Goal: Task Accomplishment & Management: Manage account settings

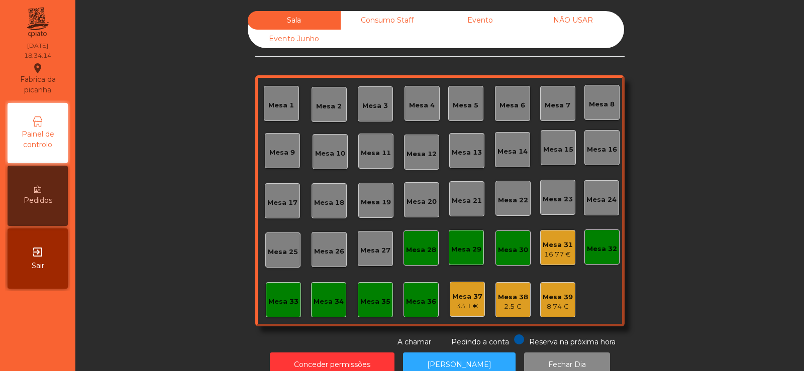
scroll to position [25, 0]
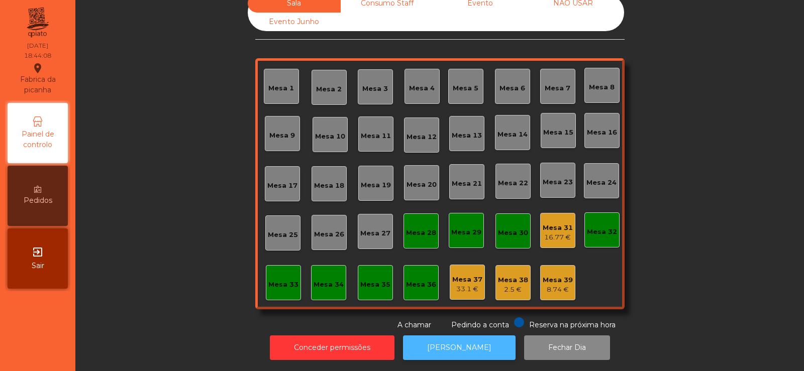
click at [423, 336] on button "[PERSON_NAME]" at bounding box center [459, 348] width 113 height 25
click at [466, 336] on button "[PERSON_NAME]" at bounding box center [459, 348] width 113 height 25
click at [457, 336] on button "[PERSON_NAME]" at bounding box center [459, 348] width 113 height 25
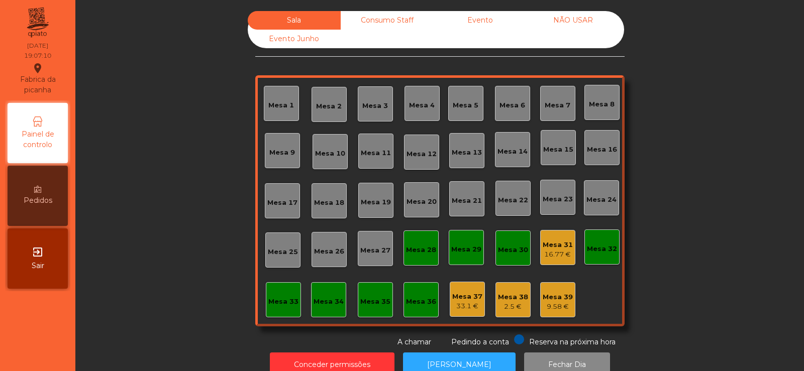
click at [354, 16] on div "Consumo Staff" at bounding box center [387, 20] width 93 height 19
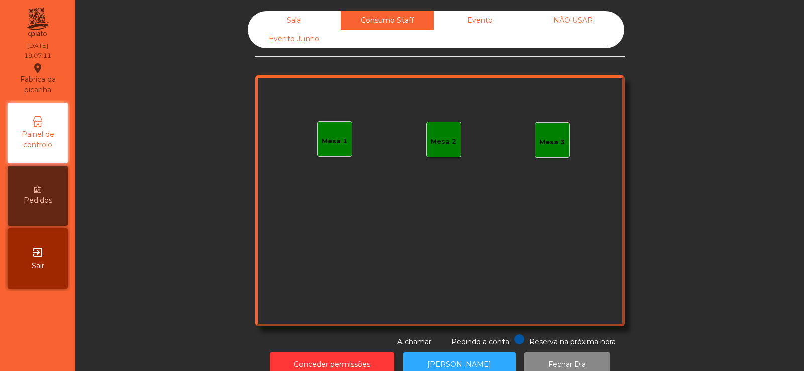
click at [322, 144] on div "Mesa 1" at bounding box center [335, 141] width 26 height 10
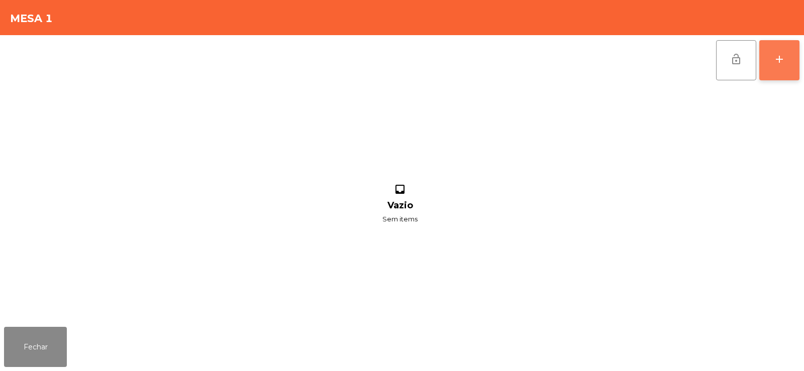
click at [773, 54] on div "add" at bounding box center [779, 59] width 12 height 12
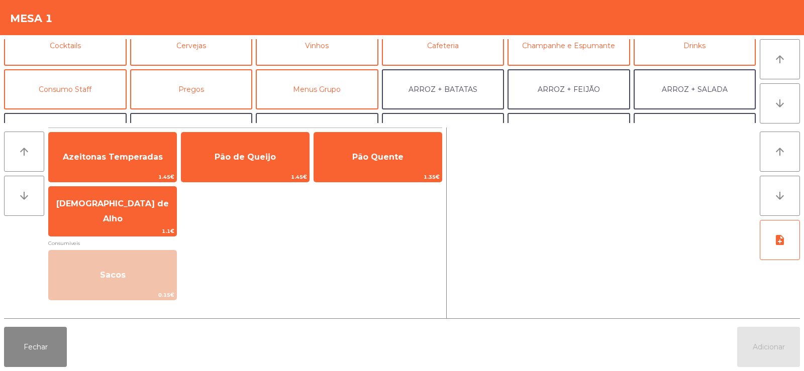
scroll to position [59, 0]
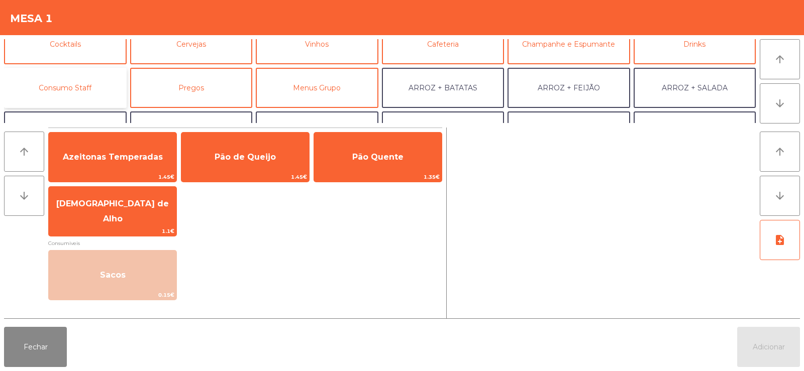
click at [114, 85] on button "Consumo Staff" at bounding box center [65, 88] width 123 height 40
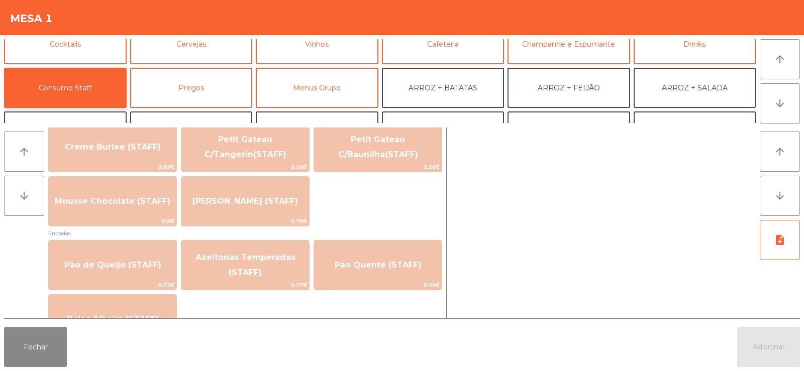
scroll to position [718, 0]
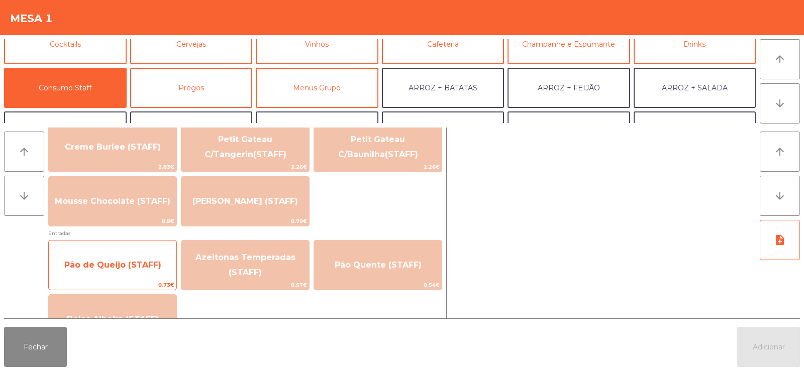
click at [138, 262] on span "Pão de Queijo (STAFF)" at bounding box center [112, 265] width 97 height 10
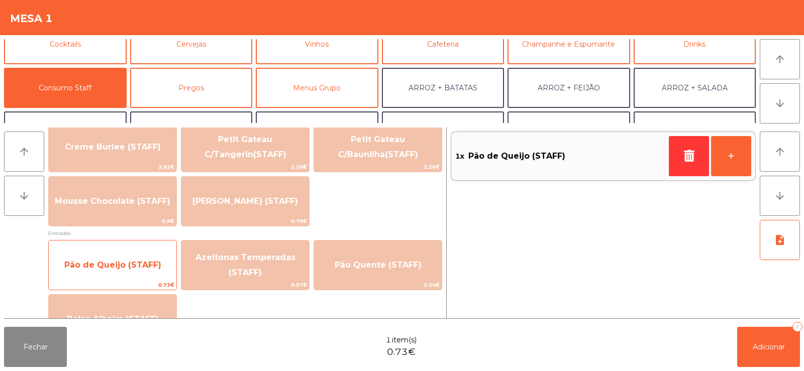
click at [131, 274] on span "Pão de Queijo (STAFF)" at bounding box center [113, 265] width 128 height 27
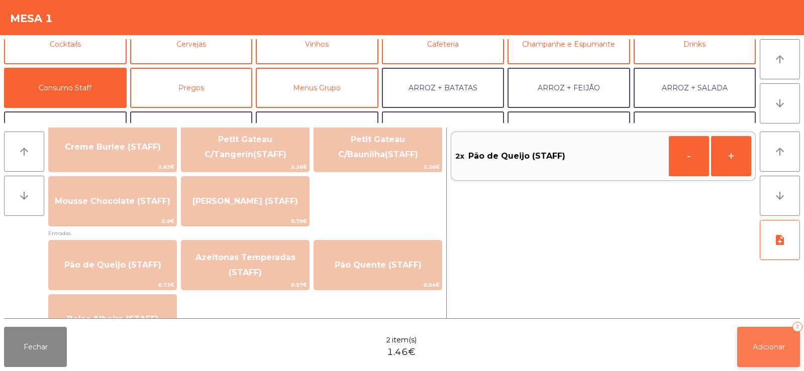
click at [787, 359] on button "Adicionar 2" at bounding box center [768, 347] width 63 height 40
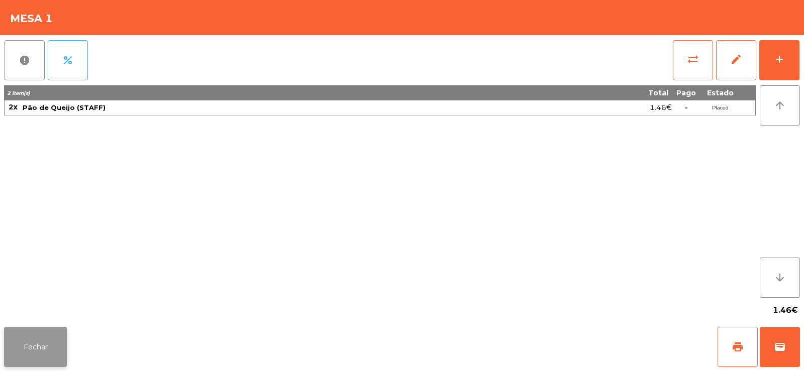
click at [44, 330] on button "Fechar" at bounding box center [35, 347] width 63 height 40
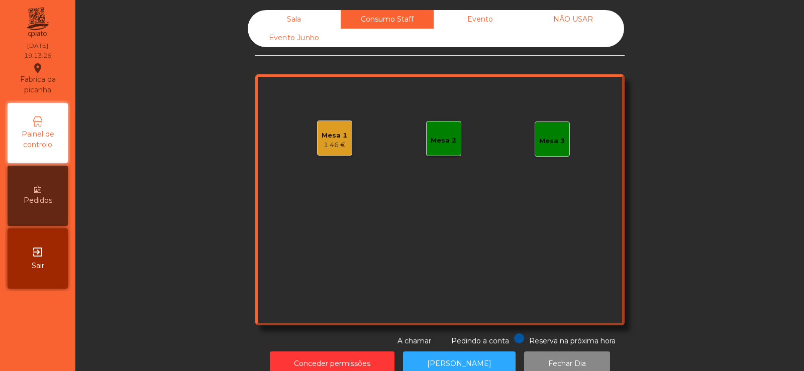
scroll to position [0, 0]
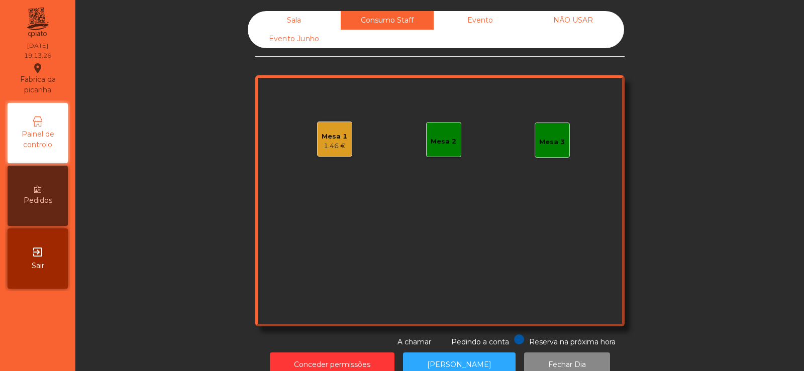
click at [321, 17] on div "Sala" at bounding box center [294, 20] width 93 height 19
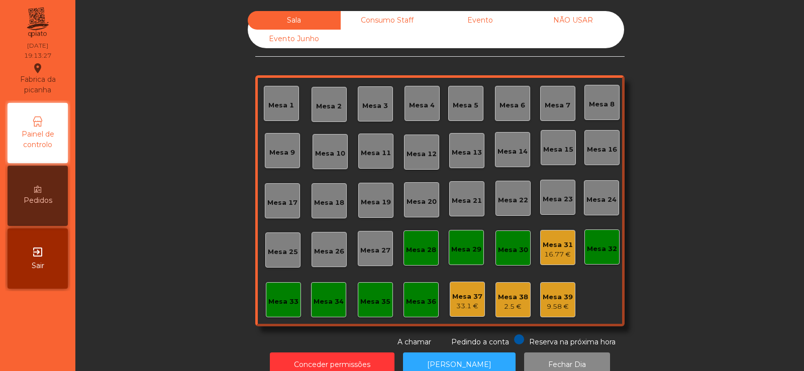
scroll to position [25, 0]
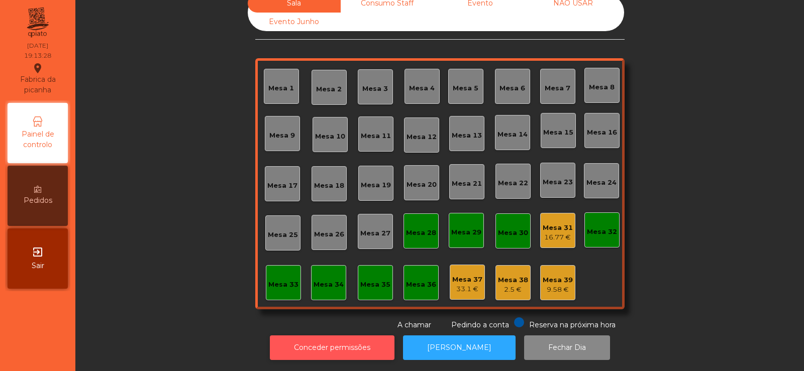
click at [319, 336] on button "Conceder permissões" at bounding box center [332, 348] width 125 height 25
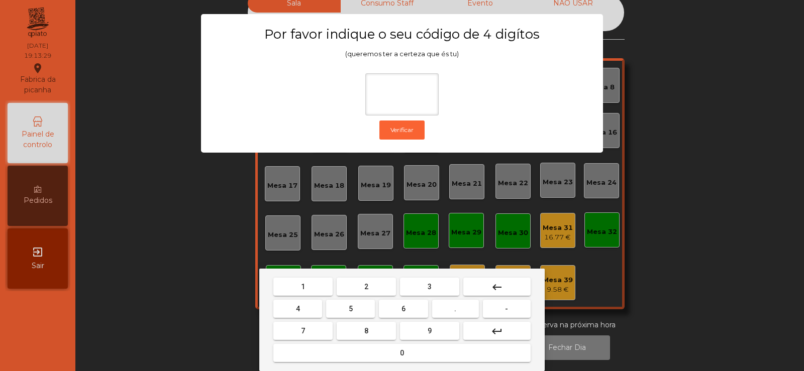
click at [358, 285] on button "2" at bounding box center [366, 287] width 59 height 18
click at [396, 306] on button "6" at bounding box center [403, 309] width 49 height 18
click at [341, 310] on button "5" at bounding box center [350, 309] width 49 height 18
click at [493, 291] on mat-icon "keyboard_backspace" at bounding box center [497, 287] width 12 height 12
click at [494, 286] on mat-icon "keyboard_backspace" at bounding box center [497, 287] width 12 height 12
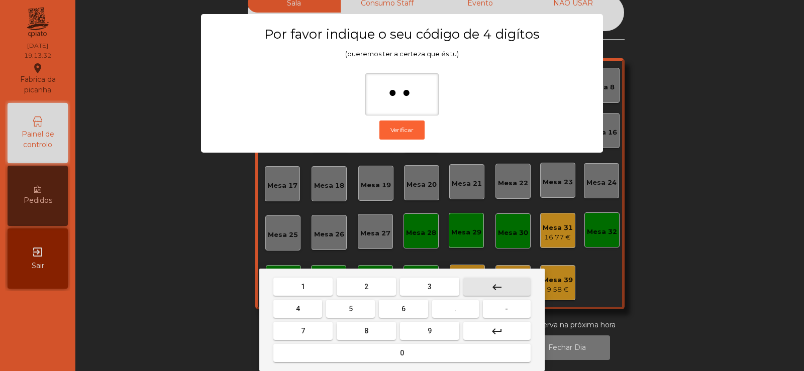
type input "*"
click at [497, 284] on mat-icon "keyboard_backspace" at bounding box center [497, 287] width 12 height 12
click at [497, 285] on mat-icon "keyboard_backspace" at bounding box center [497, 287] width 12 height 12
click at [368, 281] on button "2" at bounding box center [366, 287] width 59 height 18
click at [392, 305] on button "6" at bounding box center [403, 309] width 49 height 18
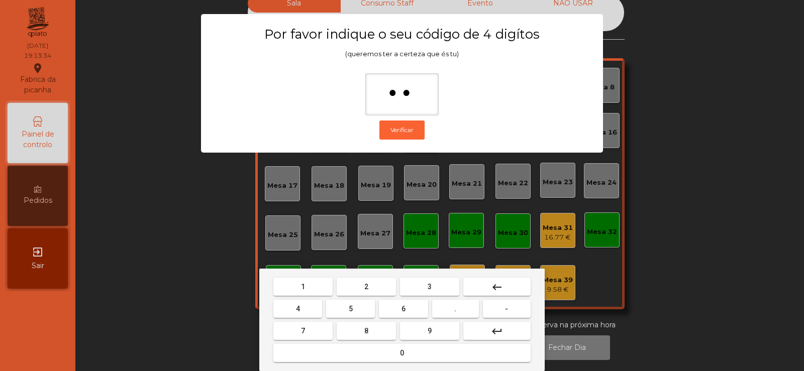
click at [305, 322] on button "7" at bounding box center [302, 331] width 59 height 18
click at [333, 301] on button "5" at bounding box center [350, 309] width 49 height 18
type input "****"
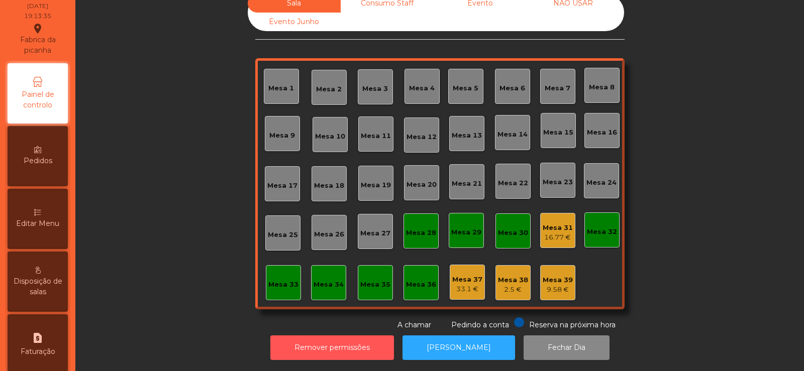
scroll to position [39, 0]
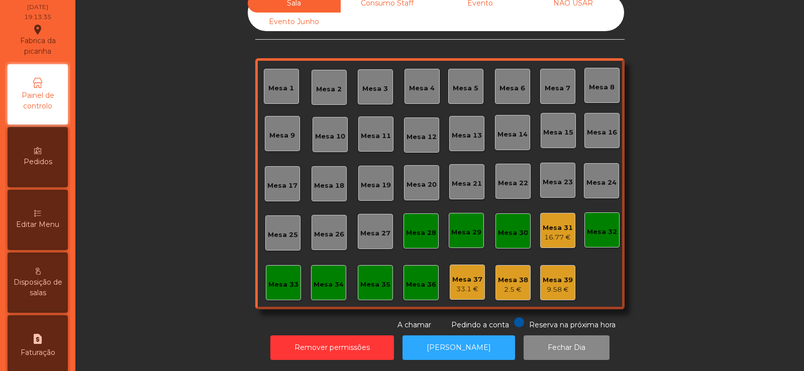
click at [34, 220] on span "Editar Menu" at bounding box center [37, 225] width 43 height 11
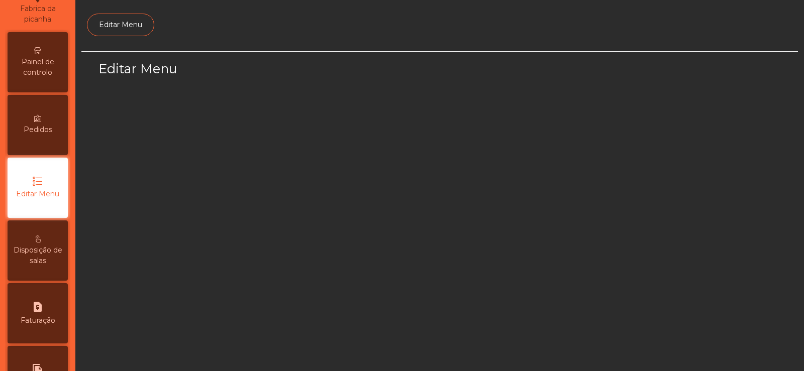
select select "*"
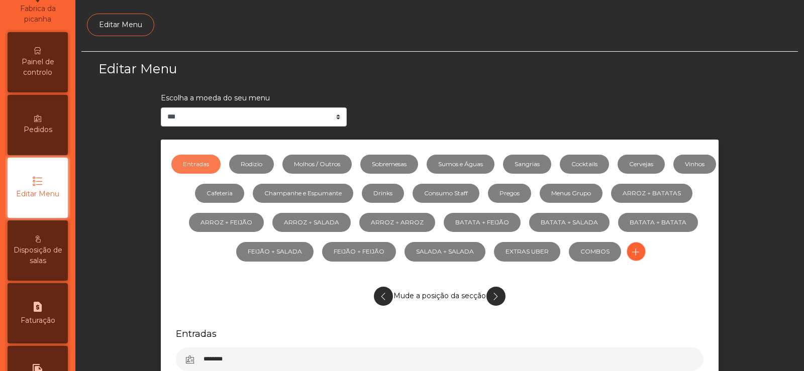
scroll to position [73, 0]
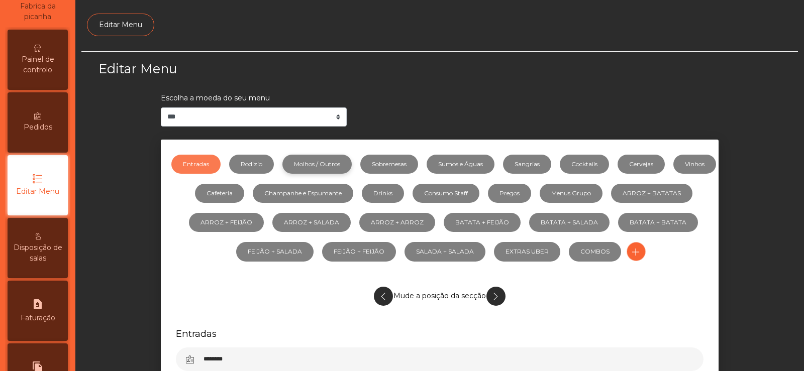
click at [317, 173] on link "Molhos / Outros" at bounding box center [316, 164] width 69 height 19
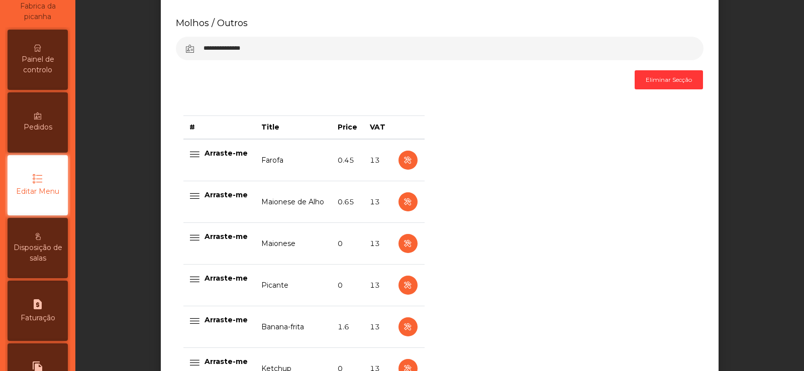
scroll to position [346, 0]
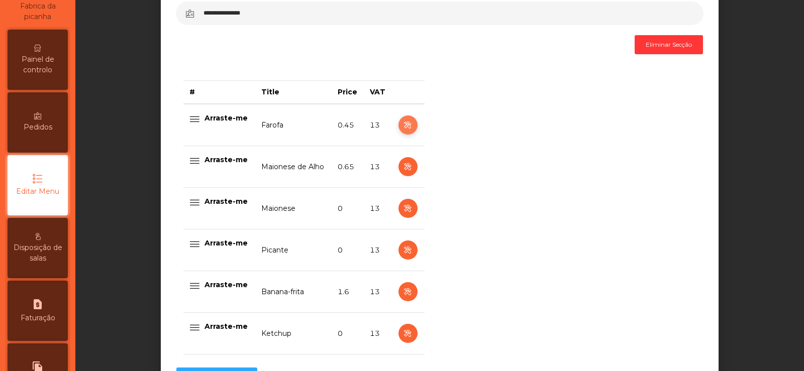
click at [398, 127] on button "button" at bounding box center [407, 125] width 19 height 19
select select "**"
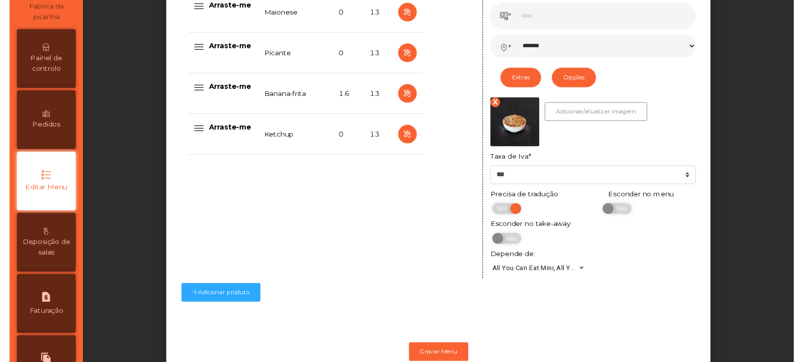
scroll to position [556, 0]
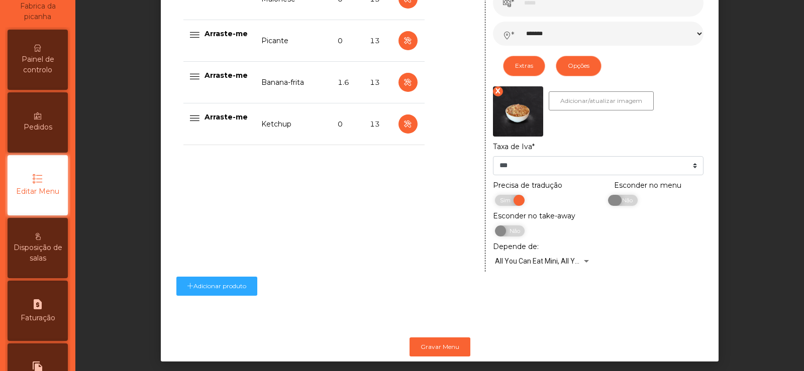
click at [615, 203] on span "Não" at bounding box center [625, 200] width 25 height 11
click at [432, 351] on button "Gravar Menu" at bounding box center [439, 347] width 61 height 19
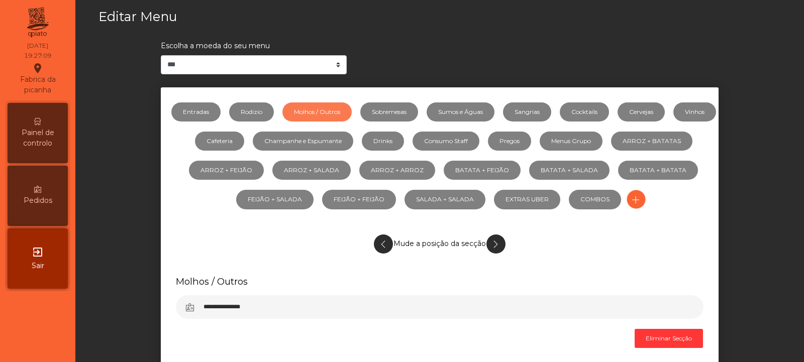
scroll to position [0, 0]
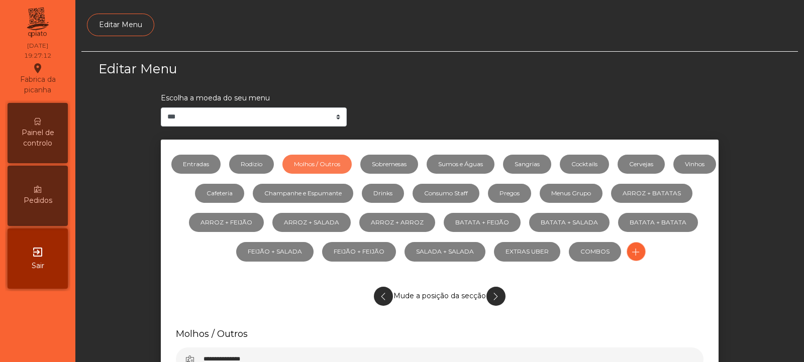
click at [40, 140] on span "Painel de controlo" at bounding box center [37, 138] width 55 height 21
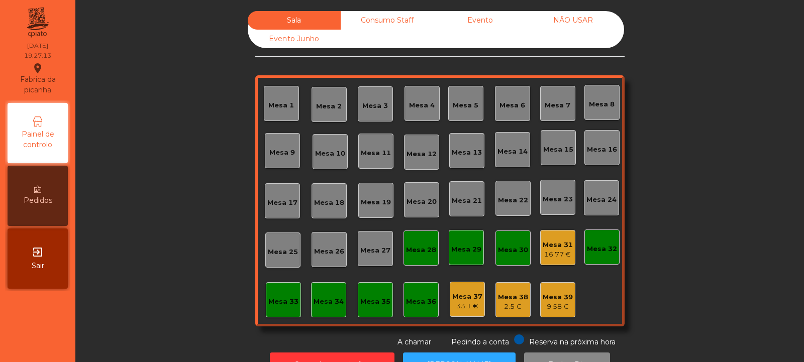
click at [554, 294] on div "Mesa 39" at bounding box center [558, 297] width 30 height 10
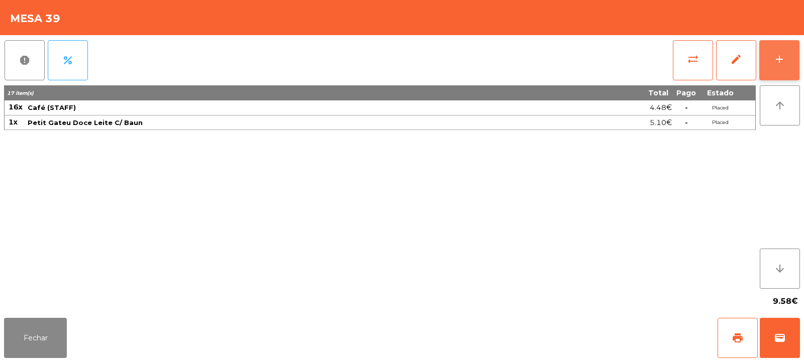
click at [779, 55] on div "add" at bounding box center [779, 59] width 12 height 12
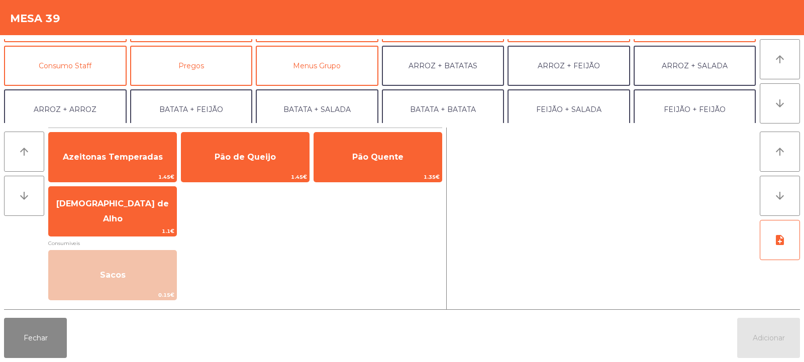
scroll to position [85, 0]
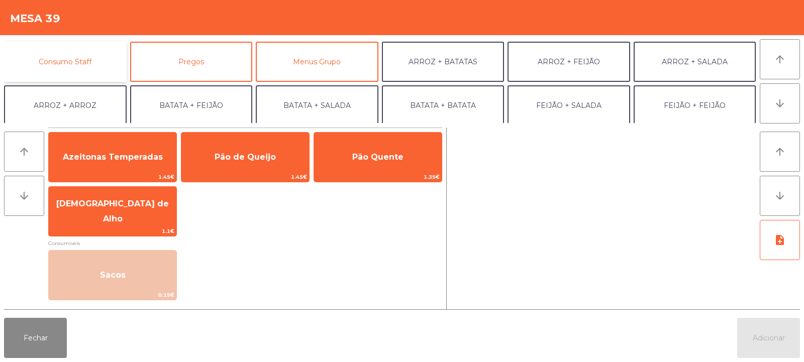
click at [80, 63] on button "Consumo Staff" at bounding box center [65, 62] width 123 height 40
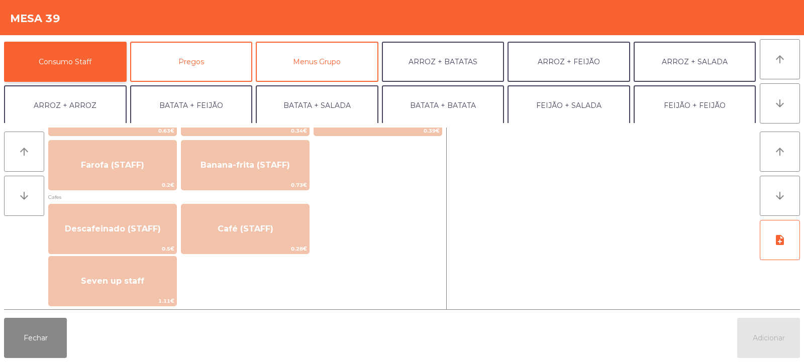
scroll to position [545, 0]
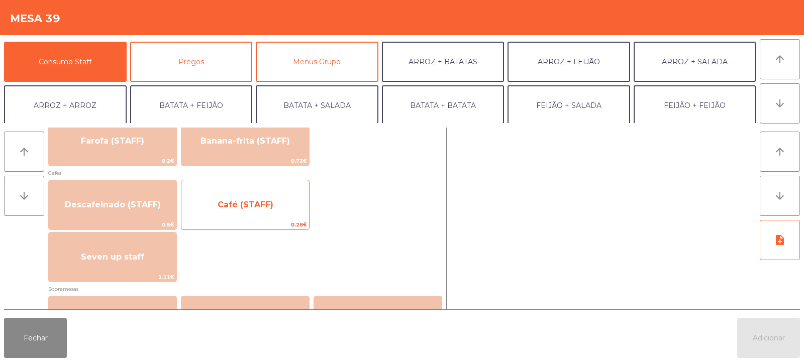
click at [268, 202] on span "Café (STAFF)" at bounding box center [246, 205] width 56 height 10
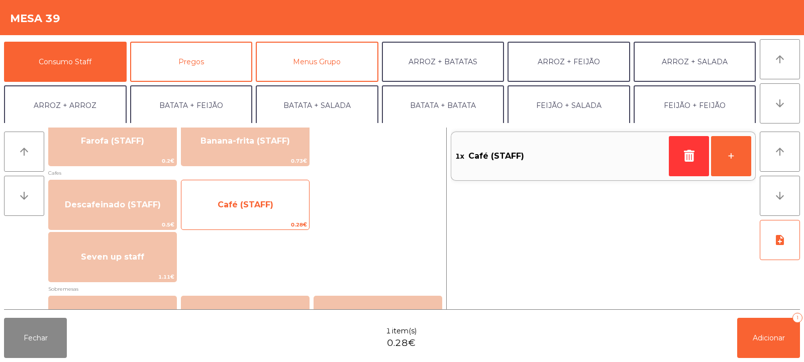
click at [258, 205] on span "Café (STAFF)" at bounding box center [246, 205] width 56 height 10
click at [261, 206] on span "Café (STAFF)" at bounding box center [246, 205] width 56 height 10
click at [249, 213] on span "Café (STAFF)" at bounding box center [245, 204] width 128 height 27
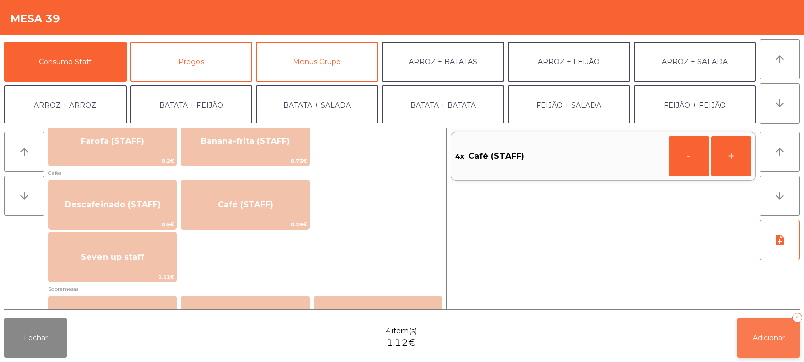
click at [757, 338] on span "Adicionar" at bounding box center [769, 338] width 32 height 9
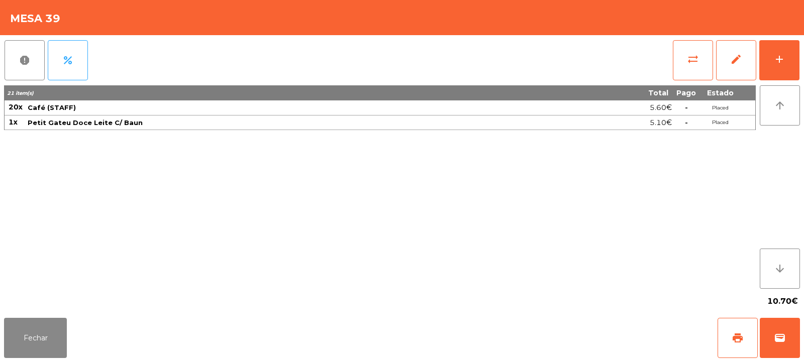
click at [37, 303] on div "10.70€" at bounding box center [402, 301] width 796 height 25
click at [11, 307] on div "10.70€" at bounding box center [402, 301] width 796 height 25
click at [22, 328] on button "Fechar" at bounding box center [35, 338] width 63 height 40
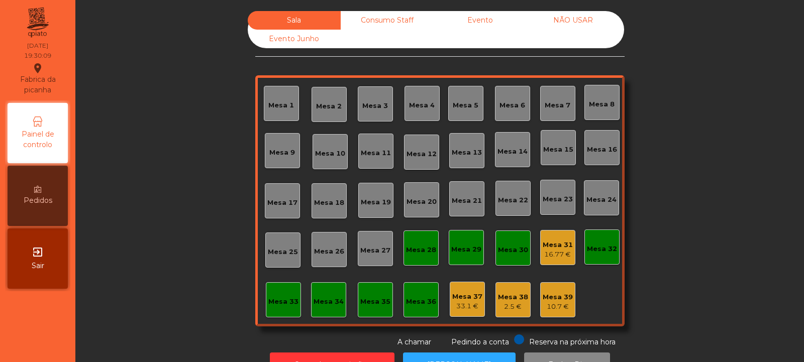
click at [510, 110] on div "Mesa 6" at bounding box center [512, 105] width 26 height 10
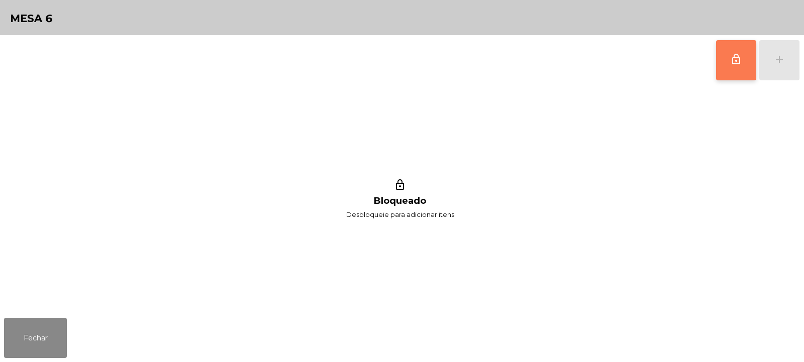
click at [731, 66] on button "lock_outline" at bounding box center [736, 60] width 40 height 40
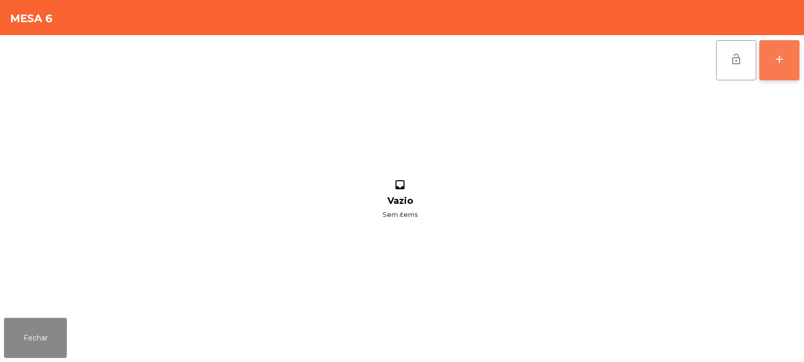
click at [777, 59] on div "add" at bounding box center [779, 59] width 12 height 12
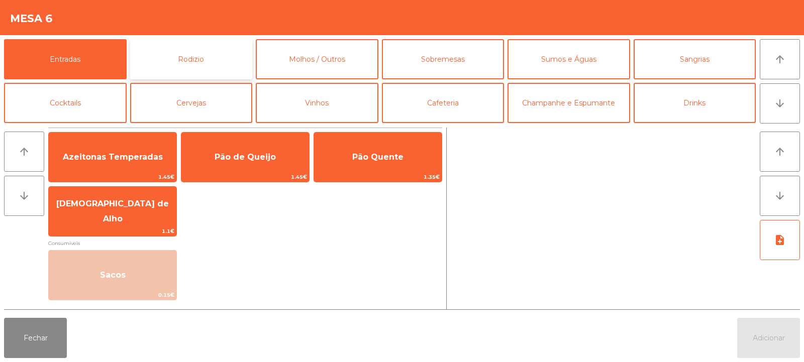
click at [196, 62] on button "Rodizio" at bounding box center [191, 59] width 123 height 40
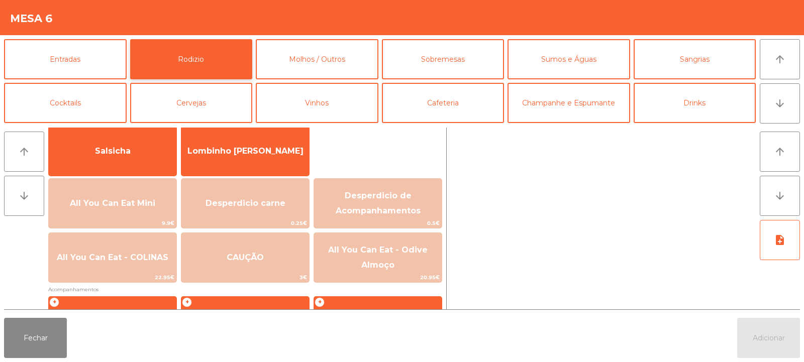
scroll to position [73, 0]
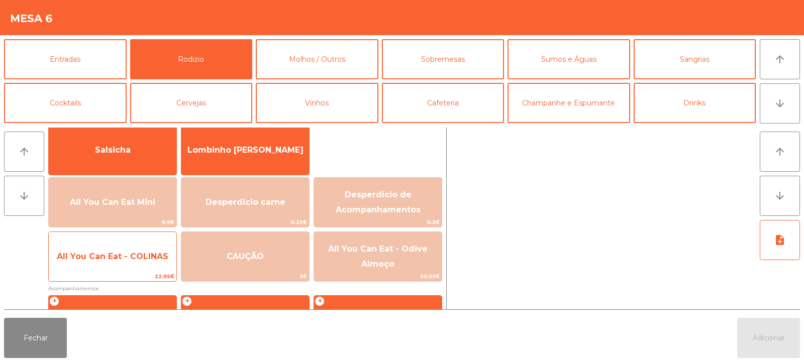
click at [142, 267] on span "All You Can Eat - COLINAS" at bounding box center [113, 256] width 128 height 27
click at [139, 263] on span "All You Can Eat - COLINAS" at bounding box center [113, 256] width 128 height 27
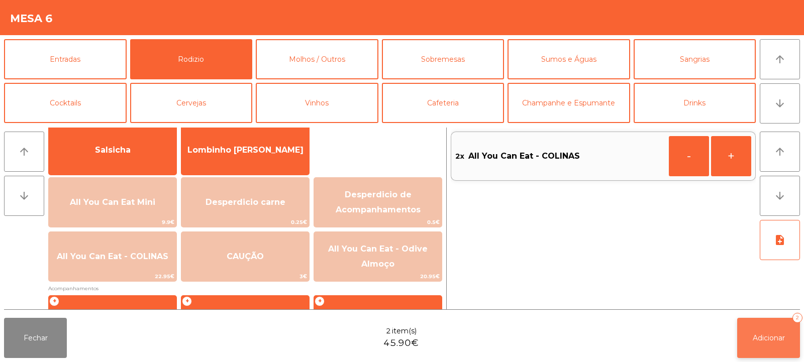
click at [766, 326] on button "Adicionar 2" at bounding box center [768, 338] width 63 height 40
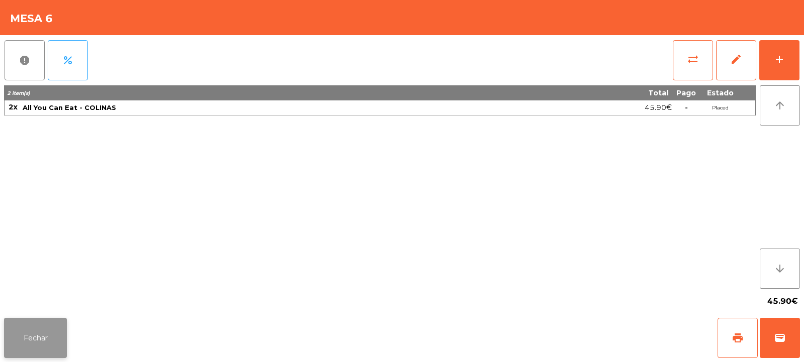
click at [14, 325] on button "Fechar" at bounding box center [35, 338] width 63 height 40
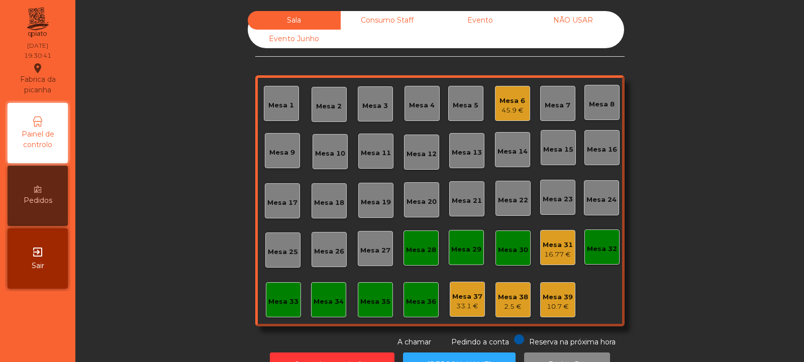
click at [457, 107] on div "Mesa 5" at bounding box center [466, 105] width 26 height 10
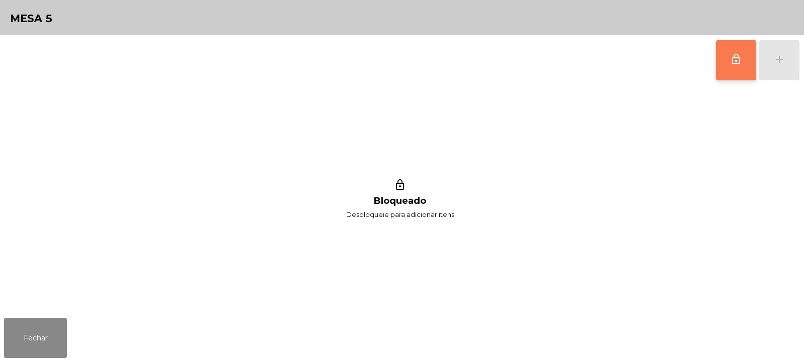
click at [738, 70] on button "lock_outline" at bounding box center [736, 60] width 40 height 40
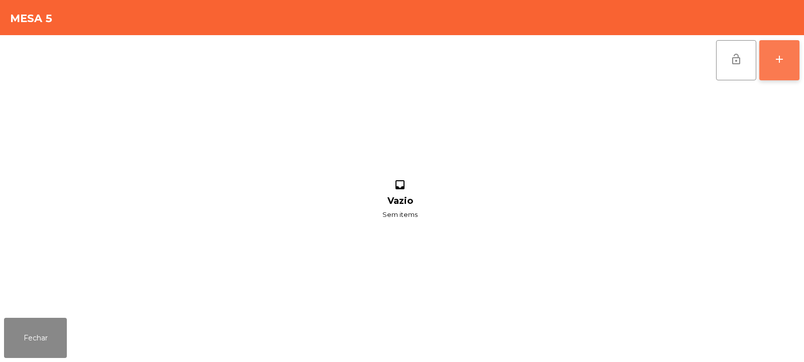
click at [776, 60] on div "add" at bounding box center [779, 59] width 12 height 12
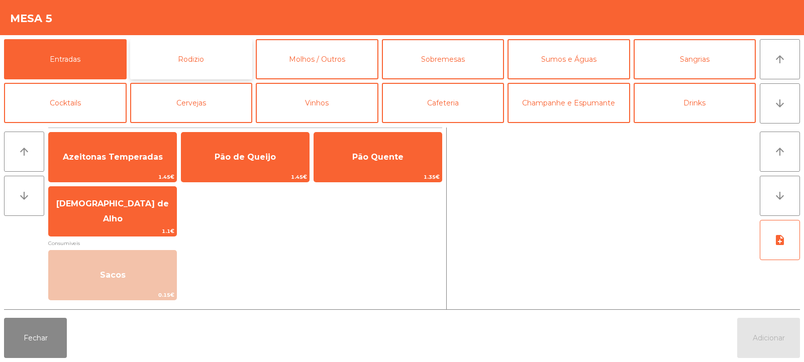
click at [203, 64] on button "Rodizio" at bounding box center [191, 59] width 123 height 40
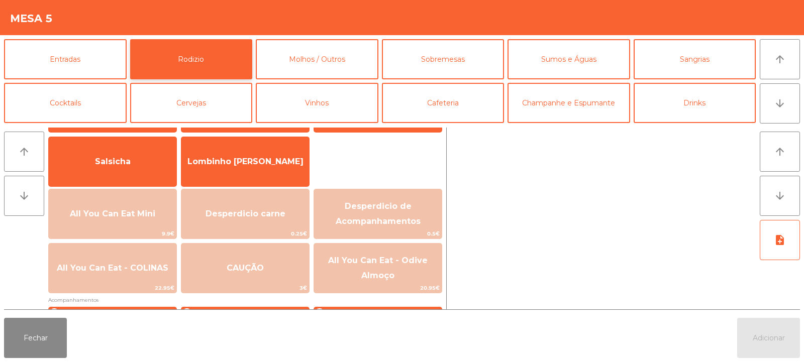
scroll to position [74, 0]
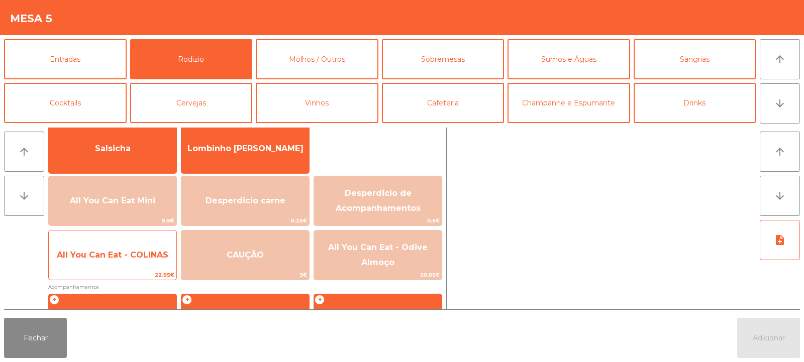
click at [136, 261] on span "All You Can Eat - COLINAS" at bounding box center [113, 255] width 128 height 27
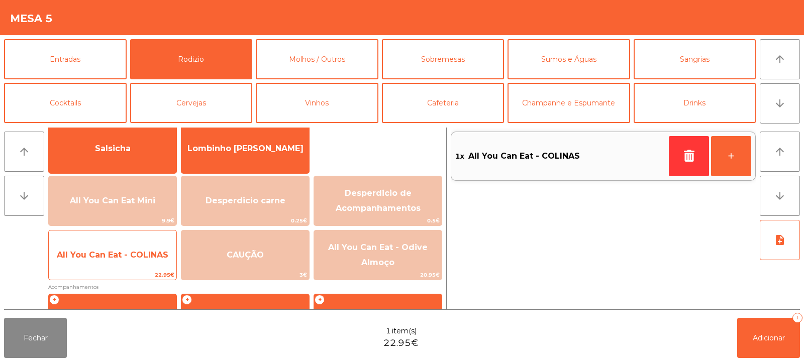
click at [125, 248] on span "All You Can Eat - COLINAS" at bounding box center [113, 255] width 128 height 27
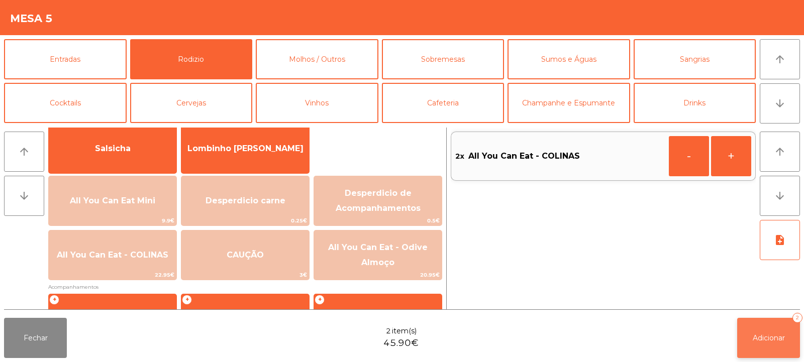
click at [771, 352] on button "Adicionar 2" at bounding box center [768, 338] width 63 height 40
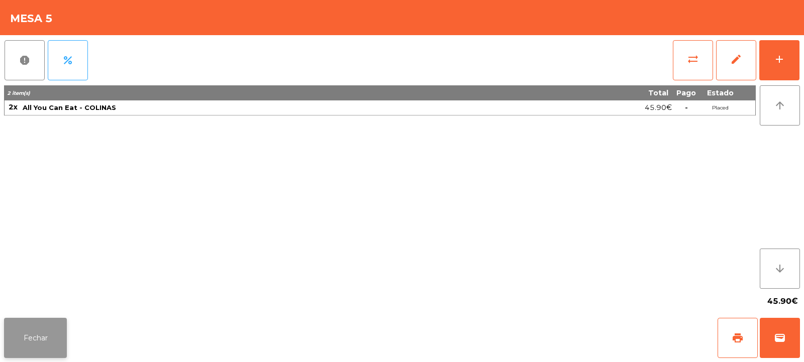
click at [37, 326] on button "Fechar" at bounding box center [35, 338] width 63 height 40
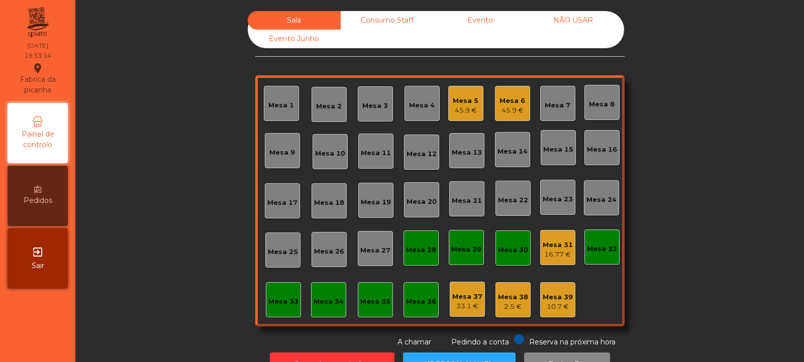
click at [598, 103] on div "Mesa 8" at bounding box center [602, 104] width 26 height 10
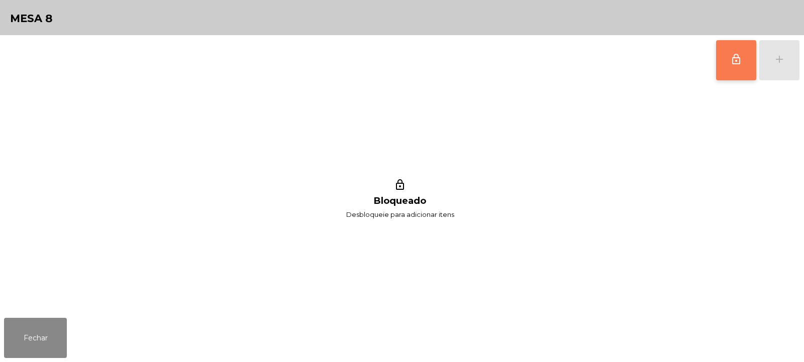
click at [733, 56] on span "lock_outline" at bounding box center [736, 59] width 12 height 12
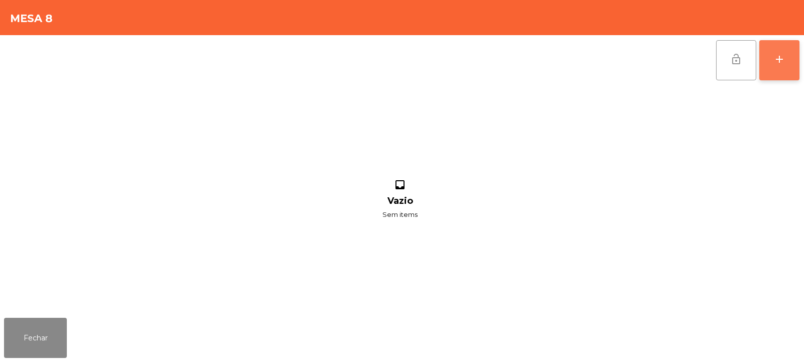
click at [783, 60] on div "add" at bounding box center [779, 59] width 12 height 12
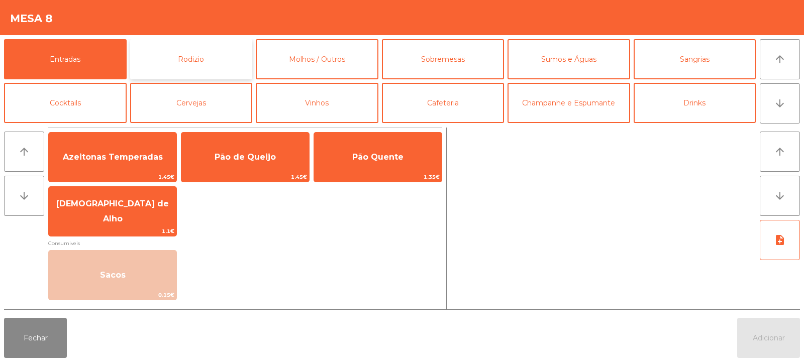
click at [217, 57] on button "Rodizio" at bounding box center [191, 59] width 123 height 40
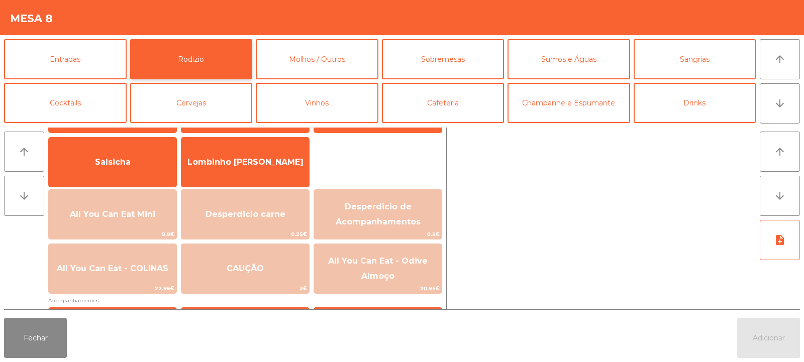
scroll to position [87, 0]
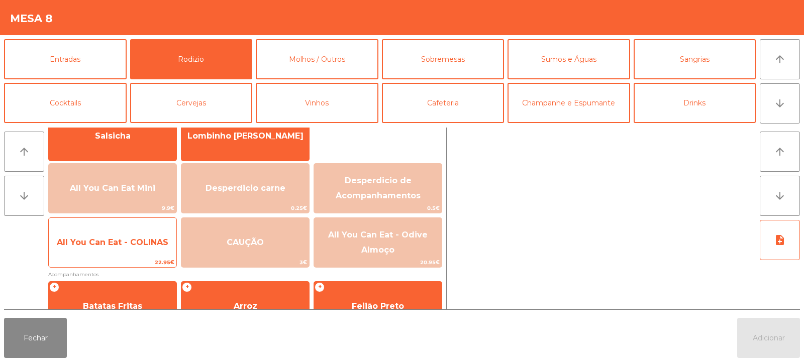
click at [138, 254] on span "All You Can Eat - COLINAS" at bounding box center [113, 242] width 128 height 27
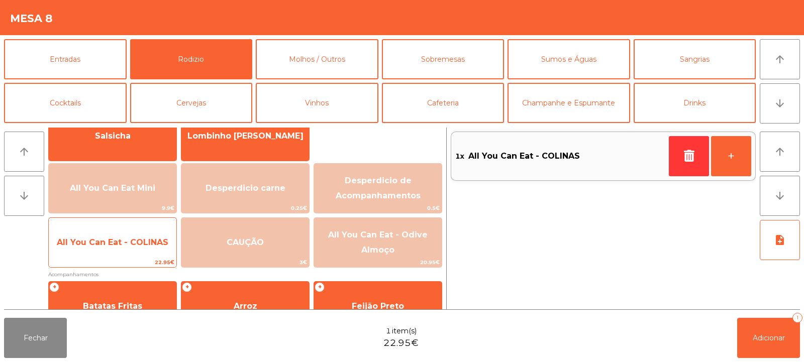
click at [144, 252] on span "All You Can Eat - COLINAS" at bounding box center [113, 242] width 128 height 27
click at [146, 253] on span "All You Can Eat - COLINAS" at bounding box center [113, 242] width 128 height 27
click at [145, 255] on span "All You Can Eat - COLINAS" at bounding box center [113, 242] width 128 height 27
click at [144, 255] on span "All You Can Eat - COLINAS" at bounding box center [113, 242] width 128 height 27
click at [144, 254] on span "All You Can Eat - COLINAS" at bounding box center [113, 242] width 128 height 27
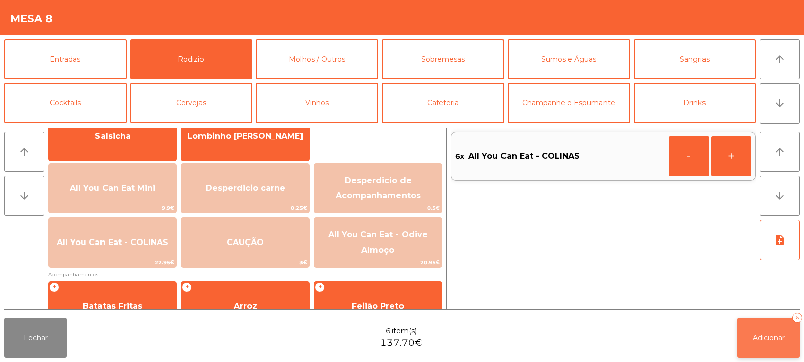
click at [757, 357] on button "Adicionar 6" at bounding box center [768, 338] width 63 height 40
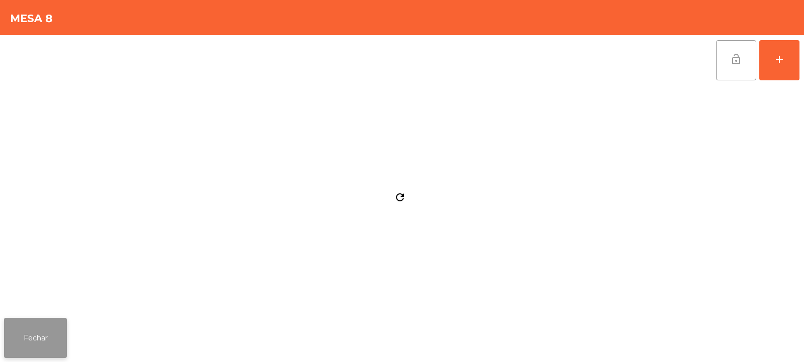
click at [38, 333] on button "Fechar" at bounding box center [35, 338] width 63 height 40
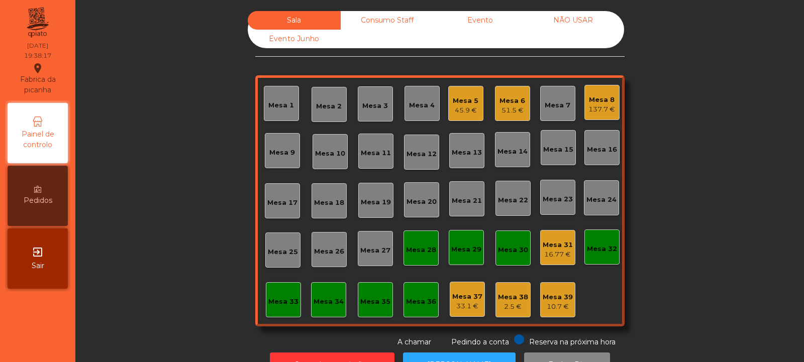
click at [414, 199] on div "Mesa 20" at bounding box center [421, 202] width 30 height 10
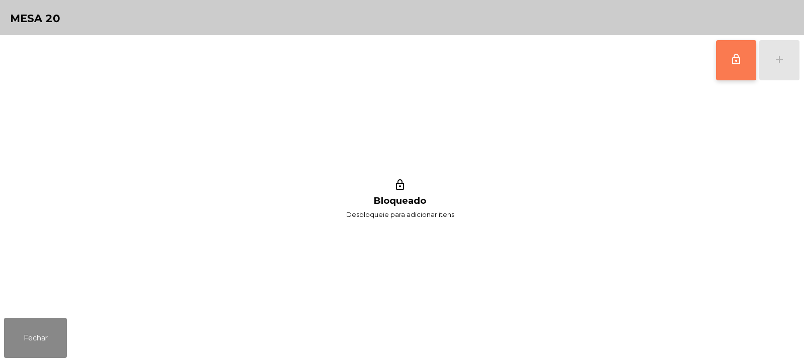
click at [725, 70] on button "lock_outline" at bounding box center [736, 60] width 40 height 40
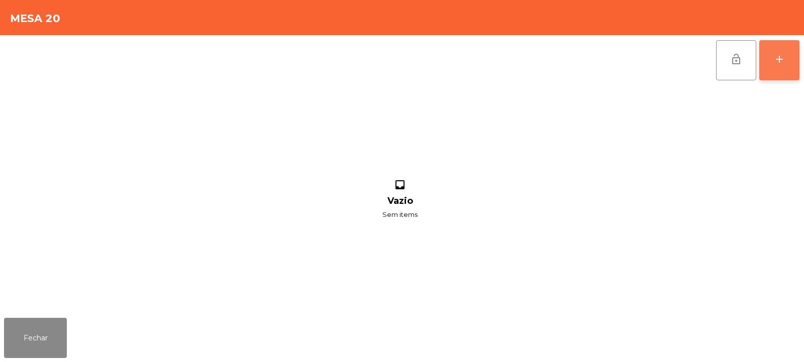
click at [780, 67] on button "add" at bounding box center [779, 60] width 40 height 40
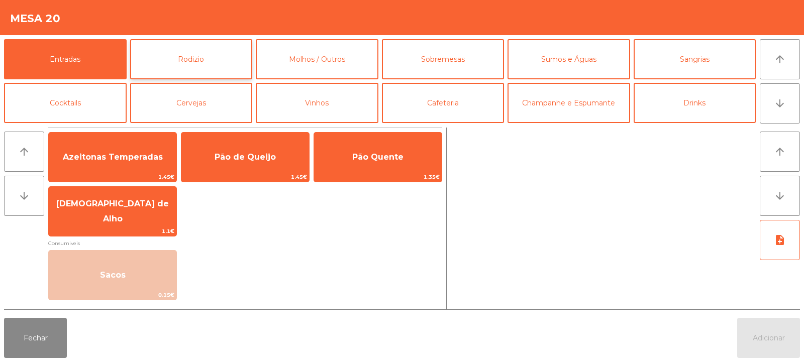
click at [195, 61] on button "Rodizio" at bounding box center [191, 59] width 123 height 40
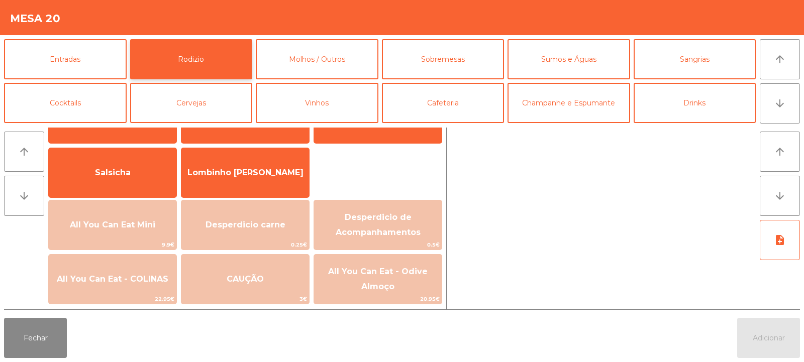
scroll to position [70, 0]
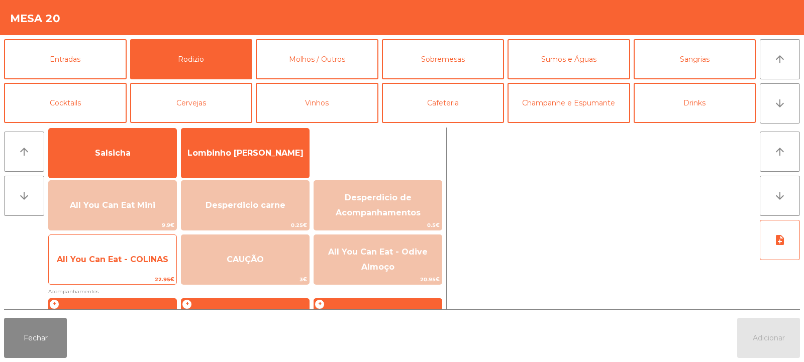
click at [154, 281] on span "22.95€" at bounding box center [113, 280] width 128 height 10
click at [150, 280] on span "22.95€" at bounding box center [113, 280] width 128 height 10
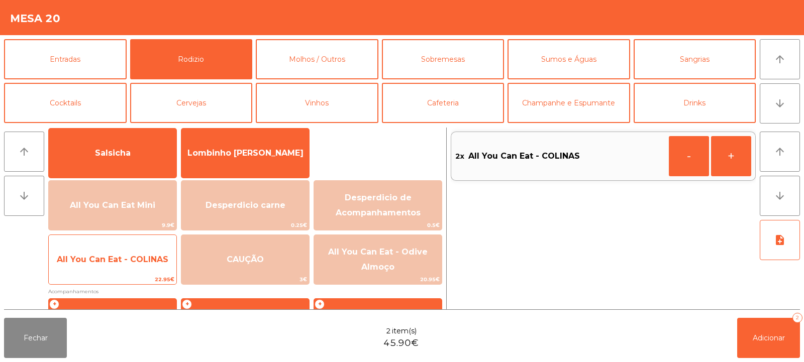
click at [150, 282] on span "22.95€" at bounding box center [113, 280] width 128 height 10
click at [145, 282] on span "22.95€" at bounding box center [113, 280] width 128 height 10
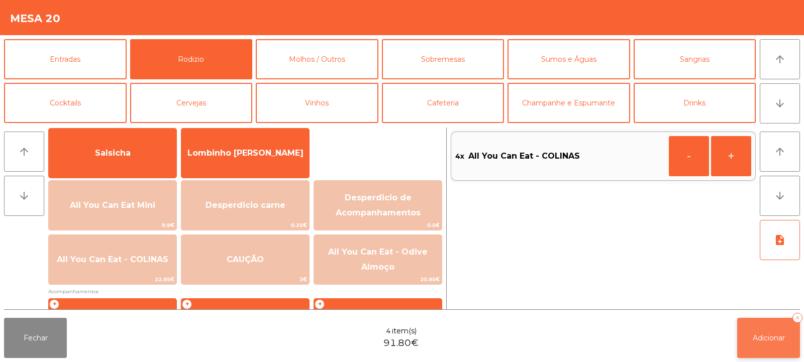
click at [739, 330] on button "Adicionar 4" at bounding box center [768, 338] width 63 height 40
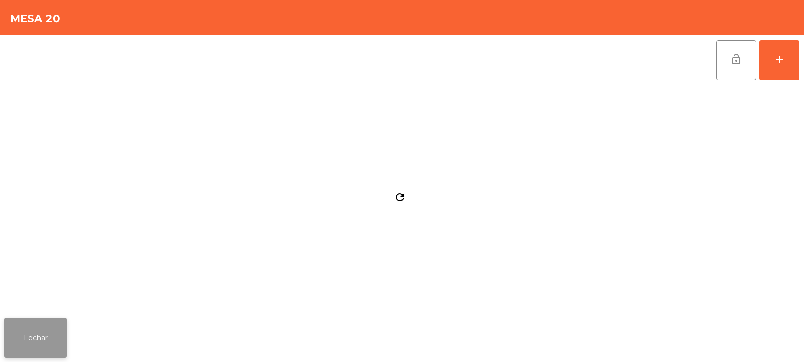
click at [51, 342] on button "Fechar" at bounding box center [35, 338] width 63 height 40
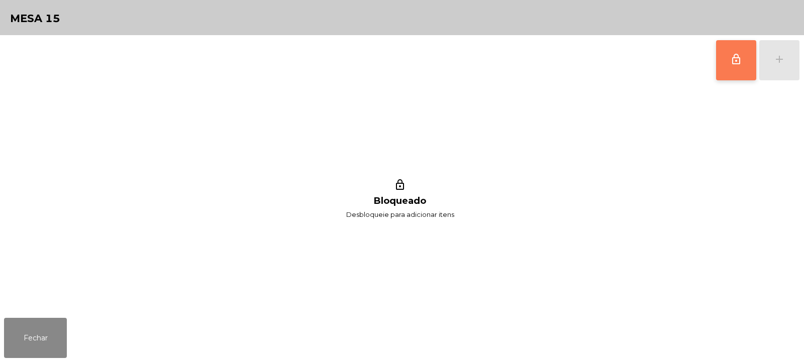
click at [735, 64] on span "lock_outline" at bounding box center [736, 59] width 12 height 12
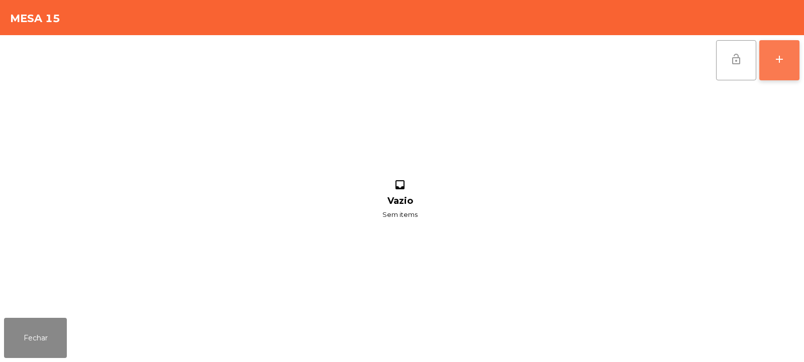
click at [770, 72] on button "add" at bounding box center [779, 60] width 40 height 40
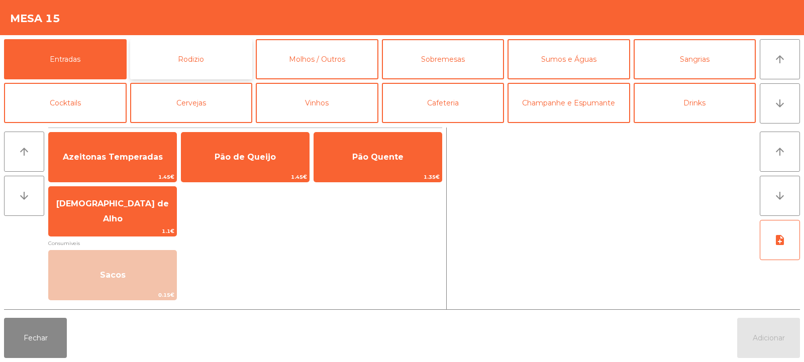
click at [188, 58] on button "Rodizio" at bounding box center [191, 59] width 123 height 40
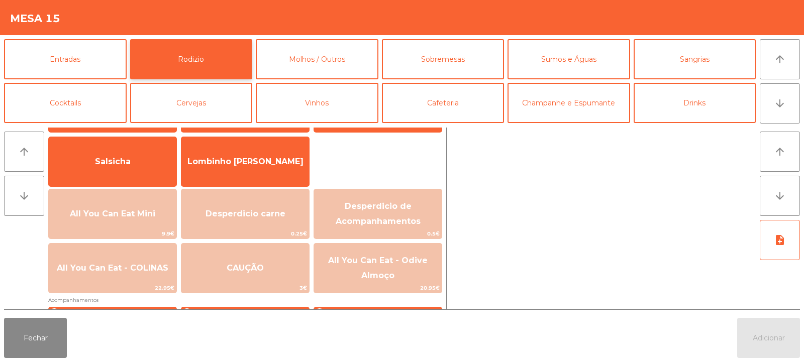
scroll to position [74, 0]
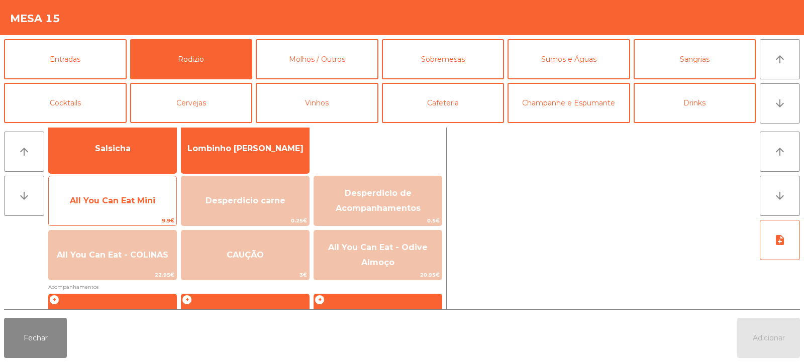
click at [126, 207] on span "All You Can Eat Mini" at bounding box center [113, 200] width 128 height 27
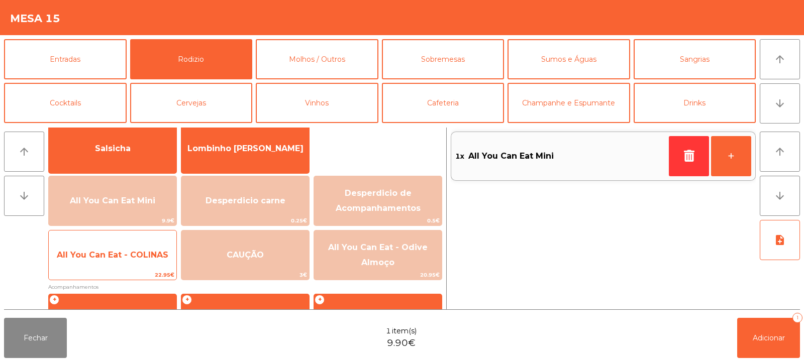
click at [136, 252] on span "All You Can Eat - COLINAS" at bounding box center [113, 255] width 112 height 10
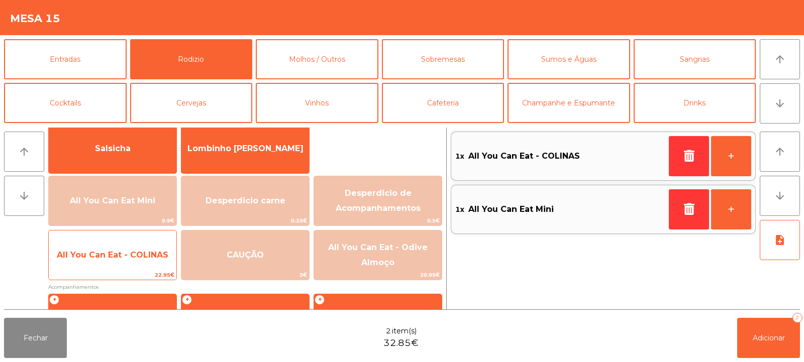
click at [134, 256] on span "All You Can Eat - COLINAS" at bounding box center [113, 255] width 112 height 10
click at [140, 248] on span "All You Can Eat - COLINAS" at bounding box center [113, 255] width 128 height 27
click at [145, 254] on span "All You Can Eat - COLINAS" at bounding box center [113, 255] width 112 height 10
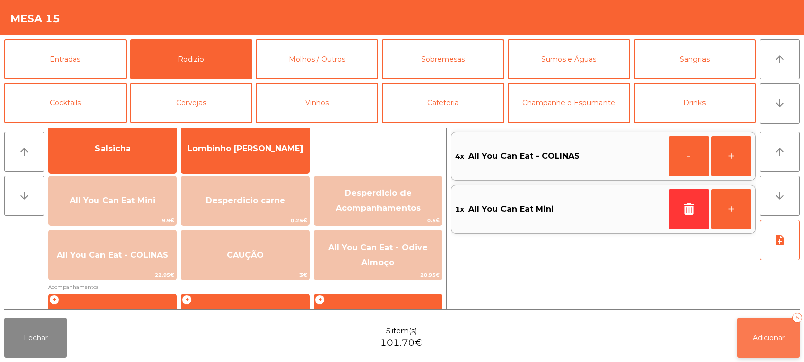
click at [753, 328] on button "Adicionar 5" at bounding box center [768, 338] width 63 height 40
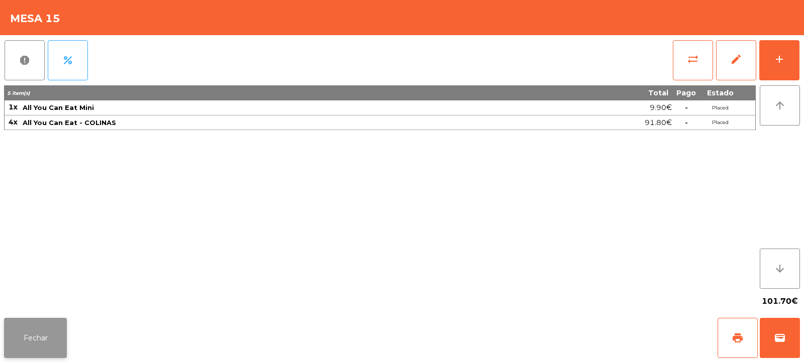
click at [35, 340] on button "Fechar" at bounding box center [35, 338] width 63 height 40
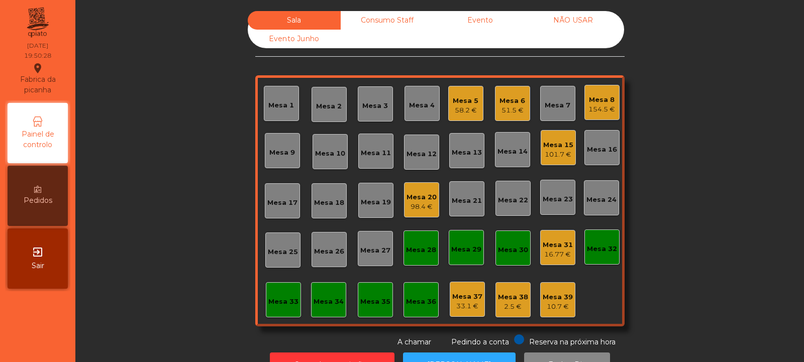
click at [598, 108] on div "154.5 €" at bounding box center [601, 110] width 27 height 10
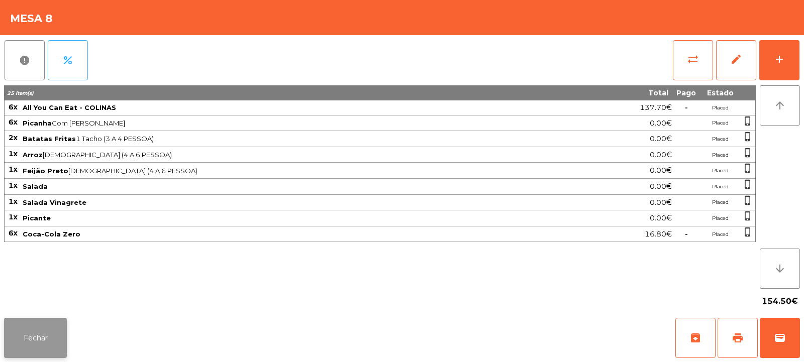
click at [48, 325] on button "Fechar" at bounding box center [35, 338] width 63 height 40
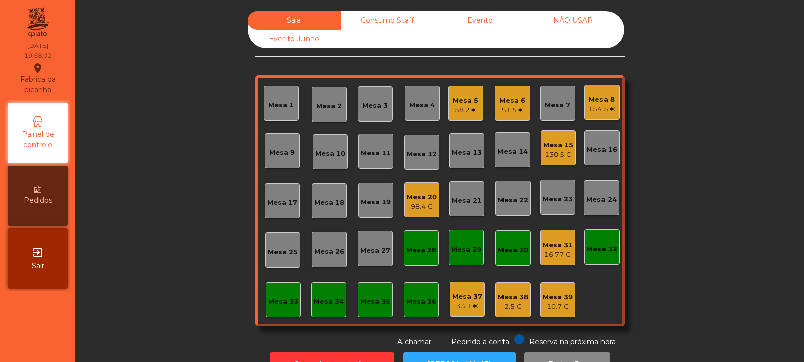
click at [511, 241] on div "Mesa 30" at bounding box center [513, 248] width 30 height 14
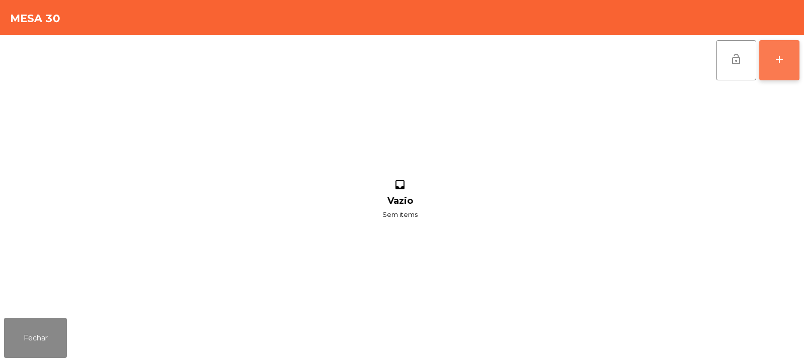
click at [783, 65] on div "add" at bounding box center [779, 59] width 12 height 12
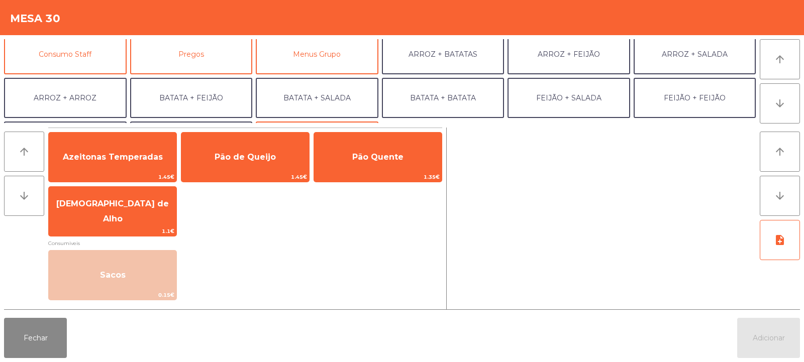
scroll to position [93, 0]
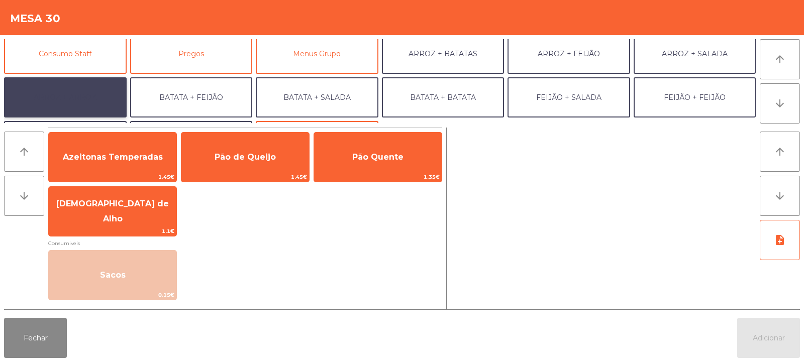
click at [82, 88] on button "ARROZ + ARROZ" at bounding box center [65, 97] width 123 height 40
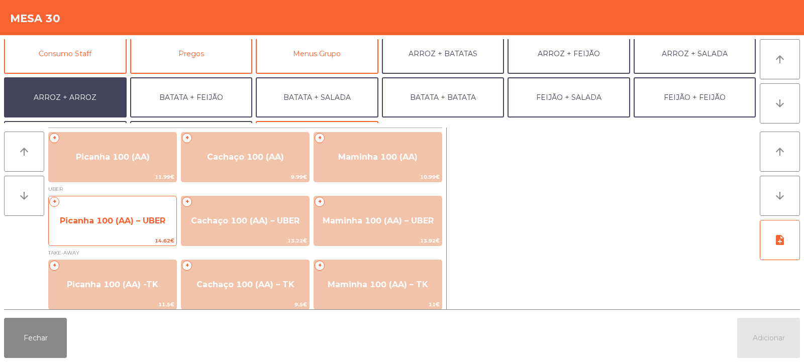
click at [121, 219] on span "Picanha 100 (AA) – UBER" at bounding box center [113, 221] width 106 height 10
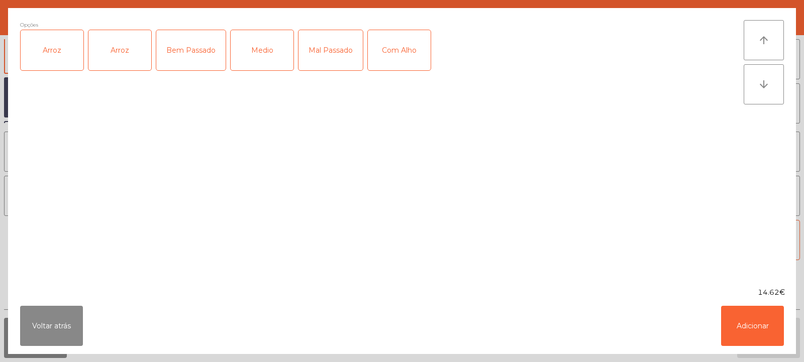
click at [49, 59] on div "Arroz" at bounding box center [52, 50] width 63 height 40
click at [273, 40] on div "Medio" at bounding box center [262, 50] width 63 height 40
click at [747, 332] on button "Adicionar" at bounding box center [752, 326] width 63 height 40
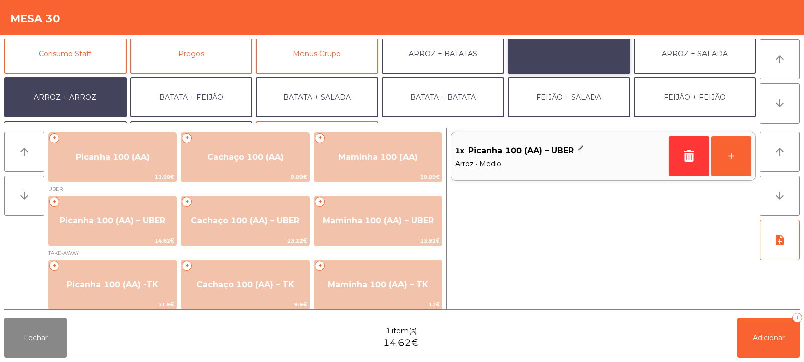
click at [570, 52] on button "ARROZ + FEIJÃO" at bounding box center [568, 54] width 123 height 40
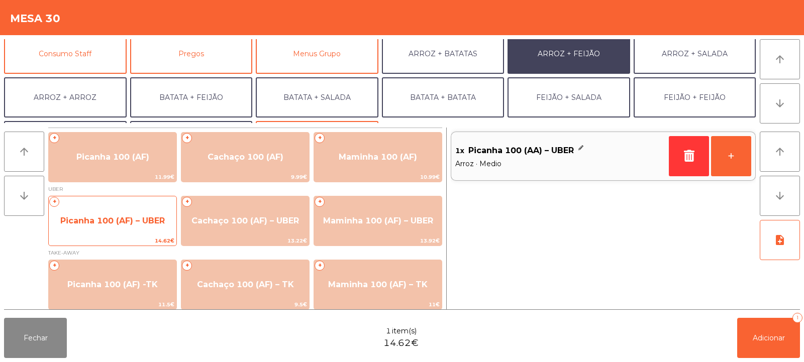
click at [132, 210] on span "Picanha 100 (AF) – UBER" at bounding box center [113, 221] width 128 height 27
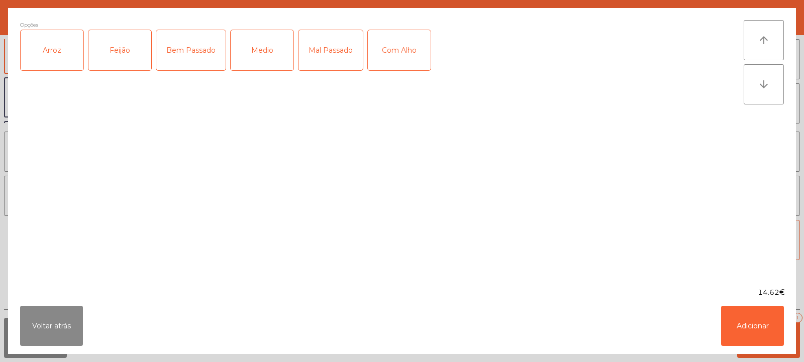
click at [61, 56] on div "Arroz" at bounding box center [52, 50] width 63 height 40
click at [124, 55] on div "Feijão" at bounding box center [119, 50] width 63 height 40
click at [272, 47] on div "Medio" at bounding box center [262, 50] width 63 height 40
click at [762, 325] on button "Adicionar" at bounding box center [752, 326] width 63 height 40
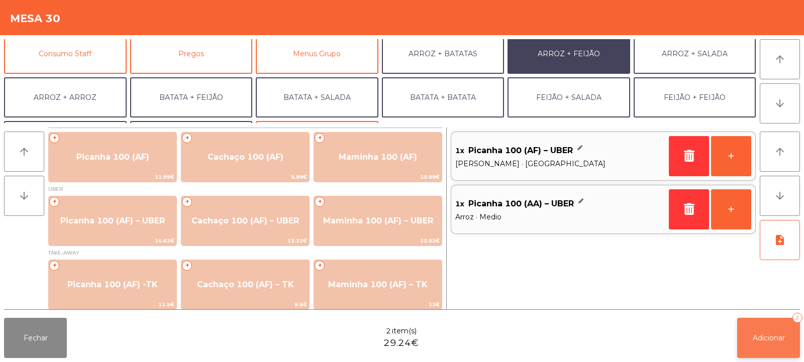
click at [770, 339] on span "Adicionar" at bounding box center [769, 338] width 32 height 9
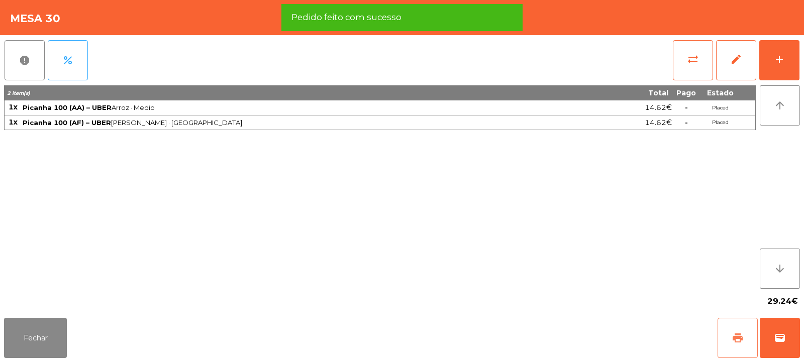
click at [739, 340] on span "print" at bounding box center [738, 338] width 12 height 12
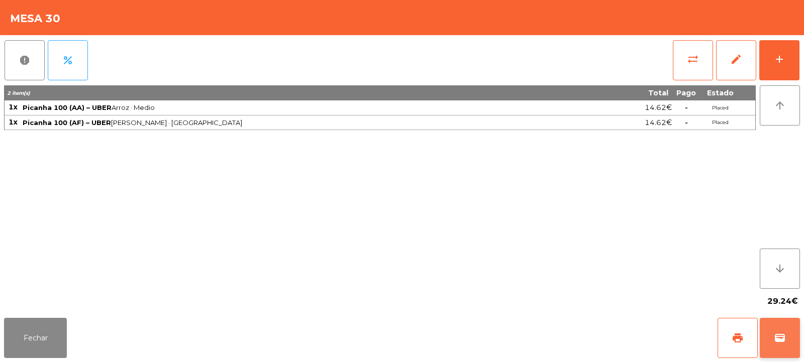
click at [775, 341] on span "wallet" at bounding box center [780, 338] width 12 height 12
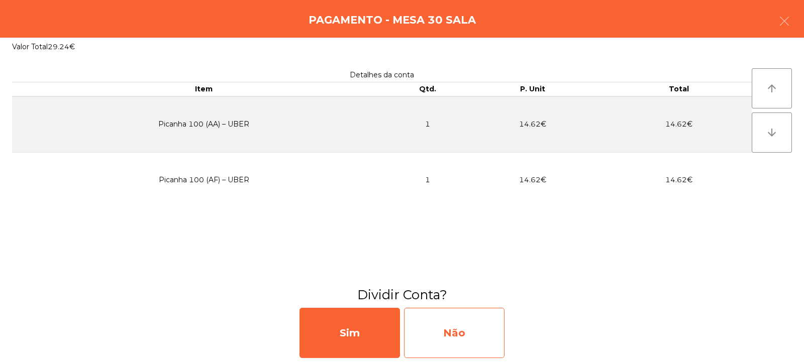
click at [448, 331] on div "Não" at bounding box center [454, 333] width 100 height 50
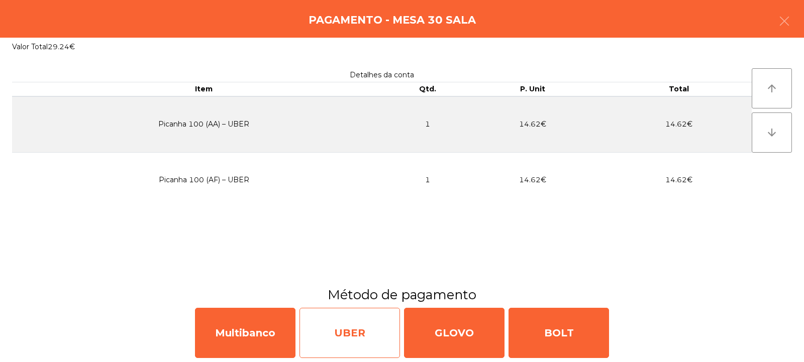
click at [362, 334] on div "UBER" at bounding box center [349, 333] width 100 height 50
select select "**"
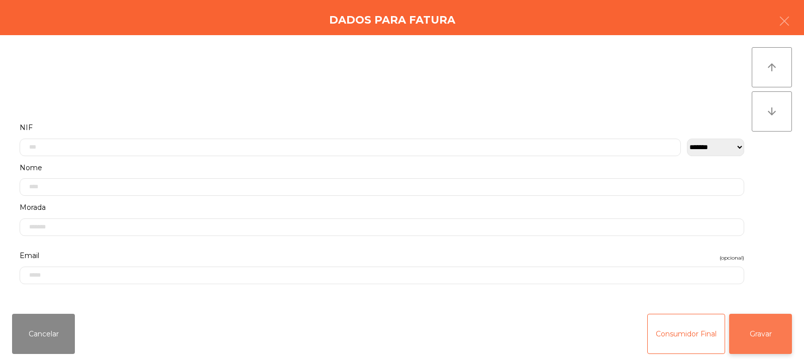
click at [772, 337] on button "Gravar" at bounding box center [760, 334] width 63 height 40
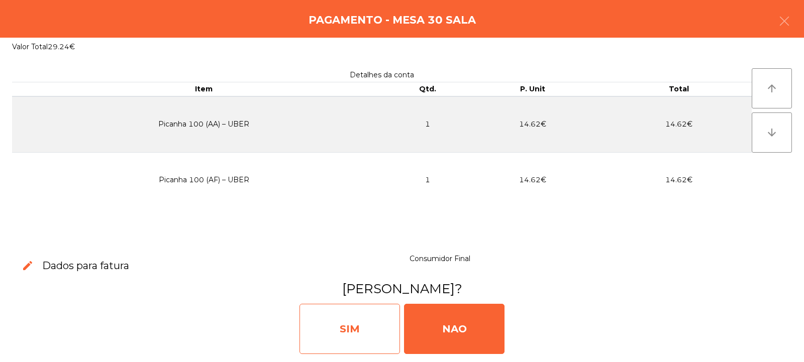
click at [341, 333] on div "SIM" at bounding box center [349, 329] width 100 height 50
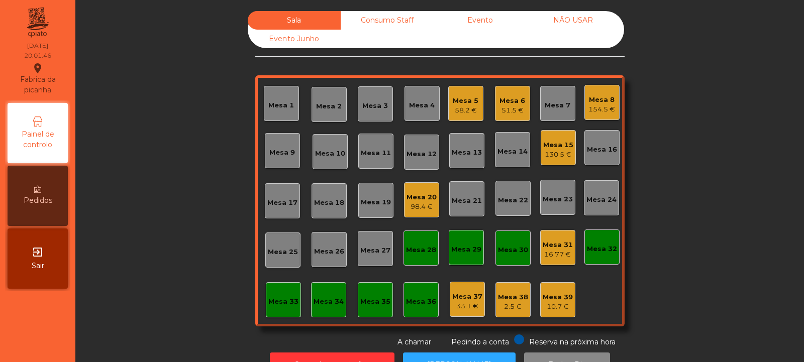
click at [269, 198] on div "Mesa 17" at bounding box center [282, 203] width 30 height 10
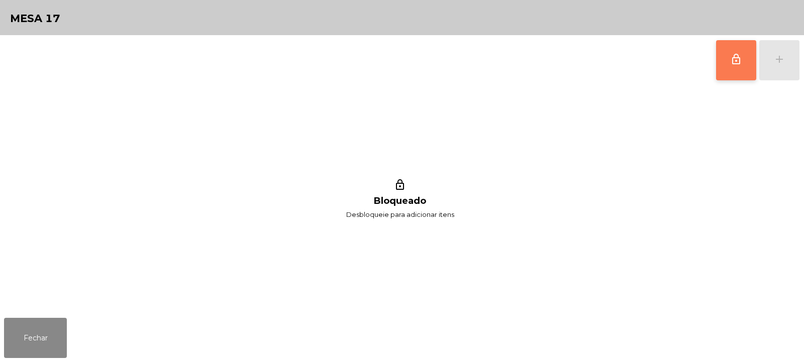
click at [747, 68] on button "lock_outline" at bounding box center [736, 60] width 40 height 40
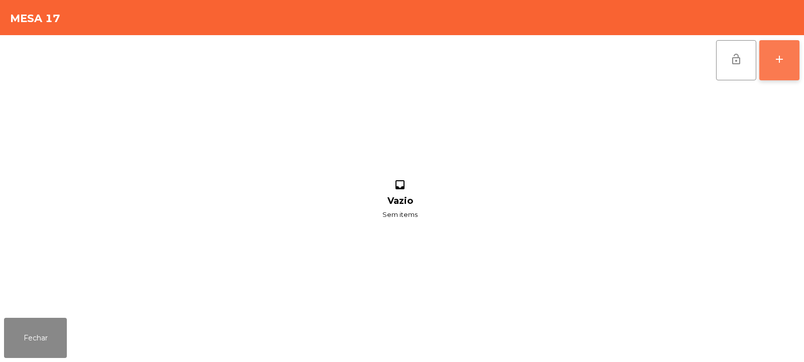
click at [775, 64] on div "add" at bounding box center [779, 59] width 12 height 12
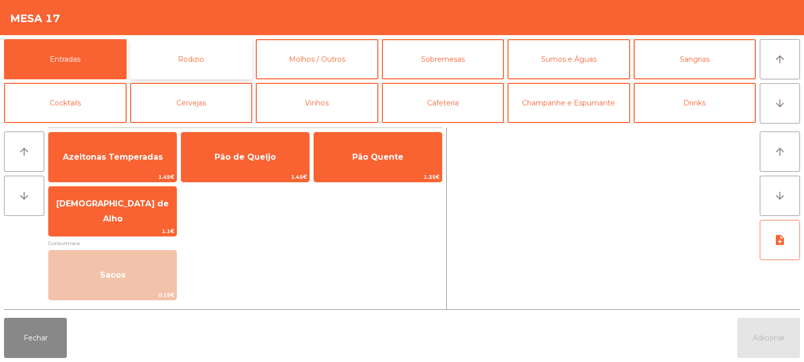
click at [201, 67] on button "Rodizio" at bounding box center [191, 59] width 123 height 40
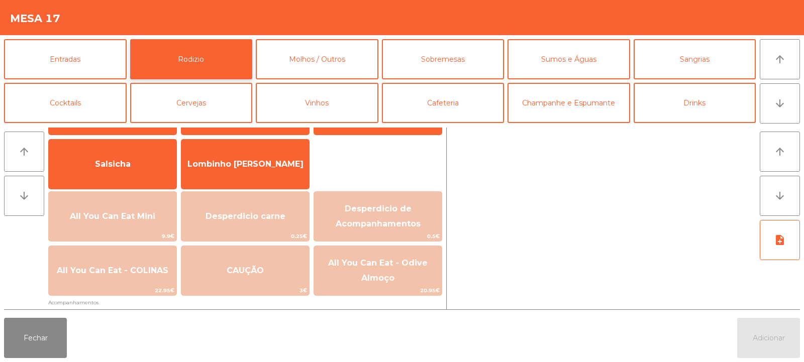
scroll to position [61, 0]
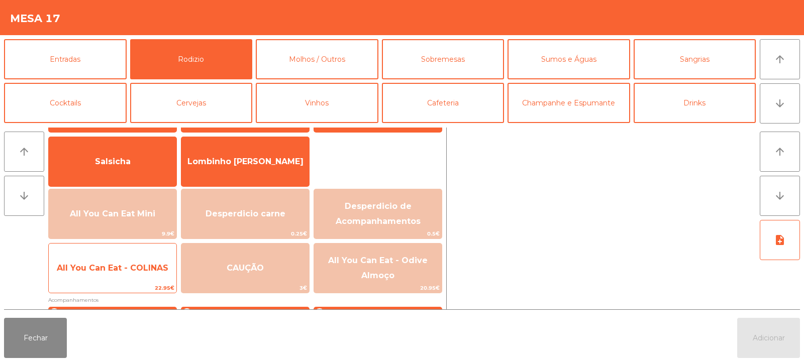
click at [131, 260] on span "All You Can Eat - COLINAS" at bounding box center [113, 268] width 128 height 27
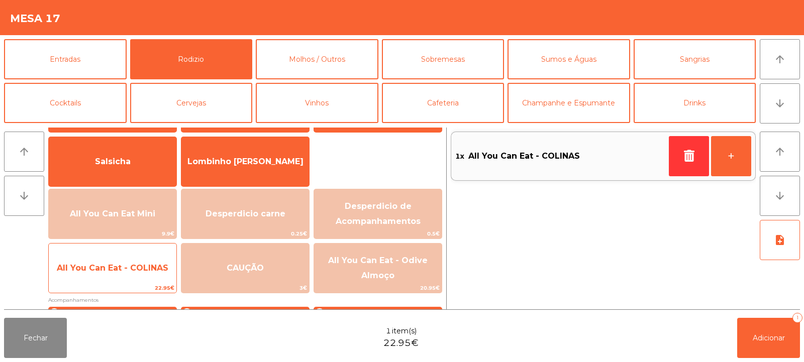
click at [125, 267] on span "All You Can Eat - COLINAS" at bounding box center [113, 268] width 112 height 10
click at [121, 271] on span "All You Can Eat - COLINAS" at bounding box center [113, 268] width 112 height 10
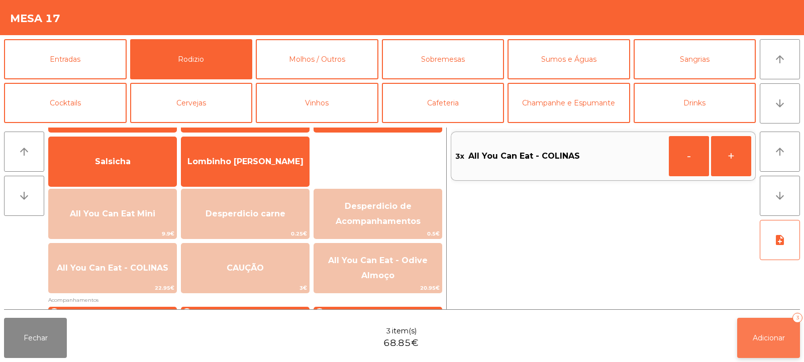
click at [767, 337] on span "Adicionar" at bounding box center [769, 338] width 32 height 9
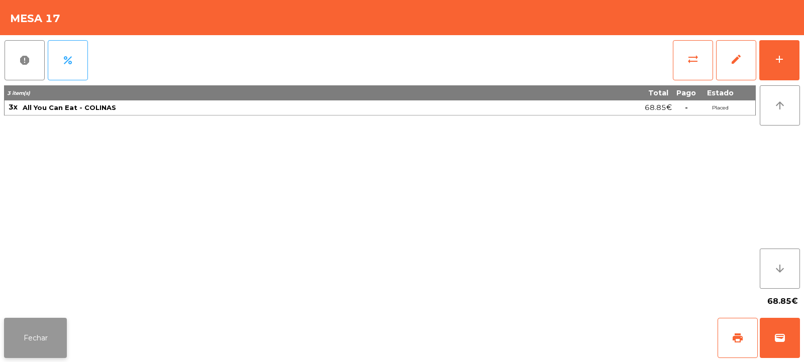
click at [38, 334] on button "Fechar" at bounding box center [35, 338] width 63 height 40
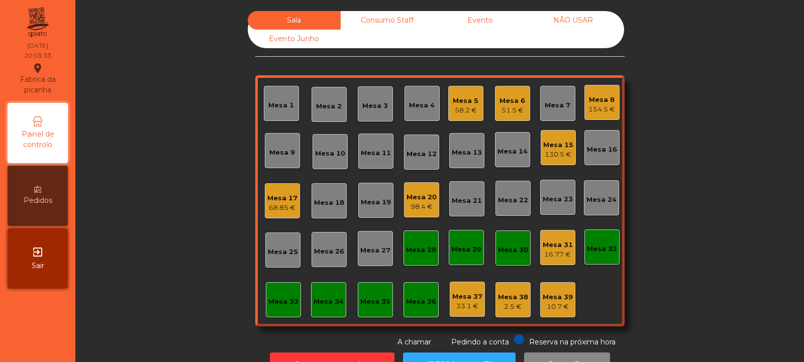
click at [418, 112] on div "Mesa 4" at bounding box center [421, 103] width 35 height 35
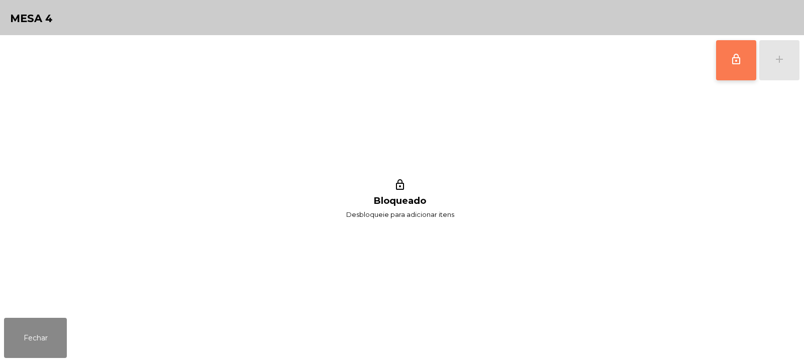
click at [733, 60] on span "lock_outline" at bounding box center [736, 59] width 12 height 12
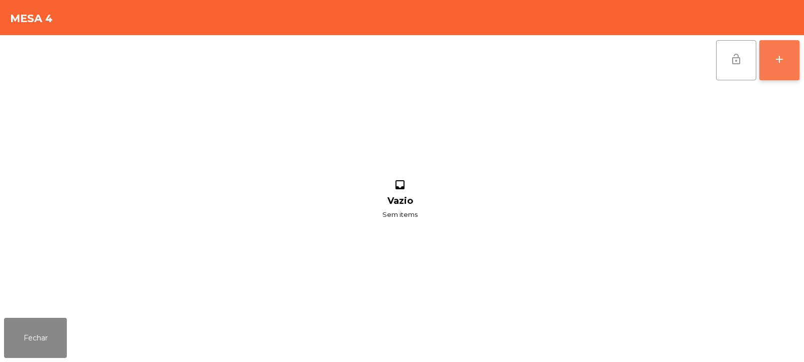
click at [778, 57] on div "add" at bounding box center [779, 59] width 12 height 12
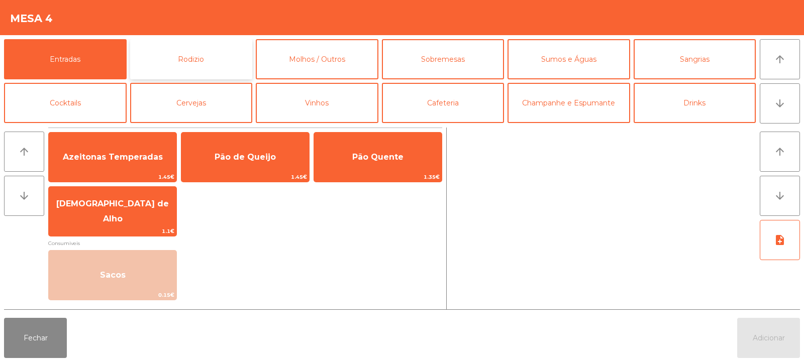
click at [145, 59] on button "Rodizio" at bounding box center [191, 59] width 123 height 40
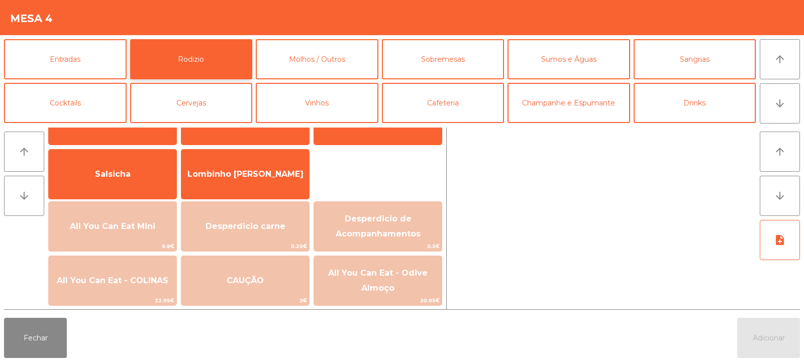
scroll to position [57, 0]
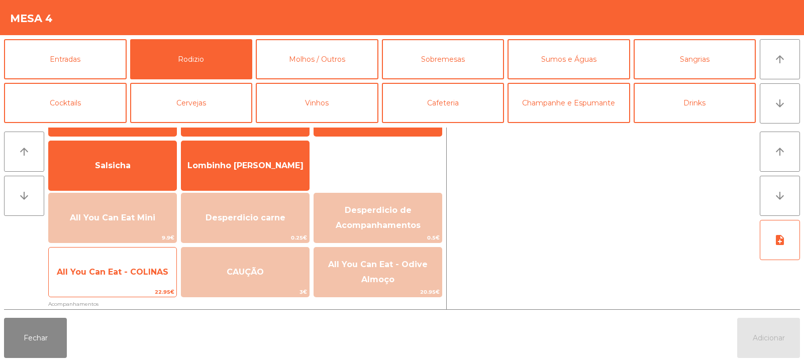
click at [130, 280] on span "All You Can Eat - COLINAS" at bounding box center [113, 272] width 128 height 27
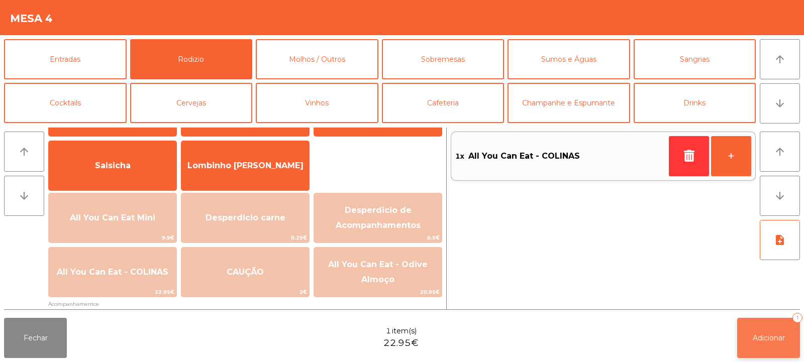
click at [772, 330] on button "Adicionar 1" at bounding box center [768, 338] width 63 height 40
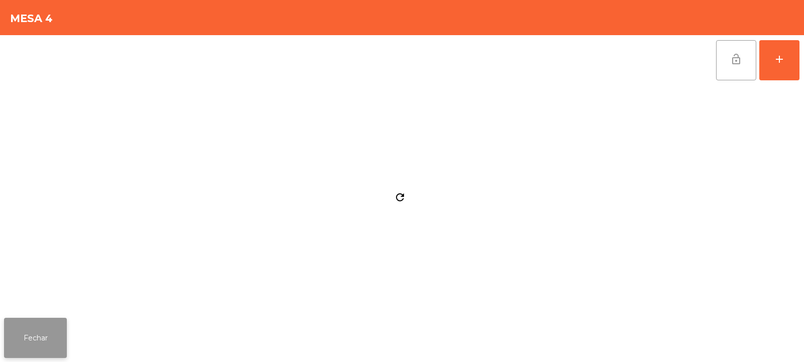
click at [52, 327] on button "Fechar" at bounding box center [35, 338] width 63 height 40
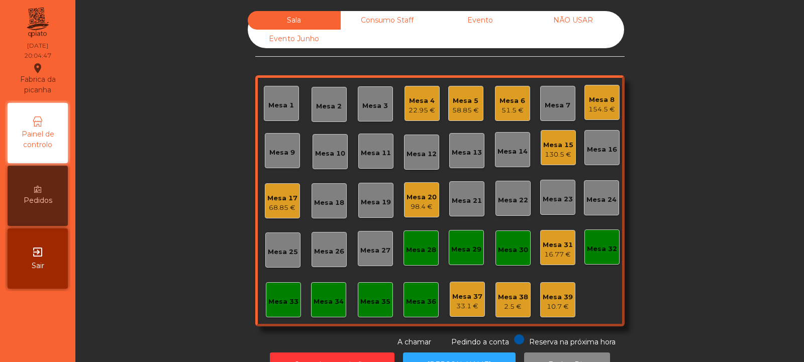
click at [563, 148] on div "Mesa 15" at bounding box center [558, 145] width 30 height 10
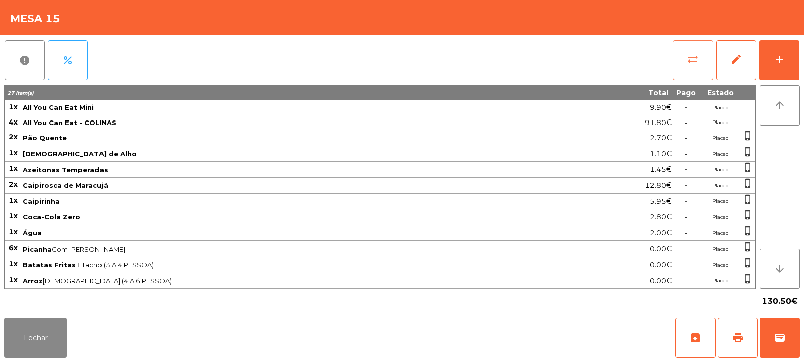
click at [708, 61] on button "sync_alt" at bounding box center [693, 60] width 40 height 40
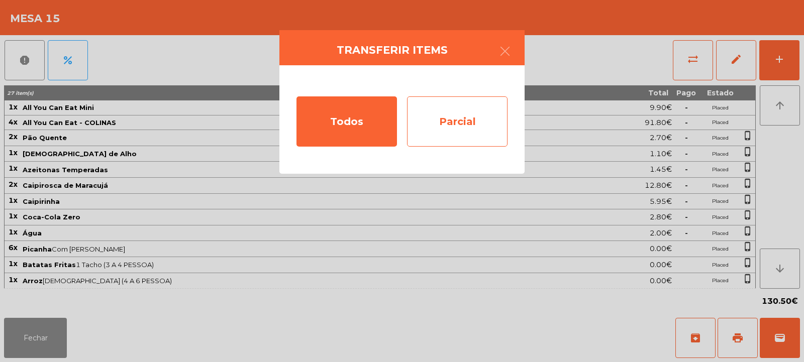
click at [478, 106] on div "Parcial" at bounding box center [457, 121] width 100 height 50
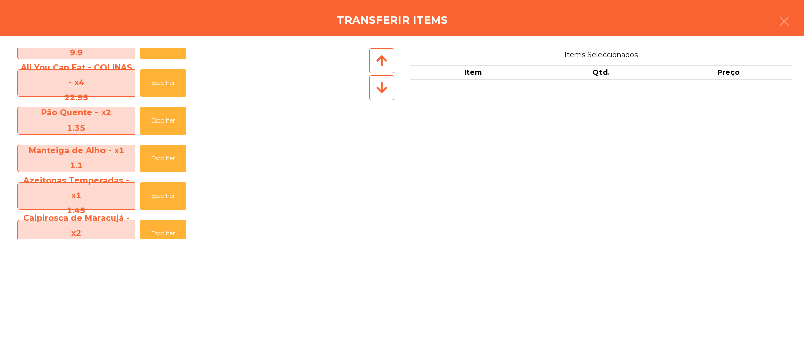
scroll to position [19, 0]
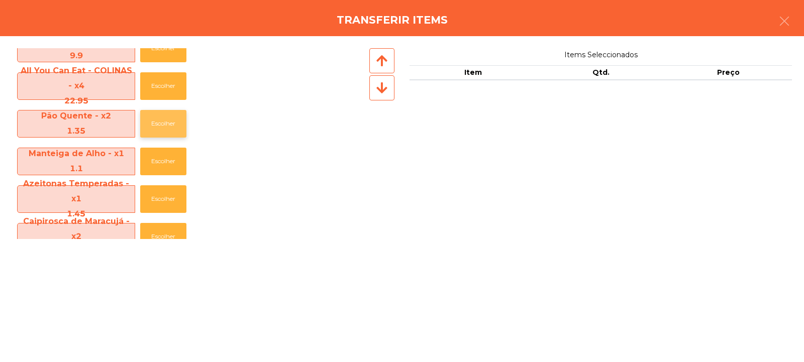
click at [164, 119] on button "Escolher" at bounding box center [163, 124] width 46 height 28
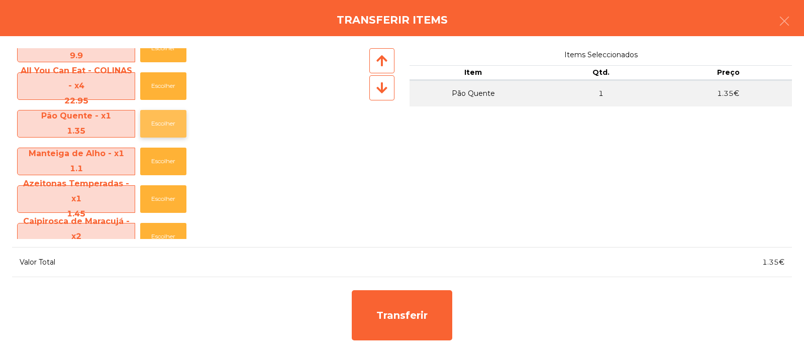
click at [167, 127] on button "Escolher" at bounding box center [163, 124] width 46 height 28
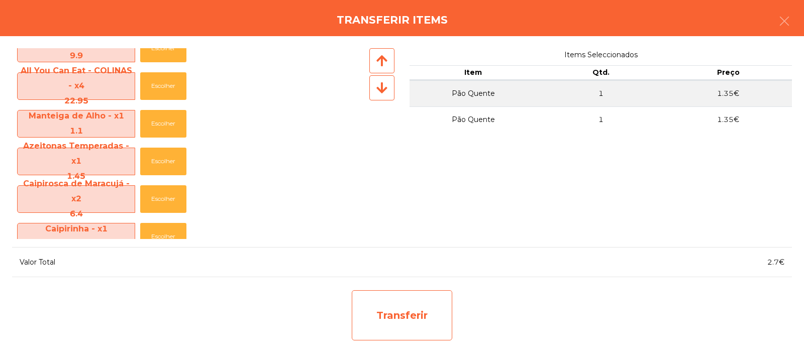
click at [387, 311] on div "Transferir" at bounding box center [402, 315] width 100 height 50
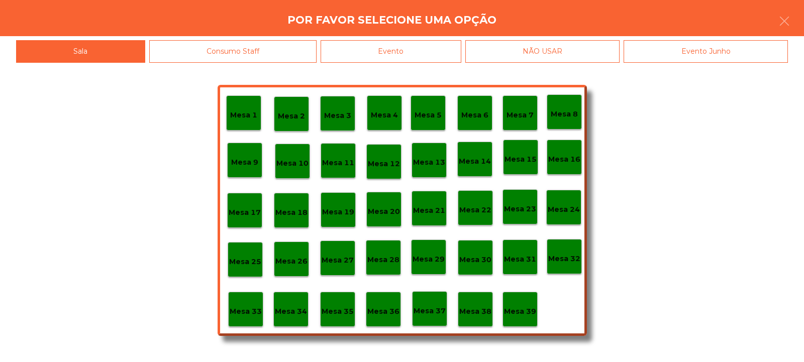
click at [428, 304] on div "Mesa 37" at bounding box center [430, 309] width 32 height 16
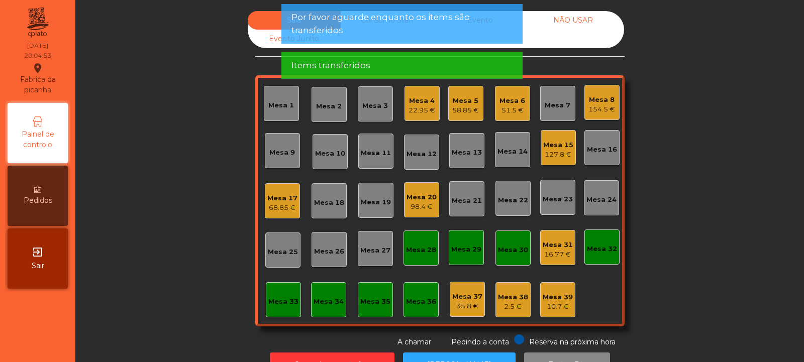
click at [461, 301] on div "35.8 €" at bounding box center [467, 306] width 30 height 10
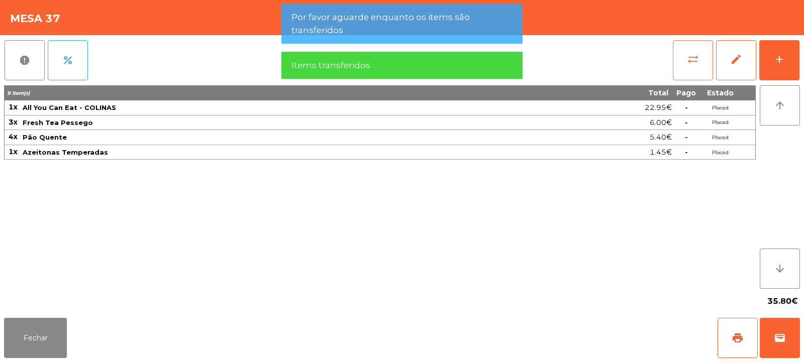
click at [687, 58] on span "sync_alt" at bounding box center [693, 59] width 12 height 12
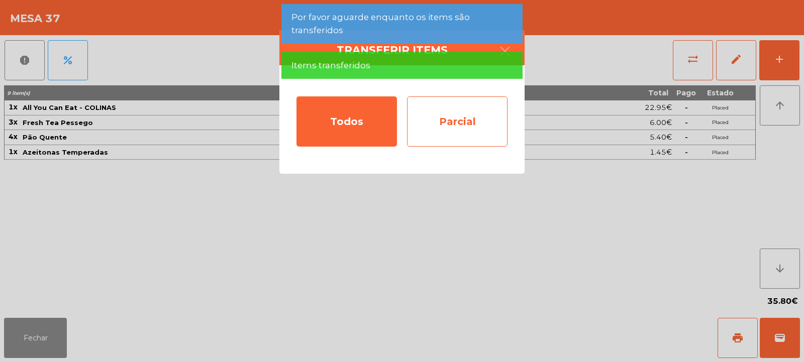
click at [460, 116] on div "Parcial" at bounding box center [457, 121] width 100 height 50
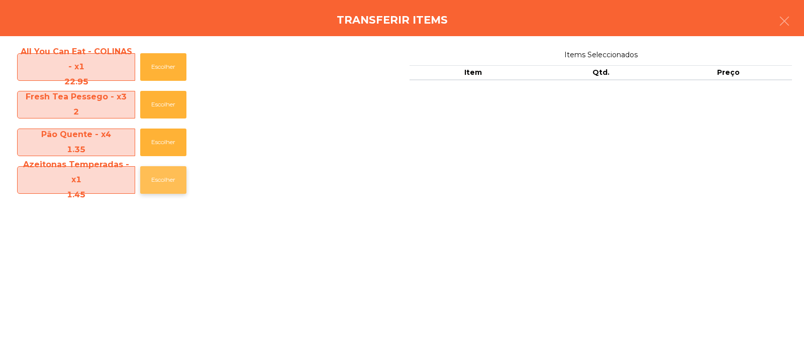
click at [162, 182] on button "Escolher" at bounding box center [163, 180] width 46 height 28
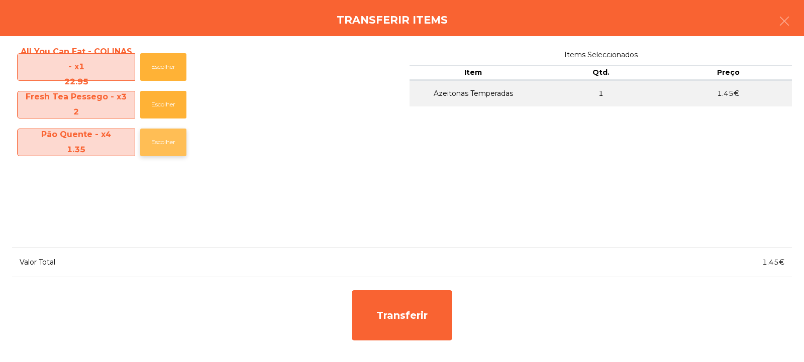
click at [168, 147] on button "Escolher" at bounding box center [163, 143] width 46 height 28
click at [167, 144] on button "Escolher" at bounding box center [163, 143] width 46 height 28
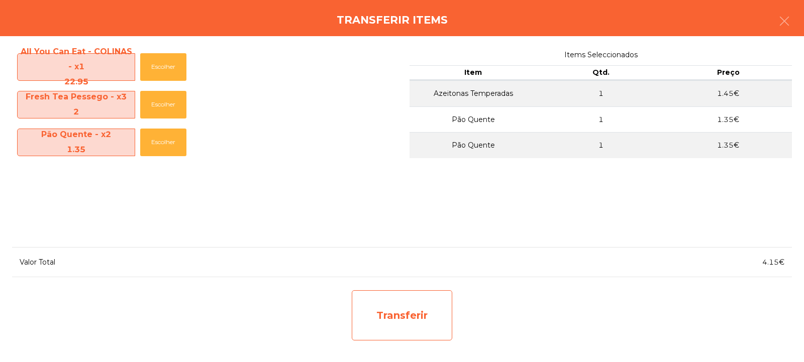
click at [434, 291] on div "Transferir" at bounding box center [402, 315] width 100 height 50
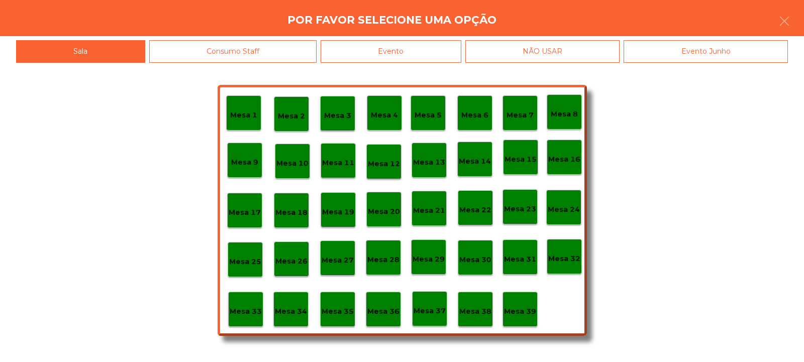
click at [466, 293] on div "Mesa 38" at bounding box center [475, 309] width 35 height 35
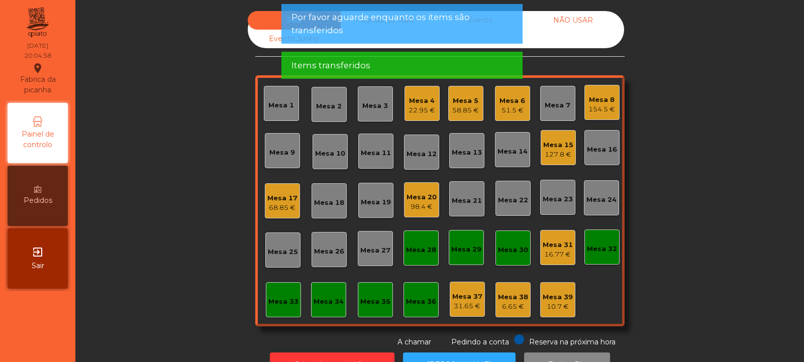
click at [558, 154] on div "127.8 €" at bounding box center [558, 155] width 30 height 10
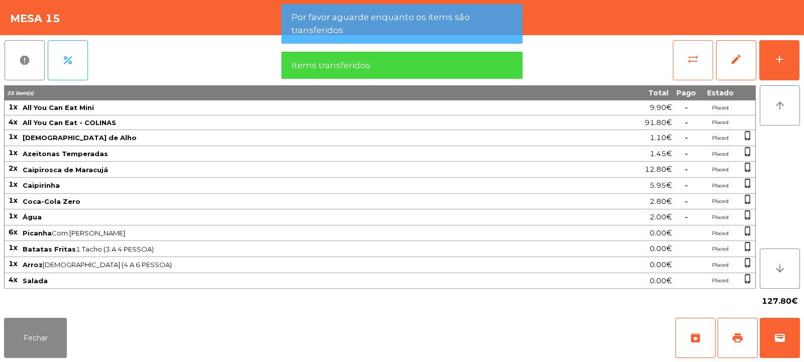
click at [687, 58] on span "sync_alt" at bounding box center [693, 59] width 12 height 12
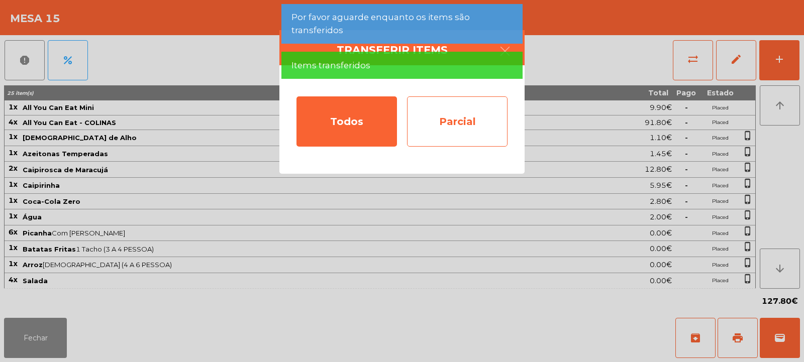
click at [461, 112] on div "Parcial" at bounding box center [457, 121] width 100 height 50
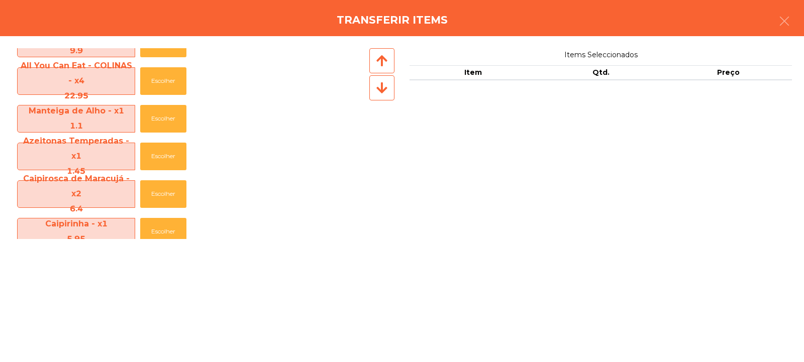
scroll to position [26, 0]
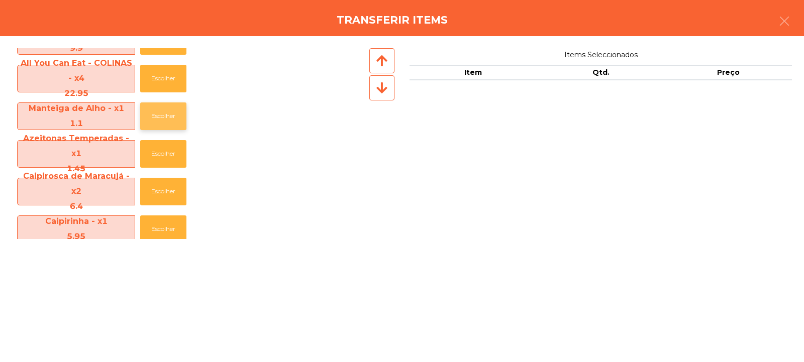
click at [155, 120] on button "Escolher" at bounding box center [163, 116] width 46 height 28
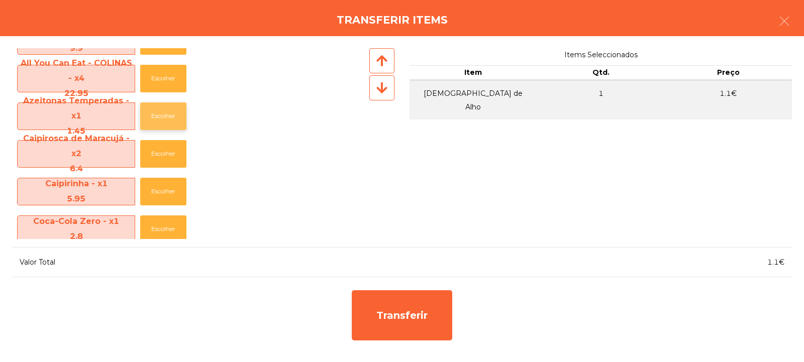
click at [171, 120] on button "Escolher" at bounding box center [163, 116] width 46 height 28
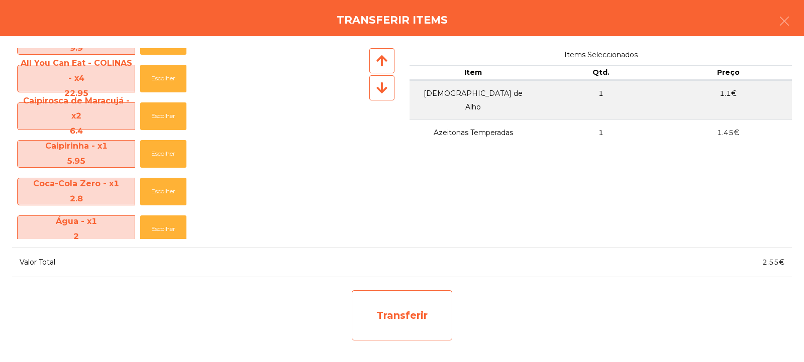
click at [389, 309] on div "Transferir" at bounding box center [402, 315] width 100 height 50
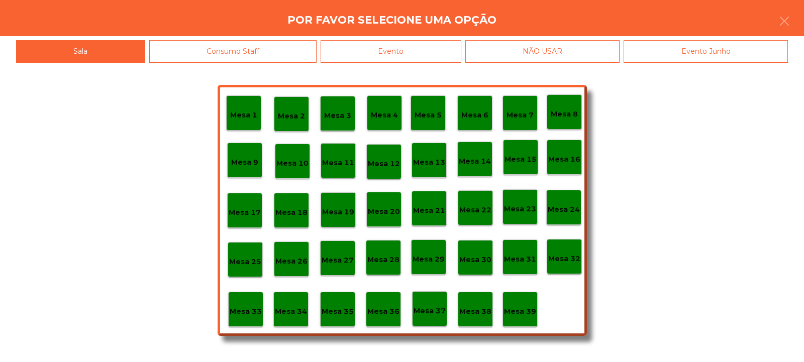
click at [430, 307] on p "Mesa 37" at bounding box center [430, 311] width 32 height 12
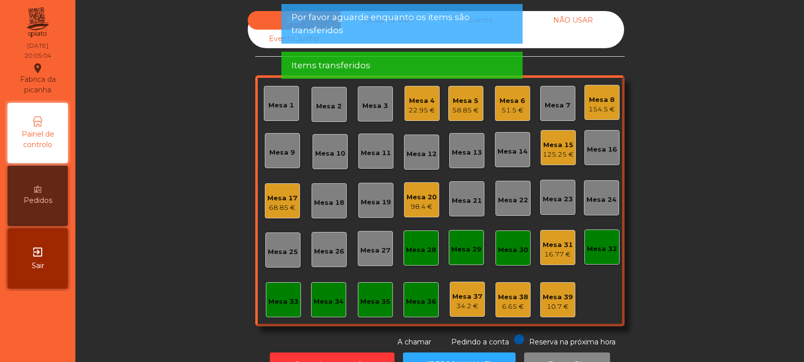
click at [512, 305] on div "6.65 €" at bounding box center [513, 307] width 30 height 10
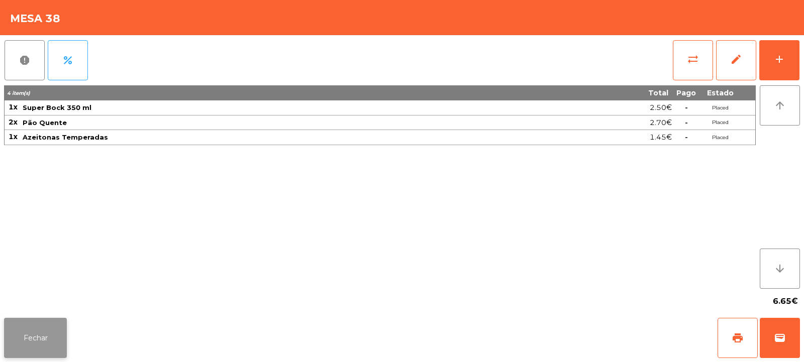
click at [36, 324] on button "Fechar" at bounding box center [35, 338] width 63 height 40
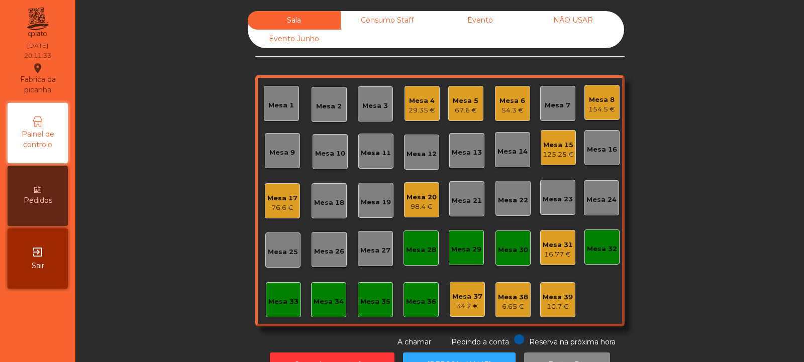
click at [284, 200] on div "Mesa 17" at bounding box center [282, 198] width 30 height 10
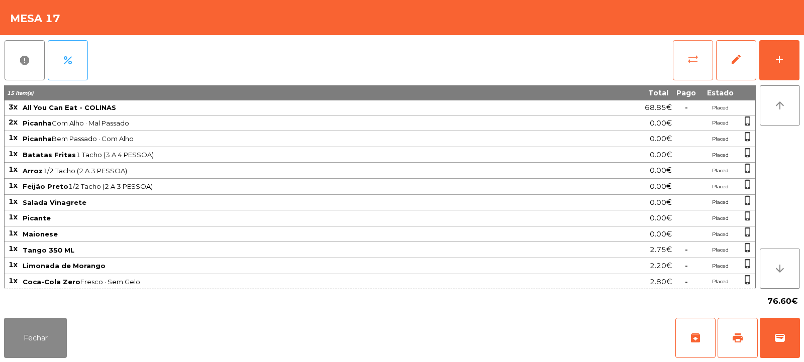
click at [679, 57] on button "sync_alt" at bounding box center [693, 60] width 40 height 40
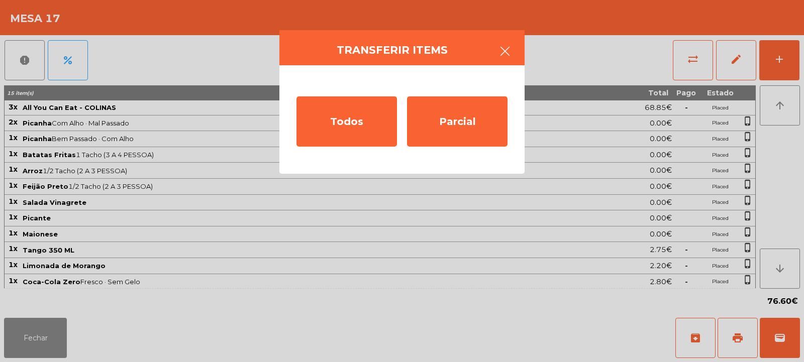
click at [493, 48] on button "button" at bounding box center [505, 52] width 28 height 30
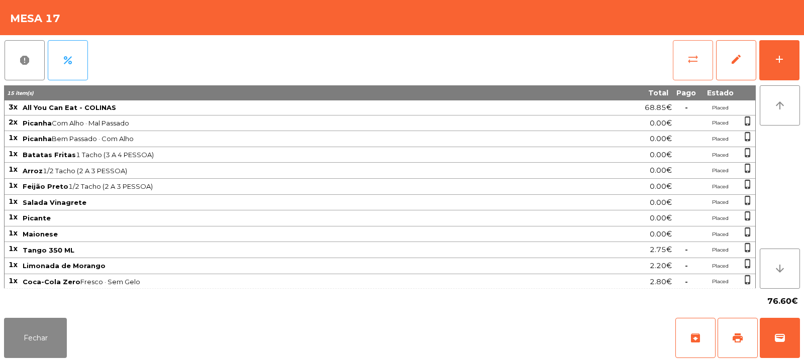
scroll to position [2, 0]
click at [679, 69] on button "sync_alt" at bounding box center [693, 60] width 40 height 40
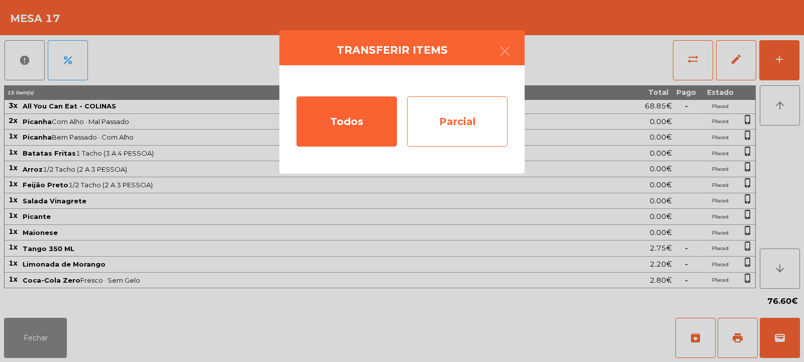
click at [441, 115] on div "Parcial" at bounding box center [457, 121] width 100 height 50
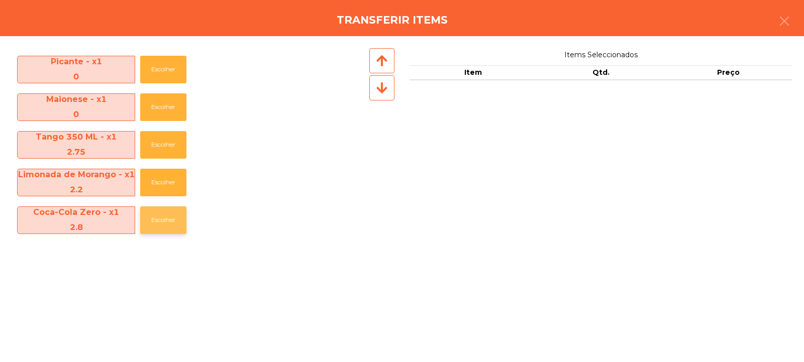
click at [170, 215] on button "Escolher" at bounding box center [163, 220] width 46 height 28
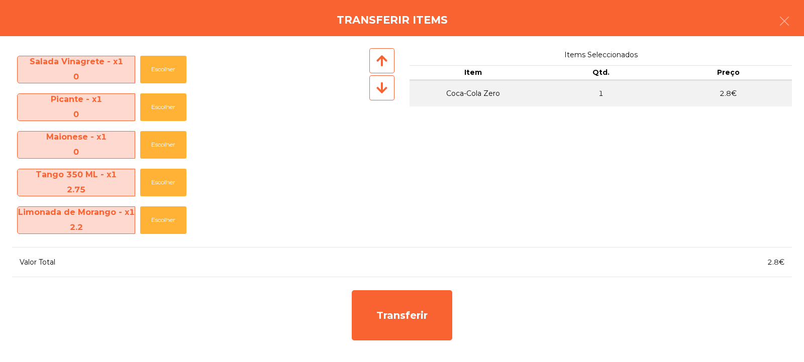
scroll to position [186, 0]
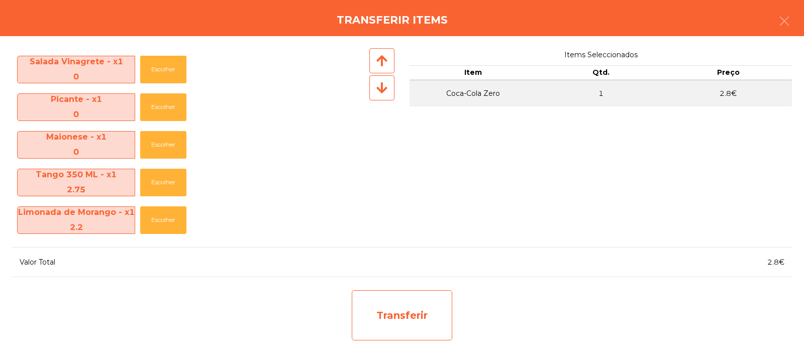
click at [394, 317] on div "Transferir" at bounding box center [402, 315] width 100 height 50
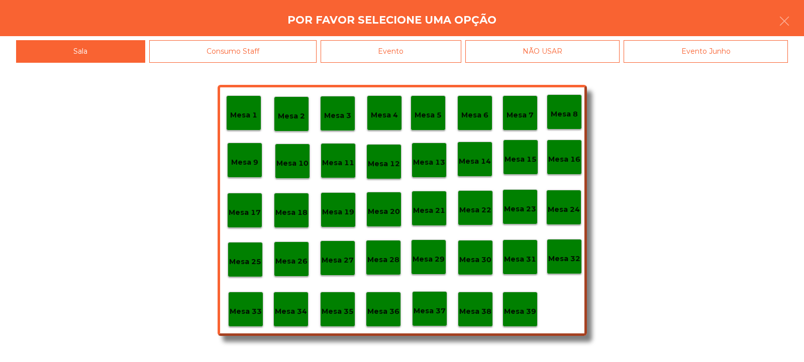
click at [424, 309] on p "Mesa 37" at bounding box center [430, 311] width 32 height 12
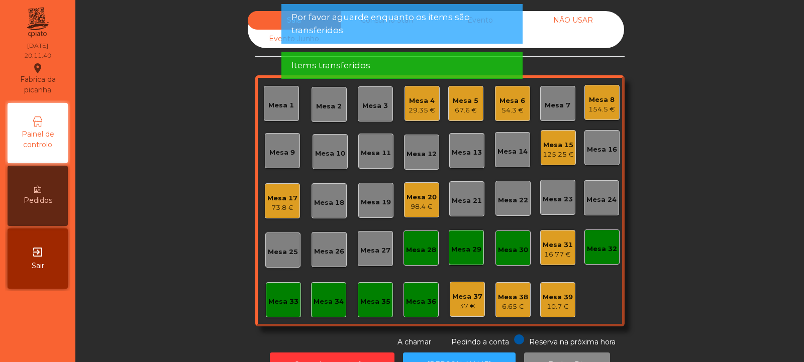
click at [279, 209] on div "73.8 €" at bounding box center [282, 208] width 30 height 10
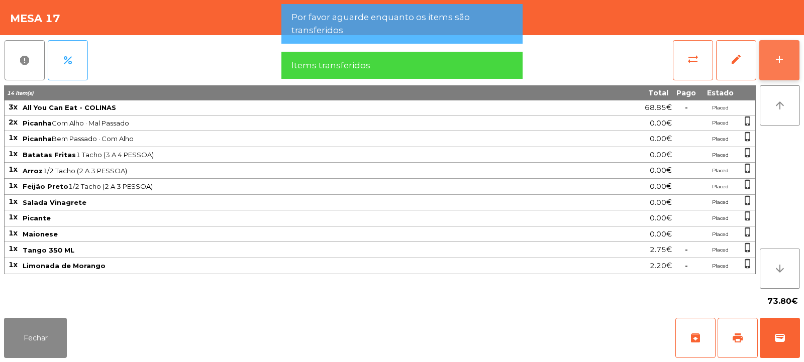
click at [776, 65] on div "add" at bounding box center [779, 59] width 12 height 12
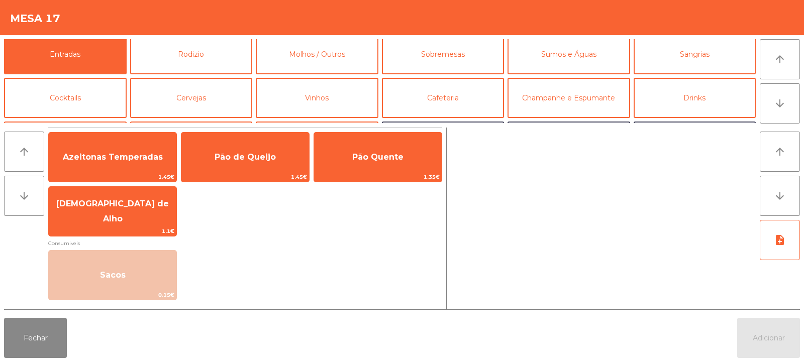
scroll to position [0, 0]
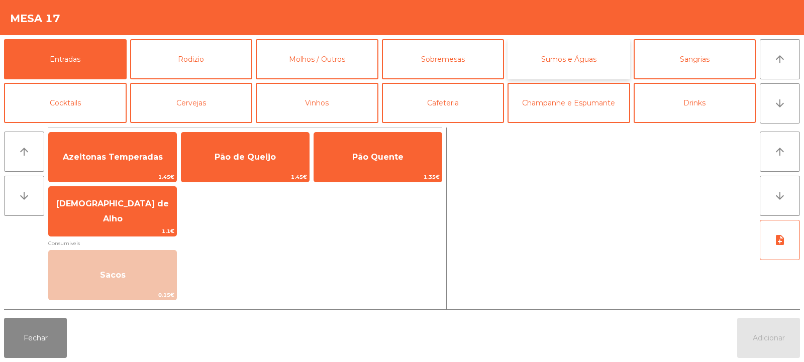
click at [587, 63] on button "Sumos e Águas" at bounding box center [568, 59] width 123 height 40
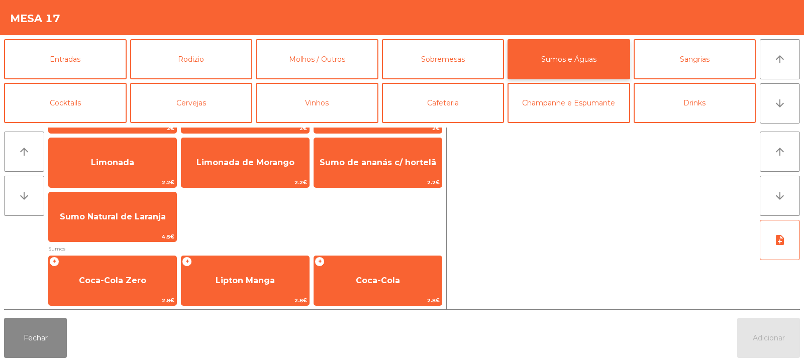
scroll to position [108, 0]
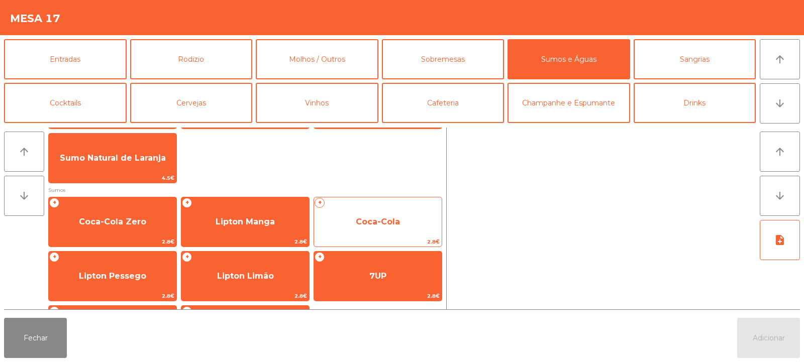
click at [353, 219] on span "Coca-Cola" at bounding box center [378, 222] width 128 height 27
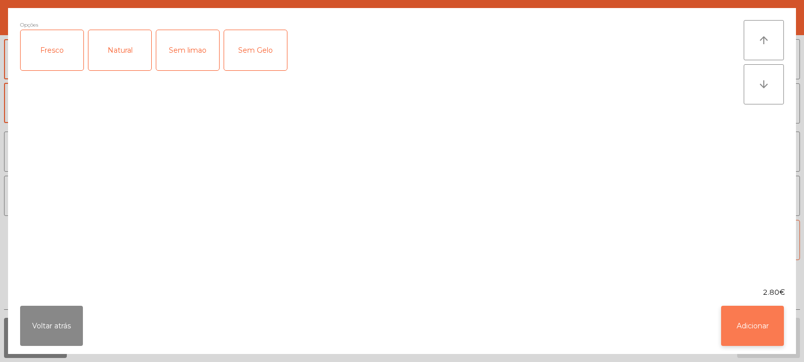
click at [749, 324] on button "Adicionar" at bounding box center [752, 326] width 63 height 40
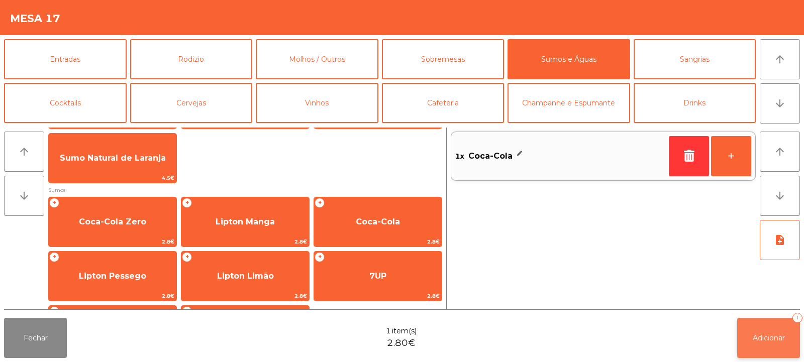
click at [764, 336] on span "Adicionar" at bounding box center [769, 338] width 32 height 9
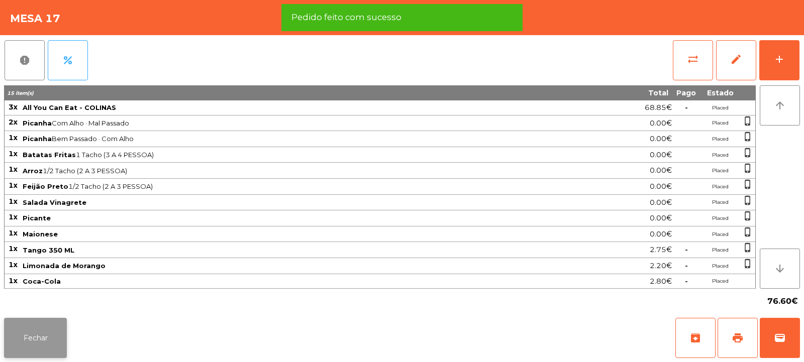
click at [53, 336] on button "Fechar" at bounding box center [35, 338] width 63 height 40
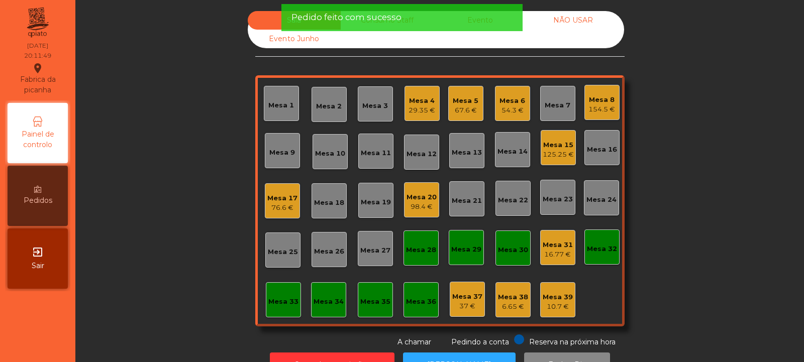
scroll to position [34, 0]
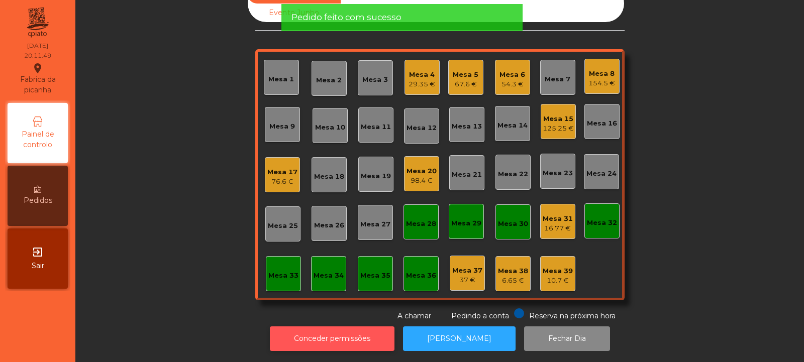
click at [345, 335] on button "Conceder permissões" at bounding box center [332, 339] width 125 height 25
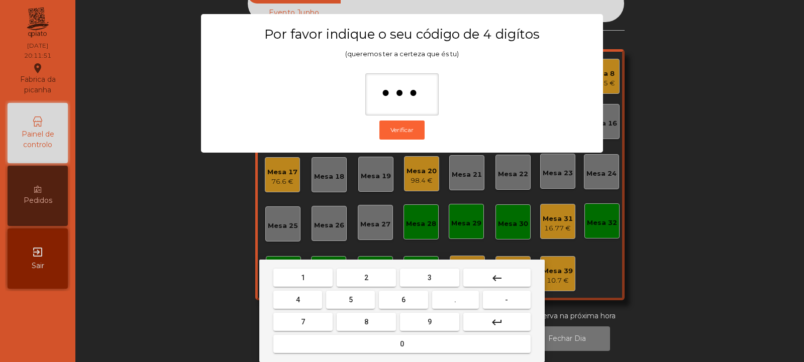
type input "****"
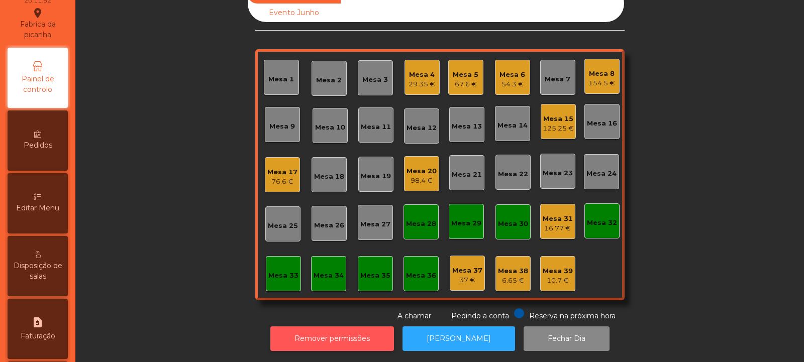
scroll to position [66, 0]
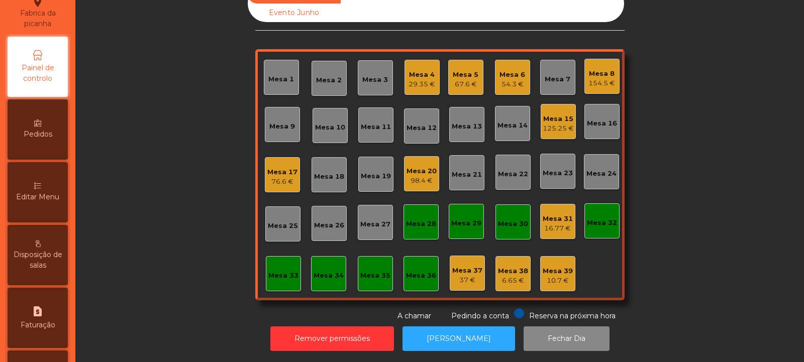
click at [43, 190] on div "Editar Menu" at bounding box center [38, 192] width 60 height 60
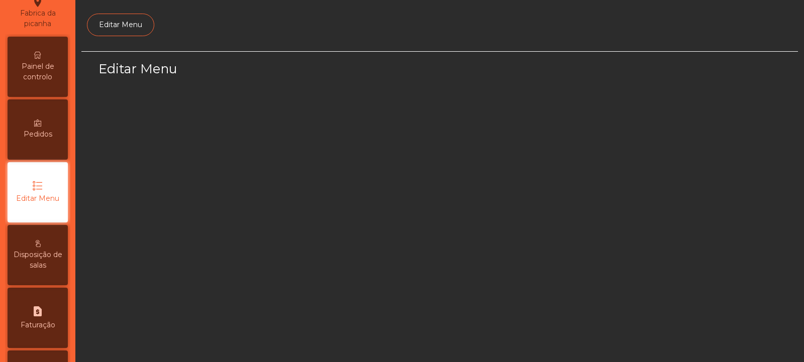
scroll to position [78, 0]
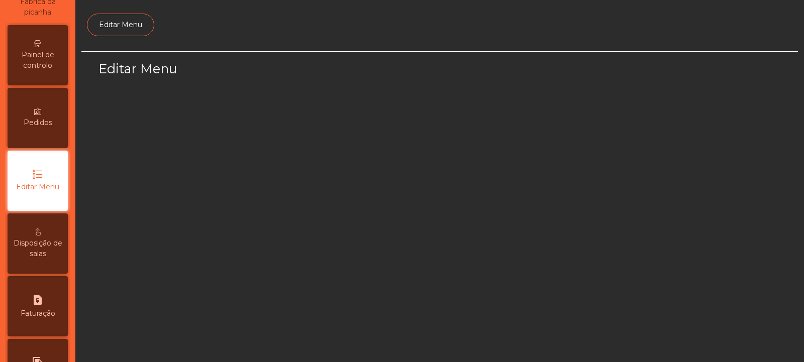
select select "*"
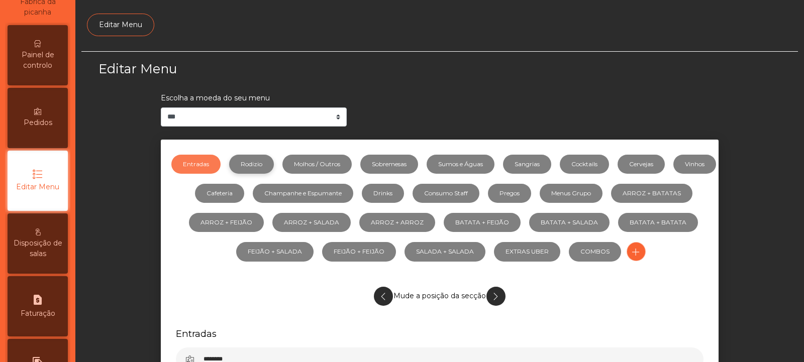
click at [266, 166] on link "Rodizio" at bounding box center [251, 164] width 45 height 19
click at [343, 161] on link "Molhos / Outros" at bounding box center [316, 164] width 69 height 19
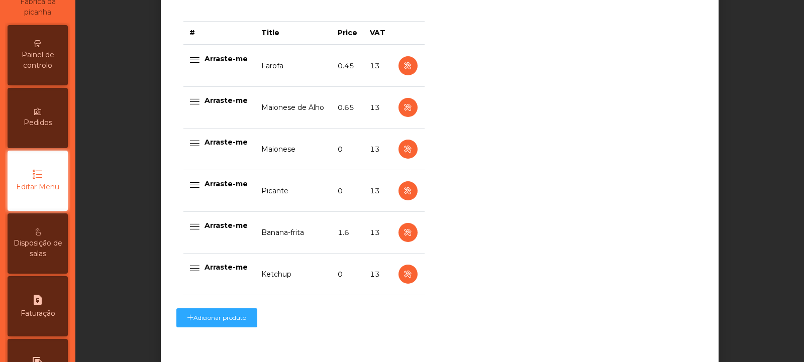
scroll to position [414, 0]
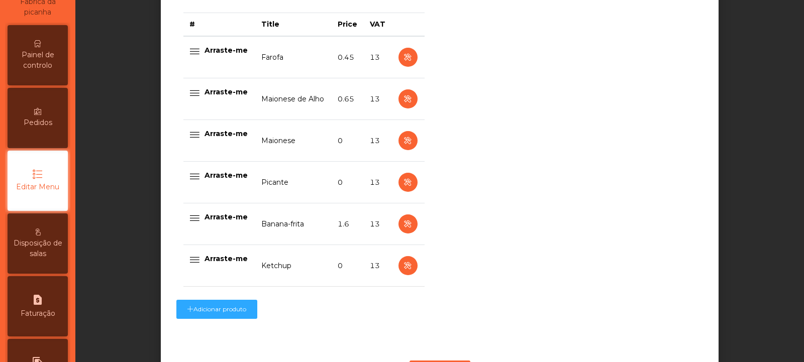
click at [397, 66] on td at bounding box center [408, 57] width 33 height 42
click at [410, 61] on button "button" at bounding box center [407, 57] width 19 height 19
select select "**"
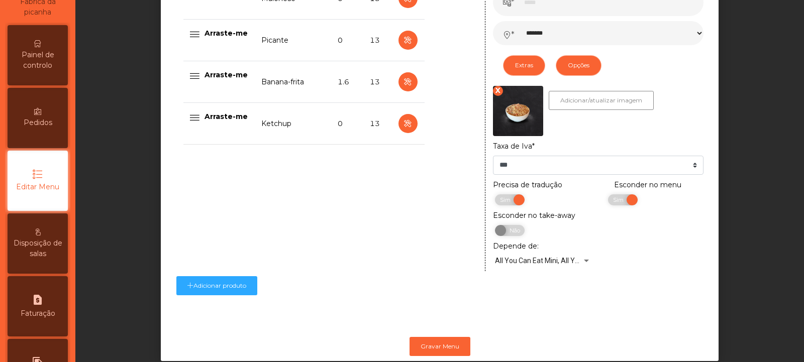
scroll to position [586, 0]
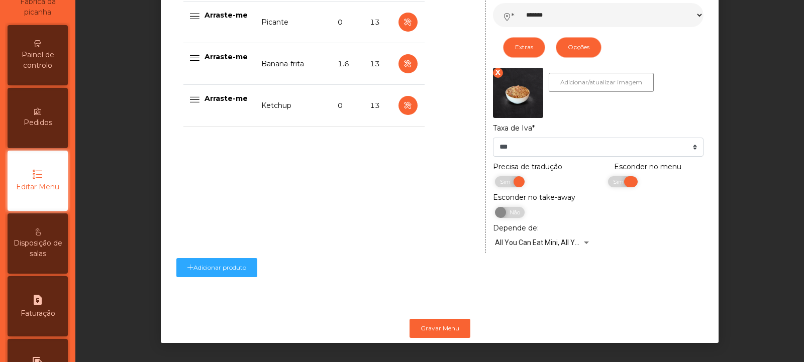
click at [612, 177] on span "Sim" at bounding box center [619, 181] width 25 height 11
click at [439, 321] on button "Gravar Menu" at bounding box center [439, 328] width 61 height 19
click at [441, 320] on button "Gravar Menu" at bounding box center [439, 328] width 61 height 19
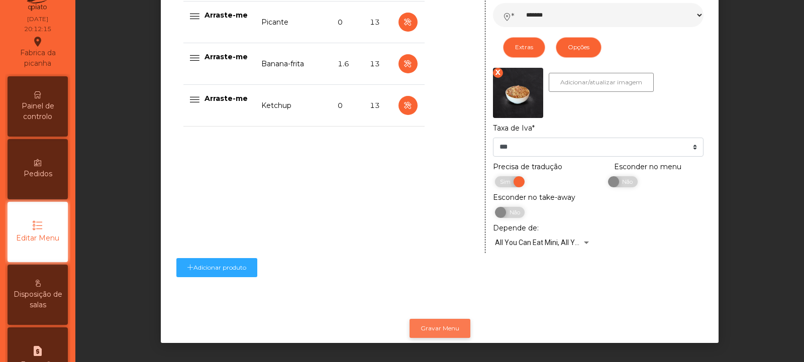
scroll to position [0, 0]
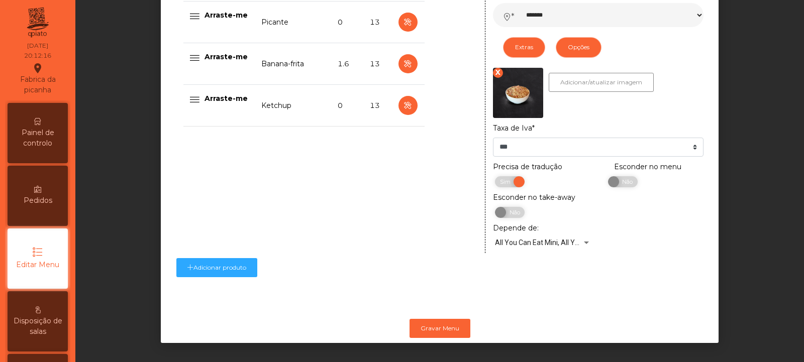
click at [51, 134] on span "Painel de controlo" at bounding box center [37, 138] width 55 height 21
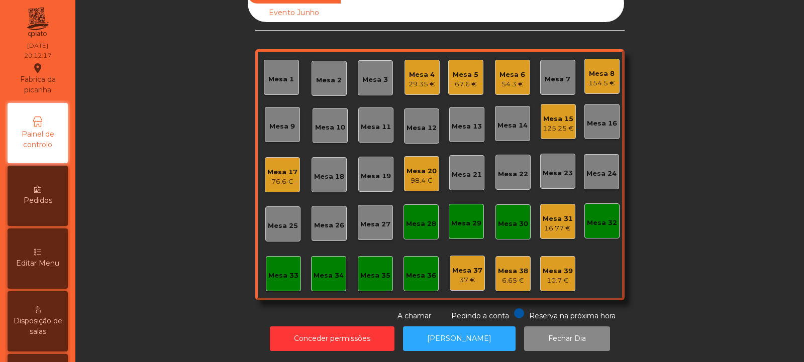
scroll to position [34, 0]
click at [408, 66] on div "Mesa 4 29.35 €" at bounding box center [421, 78] width 27 height 24
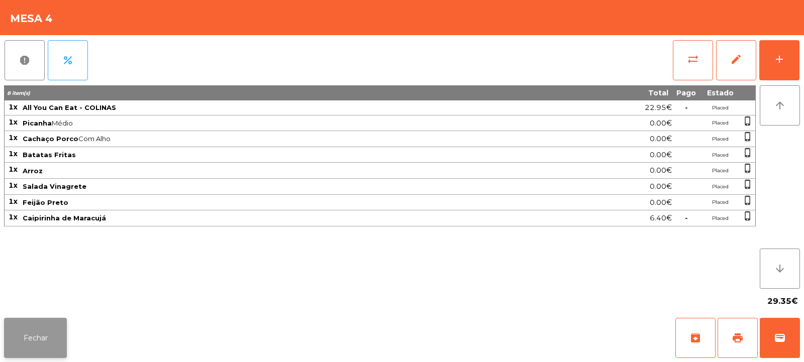
click at [42, 343] on button "Fechar" at bounding box center [35, 338] width 63 height 40
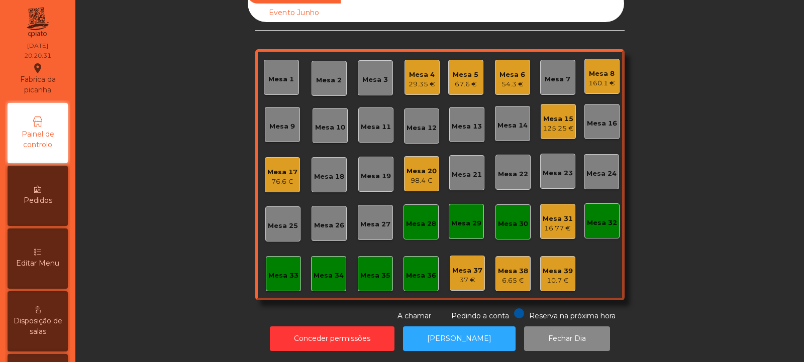
click at [463, 122] on div "Mesa 13" at bounding box center [467, 127] width 30 height 10
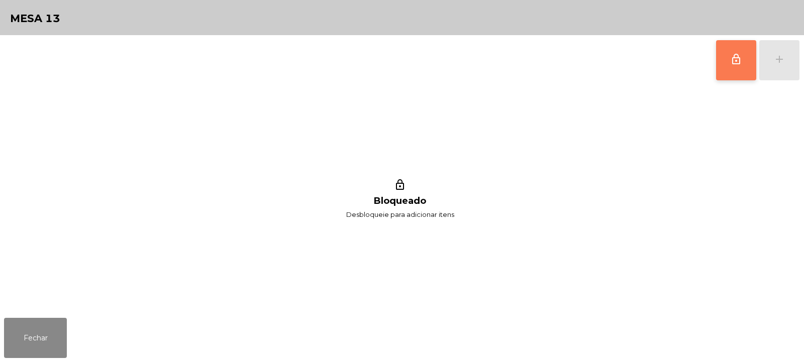
click at [729, 65] on button "lock_outline" at bounding box center [736, 60] width 40 height 40
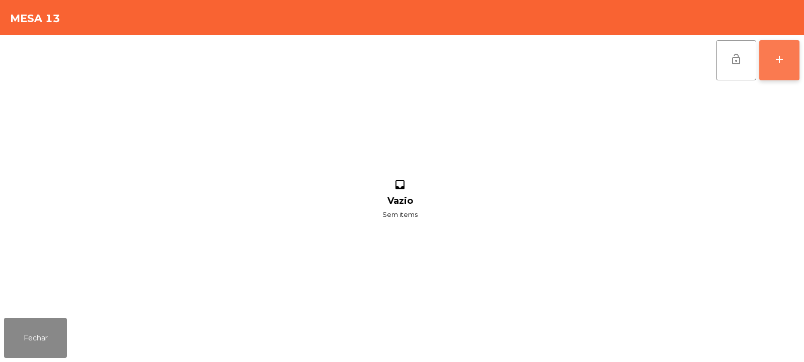
click at [783, 73] on button "add" at bounding box center [779, 60] width 40 height 40
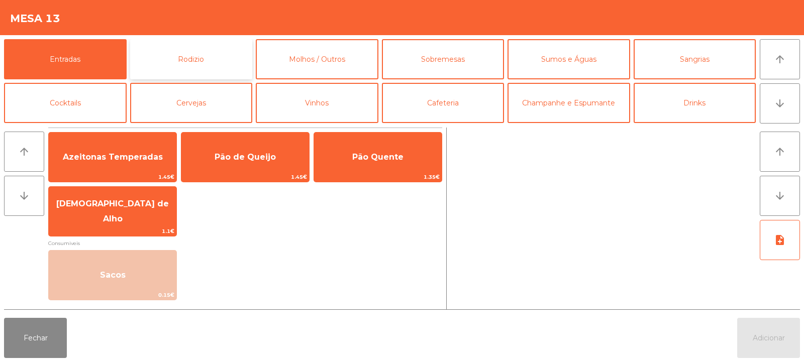
click at [179, 63] on button "Rodizio" at bounding box center [191, 59] width 123 height 40
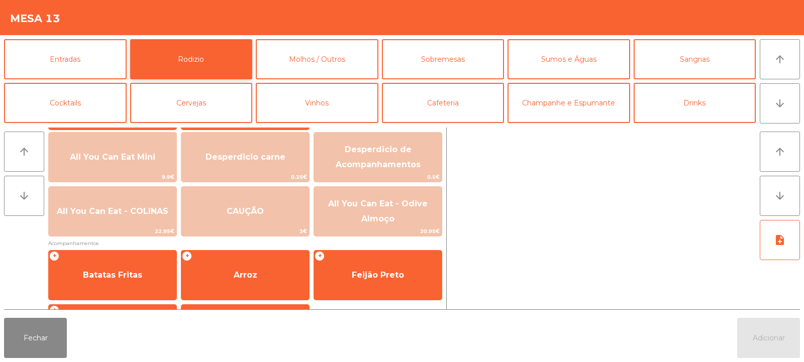
scroll to position [123, 0]
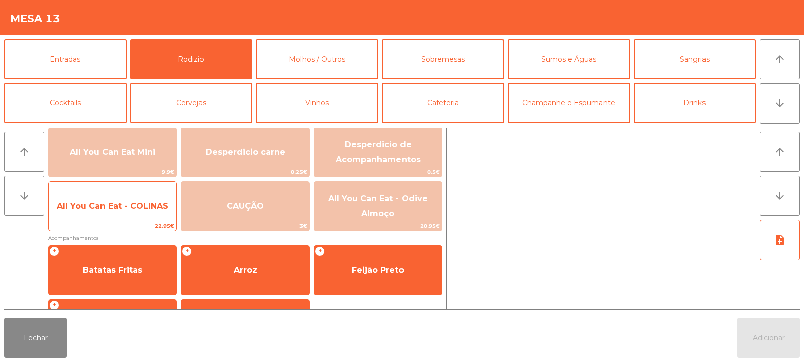
click at [140, 205] on span "All You Can Eat - COLINAS" at bounding box center [113, 206] width 112 height 10
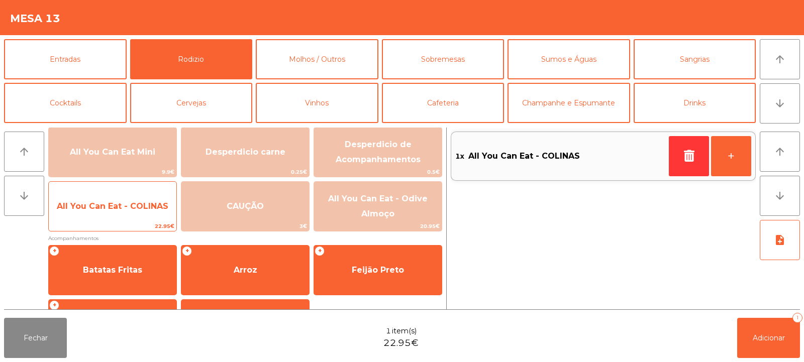
click at [135, 213] on span "All You Can Eat - COLINAS" at bounding box center [113, 206] width 128 height 27
click at [139, 202] on span "All You Can Eat - COLINAS" at bounding box center [113, 206] width 112 height 10
click at [140, 219] on span "All You Can Eat - COLINAS" at bounding box center [113, 206] width 128 height 27
click at [140, 205] on span "All You Can Eat - COLINAS" at bounding box center [113, 206] width 112 height 10
click at [140, 220] on span "All You Can Eat - COLINAS" at bounding box center [113, 206] width 128 height 27
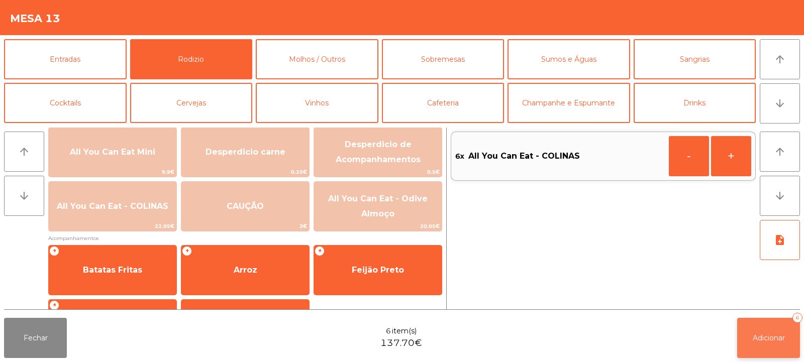
click at [770, 337] on span "Adicionar" at bounding box center [769, 338] width 32 height 9
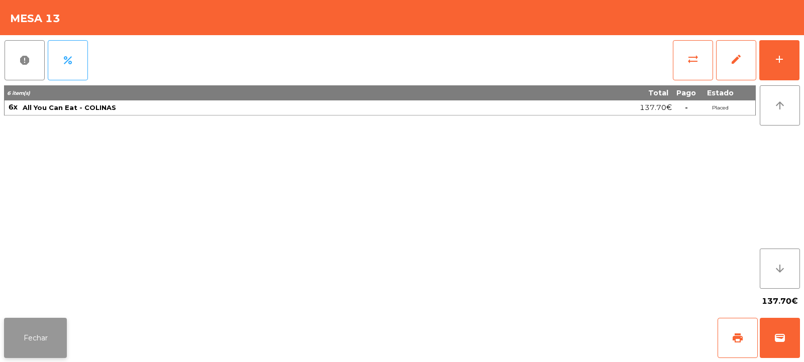
click at [65, 346] on button "Fechar" at bounding box center [35, 338] width 63 height 40
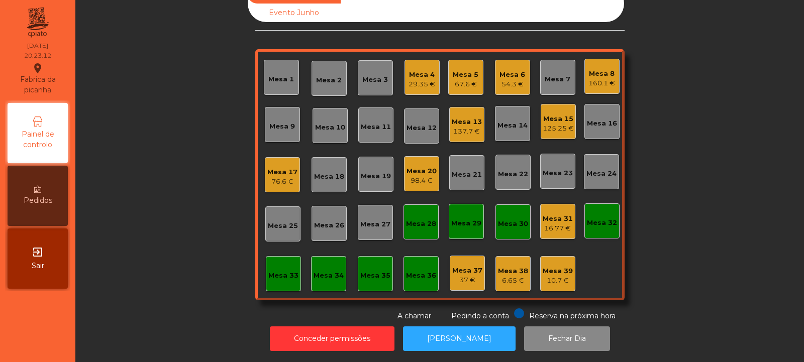
click at [502, 79] on div "54.3 €" at bounding box center [512, 84] width 26 height 10
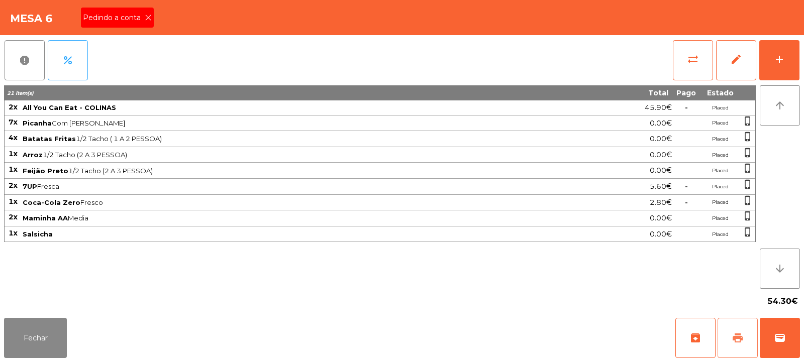
click at [739, 334] on span "print" at bounding box center [738, 338] width 12 height 12
click at [729, 338] on button "print" at bounding box center [737, 338] width 40 height 40
click at [785, 332] on span "wallet" at bounding box center [780, 338] width 12 height 12
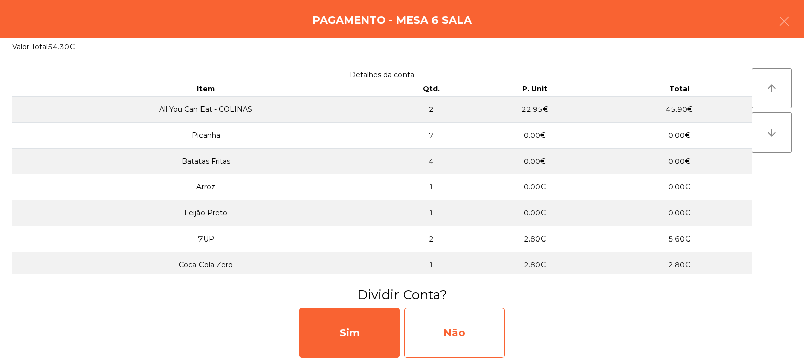
click at [450, 325] on div "Não" at bounding box center [454, 333] width 100 height 50
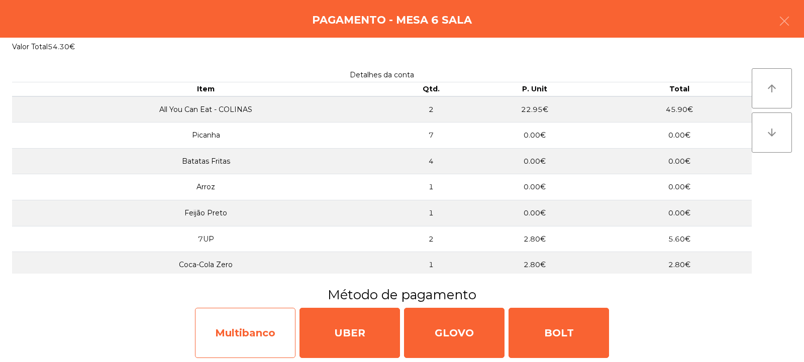
click at [254, 336] on div "Multibanco" at bounding box center [245, 333] width 100 height 50
select select "**"
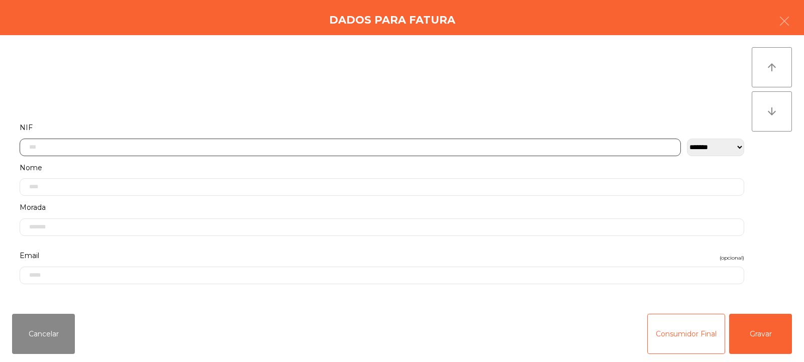
click at [213, 146] on input "text" at bounding box center [350, 148] width 661 height 18
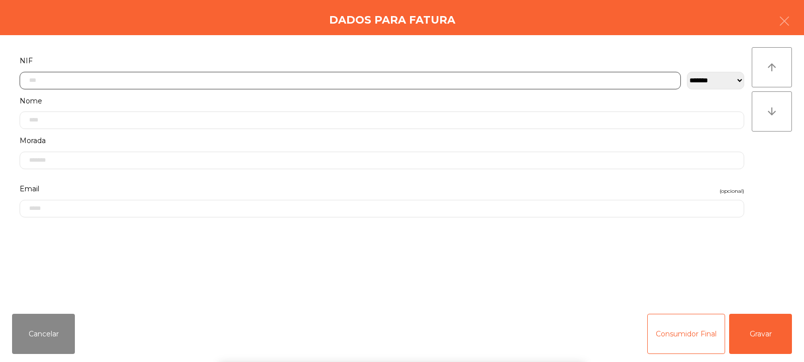
scroll to position [73, 0]
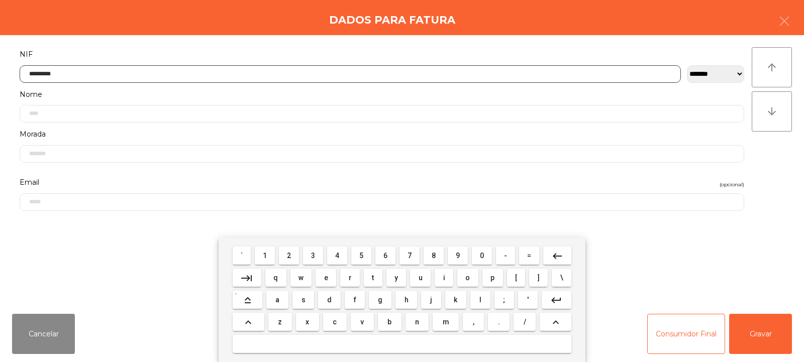
type input "*********"
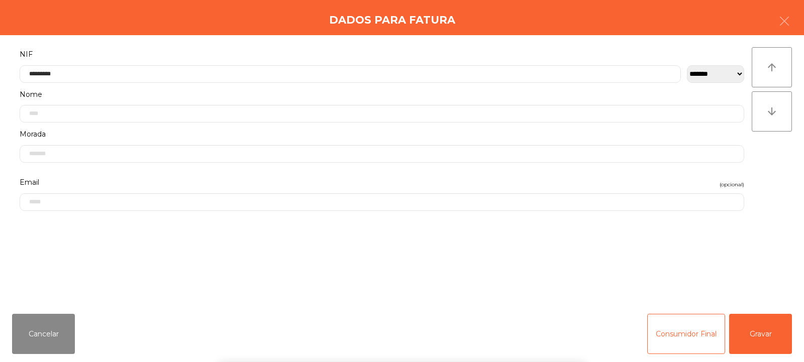
click at [769, 335] on div "` 1 2 3 4 5 6 7 8 9 0 - = keyboard_backspace keyboard_tab q w e r t y u i o p […" at bounding box center [402, 300] width 804 height 125
click at [764, 331] on button "Gravar" at bounding box center [760, 334] width 63 height 40
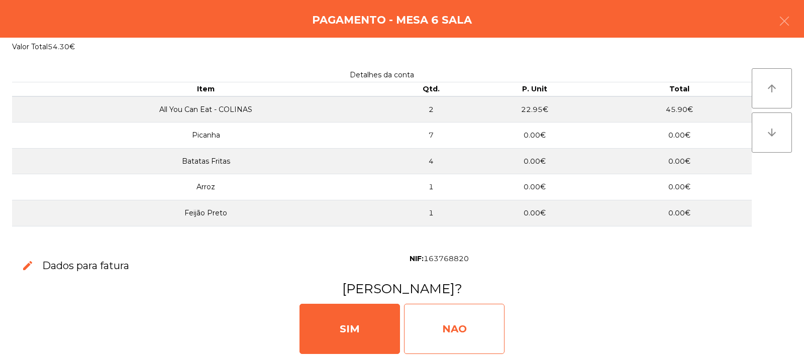
click at [456, 322] on div "NAO" at bounding box center [454, 329] width 100 height 50
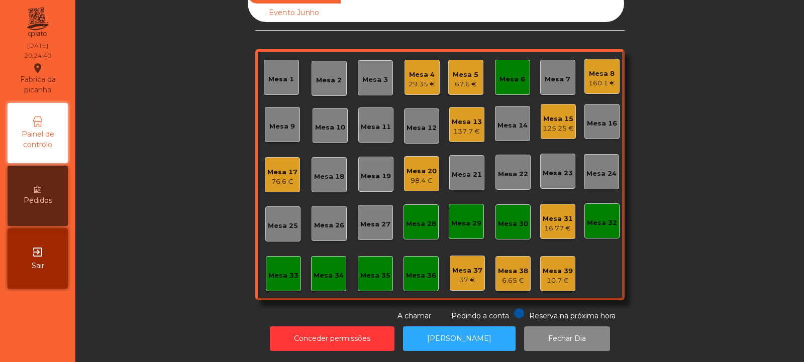
click at [463, 275] on div "37 €" at bounding box center [467, 280] width 30 height 10
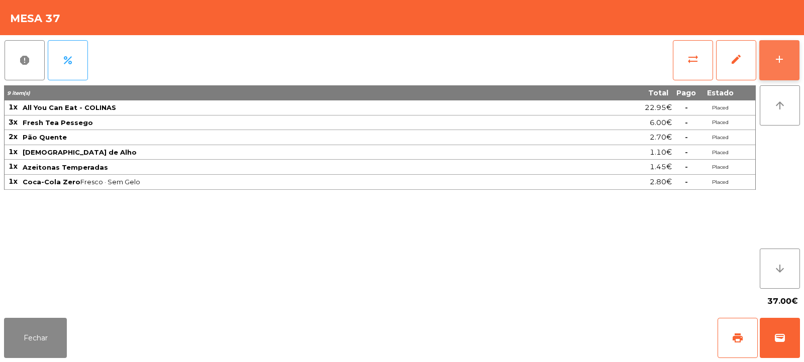
click at [778, 66] on button "add" at bounding box center [779, 60] width 40 height 40
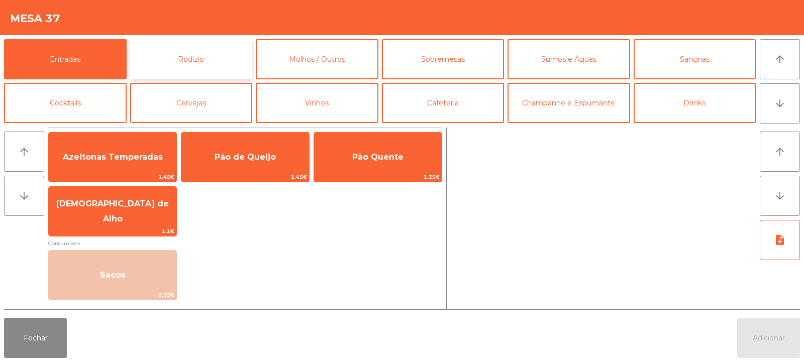
click at [188, 58] on button "Rodizio" at bounding box center [191, 59] width 123 height 40
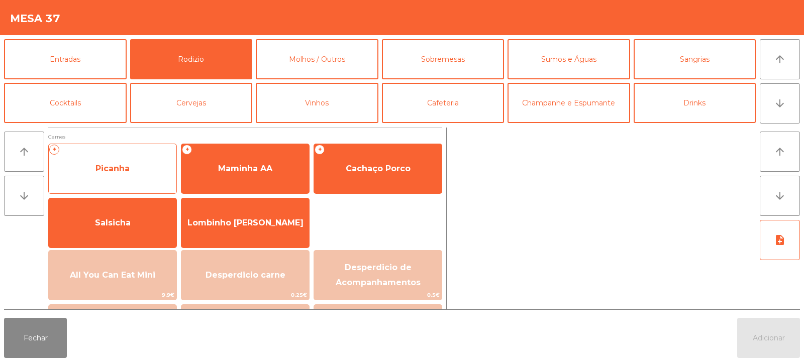
click at [121, 174] on span "Picanha" at bounding box center [113, 168] width 128 height 27
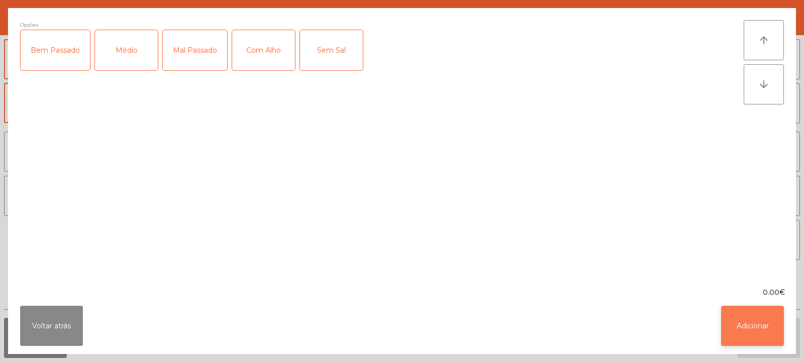
click at [777, 318] on button "Adicionar" at bounding box center [752, 326] width 63 height 40
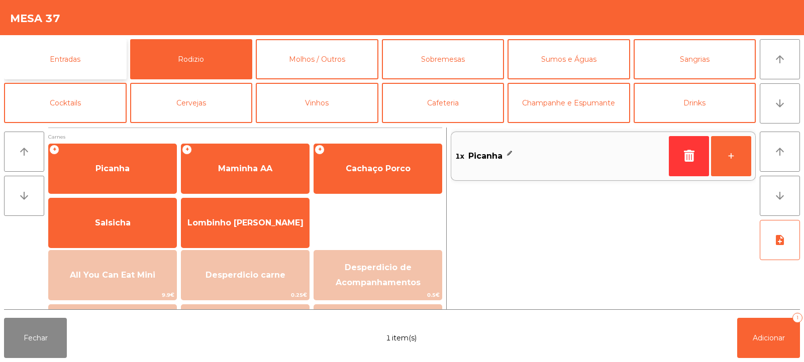
click at [80, 50] on button "Entradas" at bounding box center [65, 59] width 123 height 40
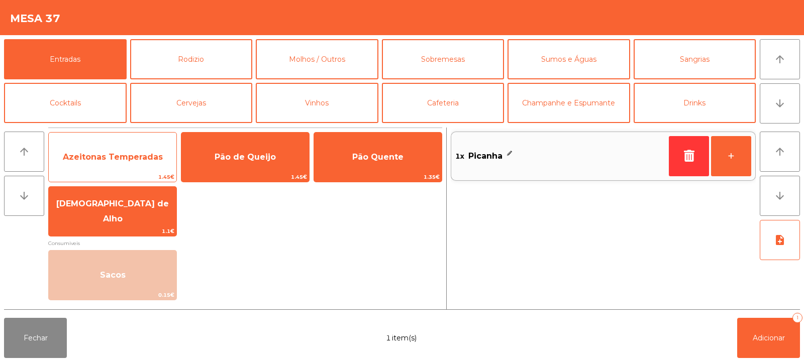
click at [135, 157] on span "Azeitonas Temperadas" at bounding box center [113, 157] width 100 height 10
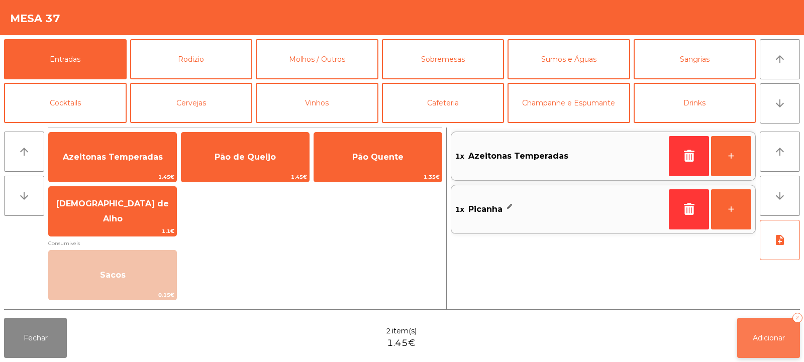
click at [774, 341] on span "Adicionar" at bounding box center [769, 338] width 32 height 9
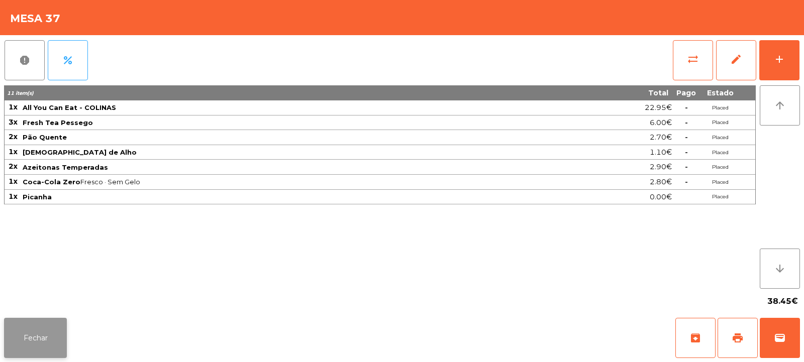
click at [30, 341] on button "Fechar" at bounding box center [35, 338] width 63 height 40
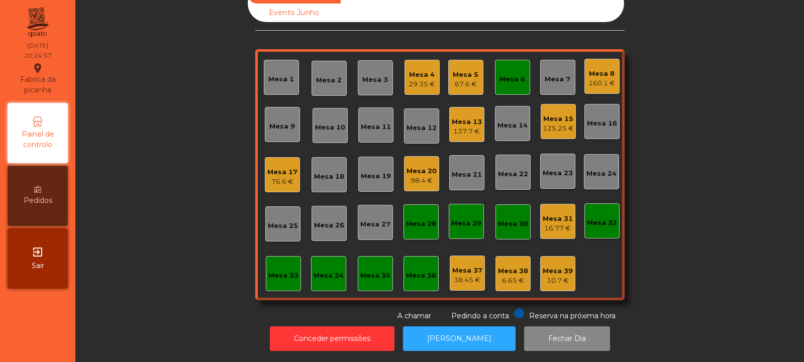
click at [465, 266] on div "Mesa 37" at bounding box center [467, 271] width 30 height 10
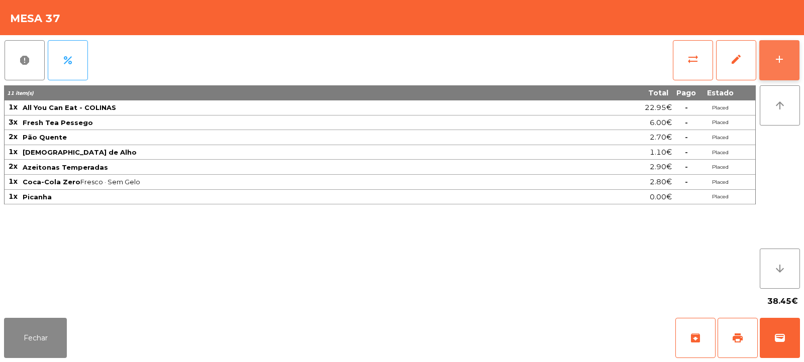
click at [778, 68] on button "add" at bounding box center [779, 60] width 40 height 40
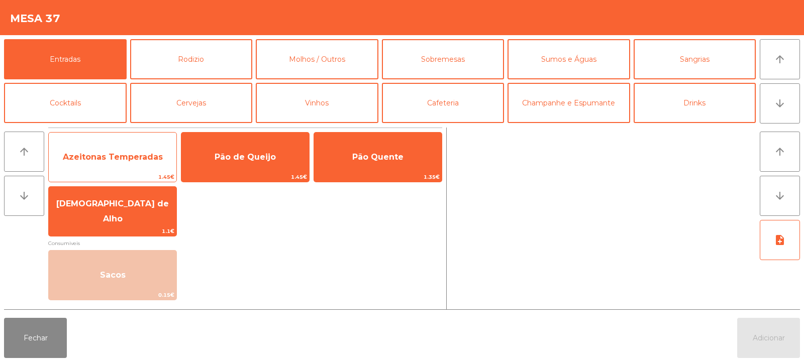
click at [114, 166] on span "Azeitonas Temperadas" at bounding box center [113, 157] width 128 height 27
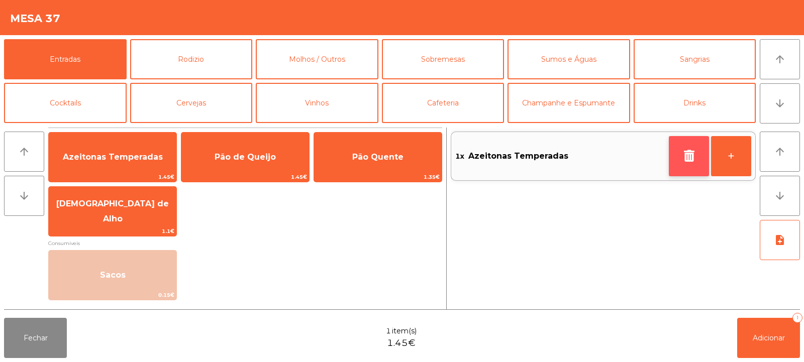
click at [690, 158] on icon "button" at bounding box center [688, 156] width 15 height 12
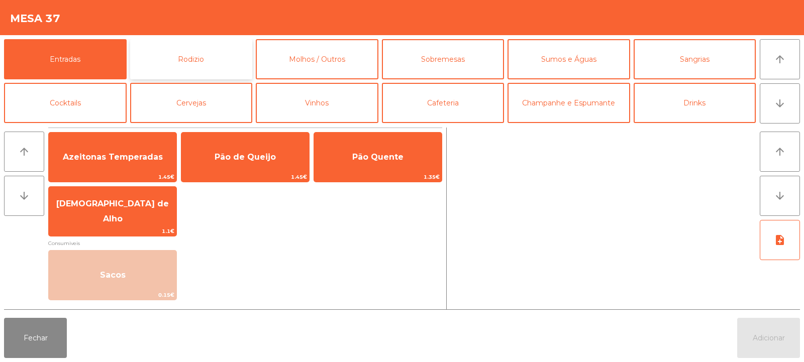
click at [185, 60] on button "Rodizio" at bounding box center [191, 59] width 123 height 40
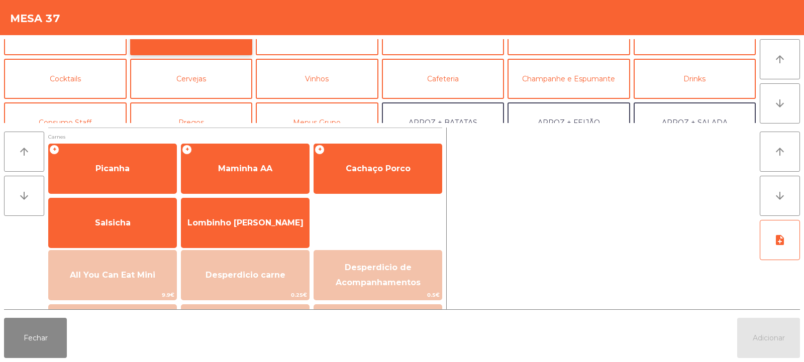
scroll to position [26, 0]
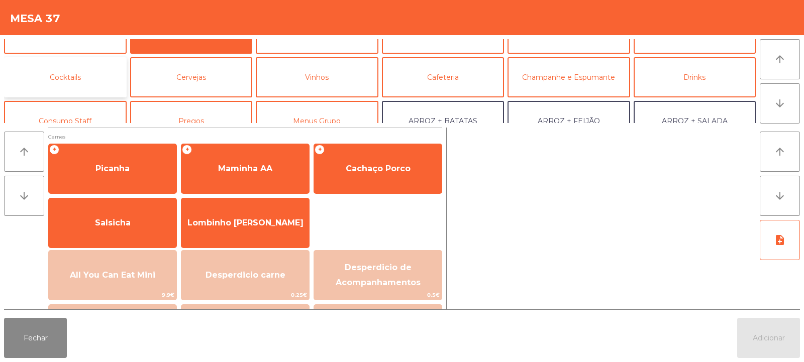
click at [98, 78] on button "Cocktails" at bounding box center [65, 77] width 123 height 40
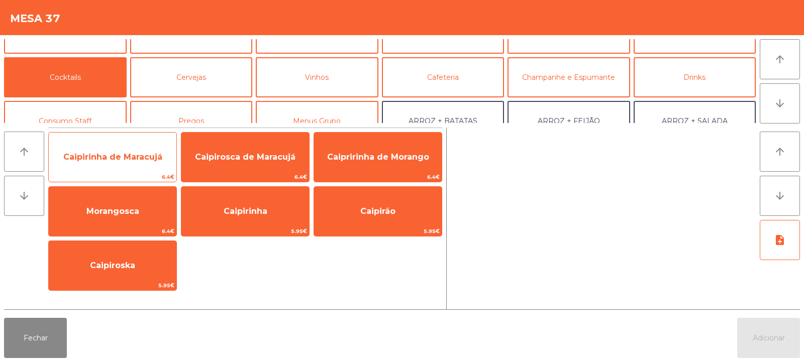
click at [128, 157] on span "Caipirinha de Maracujá" at bounding box center [112, 157] width 99 height 10
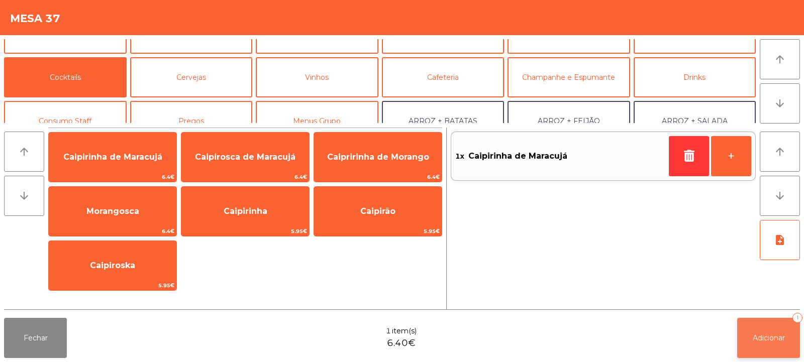
click at [787, 344] on button "Adicionar 1" at bounding box center [768, 338] width 63 height 40
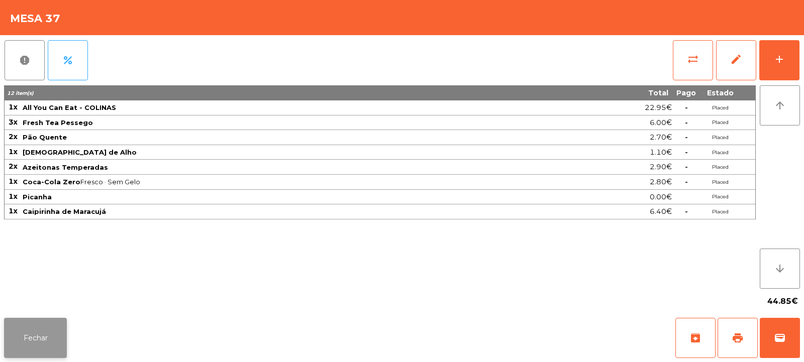
click at [37, 345] on button "Fechar" at bounding box center [35, 338] width 63 height 40
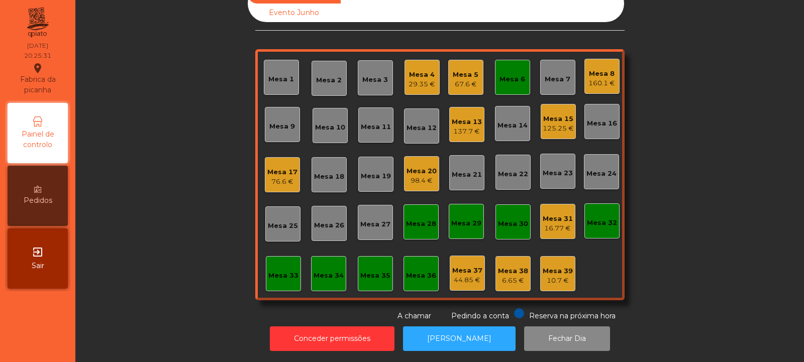
click at [370, 171] on div "Mesa 19" at bounding box center [376, 176] width 30 height 10
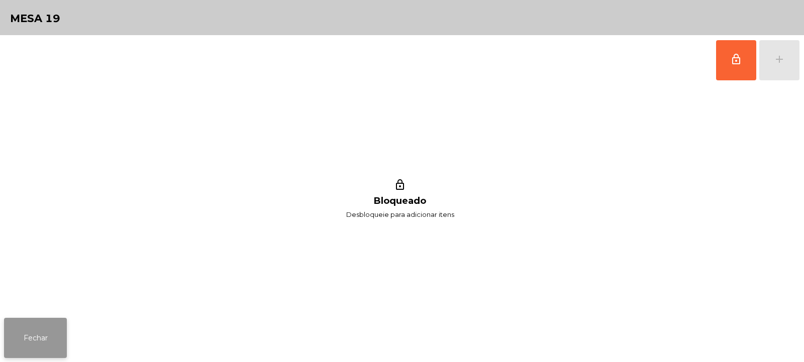
click at [34, 326] on button "Fechar" at bounding box center [35, 338] width 63 height 40
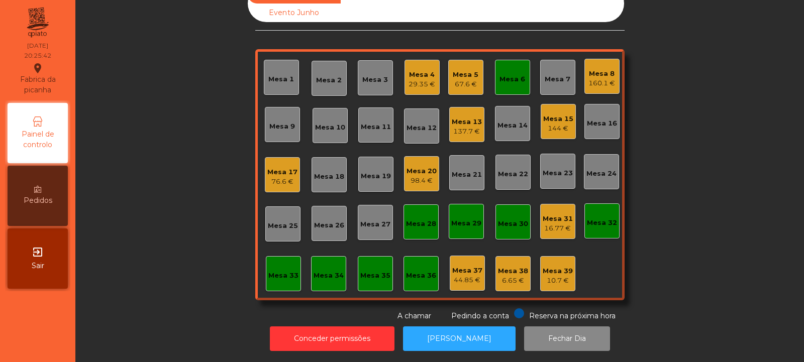
click at [461, 170] on div "Mesa 21" at bounding box center [467, 175] width 30 height 10
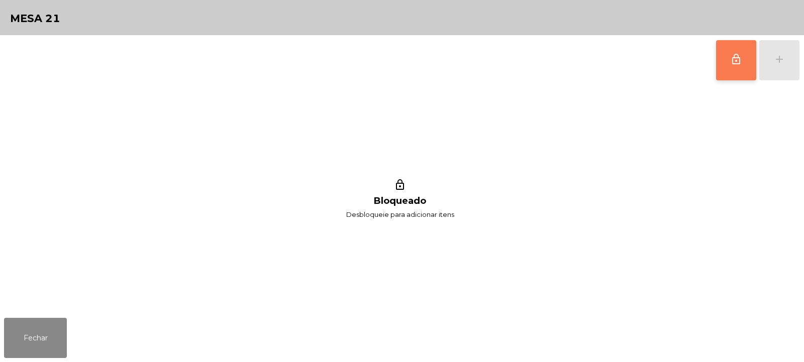
click at [727, 68] on button "lock_outline" at bounding box center [736, 60] width 40 height 40
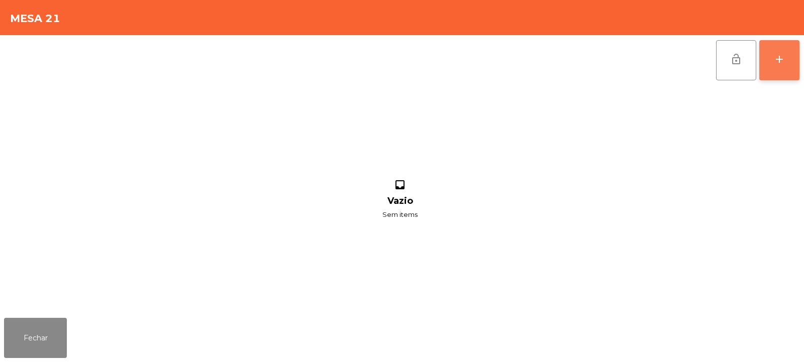
click at [772, 68] on button "add" at bounding box center [779, 60] width 40 height 40
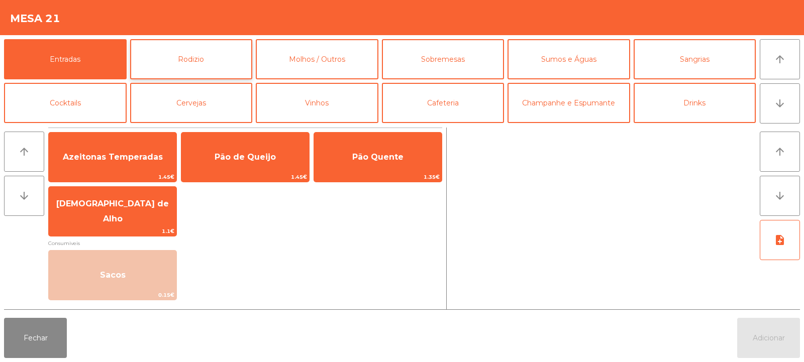
click at [193, 51] on button "Rodizio" at bounding box center [191, 59] width 123 height 40
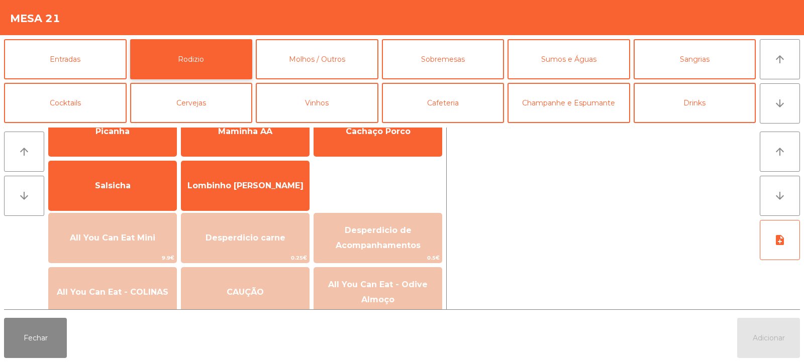
scroll to position [42, 0]
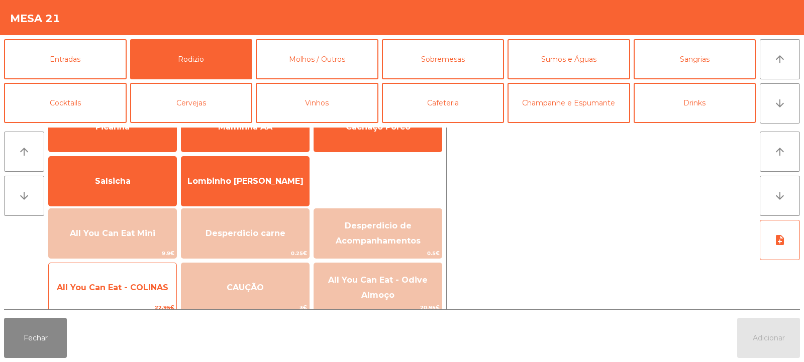
click at [119, 284] on span "All You Can Eat - COLINAS" at bounding box center [113, 288] width 112 height 10
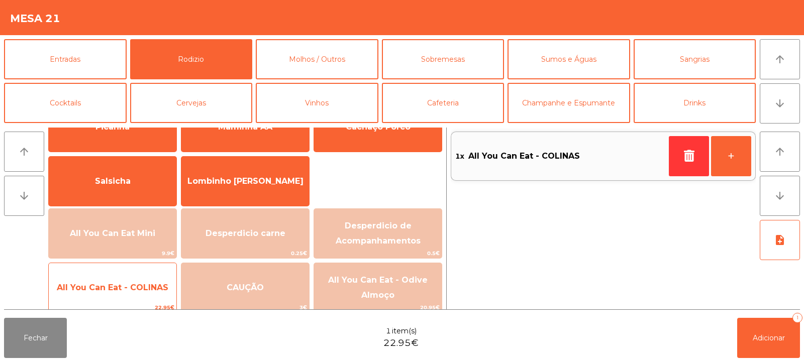
click at [107, 281] on span "All You Can Eat - COLINAS" at bounding box center [113, 287] width 128 height 27
click at [114, 279] on span "All You Can Eat - COLINAS" at bounding box center [113, 287] width 128 height 27
click at [111, 284] on span "All You Can Eat - COLINAS" at bounding box center [113, 288] width 112 height 10
click at [117, 278] on span "All You Can Eat - COLINAS" at bounding box center [113, 287] width 128 height 27
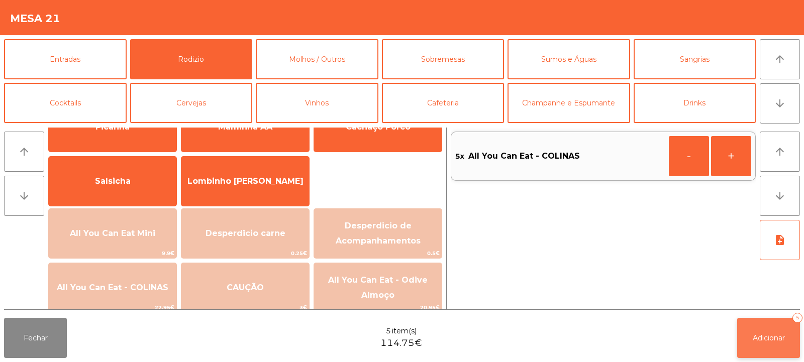
click at [760, 340] on span "Adicionar" at bounding box center [769, 338] width 32 height 9
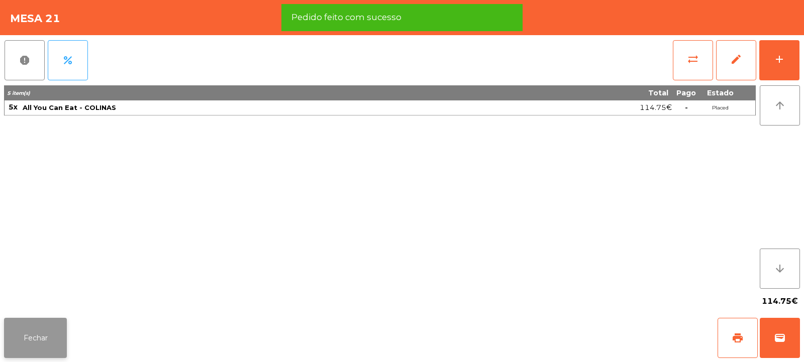
click at [39, 350] on button "Fechar" at bounding box center [35, 338] width 63 height 40
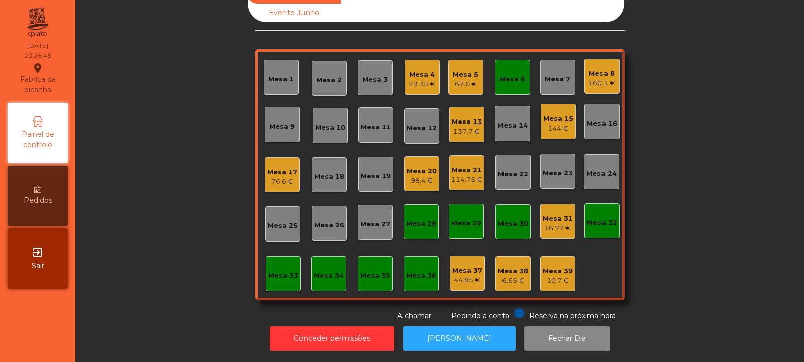
click at [413, 79] on div "29.35 €" at bounding box center [421, 84] width 27 height 10
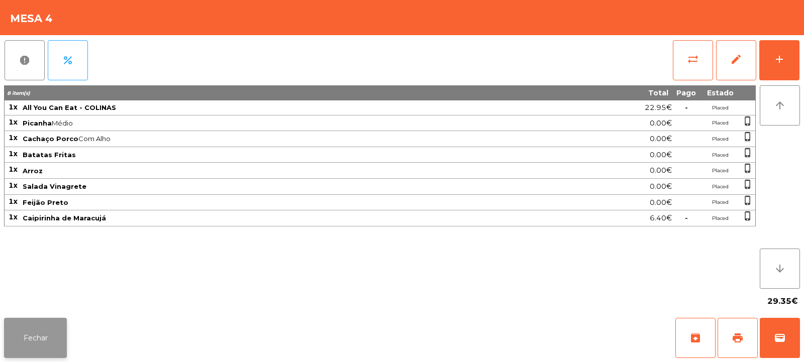
click at [37, 330] on button "Fechar" at bounding box center [35, 338] width 63 height 40
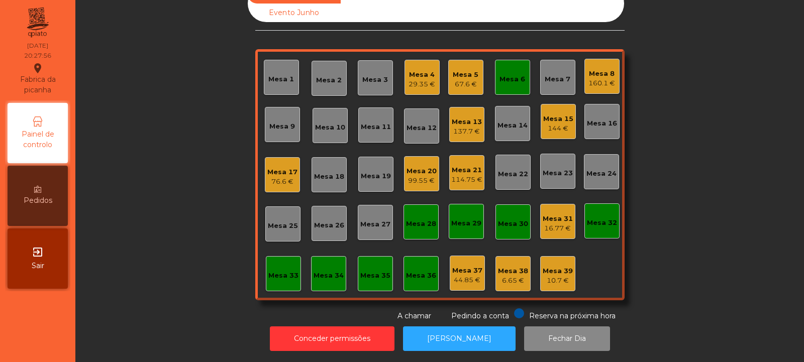
click at [285, 177] on div "76.6 €" at bounding box center [282, 182] width 30 height 10
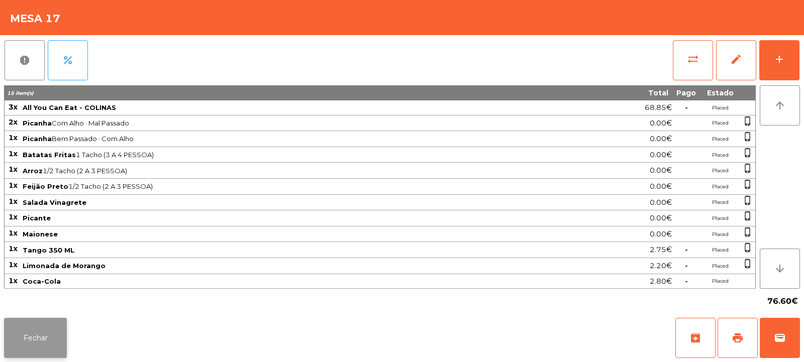
click at [29, 339] on button "Fechar" at bounding box center [35, 338] width 63 height 40
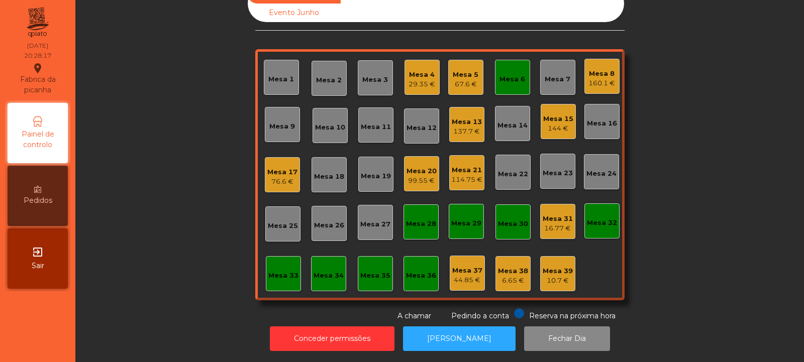
click at [412, 166] on div "Mesa 20" at bounding box center [421, 171] width 30 height 10
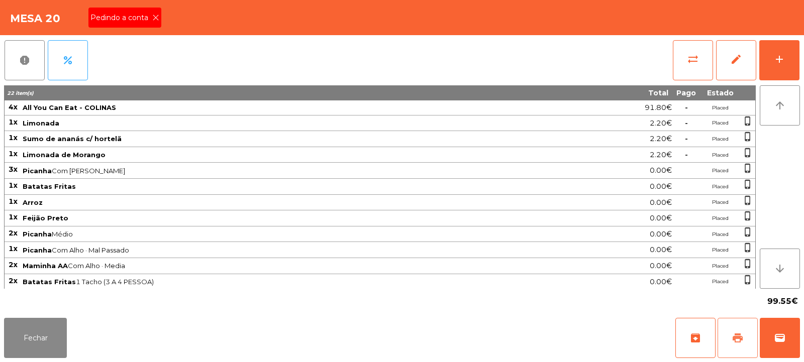
click at [723, 342] on button "print" at bounding box center [737, 338] width 40 height 40
click at [41, 338] on button "Fechar" at bounding box center [35, 338] width 63 height 40
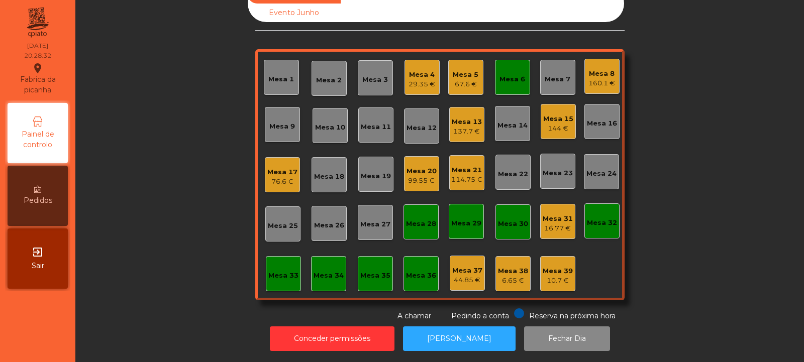
click at [421, 167] on div "Mesa 20" at bounding box center [421, 171] width 30 height 10
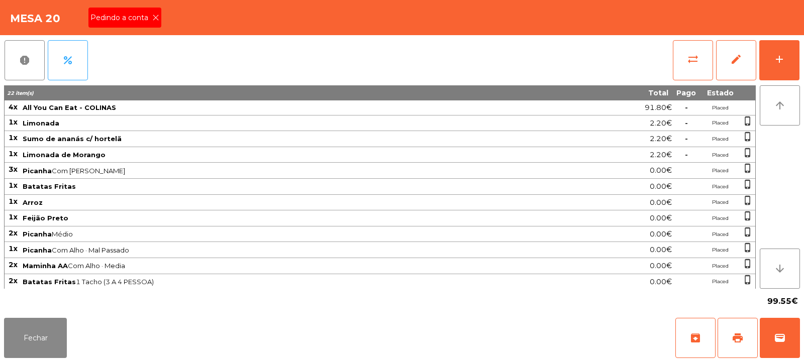
click at [149, 20] on span "Pedindo a conta" at bounding box center [121, 18] width 62 height 11
click at [149, 18] on div "Mesa 20" at bounding box center [402, 17] width 804 height 35
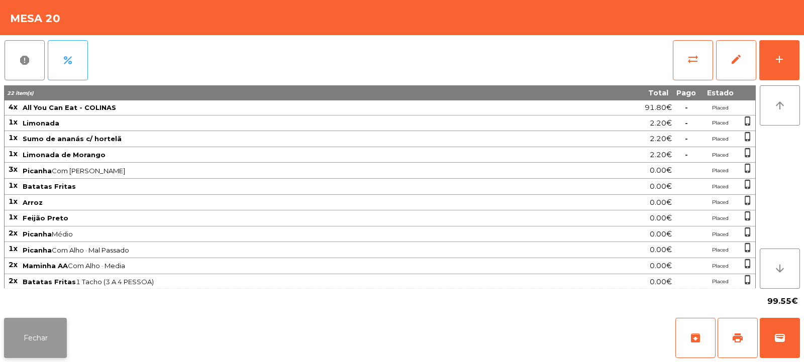
click at [40, 321] on button "Fechar" at bounding box center [35, 338] width 63 height 40
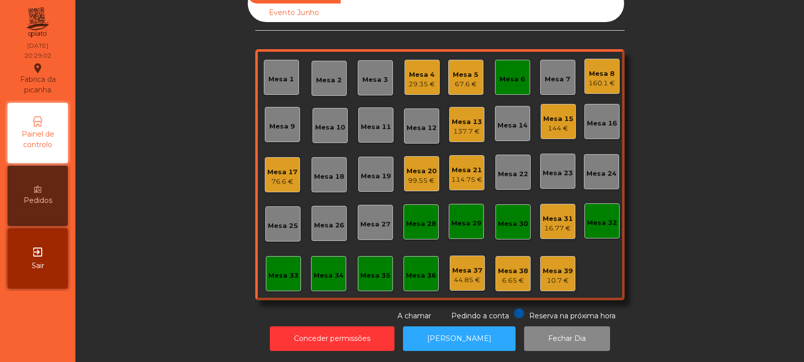
click at [408, 176] on div "99.55 €" at bounding box center [421, 181] width 30 height 10
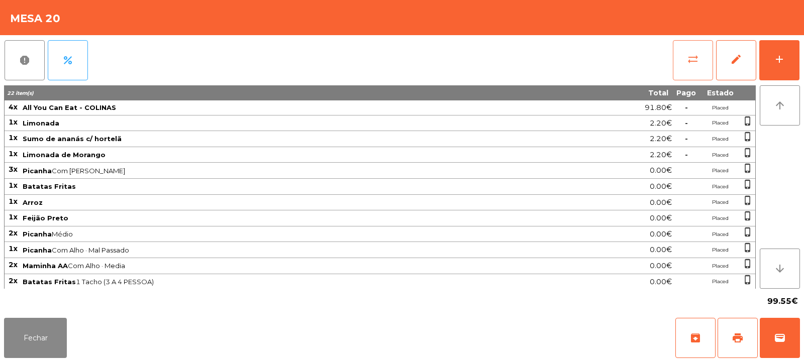
click at [688, 67] on button "sync_alt" at bounding box center [693, 60] width 40 height 40
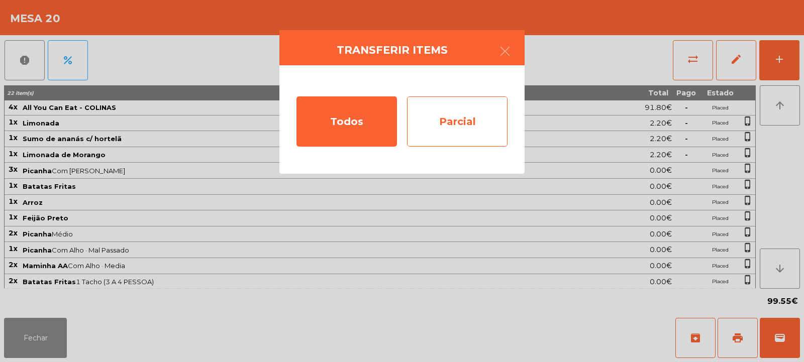
click at [460, 119] on div "Parcial" at bounding box center [457, 121] width 100 height 50
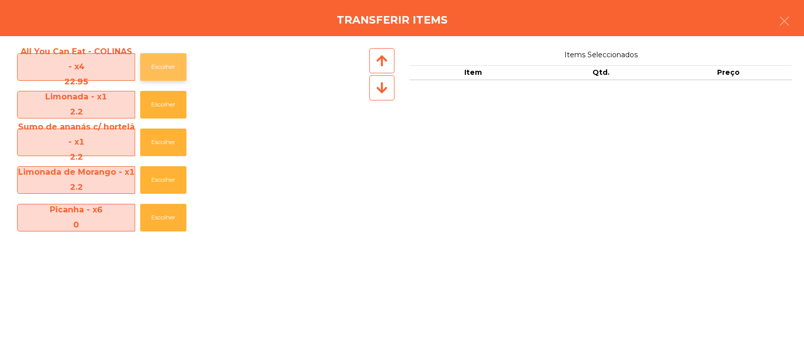
click at [150, 76] on button "Escolher" at bounding box center [163, 67] width 46 height 28
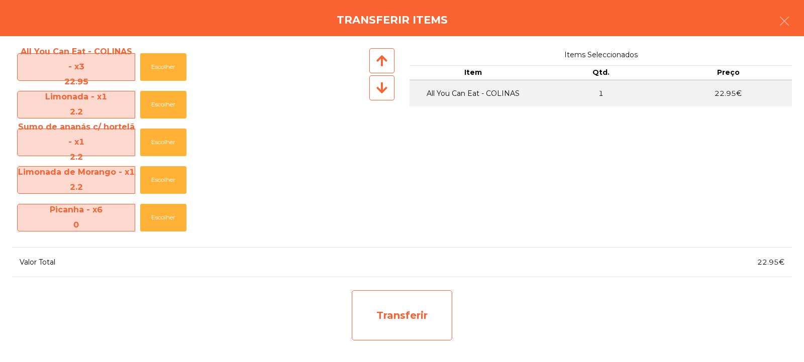
click at [394, 333] on div "Transferir" at bounding box center [402, 315] width 100 height 50
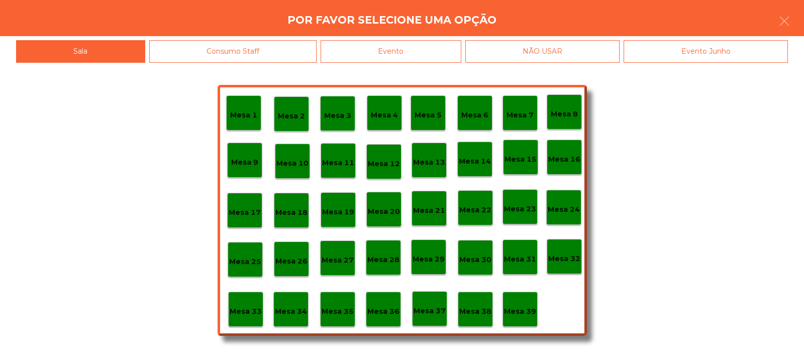
click at [437, 318] on div "Mesa 37" at bounding box center [429, 308] width 35 height 35
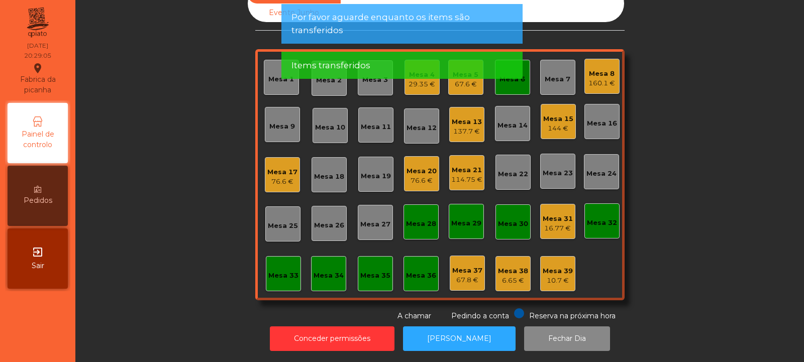
click at [417, 176] on div "76.6 €" at bounding box center [421, 181] width 30 height 10
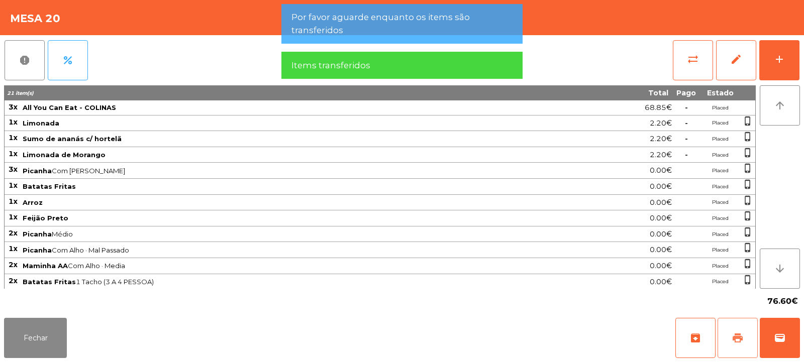
click at [734, 347] on button "print" at bounding box center [737, 338] width 40 height 40
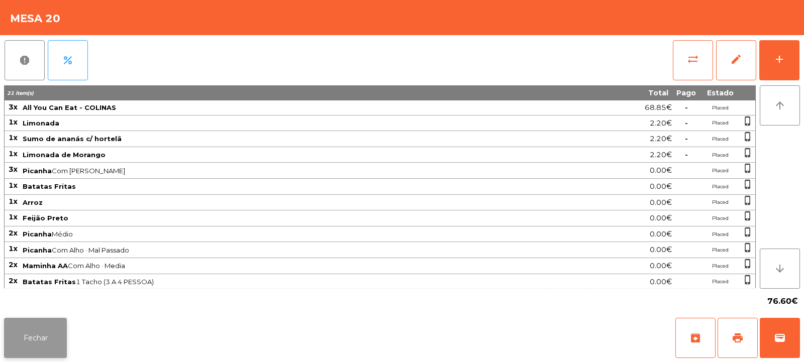
click at [43, 342] on button "Fechar" at bounding box center [35, 338] width 63 height 40
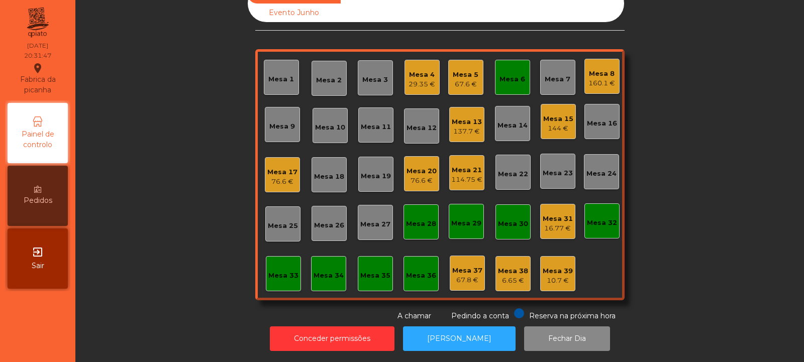
click at [407, 168] on div "Mesa 20" at bounding box center [421, 171] width 30 height 10
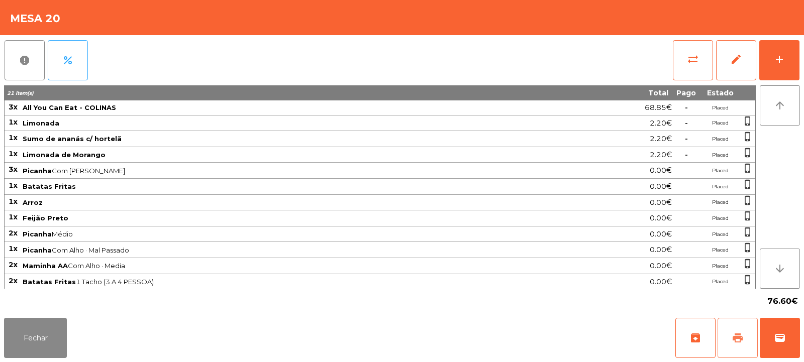
click at [742, 341] on span "print" at bounding box center [738, 338] width 12 height 12
click at [782, 339] on span "wallet" at bounding box center [780, 338] width 12 height 12
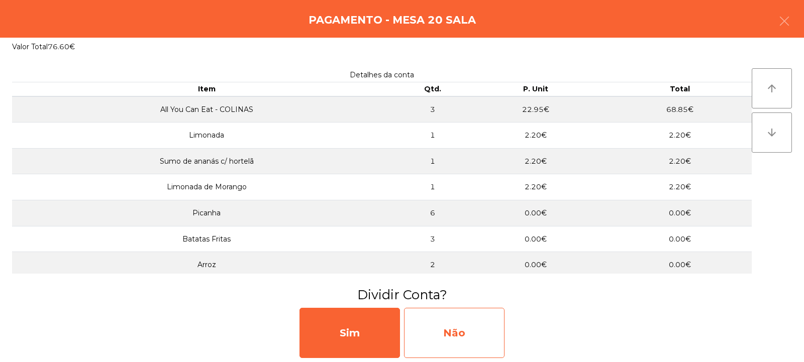
click at [478, 331] on div "Não" at bounding box center [454, 333] width 100 height 50
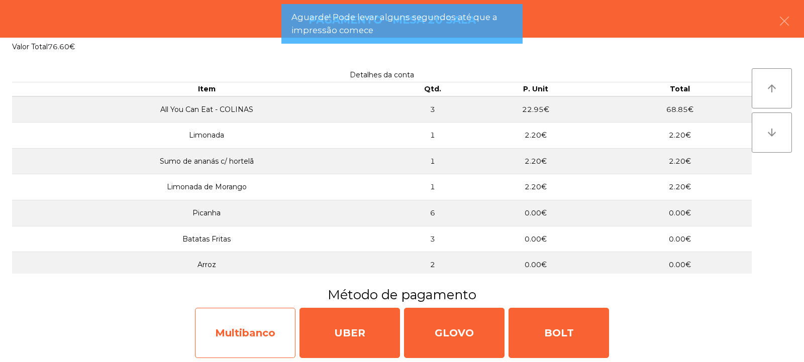
click at [254, 333] on div "Multibanco" at bounding box center [245, 333] width 100 height 50
select select "**"
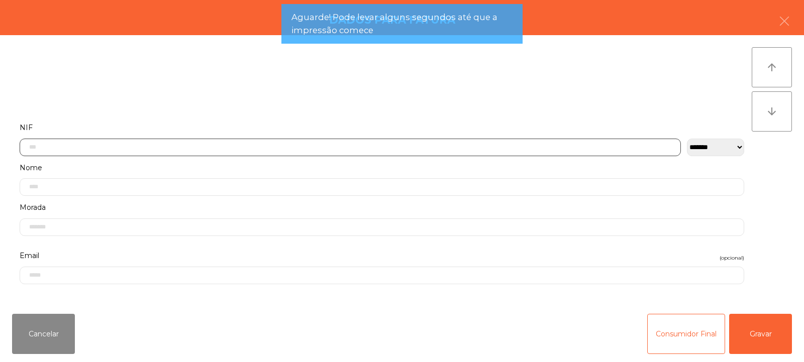
click at [228, 149] on input "text" at bounding box center [350, 148] width 661 height 18
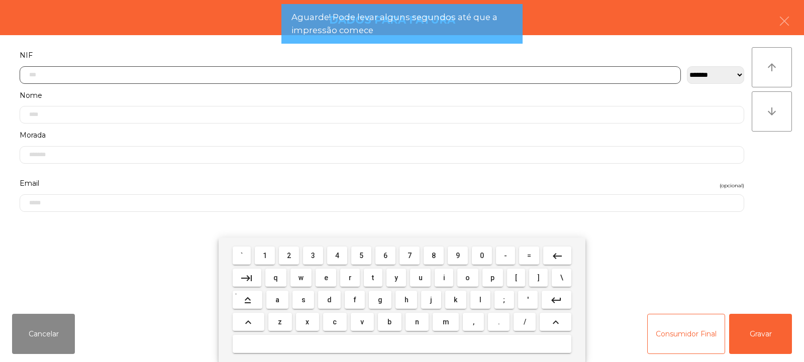
scroll to position [73, 0]
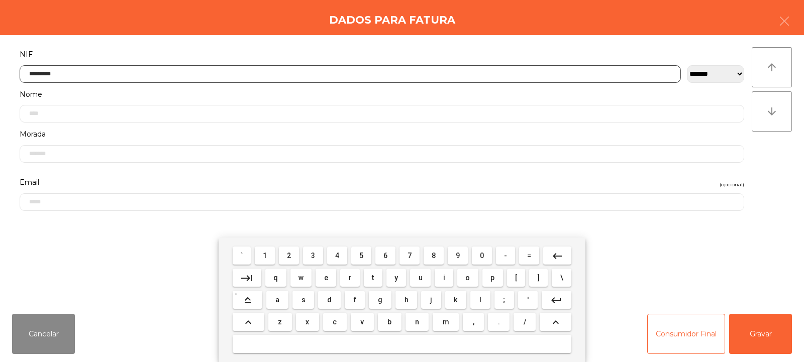
type input "*********"
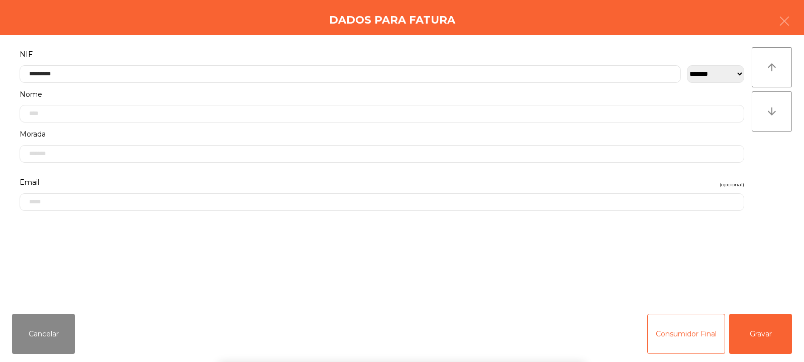
click at [749, 334] on div "` 1 2 3 4 5 6 7 8 9 0 - = keyboard_backspace keyboard_tab q w e r t y u i o p […" at bounding box center [402, 300] width 804 height 125
click at [772, 330] on button "Gravar" at bounding box center [760, 334] width 63 height 40
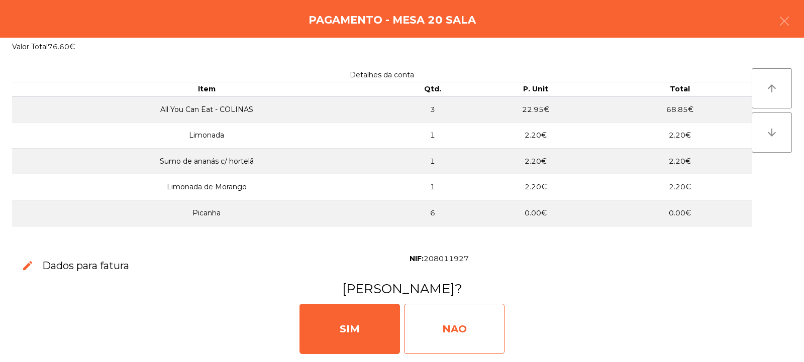
click at [458, 315] on div "NAO" at bounding box center [454, 329] width 100 height 50
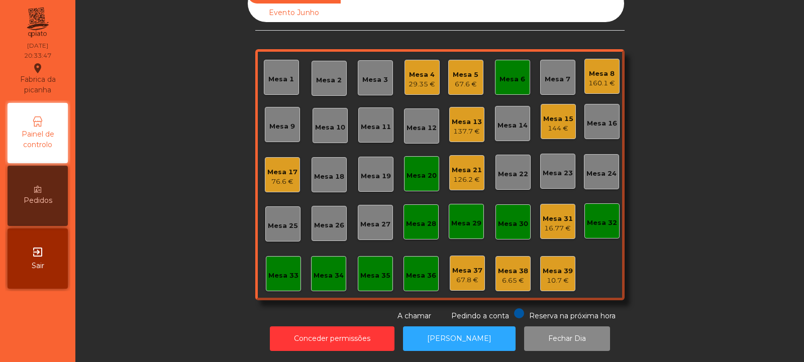
click at [417, 81] on div "29.35 €" at bounding box center [421, 84] width 27 height 10
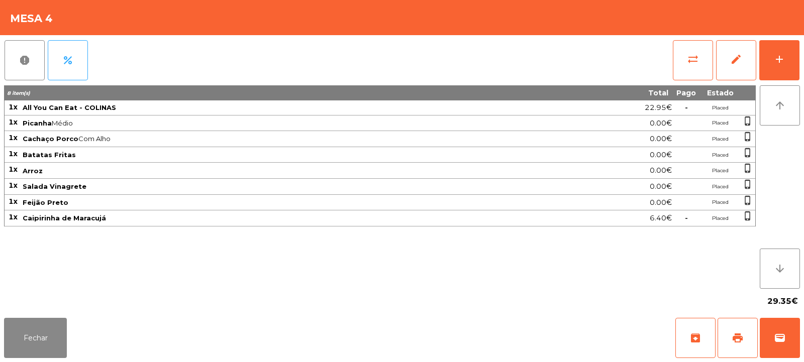
click at [32, 308] on div "29.35€" at bounding box center [402, 301] width 796 height 25
click at [779, 77] on button "add" at bounding box center [779, 60] width 40 height 40
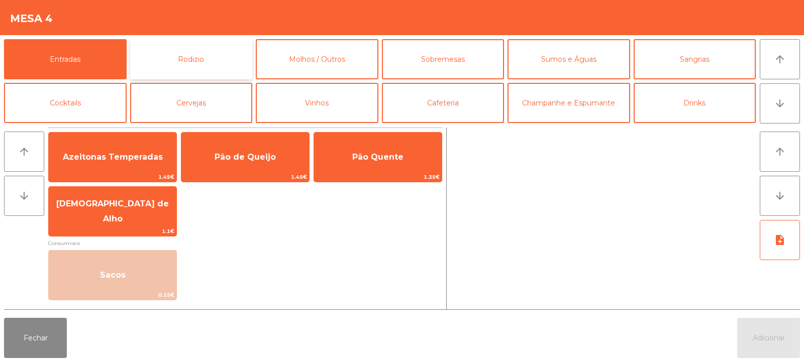
click at [171, 48] on button "Rodizio" at bounding box center [191, 59] width 123 height 40
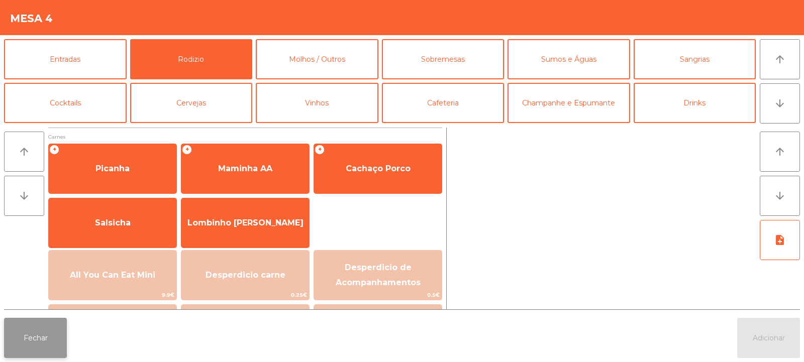
click at [41, 329] on button "Fechar" at bounding box center [35, 338] width 63 height 40
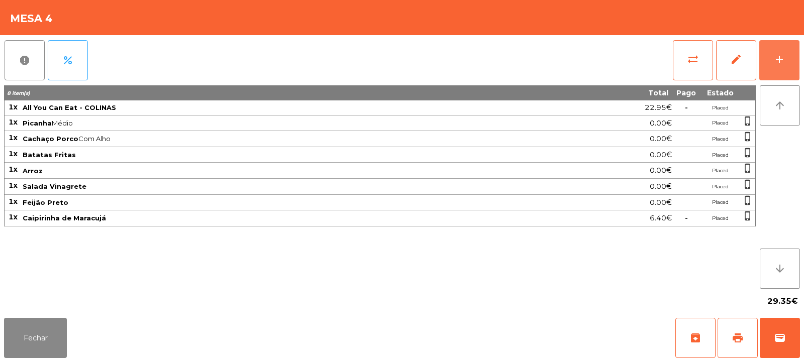
click at [779, 53] on div "add" at bounding box center [779, 59] width 12 height 12
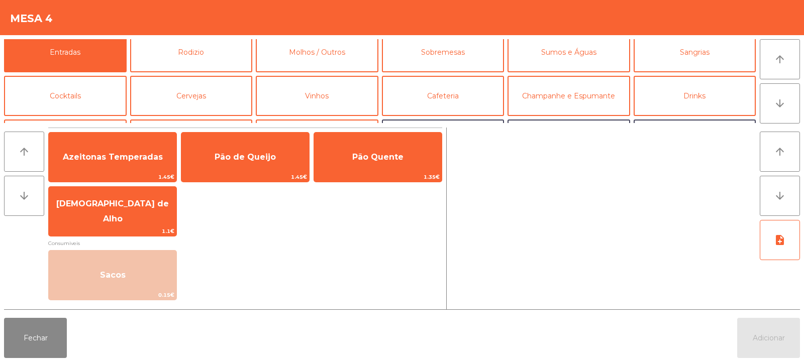
scroll to position [0, 0]
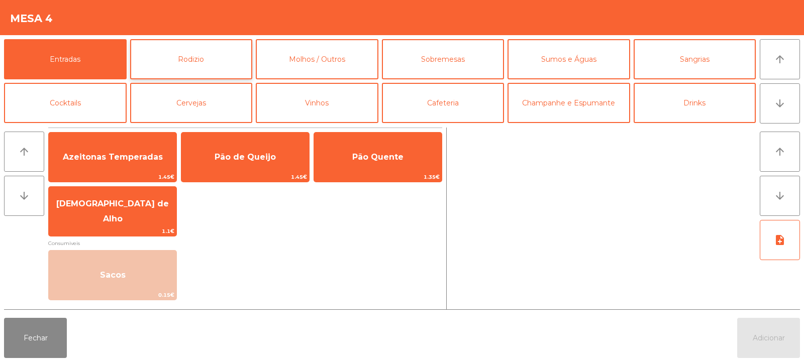
click at [199, 61] on button "Rodizio" at bounding box center [191, 59] width 123 height 40
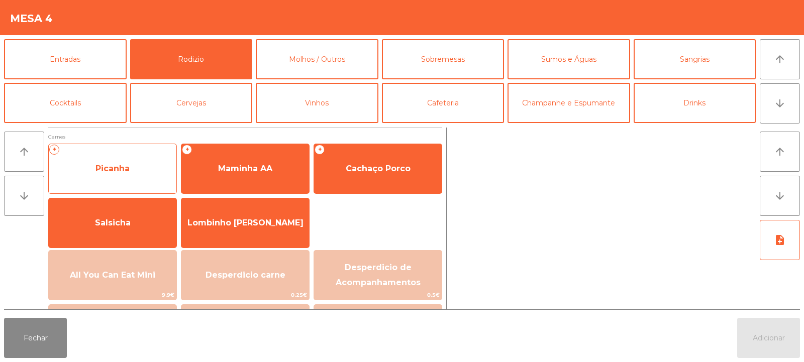
click at [128, 182] on span "Picanha" at bounding box center [113, 168] width 128 height 27
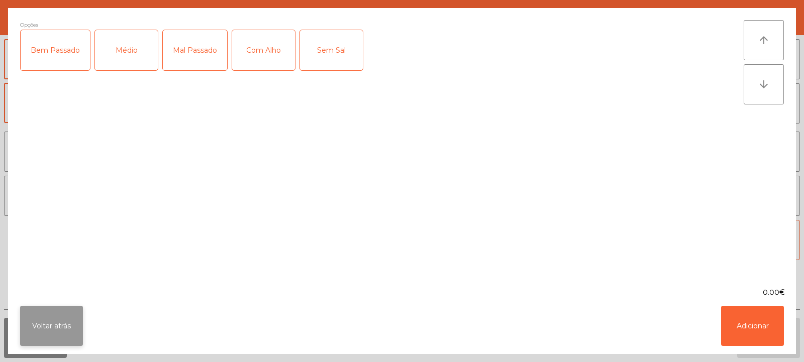
click at [42, 315] on button "Voltar atrás" at bounding box center [51, 326] width 63 height 40
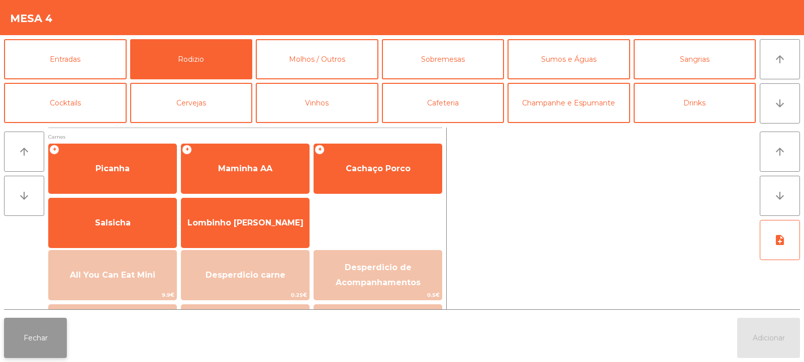
click at [52, 349] on button "Fechar" at bounding box center [35, 338] width 63 height 40
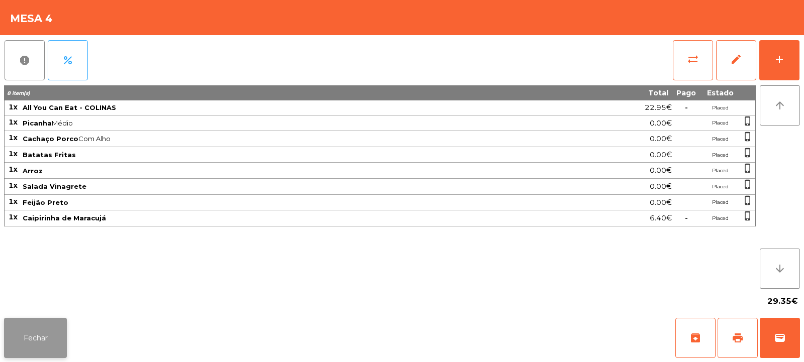
click at [31, 337] on button "Fechar" at bounding box center [35, 338] width 63 height 40
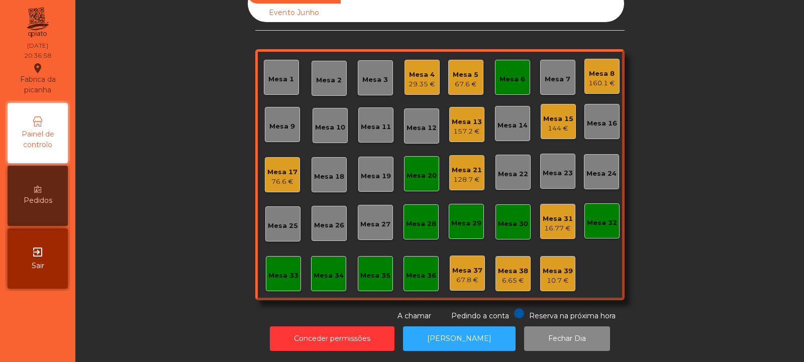
click at [465, 127] on div "157.2 €" at bounding box center [467, 132] width 30 height 10
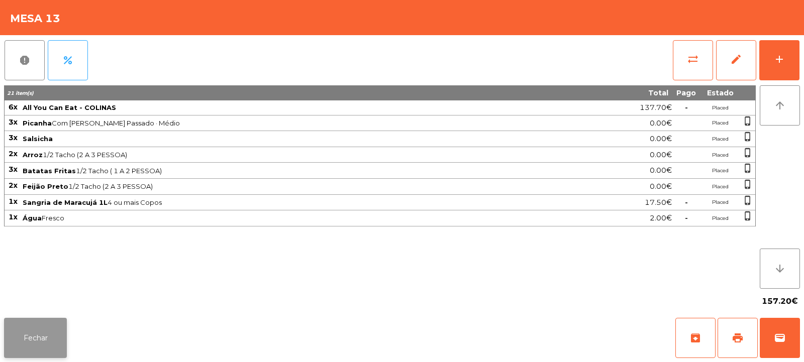
click at [63, 323] on button "Fechar" at bounding box center [35, 338] width 63 height 40
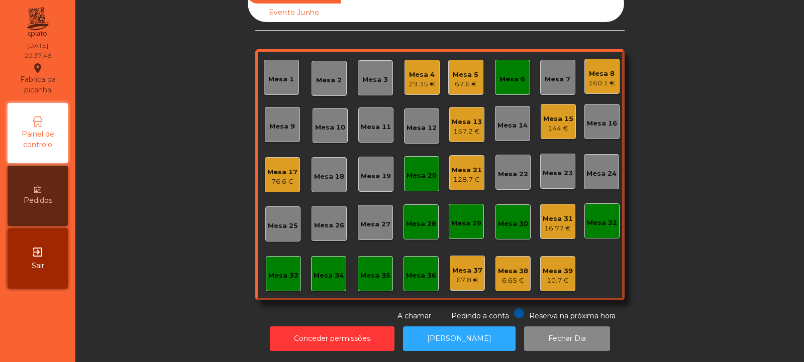
click at [461, 84] on div "Mesa 5 67.6 €" at bounding box center [465, 77] width 35 height 35
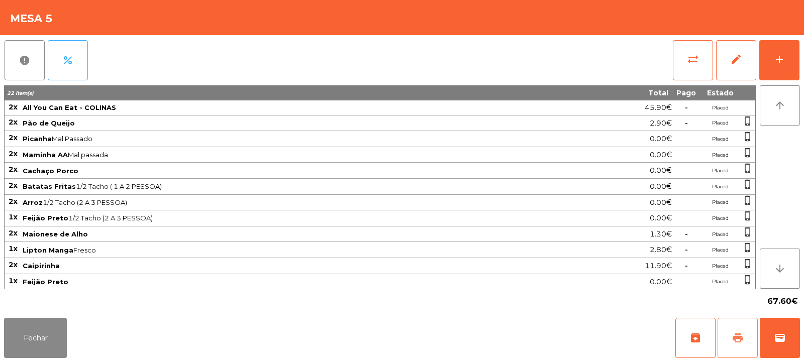
click at [741, 335] on span "print" at bounding box center [738, 338] width 12 height 12
click at [5, 353] on button "Fechar" at bounding box center [35, 338] width 63 height 40
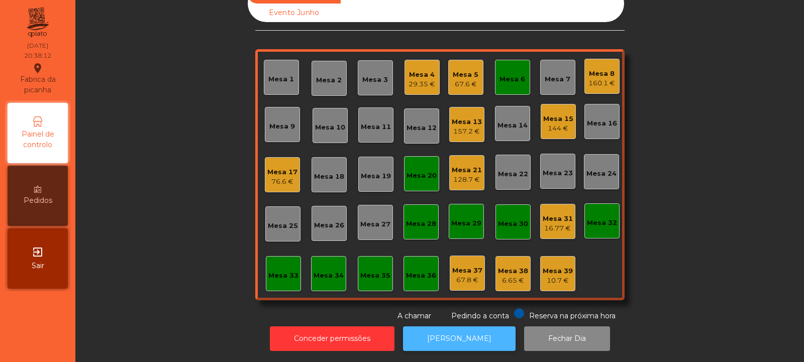
click at [426, 334] on button "[PERSON_NAME]" at bounding box center [459, 339] width 113 height 25
click at [466, 70] on div "Mesa 5" at bounding box center [466, 75] width 26 height 10
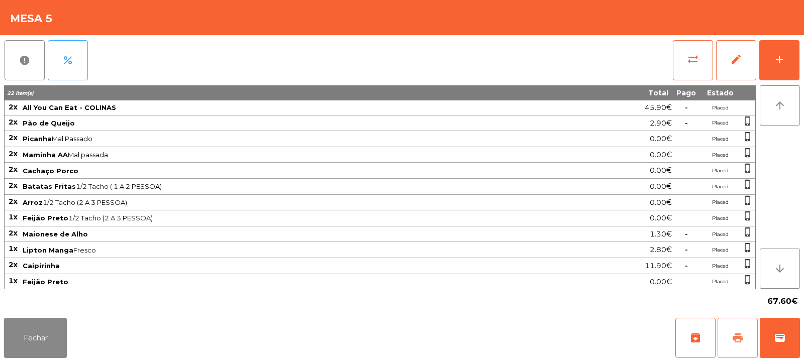
click at [746, 341] on button "print" at bounding box center [737, 338] width 40 height 40
click at [783, 340] on span "wallet" at bounding box center [780, 338] width 12 height 12
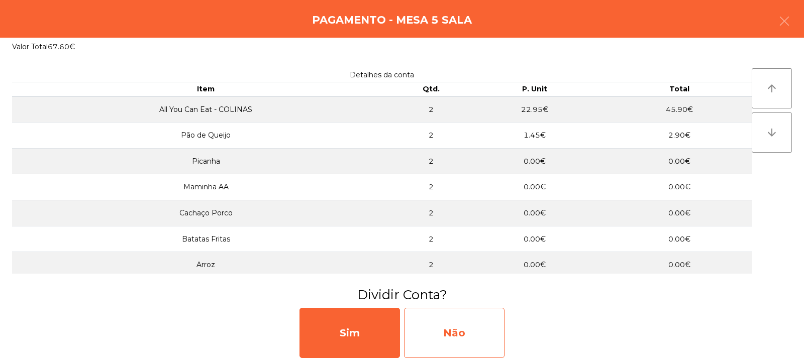
click at [457, 316] on div "Não" at bounding box center [454, 333] width 100 height 50
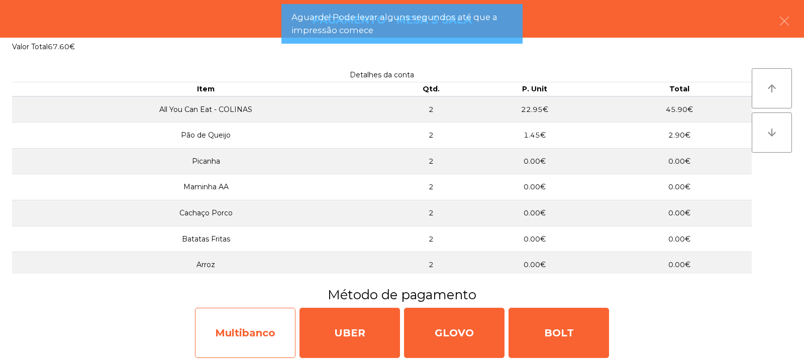
click at [256, 329] on div "Multibanco" at bounding box center [245, 333] width 100 height 50
select select "**"
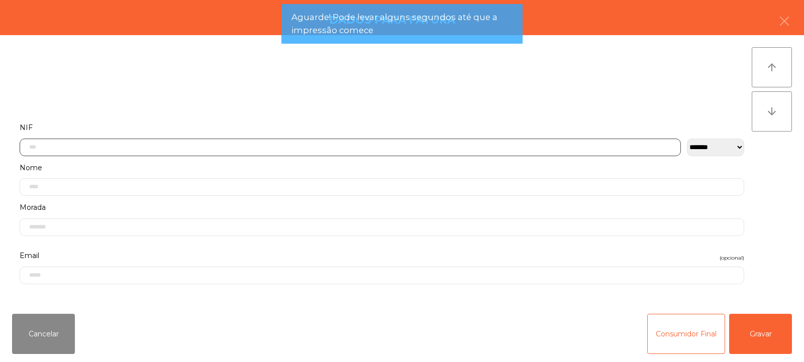
click at [275, 147] on input "text" at bounding box center [350, 148] width 661 height 18
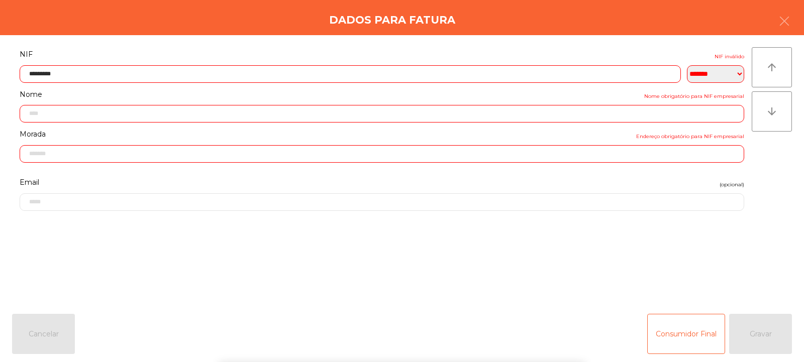
click at [762, 342] on div "` 1 2 3 4 5 6 7 8 9 0 - = keyboard_backspace keyboard_tab q w e r t y u i o p […" at bounding box center [402, 300] width 804 height 125
click at [765, 332] on div "Consumidor Final Gravar" at bounding box center [719, 334] width 145 height 40
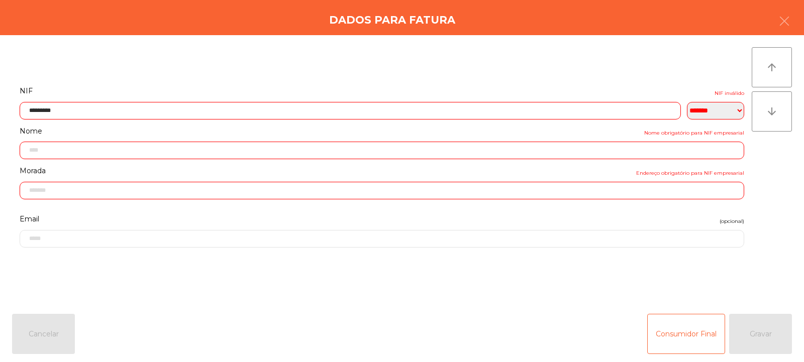
scroll to position [33, 0]
click at [116, 115] on input "*********" at bounding box center [350, 115] width 661 height 18
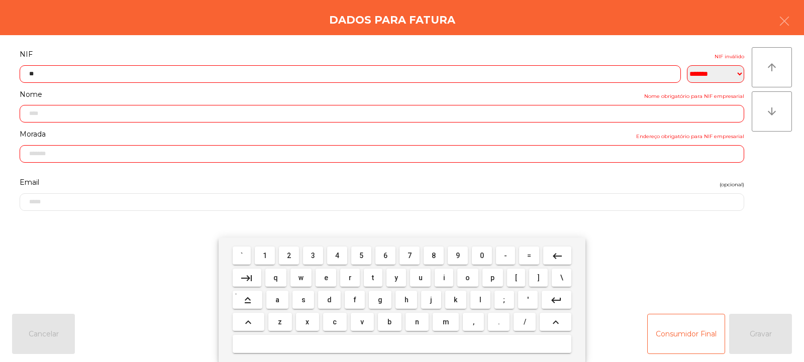
type input "*"
type input "*********"
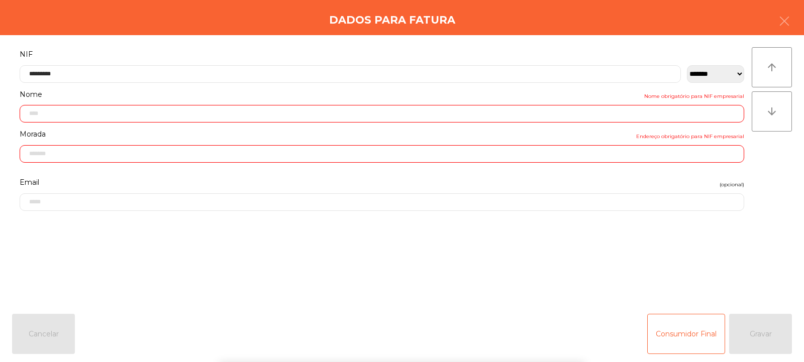
click at [747, 337] on div "` 1 2 3 4 5 6 7 8 9 0 - = keyboard_backspace keyboard_tab q w e r t y u i o p […" at bounding box center [402, 300] width 804 height 125
type input "**********"
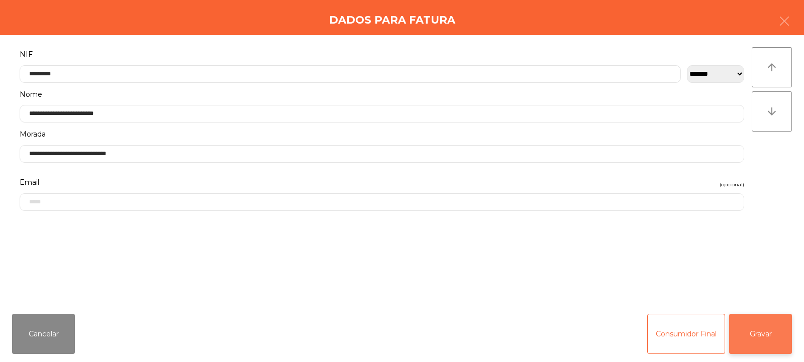
click at [763, 338] on button "Gravar" at bounding box center [760, 334] width 63 height 40
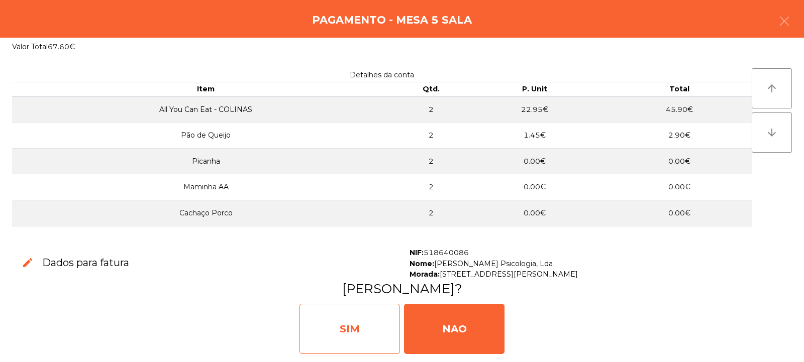
click at [351, 329] on div "SIM" at bounding box center [349, 329] width 100 height 50
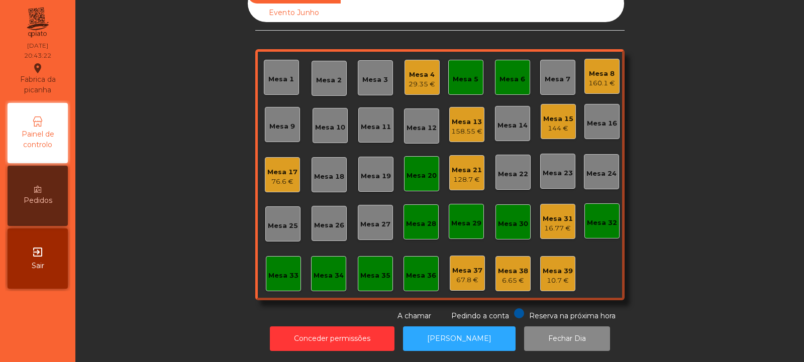
click at [461, 74] on div "Mesa 5" at bounding box center [466, 79] width 26 height 10
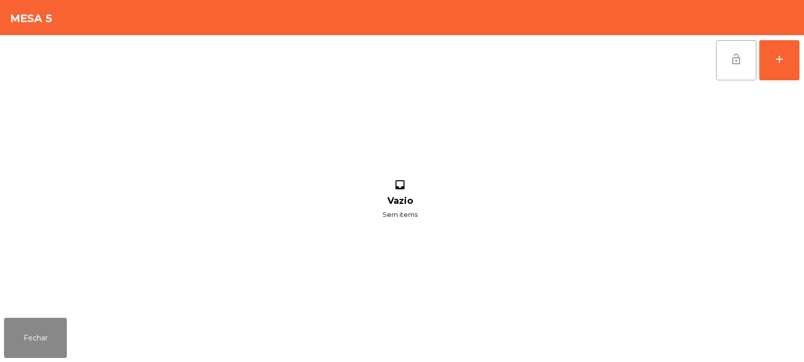
click at [753, 62] on button "lock_open" at bounding box center [736, 60] width 40 height 40
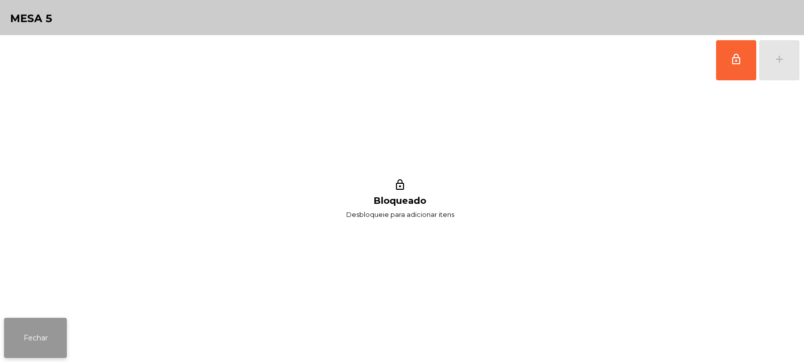
click at [51, 326] on button "Fechar" at bounding box center [35, 338] width 63 height 40
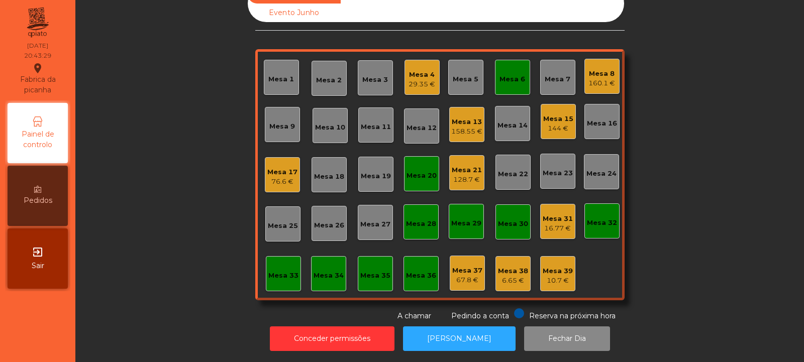
click at [503, 81] on div "Mesa 6" at bounding box center [512, 77] width 35 height 35
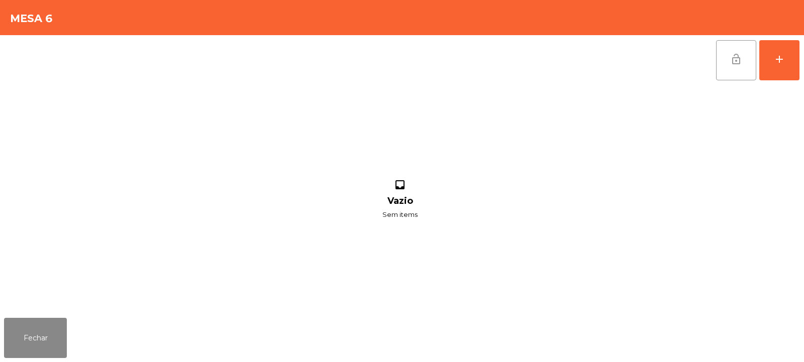
click at [730, 66] on button "lock_open" at bounding box center [736, 60] width 40 height 40
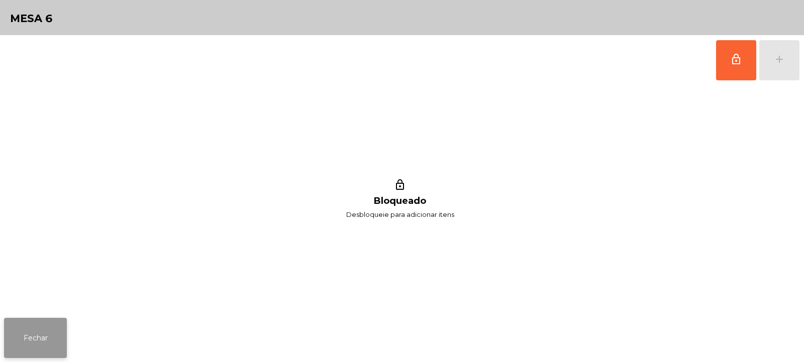
click at [29, 339] on button "Fechar" at bounding box center [35, 338] width 63 height 40
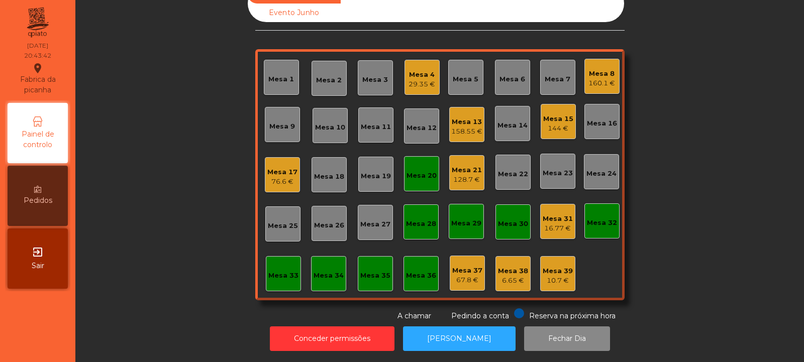
click at [411, 171] on div "Mesa 20" at bounding box center [421, 176] width 30 height 10
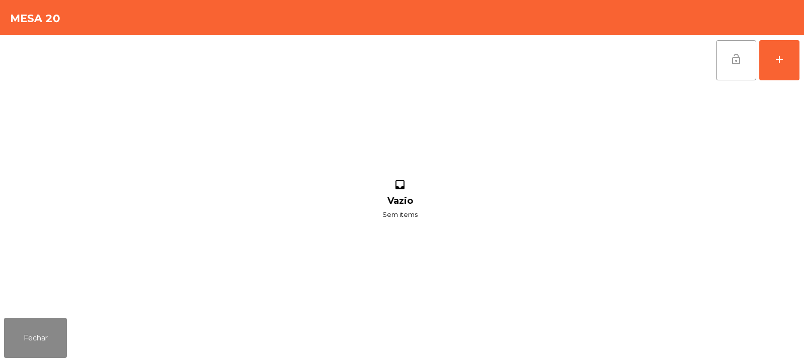
click at [739, 66] on button "lock_open" at bounding box center [736, 60] width 40 height 40
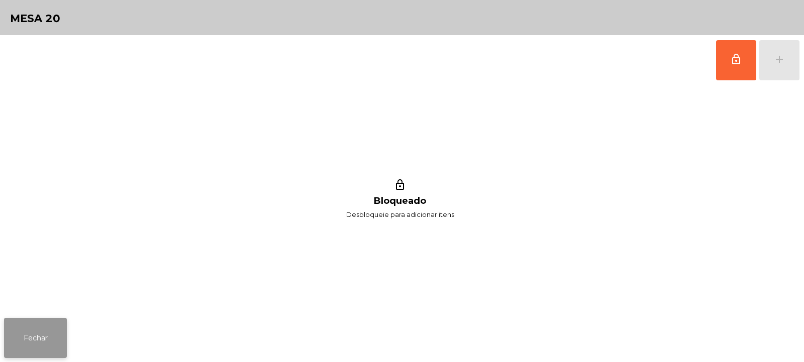
click at [21, 337] on button "Fechar" at bounding box center [35, 338] width 63 height 40
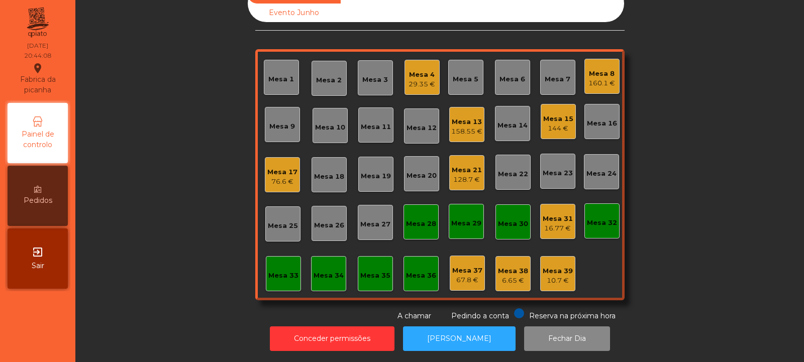
click at [454, 117] on div "Mesa 13" at bounding box center [466, 122] width 31 height 10
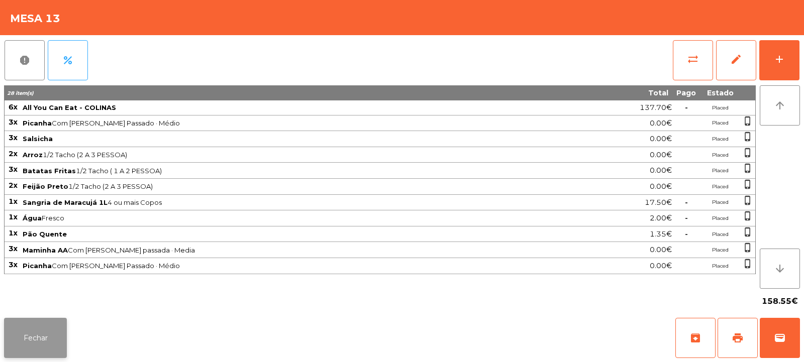
click at [46, 342] on button "Fechar" at bounding box center [35, 338] width 63 height 40
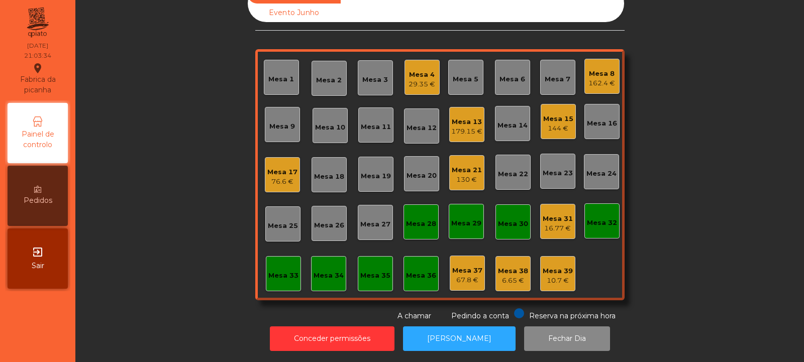
click at [592, 69] on div "Mesa 8" at bounding box center [601, 74] width 27 height 10
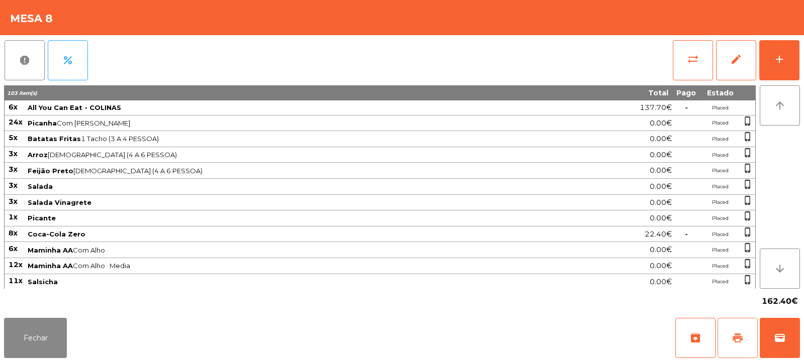
click at [738, 339] on span "print" at bounding box center [738, 338] width 12 height 12
click at [49, 325] on button "Fechar" at bounding box center [35, 338] width 63 height 40
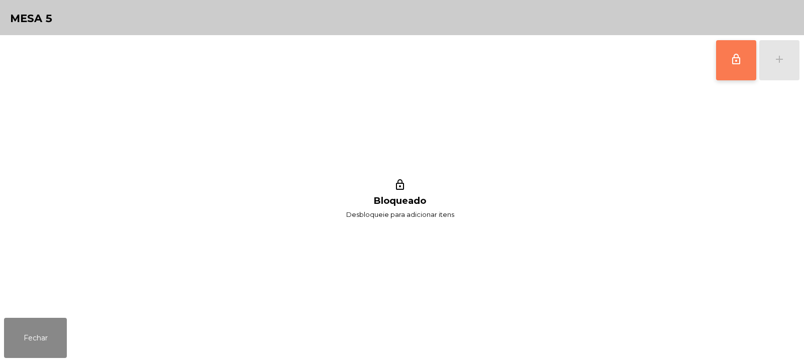
click at [727, 62] on button "lock_outline" at bounding box center [736, 60] width 40 height 40
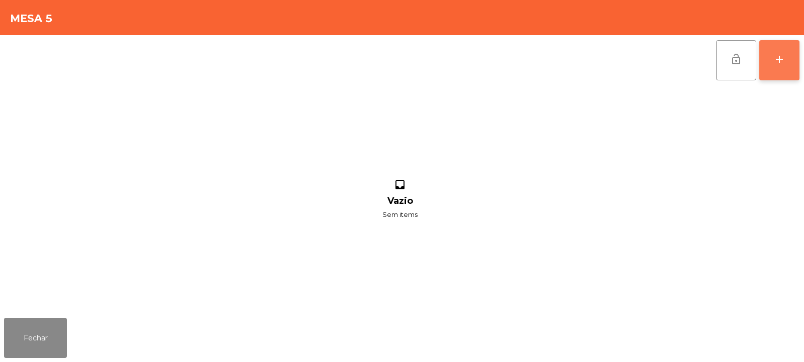
click at [789, 62] on button "add" at bounding box center [779, 60] width 40 height 40
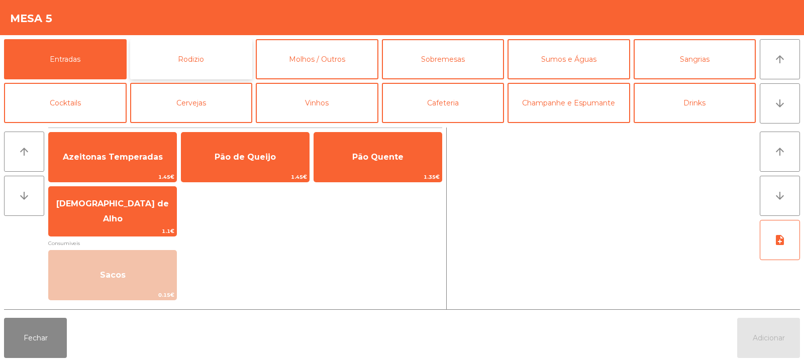
click at [184, 57] on button "Rodizio" at bounding box center [191, 59] width 123 height 40
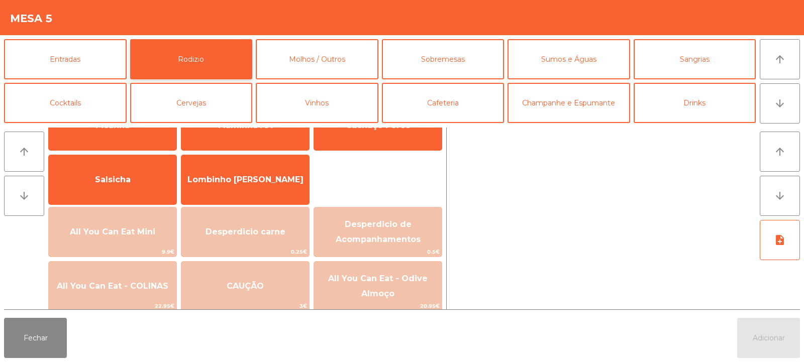
scroll to position [86, 0]
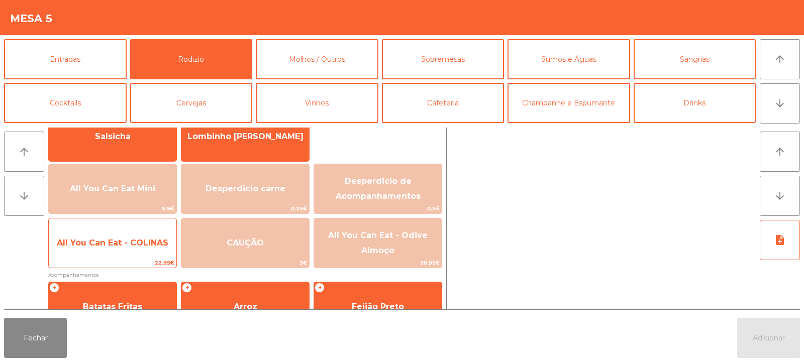
click at [150, 255] on span "All You Can Eat - COLINAS" at bounding box center [113, 243] width 128 height 27
click at [153, 254] on span "All You Can Eat - COLINAS" at bounding box center [113, 243] width 128 height 27
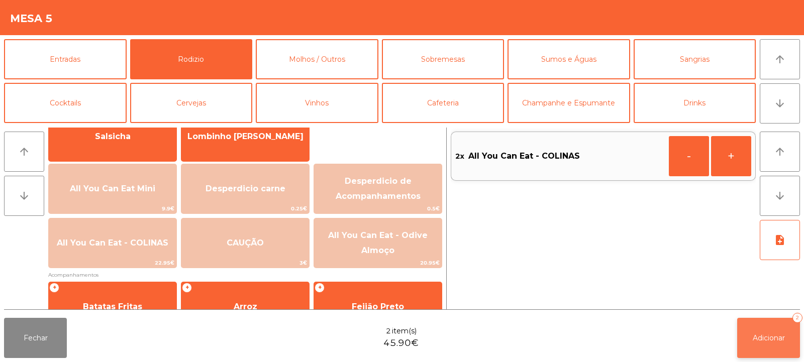
click at [780, 335] on span "Adicionar" at bounding box center [769, 338] width 32 height 9
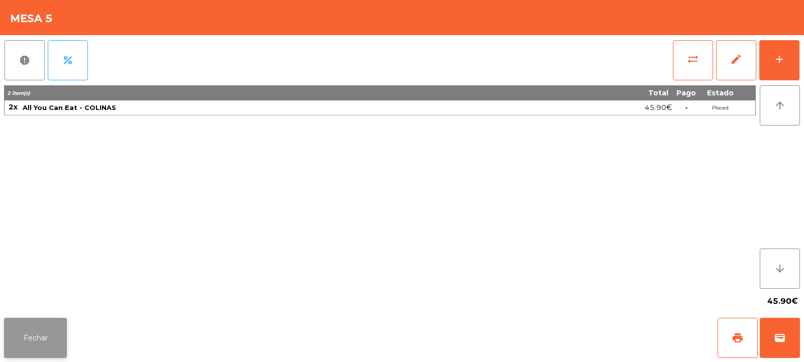
click at [36, 343] on button "Fechar" at bounding box center [35, 338] width 63 height 40
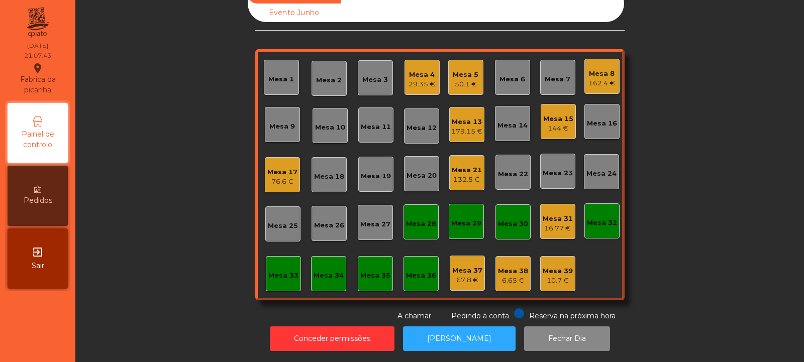
click at [600, 78] on div "162.4 €" at bounding box center [601, 83] width 27 height 10
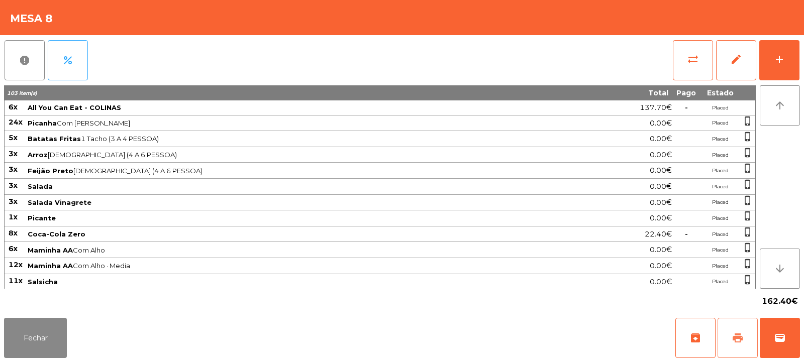
click at [734, 335] on span "print" at bounding box center [738, 338] width 12 height 12
click at [29, 348] on button "Fechar" at bounding box center [35, 338] width 63 height 40
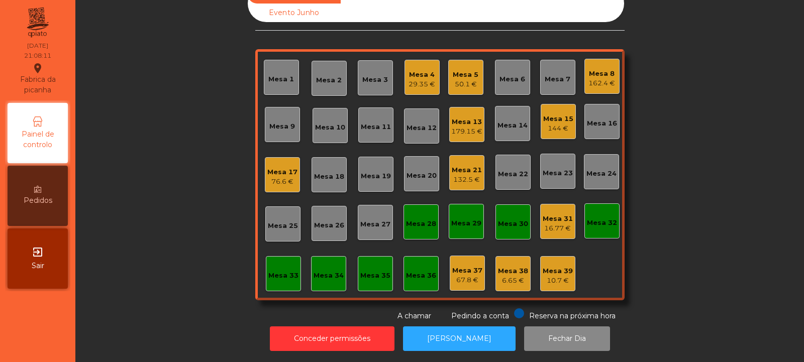
click at [420, 124] on div "Mesa 12" at bounding box center [421, 128] width 30 height 10
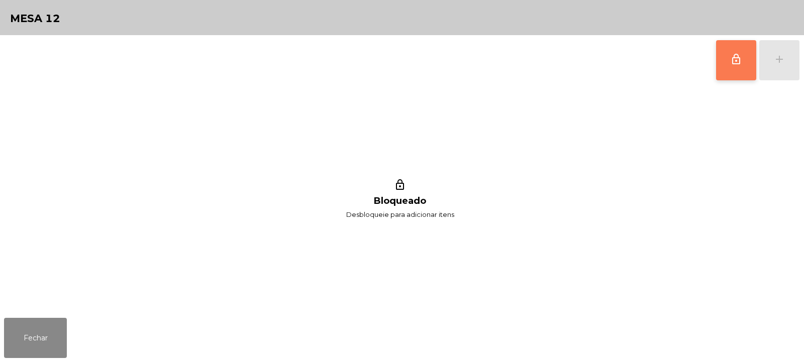
click at [742, 59] on button "lock_outline" at bounding box center [736, 60] width 40 height 40
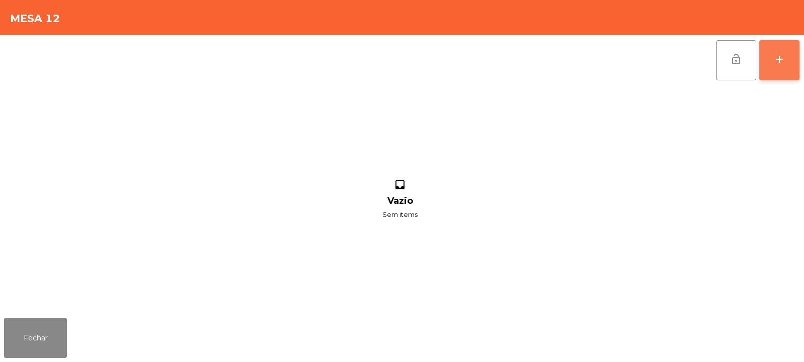
click at [777, 62] on div "add" at bounding box center [779, 59] width 12 height 12
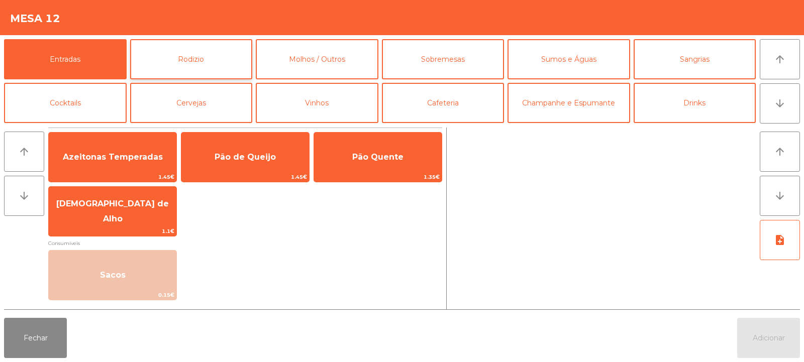
click at [166, 61] on button "Rodizio" at bounding box center [191, 59] width 123 height 40
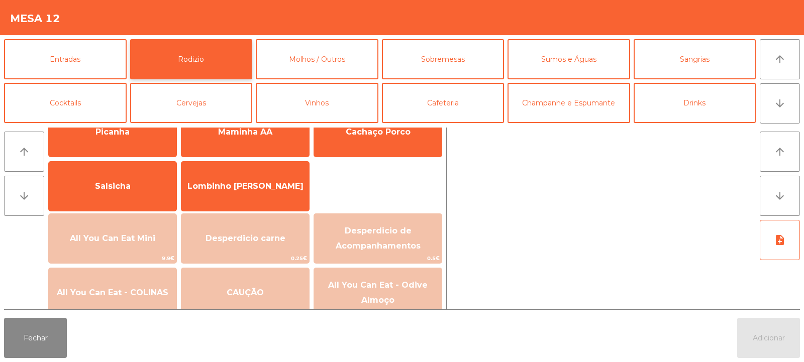
scroll to position [48, 0]
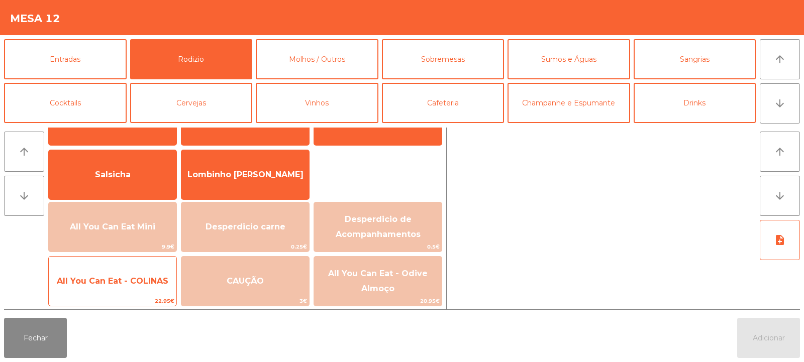
click at [129, 293] on span "All You Can Eat - COLINAS" at bounding box center [113, 281] width 128 height 27
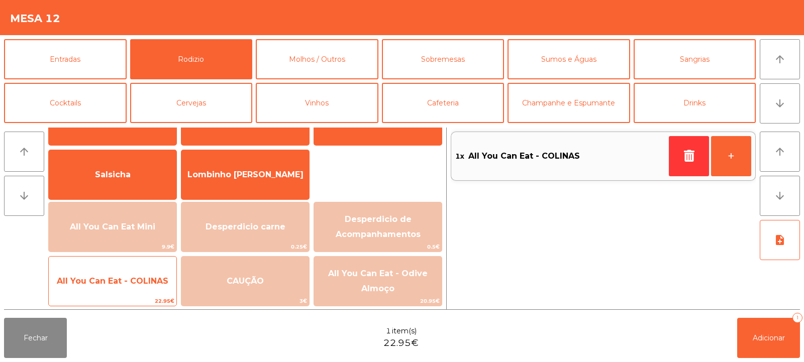
click at [128, 292] on span "All You Can Eat - COLINAS" at bounding box center [113, 281] width 128 height 27
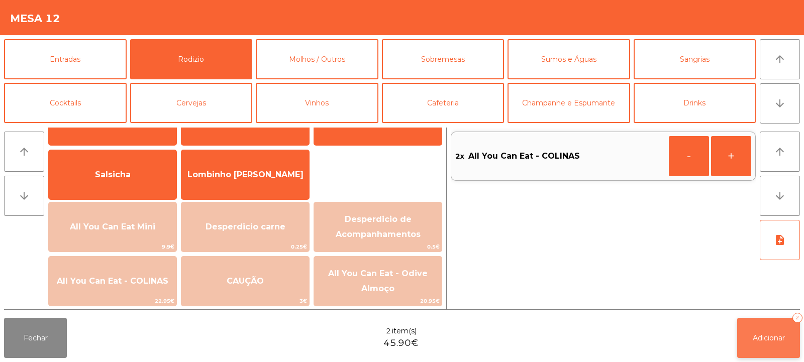
click at [755, 335] on span "Adicionar" at bounding box center [769, 338] width 32 height 9
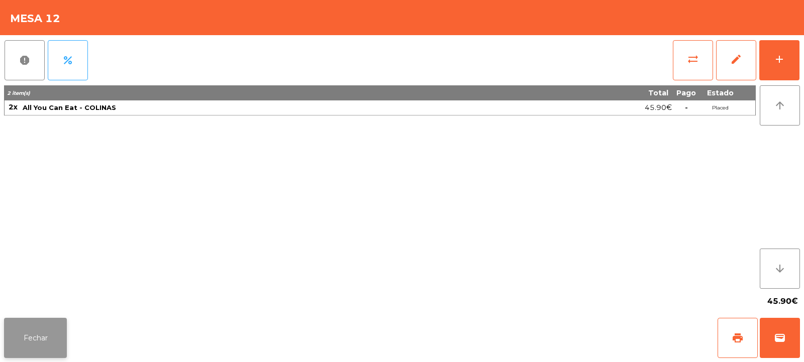
click at [35, 323] on button "Fechar" at bounding box center [35, 338] width 63 height 40
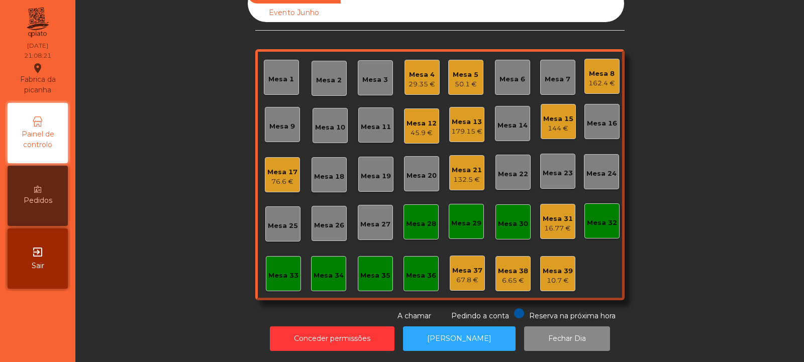
click at [596, 69] on div "Mesa 8" at bounding box center [601, 74] width 27 height 10
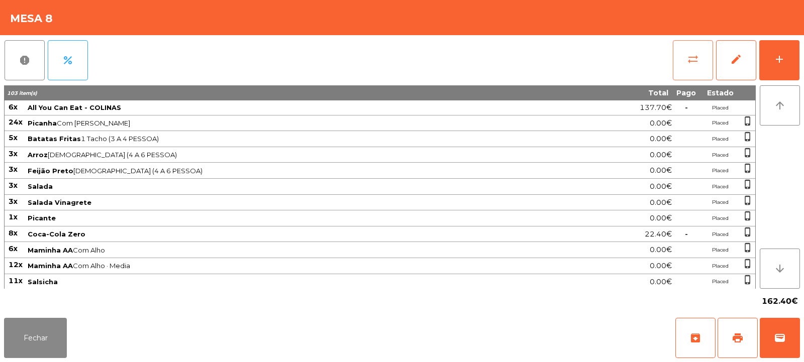
click at [693, 59] on span "sync_alt" at bounding box center [693, 59] width 12 height 12
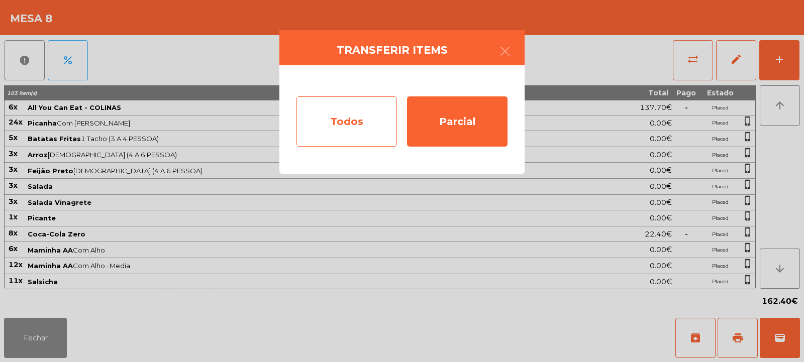
click at [345, 113] on div "Todos" at bounding box center [346, 121] width 100 height 50
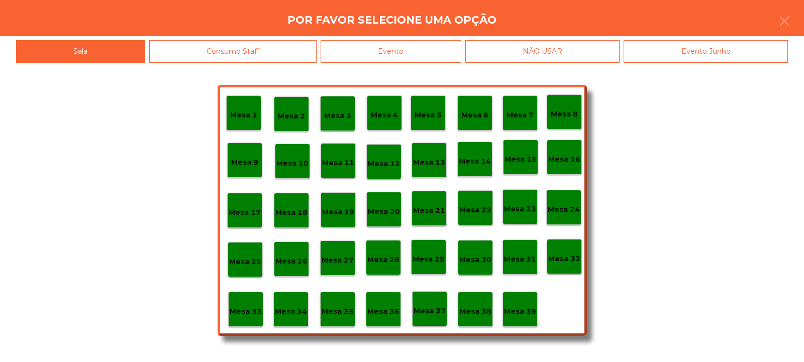
click at [373, 48] on div "Evento" at bounding box center [391, 51] width 141 height 23
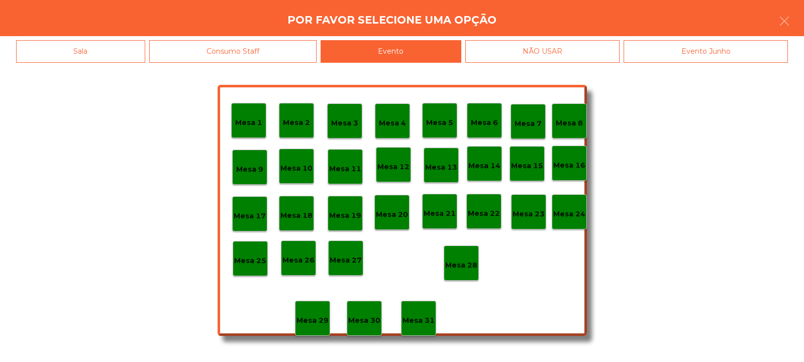
click at [465, 267] on p "Mesa 28" at bounding box center [461, 266] width 32 height 12
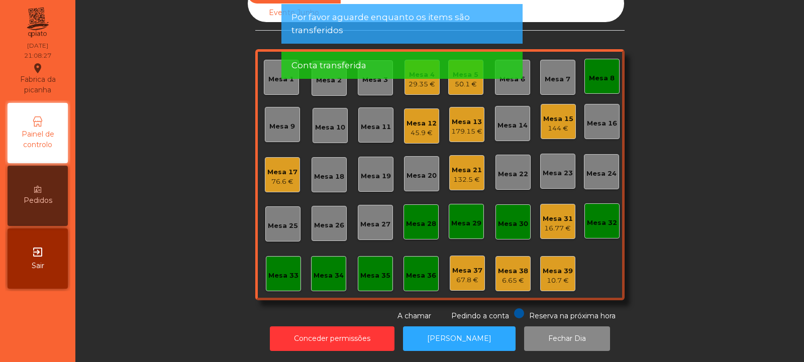
click at [595, 73] on div "Mesa 8" at bounding box center [602, 78] width 26 height 10
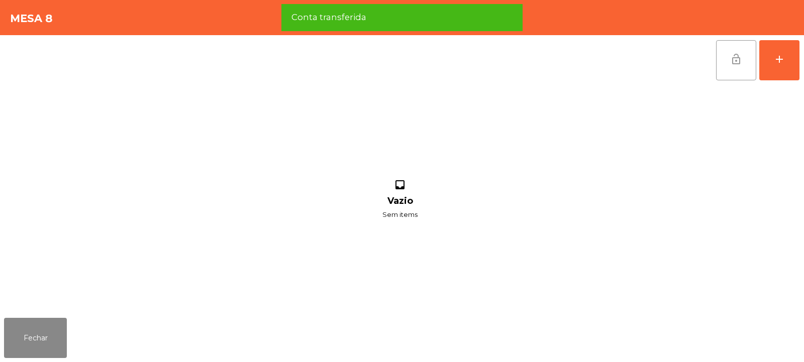
click at [720, 67] on button "lock_open" at bounding box center [736, 60] width 40 height 40
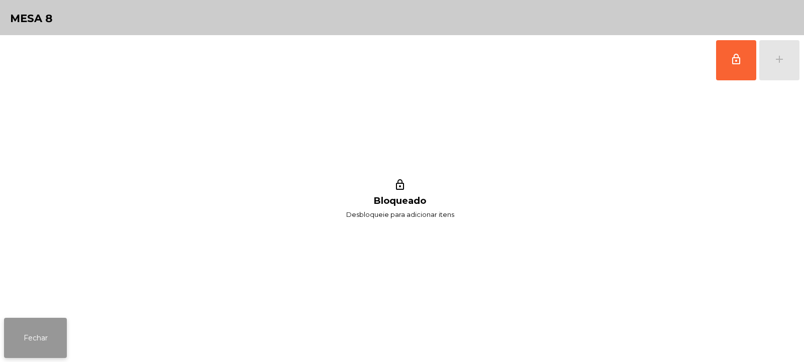
click at [26, 344] on button "Fechar" at bounding box center [35, 338] width 63 height 40
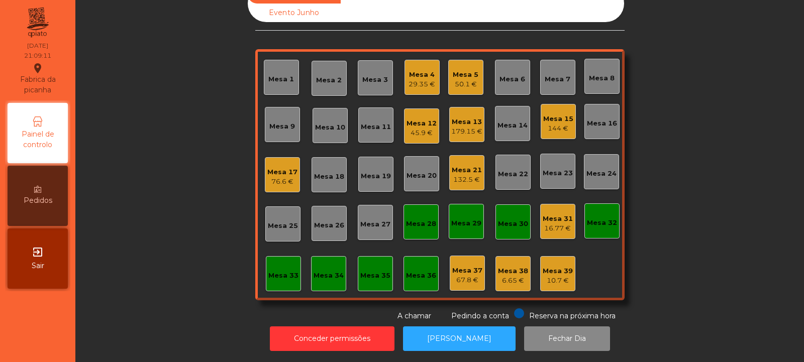
click at [327, 75] on div "Mesa 2" at bounding box center [329, 80] width 26 height 10
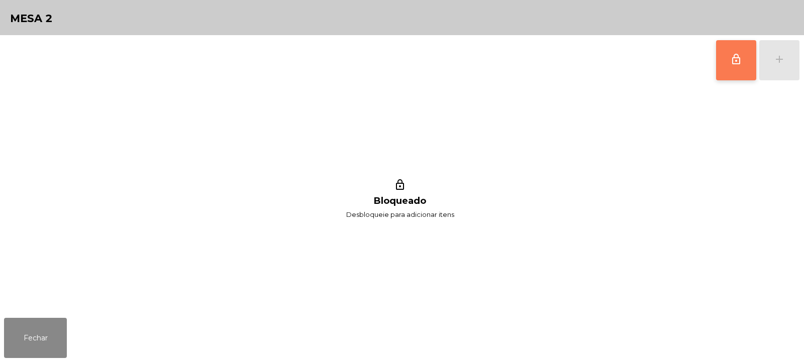
click at [728, 67] on button "lock_outline" at bounding box center [736, 60] width 40 height 40
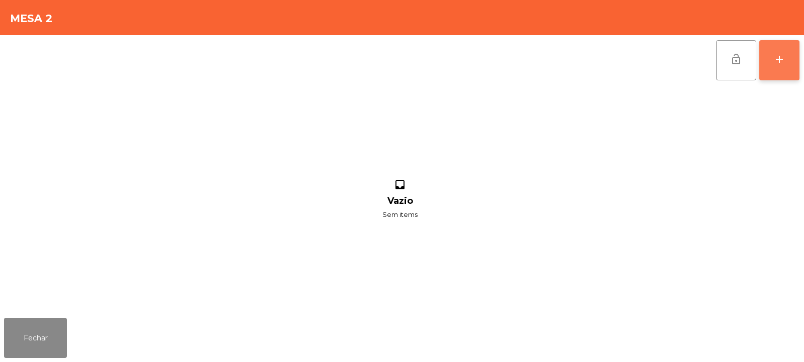
click at [779, 63] on div "add" at bounding box center [779, 59] width 12 height 12
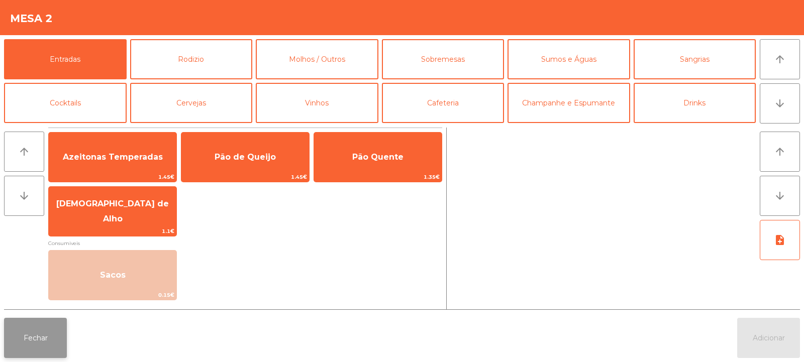
click at [48, 333] on button "Fechar" at bounding box center [35, 338] width 63 height 40
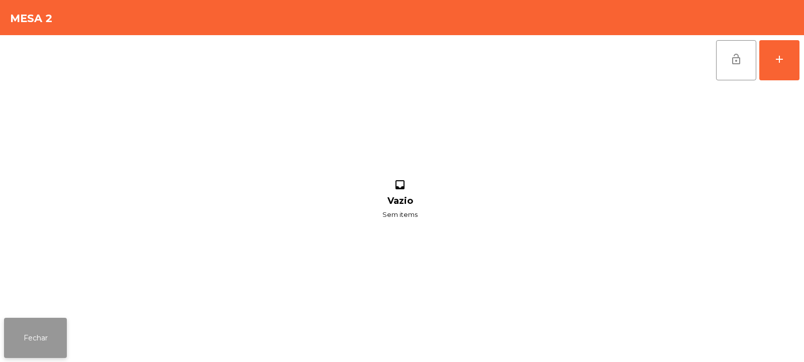
click at [47, 337] on button "Fechar" at bounding box center [35, 338] width 63 height 40
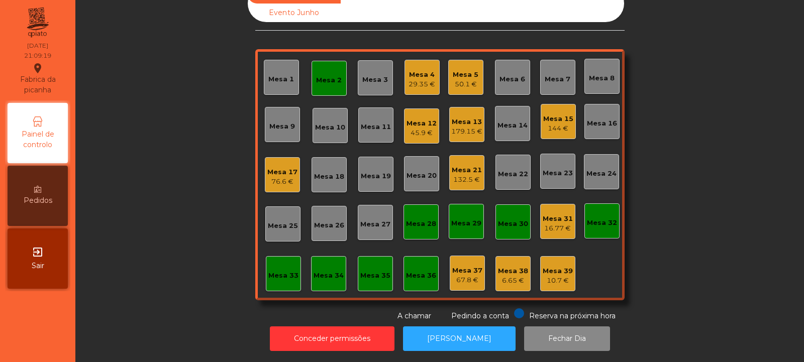
click at [419, 128] on div "45.9 €" at bounding box center [421, 133] width 30 height 10
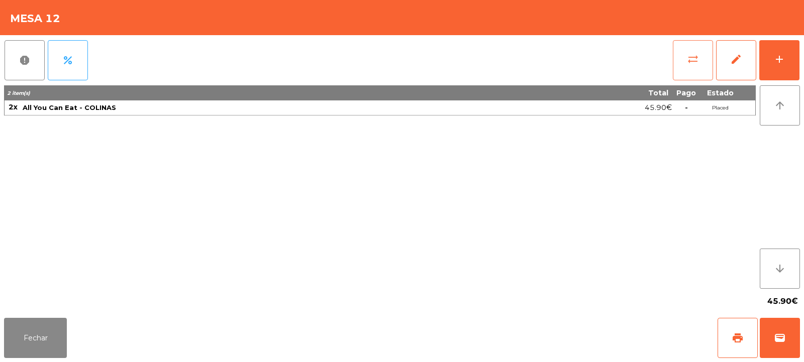
click at [690, 67] on button "sync_alt" at bounding box center [693, 60] width 40 height 40
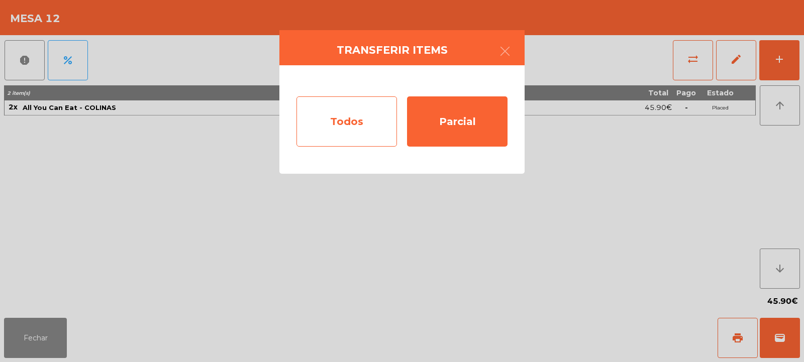
click at [354, 132] on div "Todos" at bounding box center [346, 121] width 100 height 50
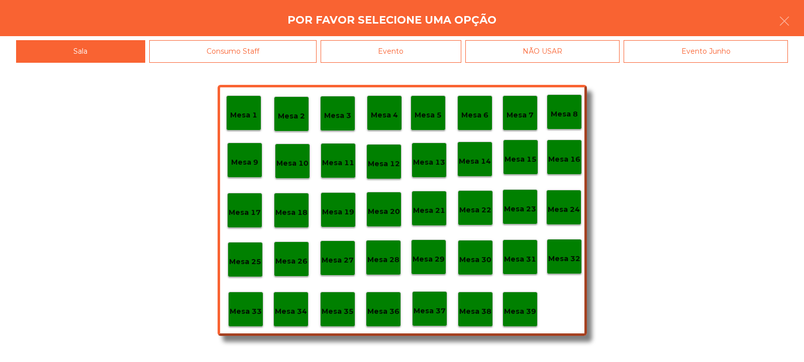
click at [295, 118] on p "Mesa 2" at bounding box center [291, 117] width 27 height 12
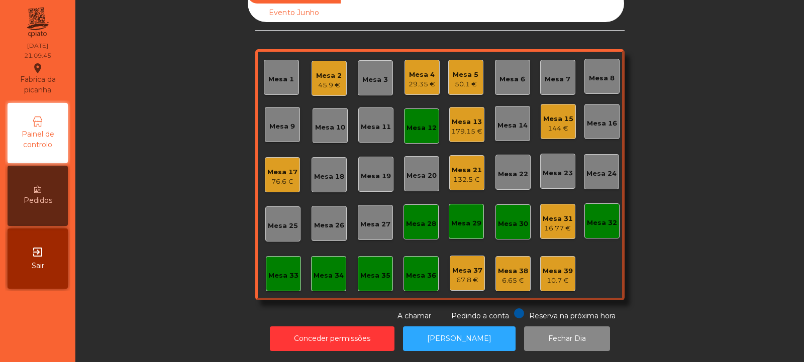
click at [416, 123] on div "Mesa 12" at bounding box center [421, 128] width 30 height 10
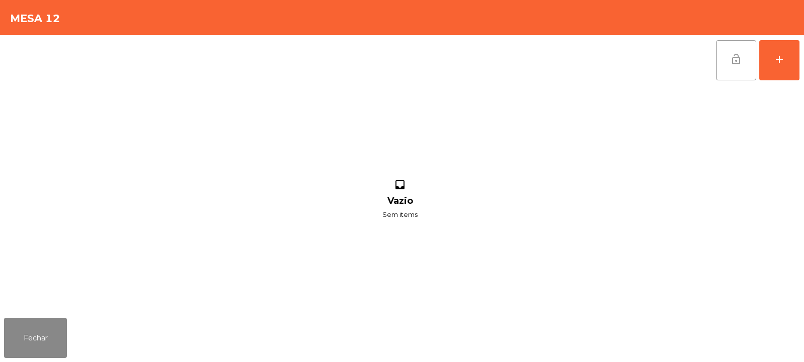
click at [733, 66] on button "lock_open" at bounding box center [736, 60] width 40 height 40
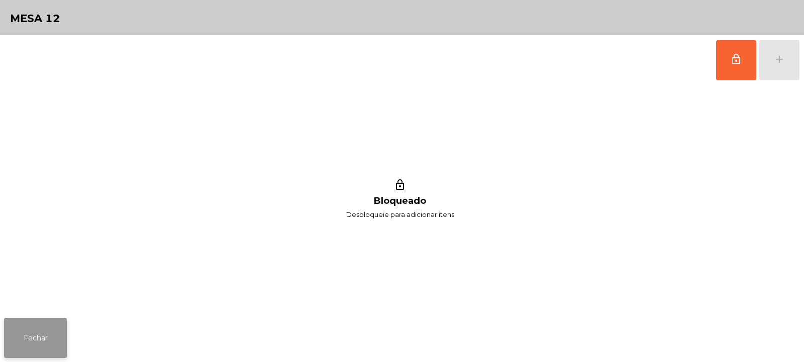
click at [37, 332] on button "Fechar" at bounding box center [35, 338] width 63 height 40
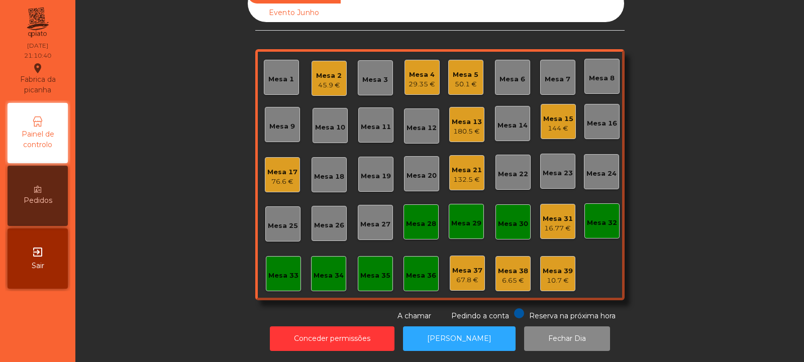
click at [273, 177] on div "76.6 €" at bounding box center [282, 182] width 30 height 10
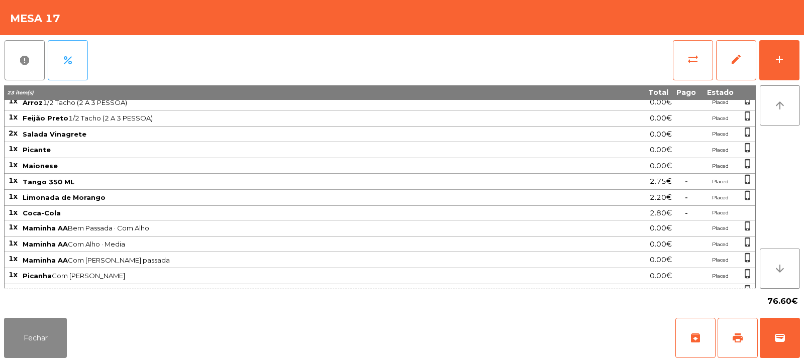
scroll to position [80, 0]
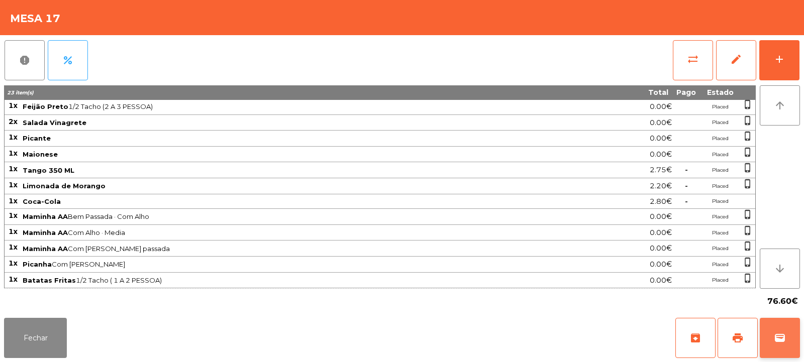
click at [783, 339] on span "wallet" at bounding box center [780, 338] width 12 height 12
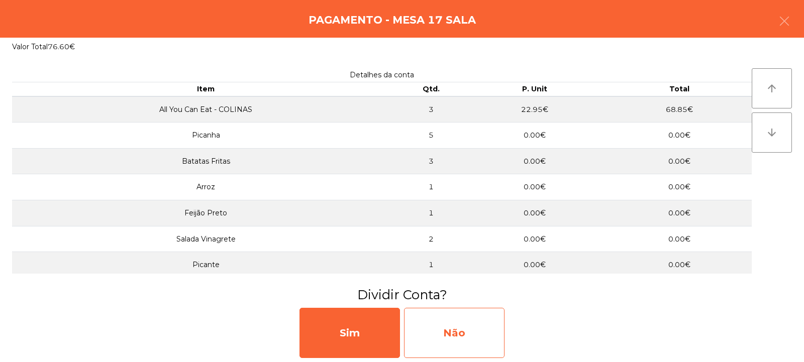
click at [452, 330] on div "Não" at bounding box center [454, 333] width 100 height 50
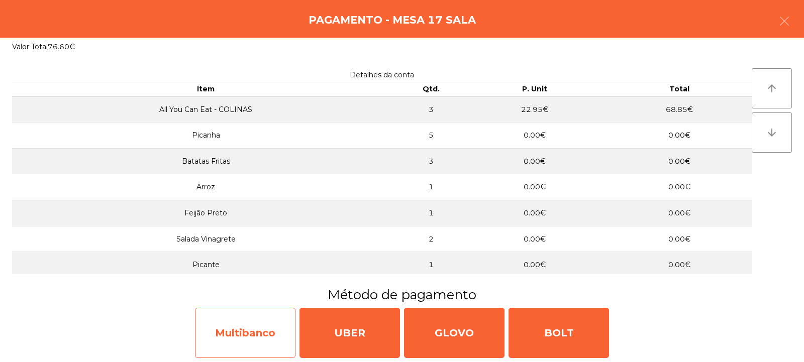
click at [249, 323] on div "Multibanco" at bounding box center [245, 333] width 100 height 50
select select "**"
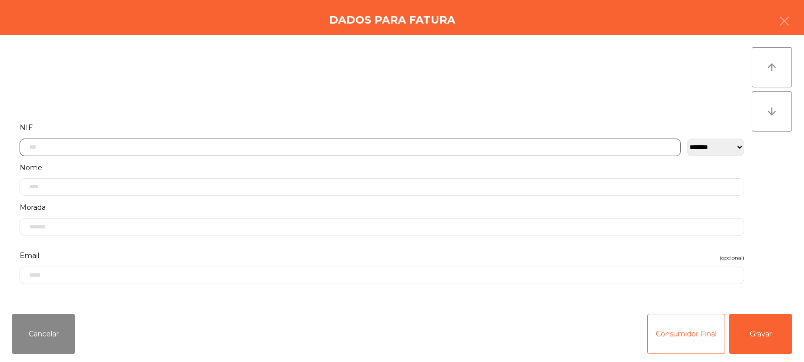
click at [50, 150] on input "text" at bounding box center [350, 148] width 661 height 18
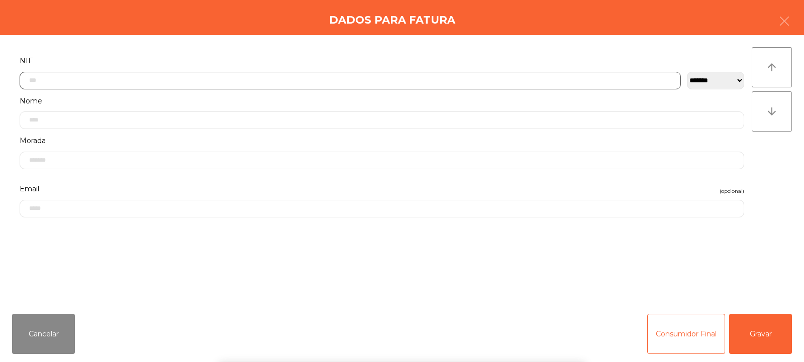
scroll to position [73, 0]
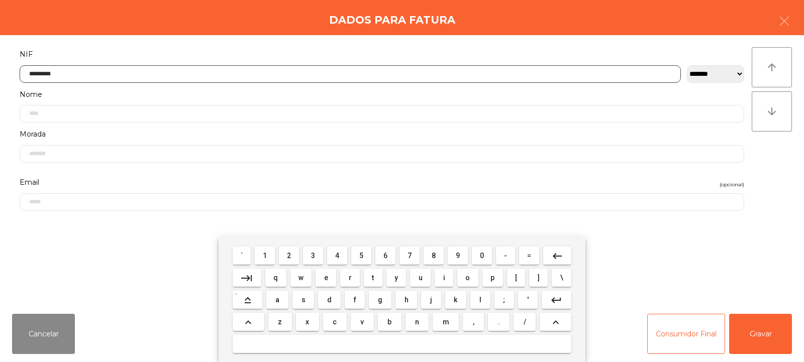
type input "*********"
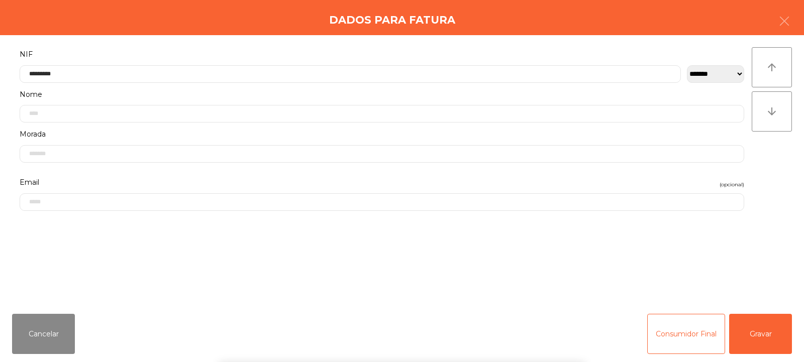
click at [770, 171] on div "arrow_upward arrow_downward" at bounding box center [772, 170] width 40 height 247
click at [764, 336] on button "Gravar" at bounding box center [760, 334] width 63 height 40
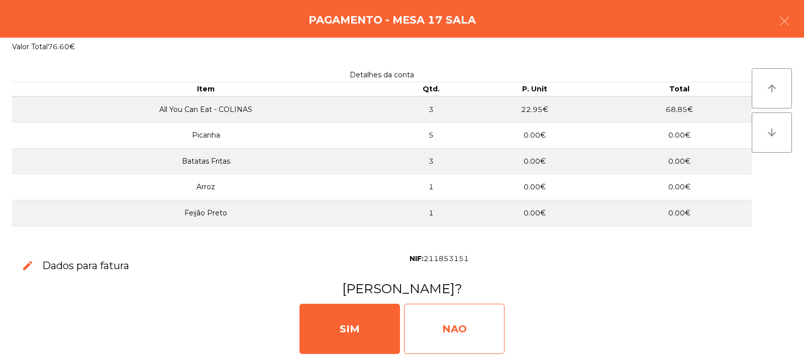
click at [449, 330] on div "NAO" at bounding box center [454, 329] width 100 height 50
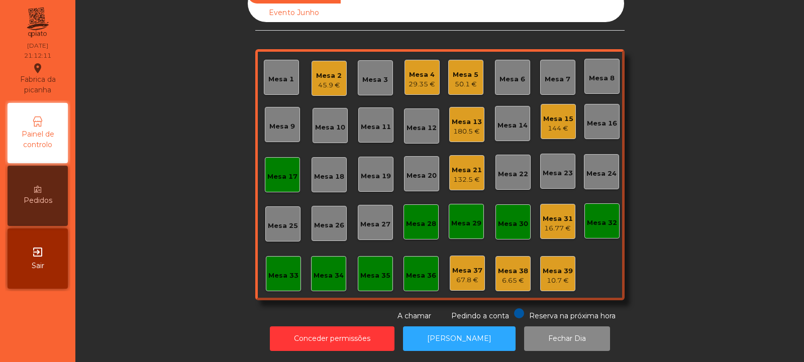
click at [272, 168] on div "Mesa 17" at bounding box center [282, 175] width 30 height 14
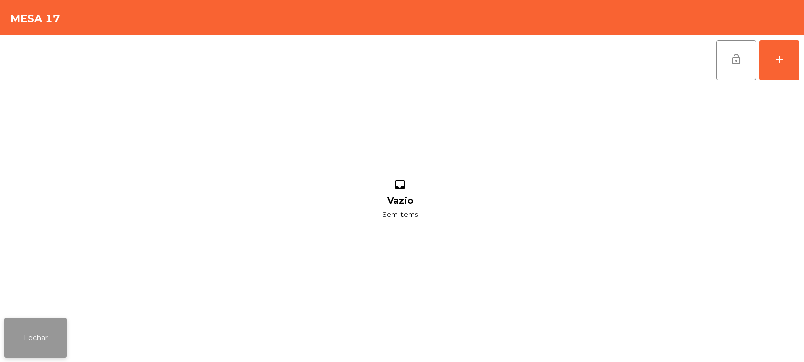
click at [36, 344] on button "Fechar" at bounding box center [35, 338] width 63 height 40
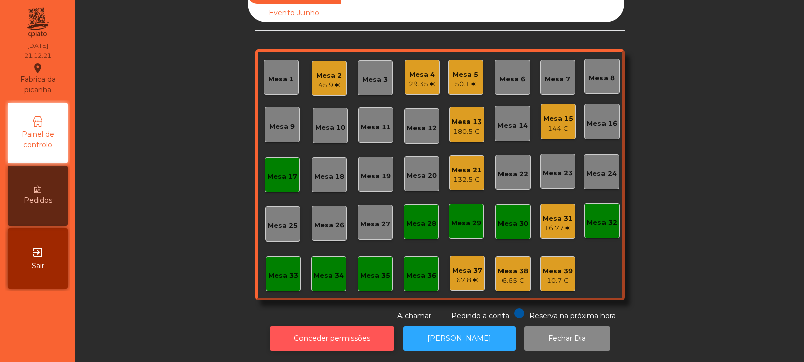
click at [365, 341] on button "Conceder permissões" at bounding box center [332, 339] width 125 height 25
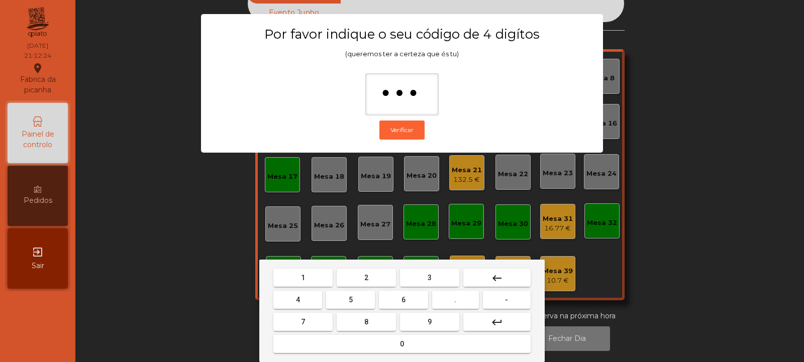
type input "****"
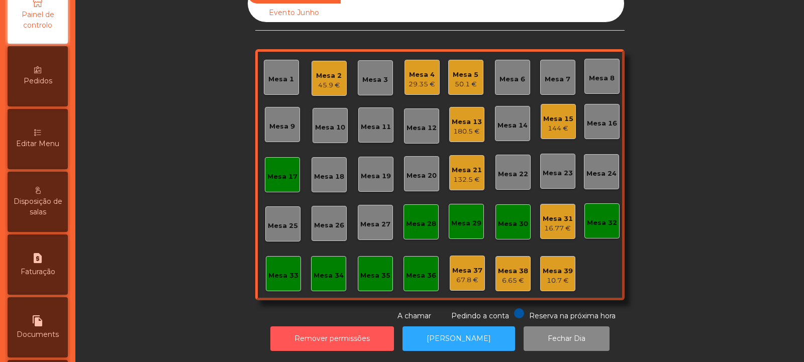
scroll to position [144, 0]
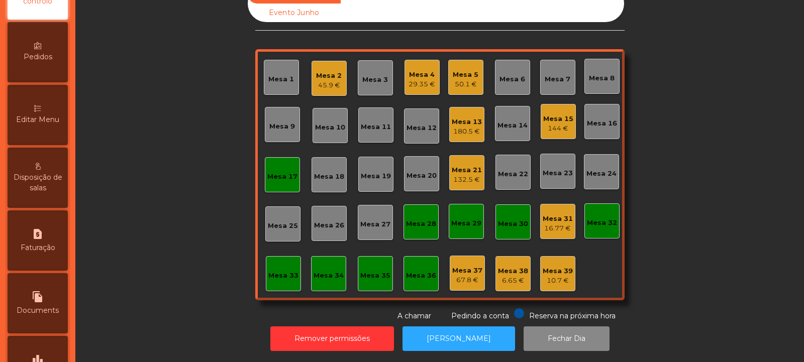
click at [41, 247] on span "Faturação" at bounding box center [38, 248] width 35 height 11
select select "*"
select select "****"
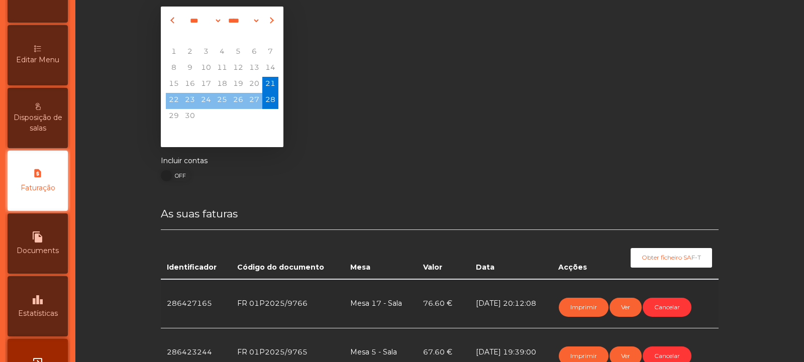
scroll to position [34, 0]
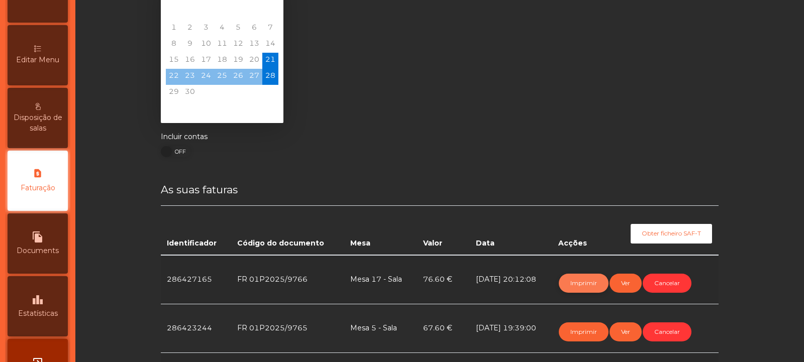
click at [579, 280] on button "Imprimir" at bounding box center [584, 283] width 50 height 19
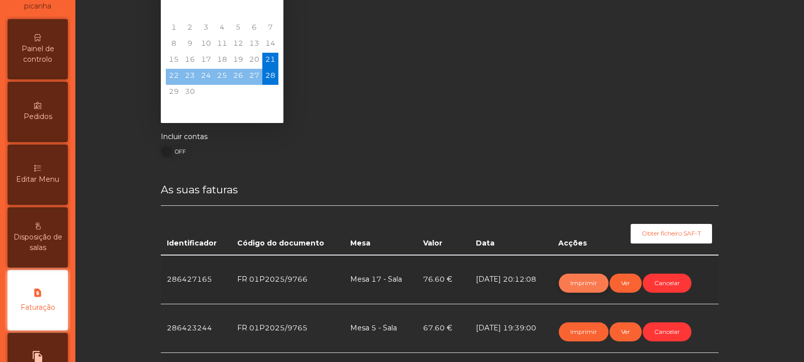
scroll to position [82, 0]
click at [47, 43] on div "Painel de controlo" at bounding box center [38, 51] width 60 height 60
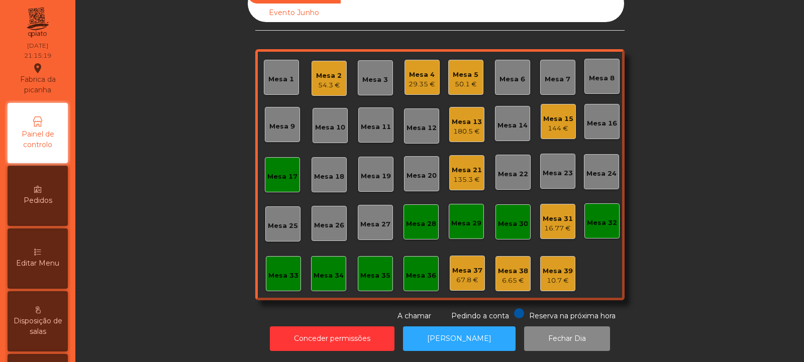
scroll to position [34, 0]
click at [279, 182] on div "Mesa 17" at bounding box center [282, 174] width 35 height 35
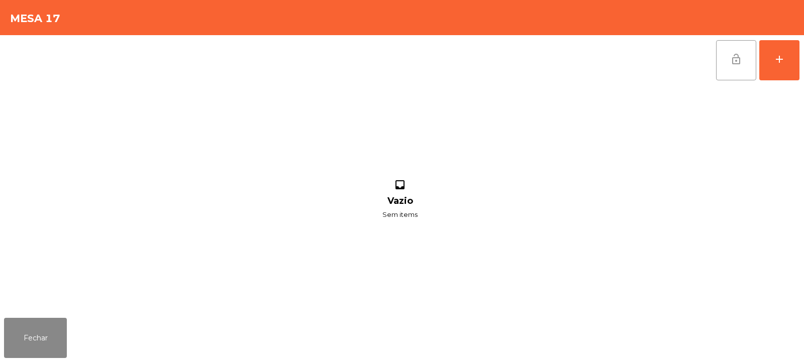
click at [739, 64] on span "lock_open" at bounding box center [736, 59] width 12 height 12
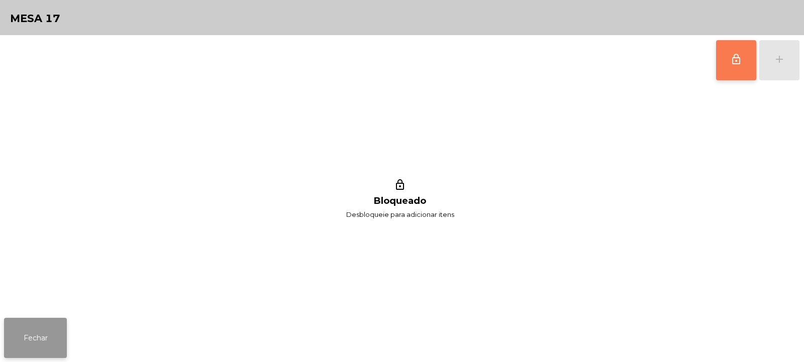
click at [27, 327] on button "Fechar" at bounding box center [35, 338] width 63 height 40
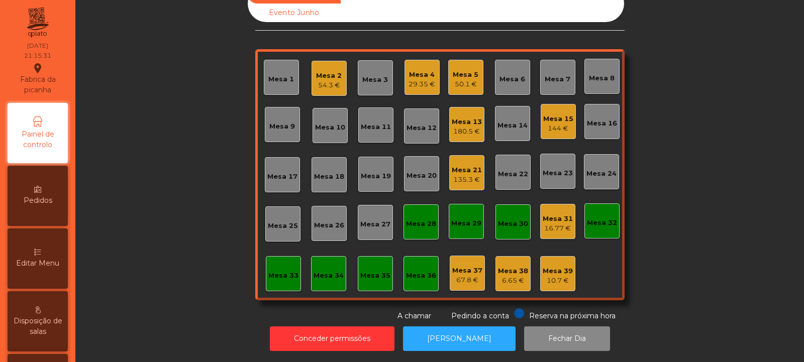
scroll to position [0, 0]
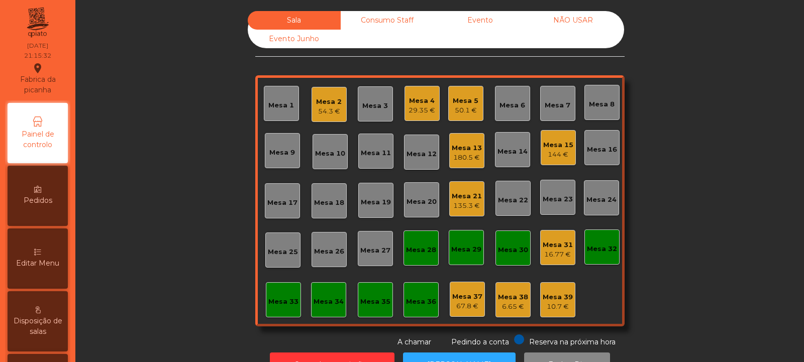
click at [374, 21] on div "Consumo Staff" at bounding box center [387, 20] width 93 height 19
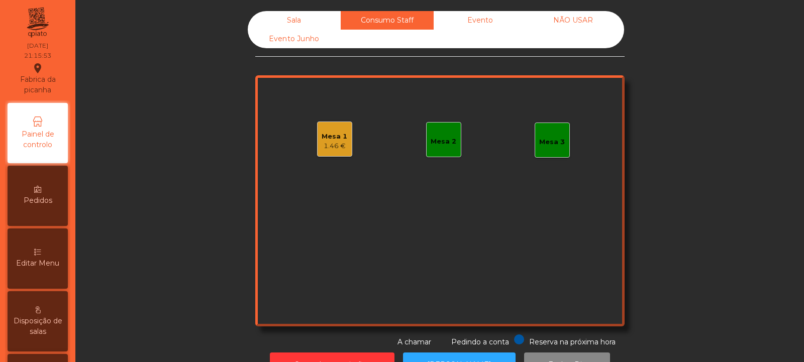
click at [554, 142] on div "Mesa 3" at bounding box center [552, 142] width 26 height 10
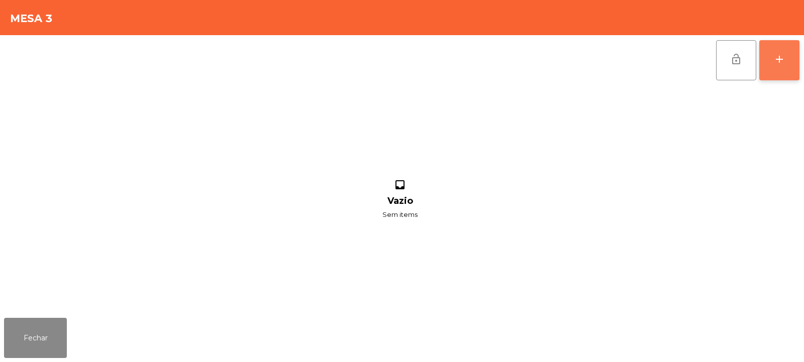
click at [782, 65] on button "add" at bounding box center [779, 60] width 40 height 40
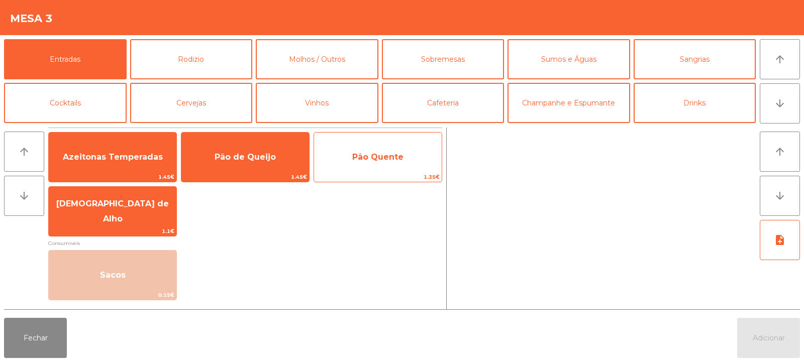
click at [366, 156] on span "Pão Quente" at bounding box center [377, 157] width 51 height 10
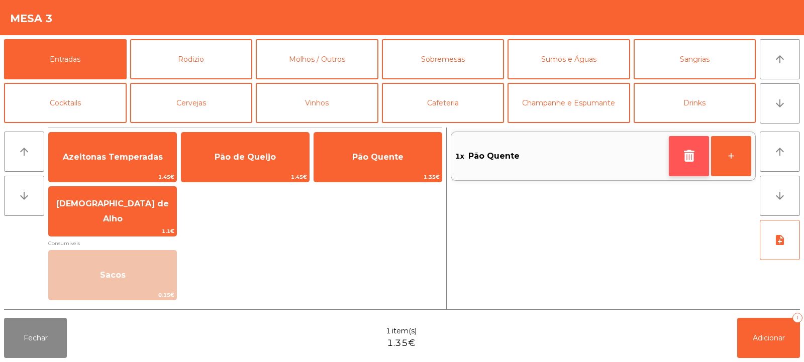
click at [679, 160] on button "button" at bounding box center [689, 156] width 40 height 40
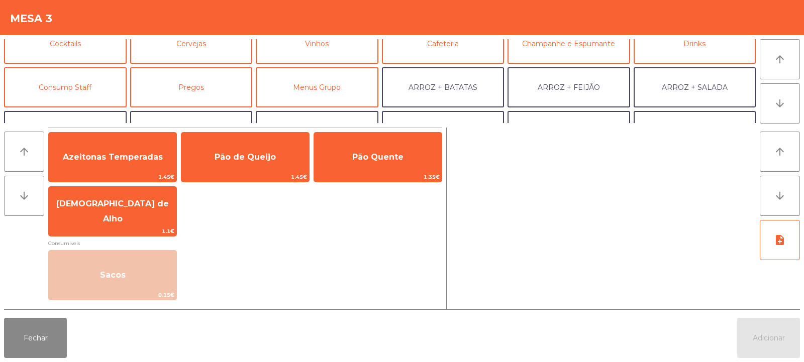
scroll to position [60, 0]
click at [90, 90] on button "Consumo Staff" at bounding box center [65, 87] width 123 height 40
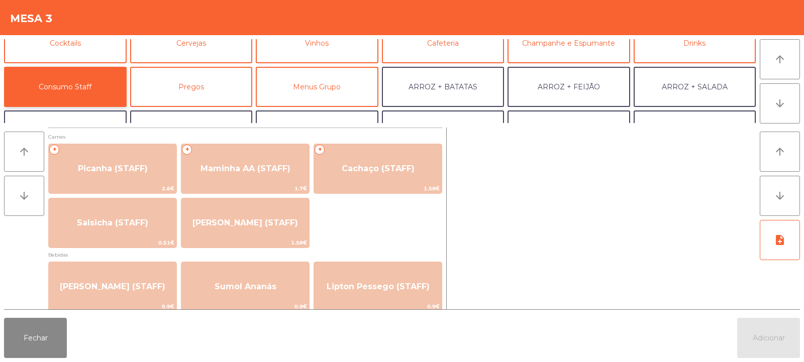
scroll to position [1, 0]
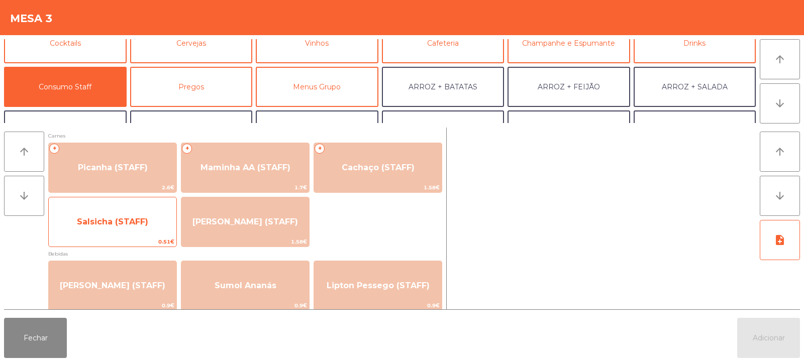
click at [130, 218] on span "Salsicha (STAFF)" at bounding box center [112, 222] width 71 height 10
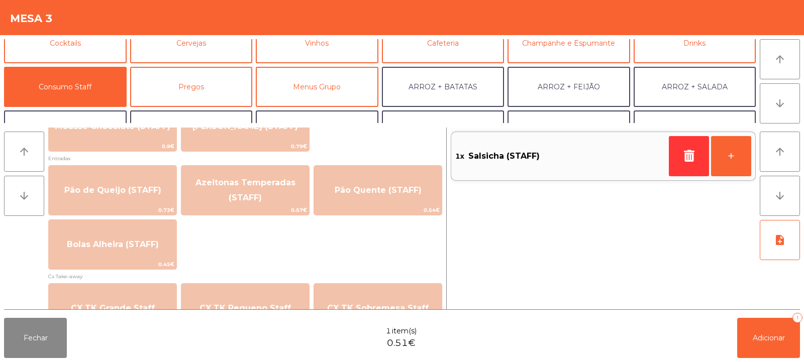
scroll to position [795, 0]
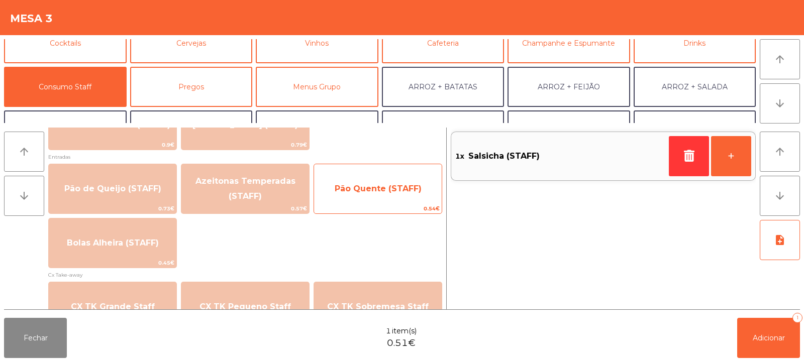
click at [362, 201] on span "Pão Quente (STAFF)" at bounding box center [378, 188] width 128 height 27
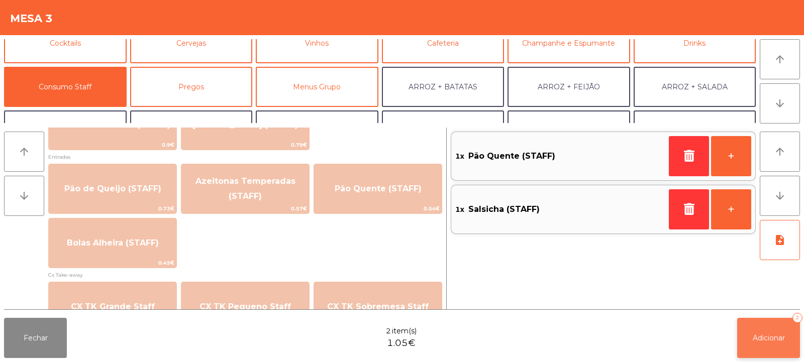
click at [766, 339] on span "Adicionar" at bounding box center [769, 338] width 32 height 9
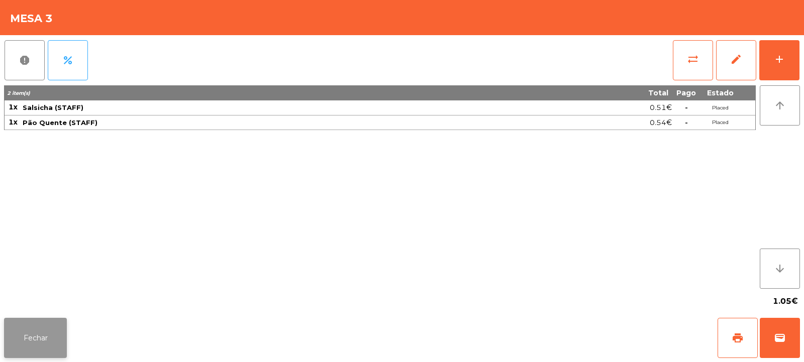
click at [32, 334] on button "Fechar" at bounding box center [35, 338] width 63 height 40
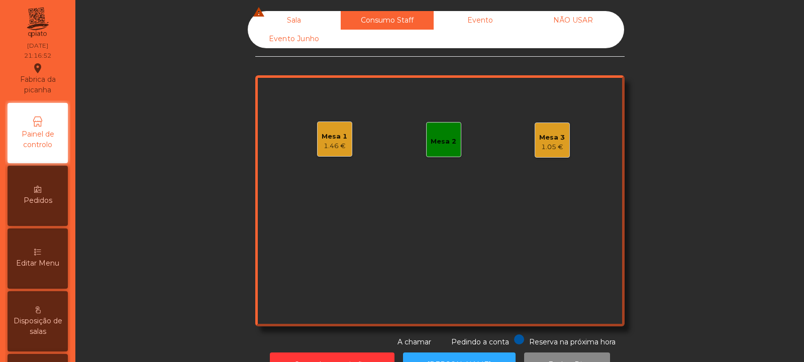
click at [298, 17] on div "Sala warning" at bounding box center [294, 20] width 93 height 19
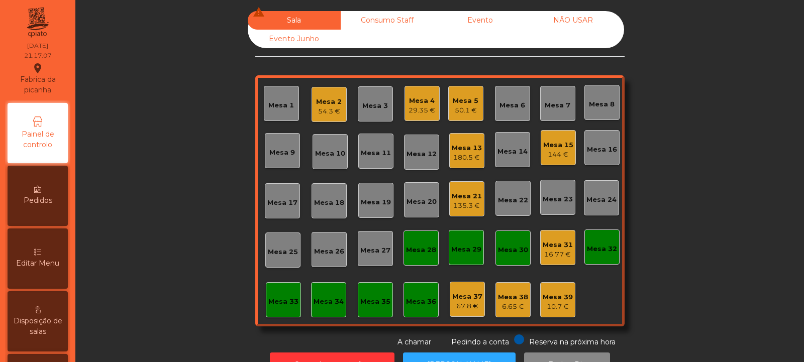
click at [558, 109] on div "Mesa 7" at bounding box center [558, 105] width 26 height 10
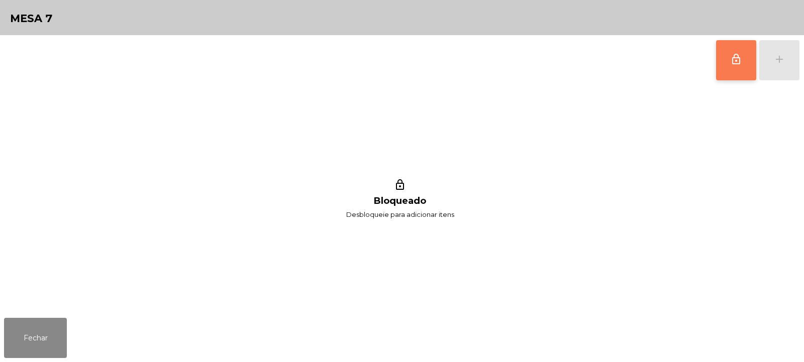
click at [733, 58] on span "lock_outline" at bounding box center [736, 59] width 12 height 12
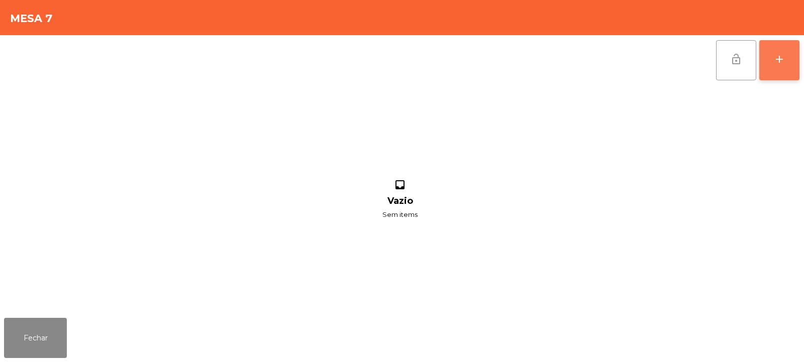
click at [774, 66] on button "add" at bounding box center [779, 60] width 40 height 40
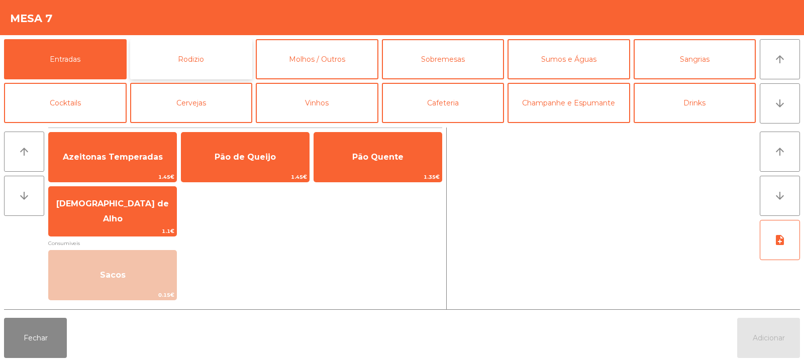
click at [207, 49] on button "Rodizio" at bounding box center [191, 59] width 123 height 40
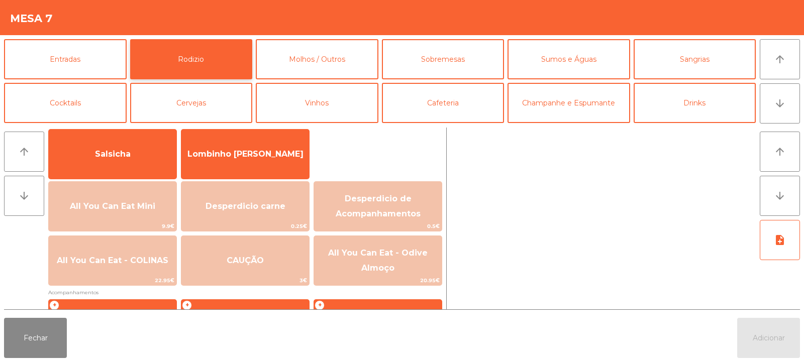
scroll to position [75, 0]
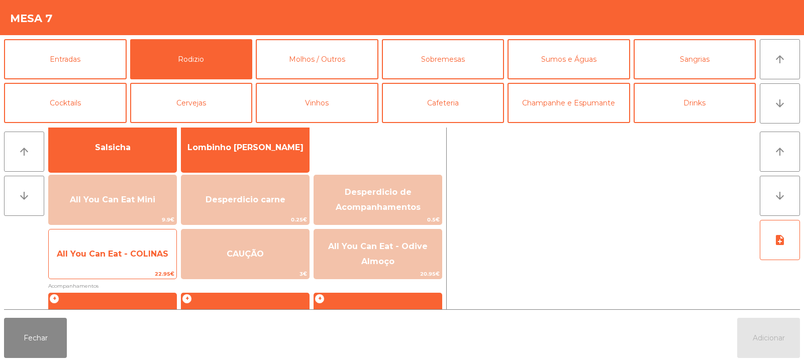
click at [121, 251] on span "All You Can Eat - COLINAS" at bounding box center [113, 254] width 112 height 10
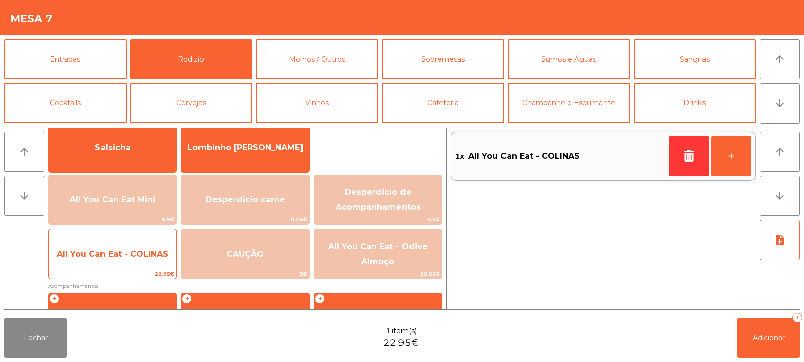
click at [112, 257] on span "All You Can Eat - COLINAS" at bounding box center [113, 254] width 112 height 10
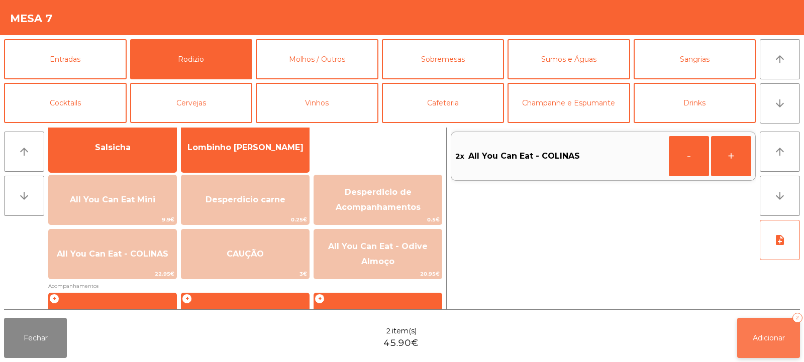
click at [770, 337] on span "Adicionar" at bounding box center [769, 338] width 32 height 9
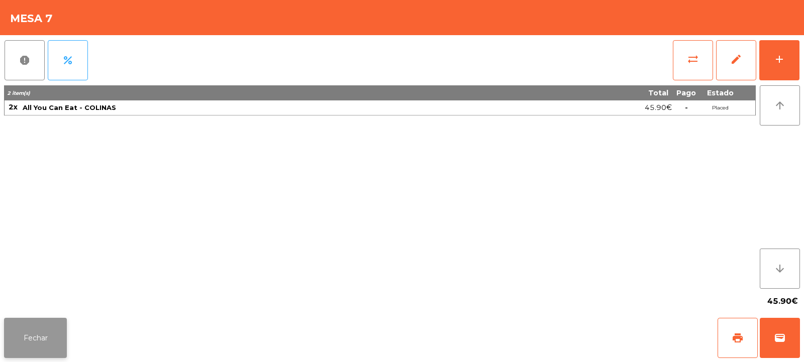
click at [55, 335] on button "Fechar" at bounding box center [35, 338] width 63 height 40
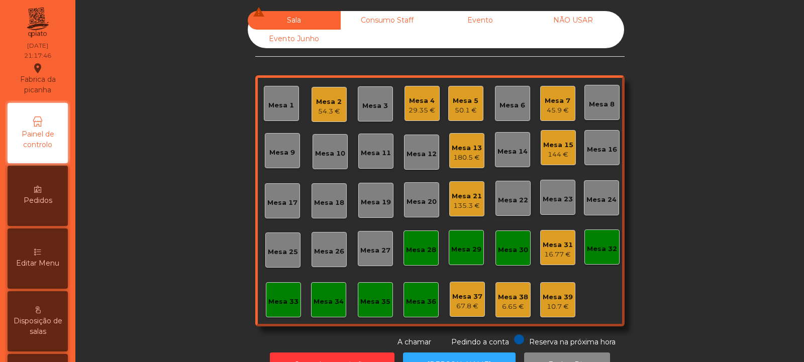
click at [329, 201] on div "Mesa 18" at bounding box center [329, 203] width 30 height 10
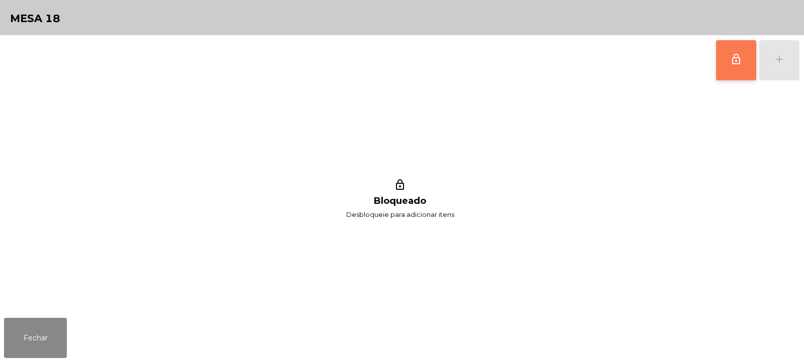
click at [735, 62] on span "lock_outline" at bounding box center [736, 59] width 12 height 12
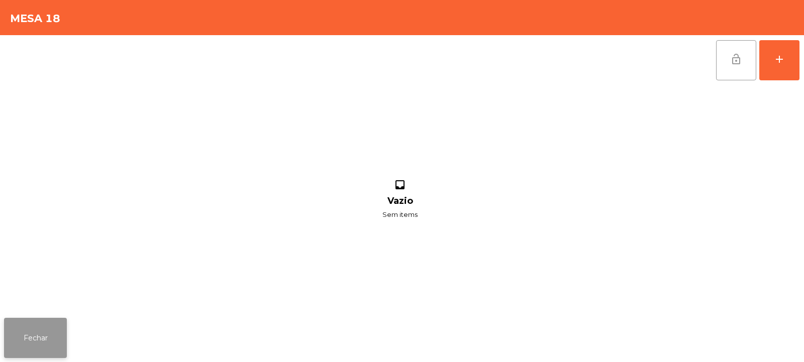
click at [37, 333] on button "Fechar" at bounding box center [35, 338] width 63 height 40
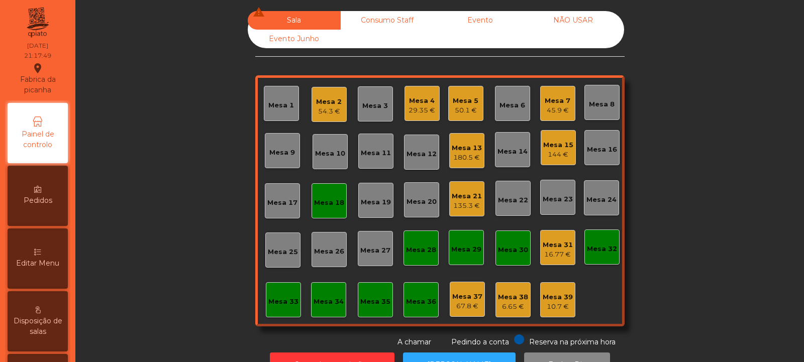
click at [556, 110] on div "45.9 €" at bounding box center [558, 111] width 26 height 10
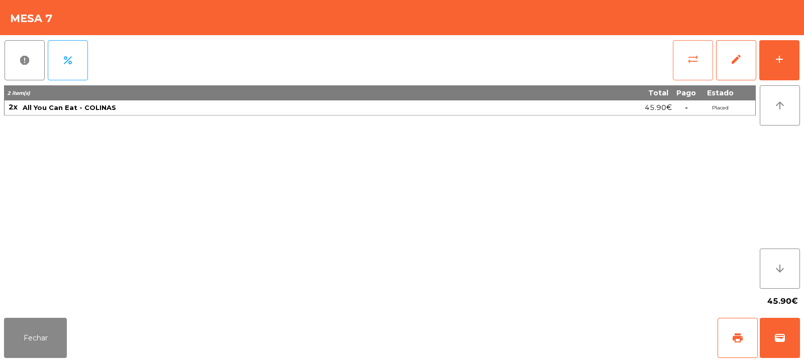
click at [687, 64] on span "sync_alt" at bounding box center [693, 59] width 12 height 12
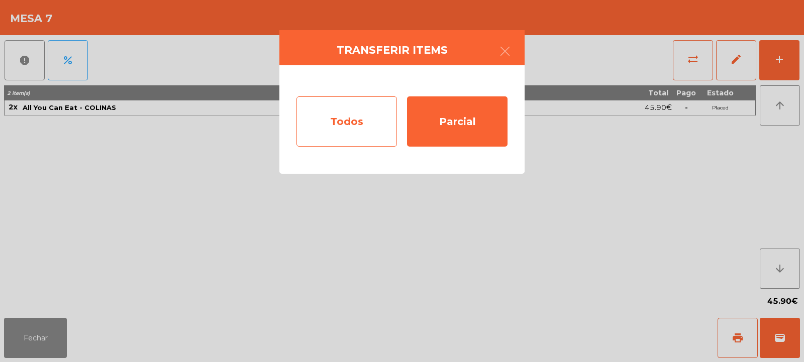
click at [351, 129] on div "Todos" at bounding box center [346, 121] width 100 height 50
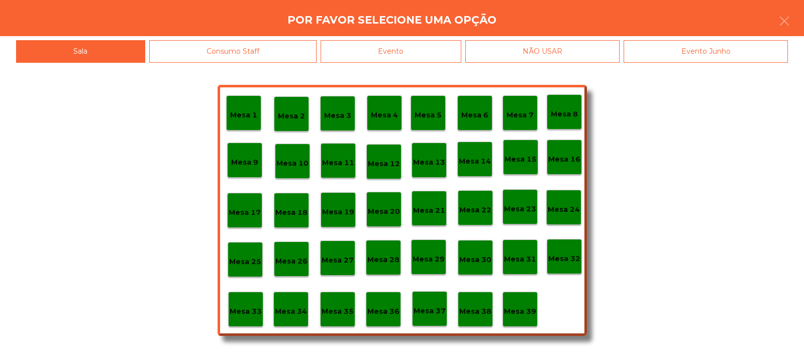
click at [293, 210] on p "Mesa 18" at bounding box center [291, 213] width 32 height 12
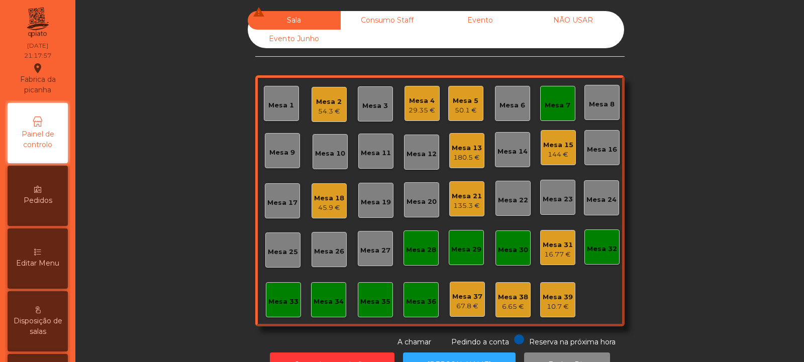
click at [560, 100] on div "Mesa 7" at bounding box center [558, 103] width 26 height 14
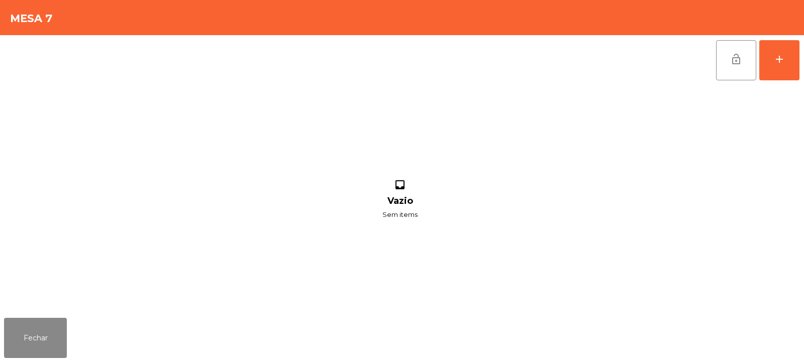
click at [734, 55] on span "lock_open" at bounding box center [736, 59] width 12 height 12
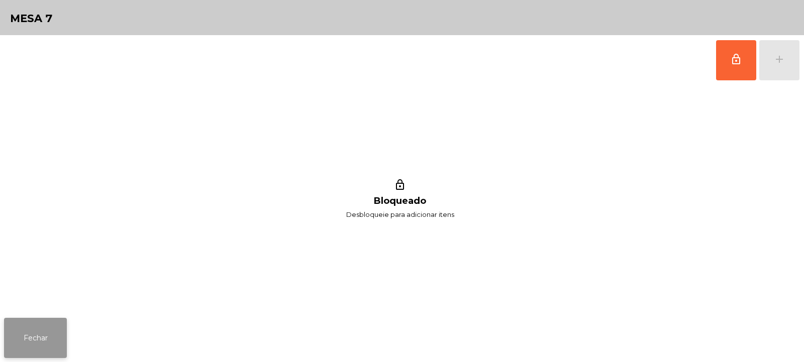
click at [34, 327] on button "Fechar" at bounding box center [35, 338] width 63 height 40
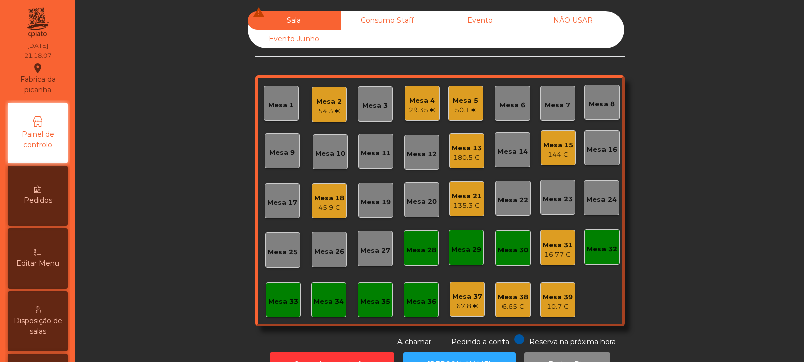
click at [553, 104] on div "Mesa 7" at bounding box center [558, 105] width 26 height 10
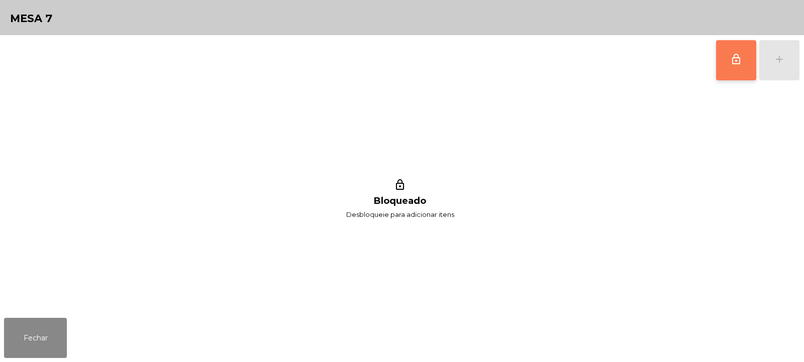
click at [733, 67] on button "lock_outline" at bounding box center [736, 60] width 40 height 40
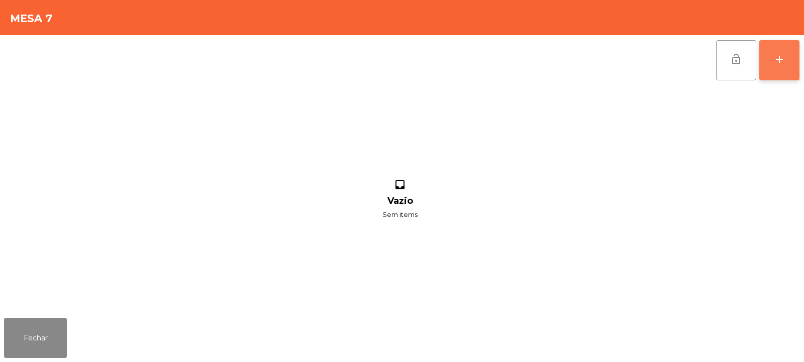
click at [773, 63] on button "add" at bounding box center [779, 60] width 40 height 40
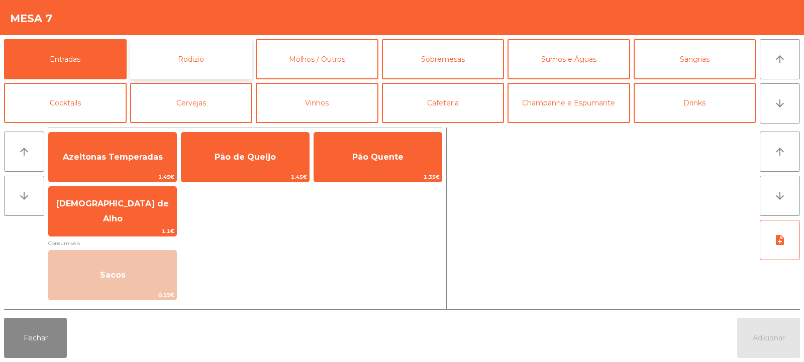
click at [188, 64] on button "Rodizio" at bounding box center [191, 59] width 123 height 40
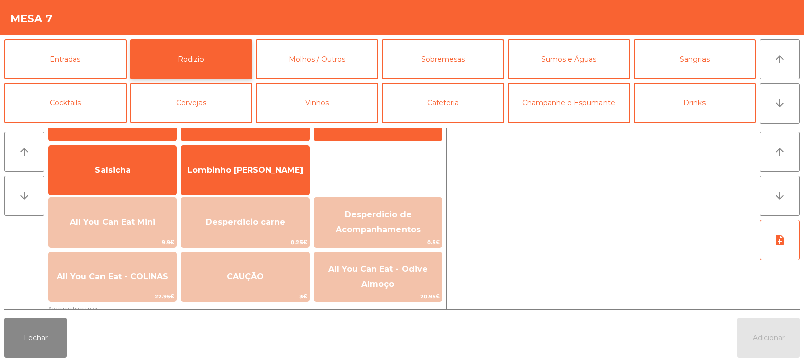
scroll to position [54, 0]
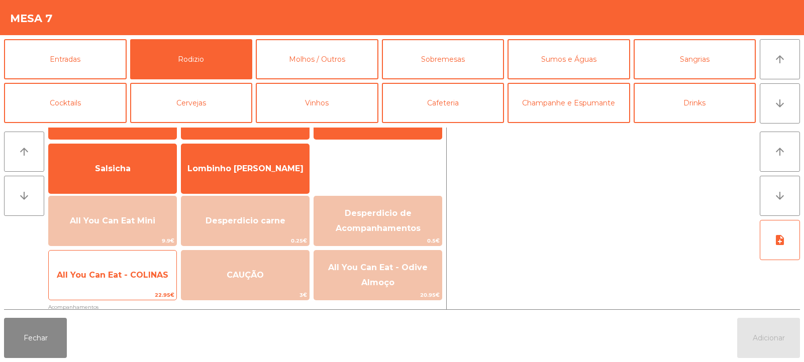
click at [113, 276] on span "All You Can Eat - COLINAS" at bounding box center [113, 275] width 112 height 10
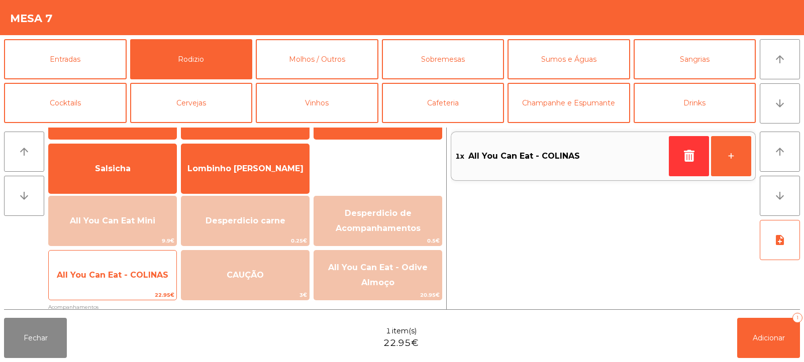
click at [108, 276] on span "All You Can Eat - COLINAS" at bounding box center [113, 275] width 112 height 10
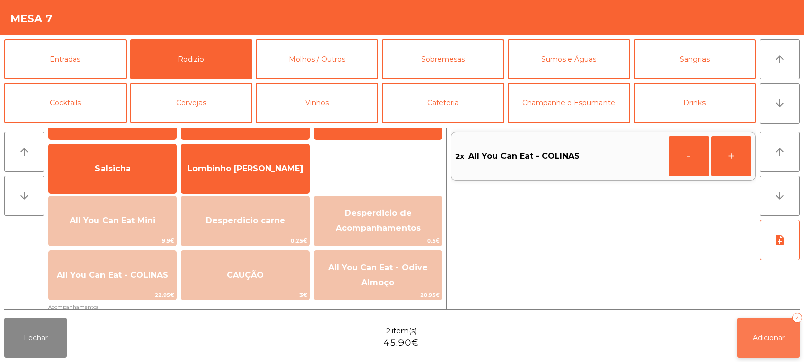
click at [767, 341] on span "Adicionar" at bounding box center [769, 338] width 32 height 9
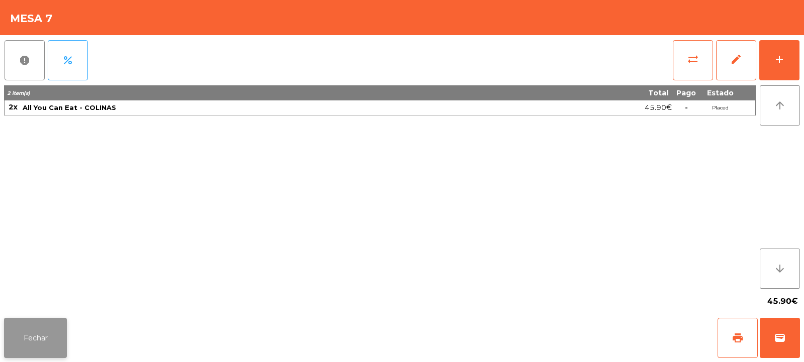
click at [31, 345] on button "Fechar" at bounding box center [35, 338] width 63 height 40
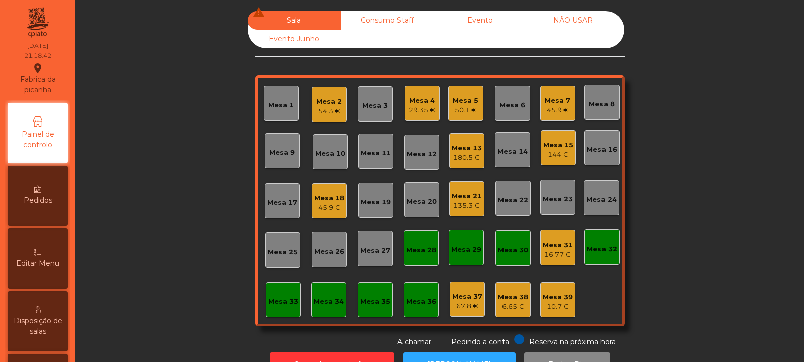
click at [275, 148] on div "Mesa 9" at bounding box center [282, 153] width 26 height 10
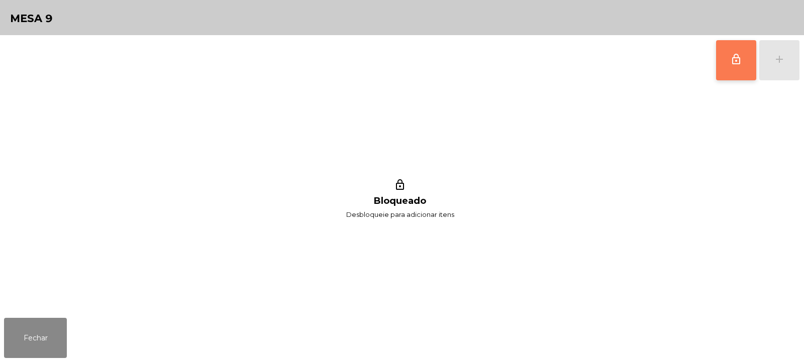
click at [727, 62] on button "lock_outline" at bounding box center [736, 60] width 40 height 40
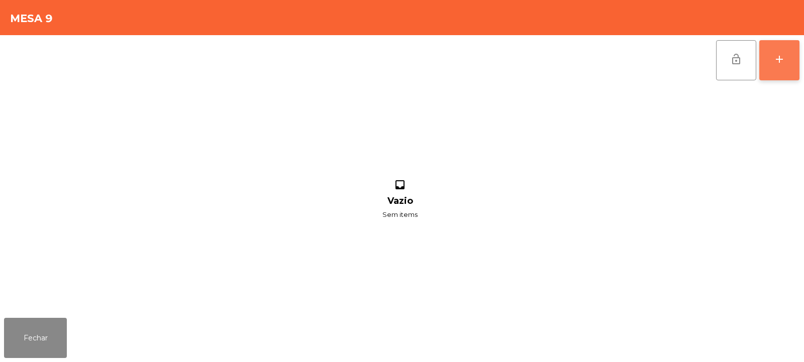
click at [783, 56] on div "add" at bounding box center [779, 59] width 12 height 12
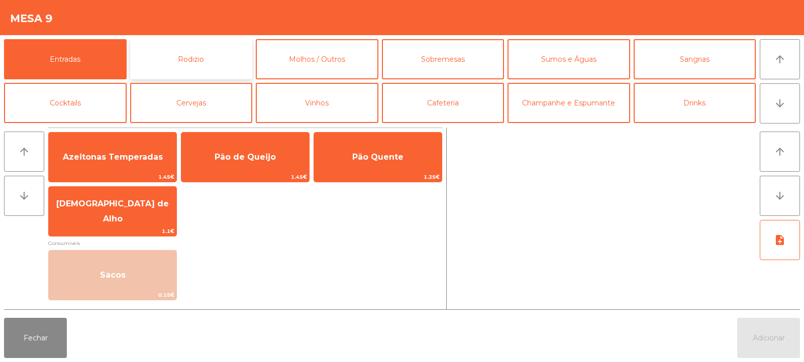
click at [196, 52] on button "Rodizio" at bounding box center [191, 59] width 123 height 40
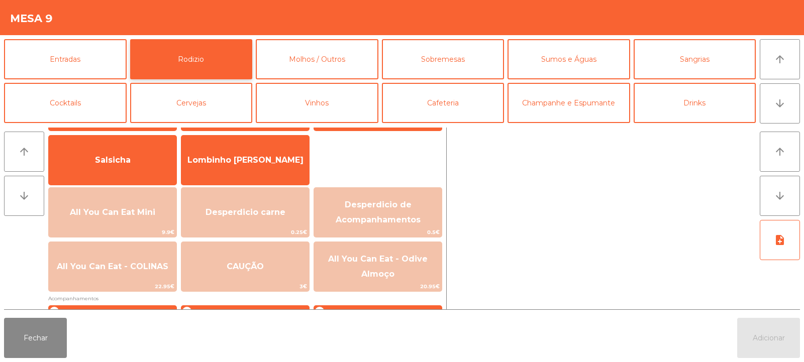
scroll to position [74, 0]
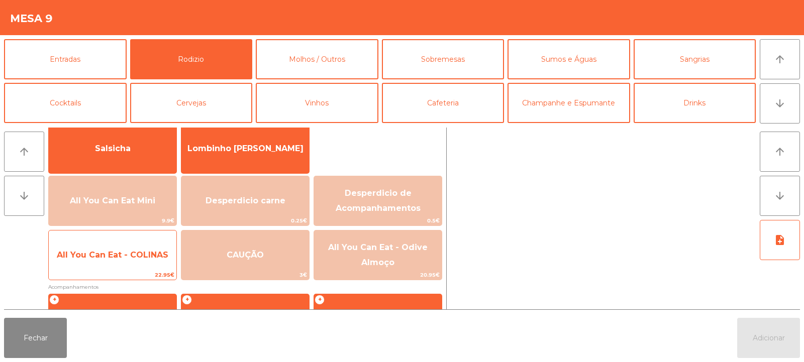
click at [114, 244] on span "All You Can Eat - COLINAS" at bounding box center [113, 255] width 128 height 27
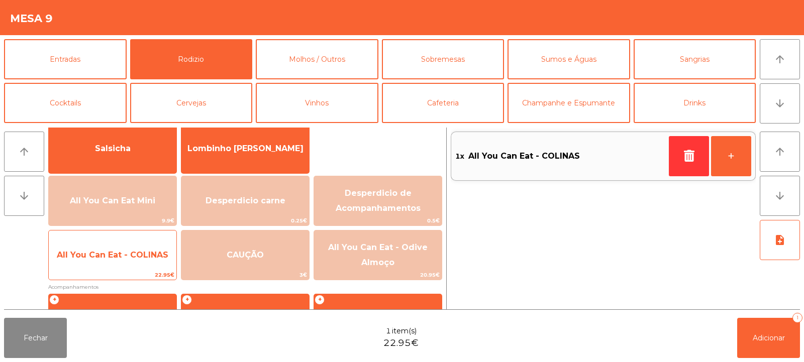
click at [98, 256] on span "All You Can Eat - COLINAS" at bounding box center [113, 255] width 112 height 10
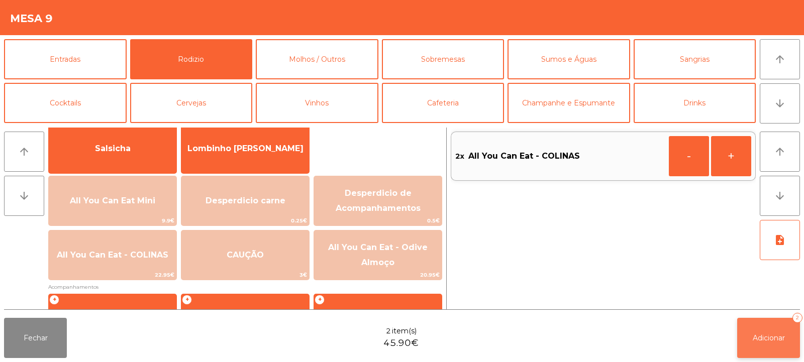
click at [764, 349] on button "Adicionar 2" at bounding box center [768, 338] width 63 height 40
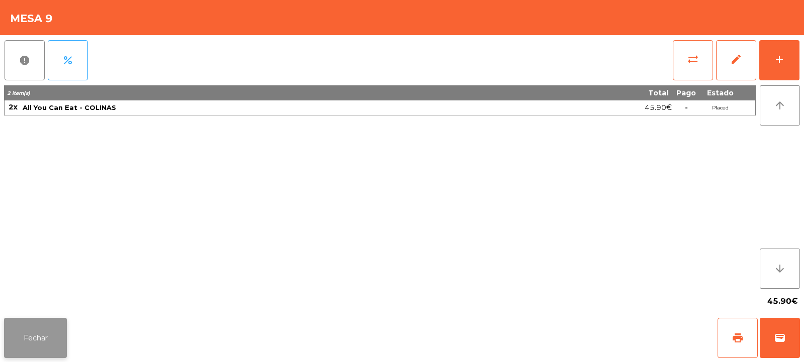
click at [34, 336] on button "Fechar" at bounding box center [35, 338] width 63 height 40
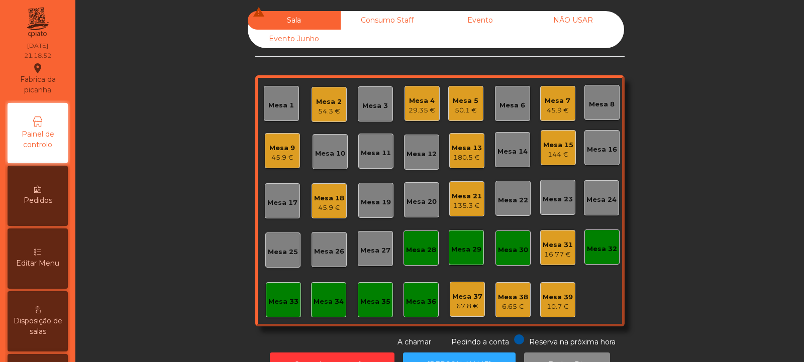
click at [418, 97] on div "Mesa 4" at bounding box center [421, 101] width 27 height 10
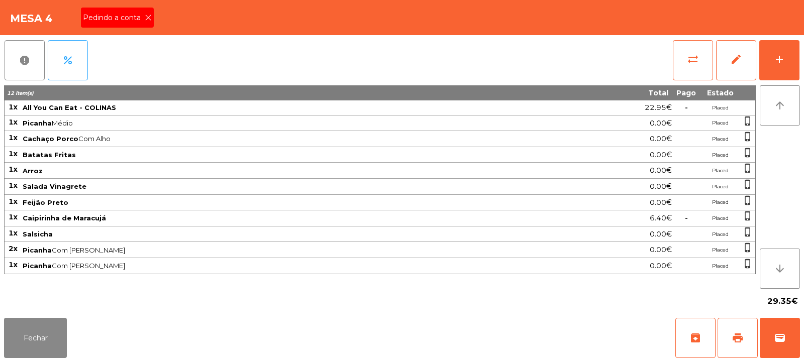
click at [147, 18] on icon at bounding box center [148, 17] width 7 height 7
click at [739, 339] on span "print" at bounding box center [738, 338] width 12 height 12
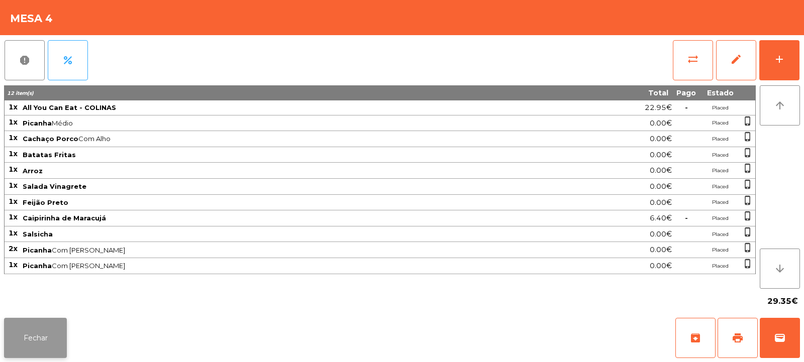
click at [29, 333] on button "Fechar" at bounding box center [35, 338] width 63 height 40
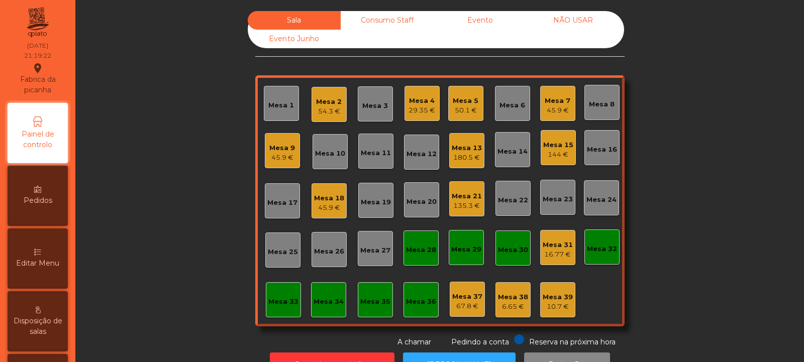
click at [515, 252] on div "Mesa 30" at bounding box center [513, 250] width 30 height 10
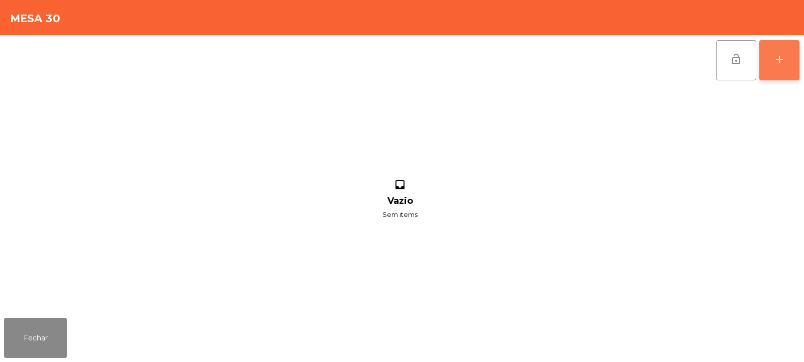
click at [790, 63] on button "add" at bounding box center [779, 60] width 40 height 40
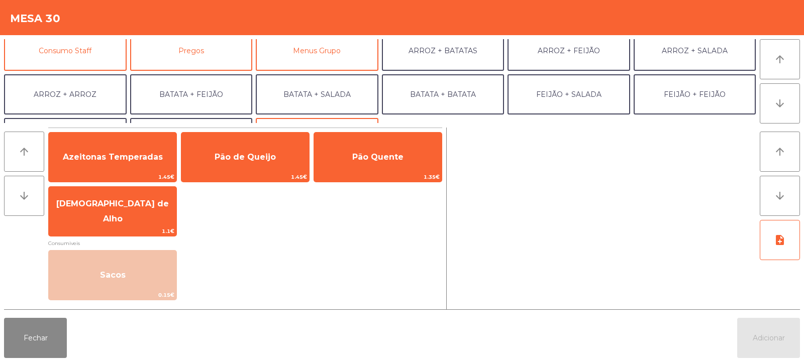
scroll to position [92, 0]
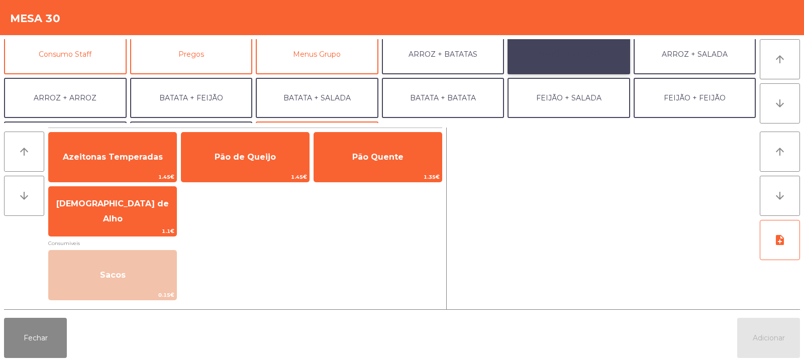
click at [572, 57] on button "ARROZ + FEIJÃO" at bounding box center [568, 54] width 123 height 40
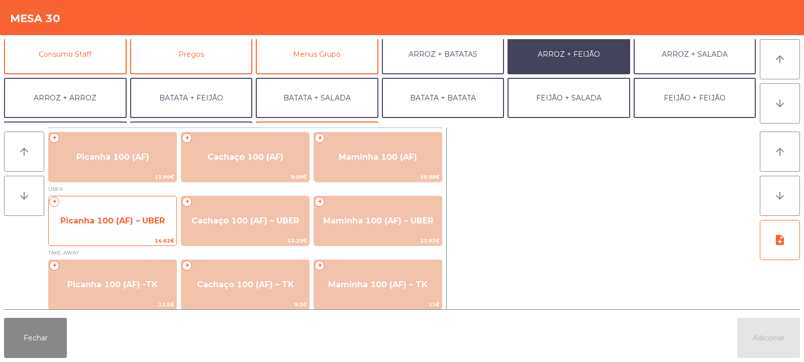
click at [123, 218] on span "Picanha 100 (AF) – UBER" at bounding box center [112, 221] width 105 height 10
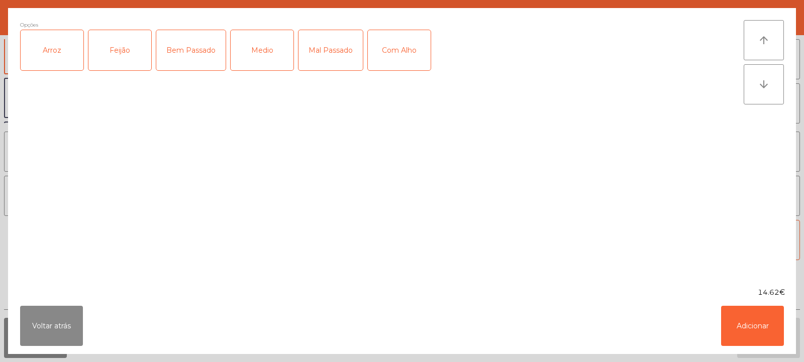
click at [41, 45] on div "Arroz" at bounding box center [52, 50] width 63 height 40
click at [119, 44] on div "Feijão" at bounding box center [119, 50] width 63 height 40
click at [269, 52] on div "Medio" at bounding box center [262, 50] width 63 height 40
click at [396, 50] on div "Com Alho" at bounding box center [399, 50] width 63 height 40
click at [757, 325] on button "Adicionar" at bounding box center [752, 326] width 63 height 40
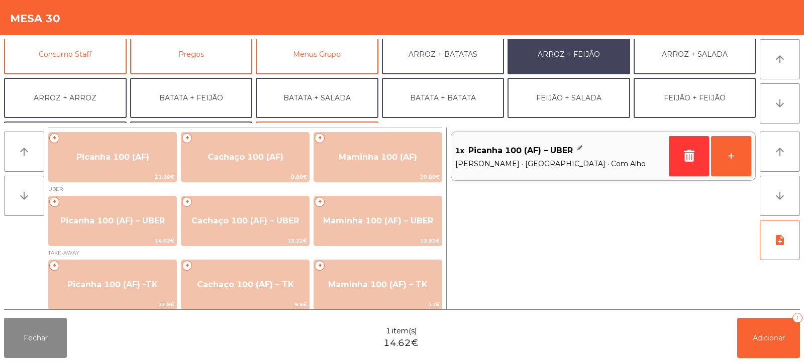
scroll to position [131, 0]
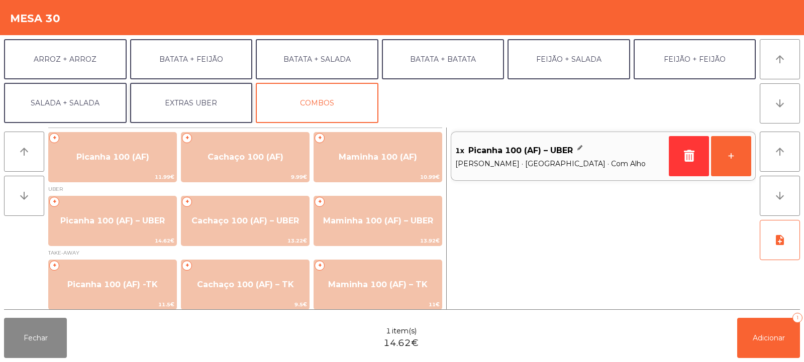
click at [200, 106] on button "EXTRAS UBER" at bounding box center [191, 103] width 123 height 40
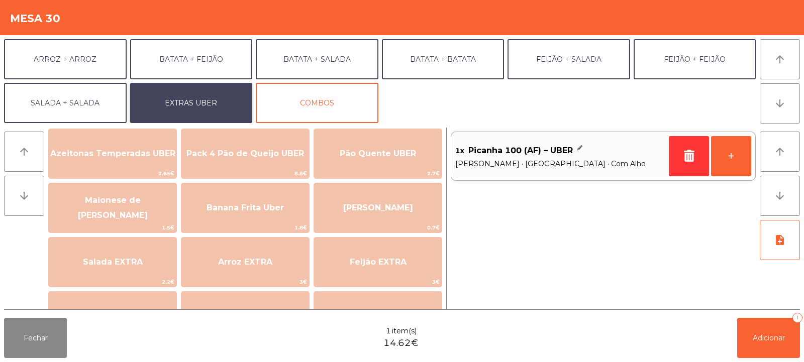
scroll to position [17, 0]
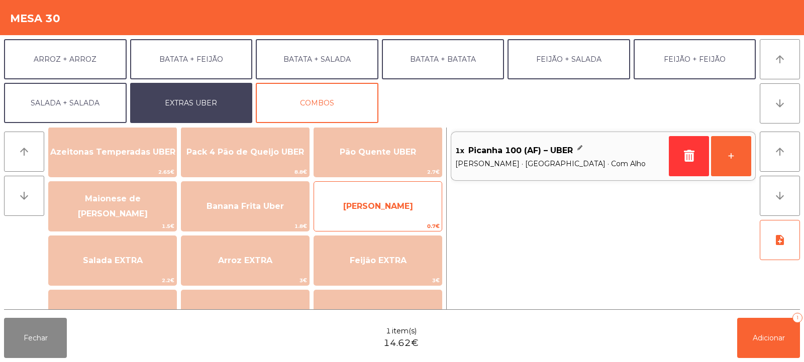
click at [382, 194] on span "[PERSON_NAME]" at bounding box center [378, 206] width 128 height 27
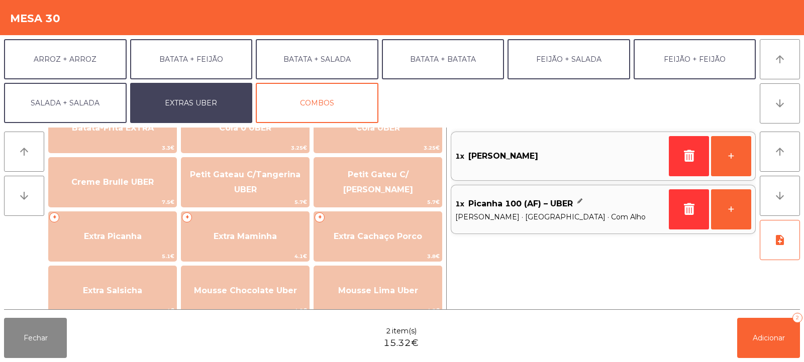
scroll to position [212, 0]
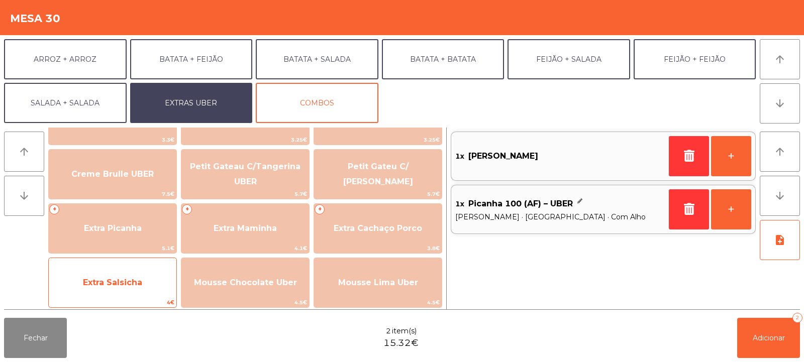
click at [119, 280] on span "Extra Salsicha" at bounding box center [112, 283] width 59 height 10
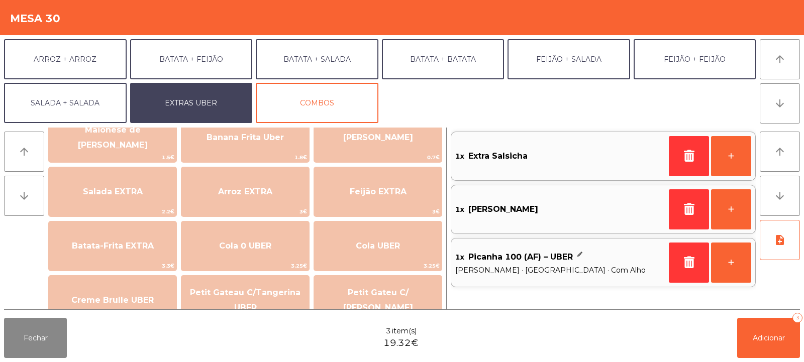
scroll to position [80, 0]
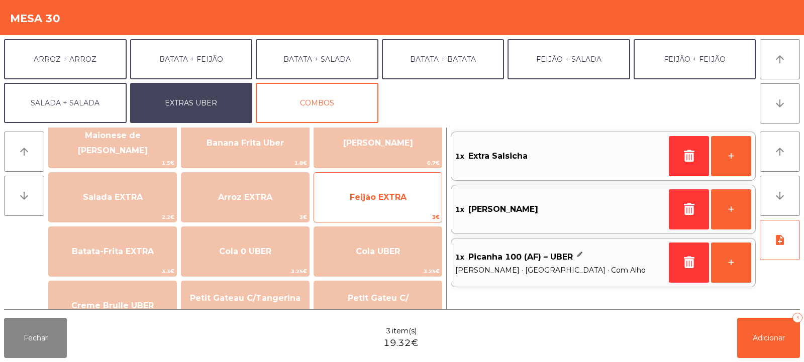
click at [393, 199] on span "Feijão EXTRA" at bounding box center [378, 197] width 57 height 10
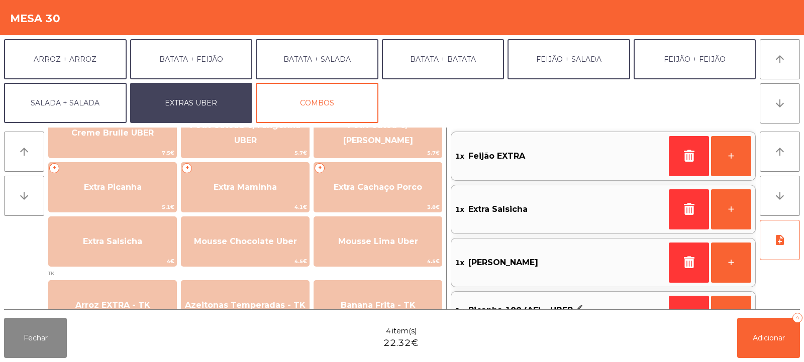
scroll to position [258, 0]
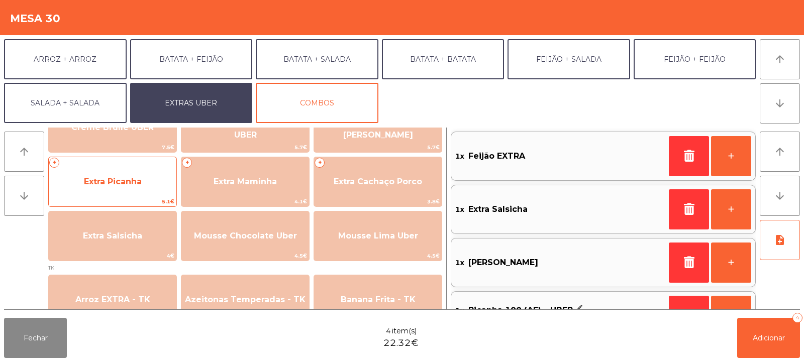
click at [122, 179] on span "Extra Picanha" at bounding box center [113, 182] width 58 height 10
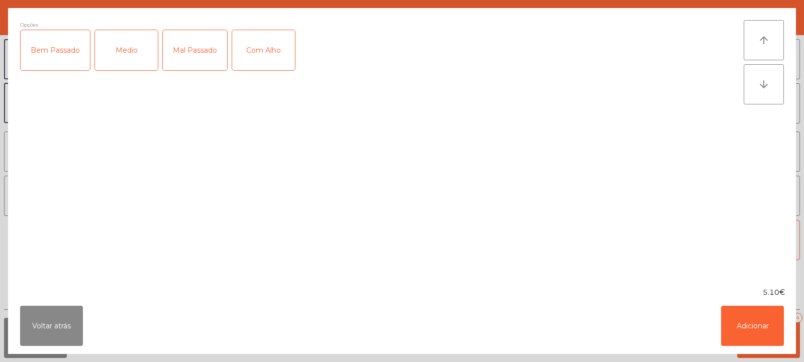
click at [129, 55] on div "Medio" at bounding box center [126, 50] width 63 height 40
click at [268, 51] on div "Com Alho" at bounding box center [263, 50] width 63 height 40
click at [755, 322] on button "Adicionar" at bounding box center [752, 326] width 63 height 40
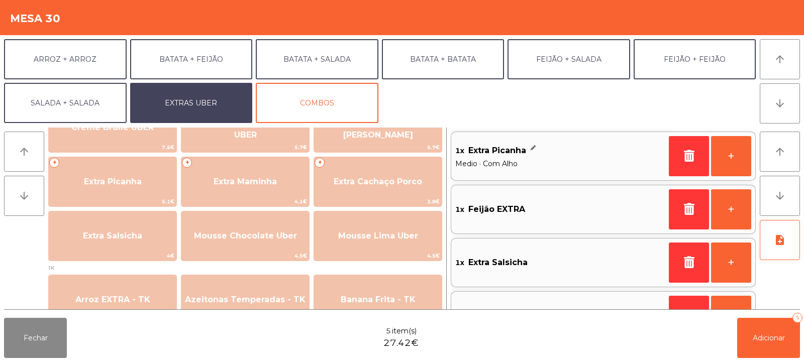
scroll to position [4, 0]
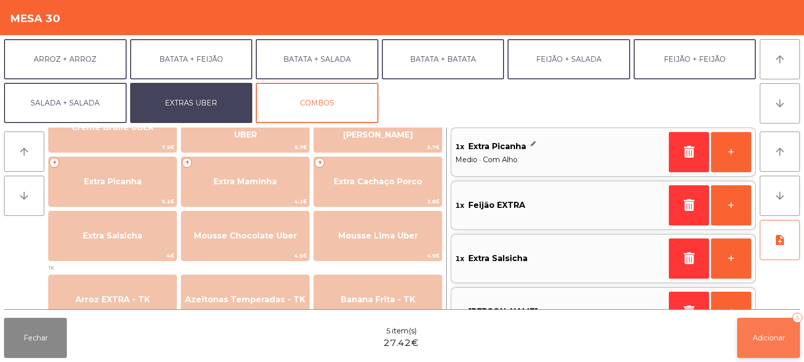
click at [770, 341] on span "Adicionar" at bounding box center [769, 338] width 32 height 9
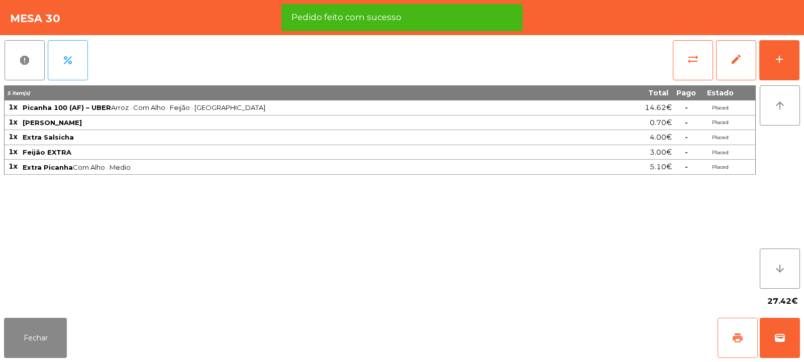
click at [738, 337] on span "print" at bounding box center [738, 338] width 12 height 12
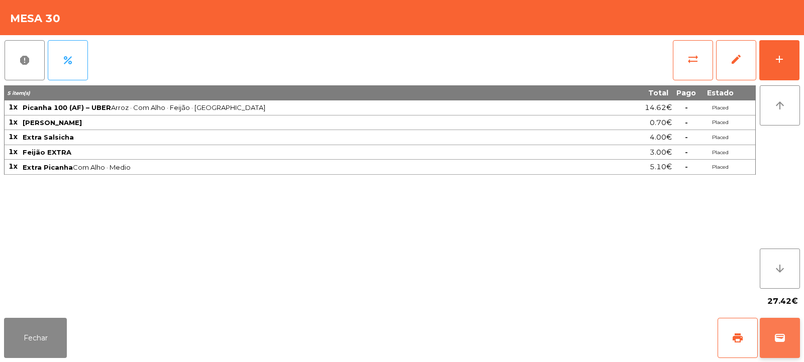
click at [783, 340] on span "wallet" at bounding box center [780, 338] width 12 height 12
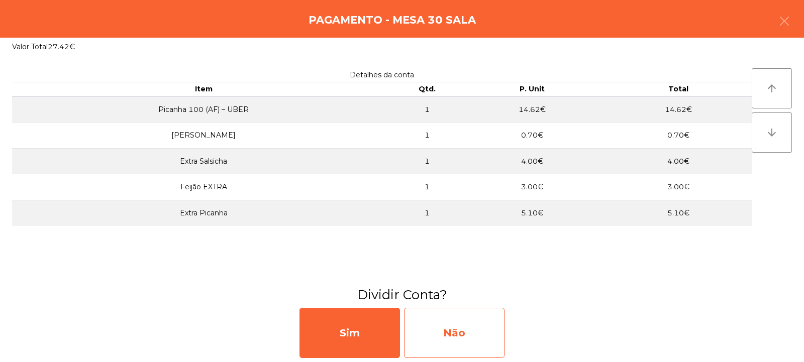
click at [443, 324] on div "Não" at bounding box center [454, 333] width 100 height 50
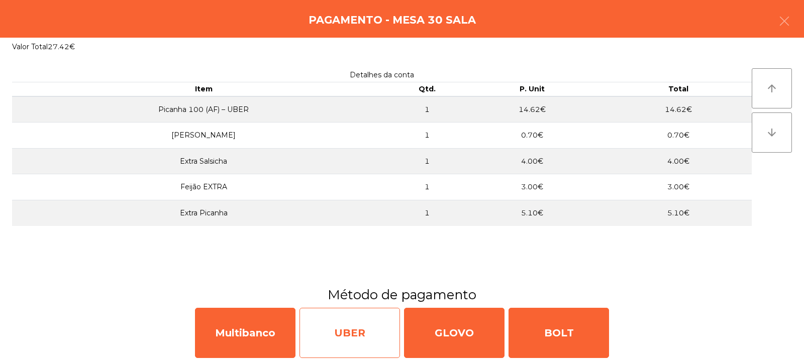
click at [337, 330] on div "UBER" at bounding box center [349, 333] width 100 height 50
select select "**"
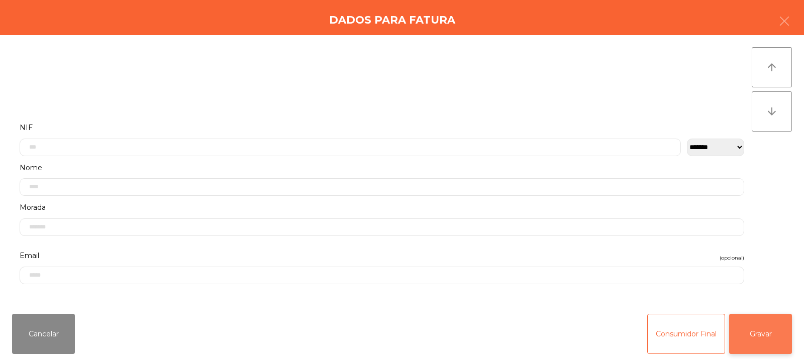
click at [758, 321] on button "Gravar" at bounding box center [760, 334] width 63 height 40
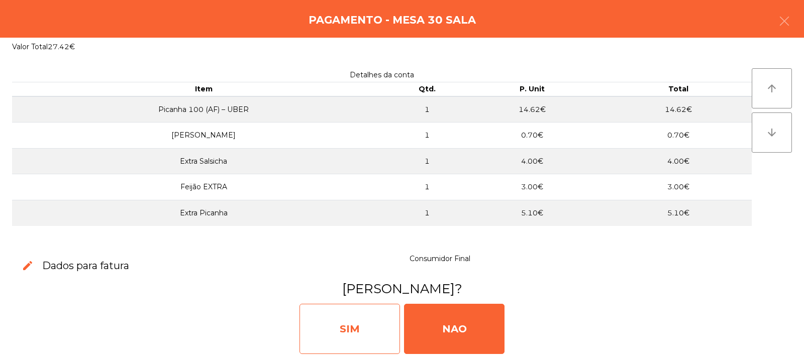
click at [350, 327] on div "SIM" at bounding box center [349, 329] width 100 height 50
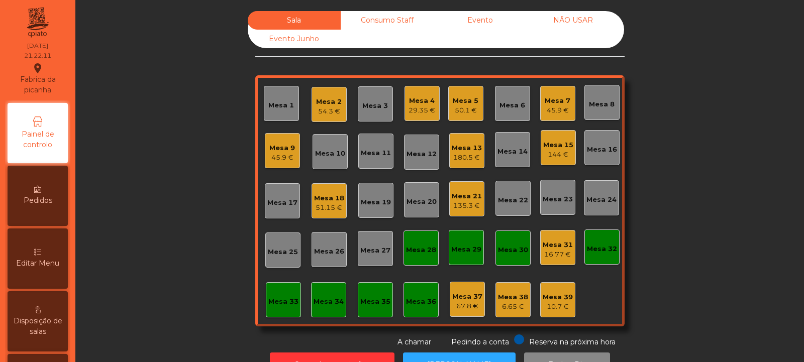
click at [553, 146] on div "Mesa 15" at bounding box center [558, 145] width 30 height 10
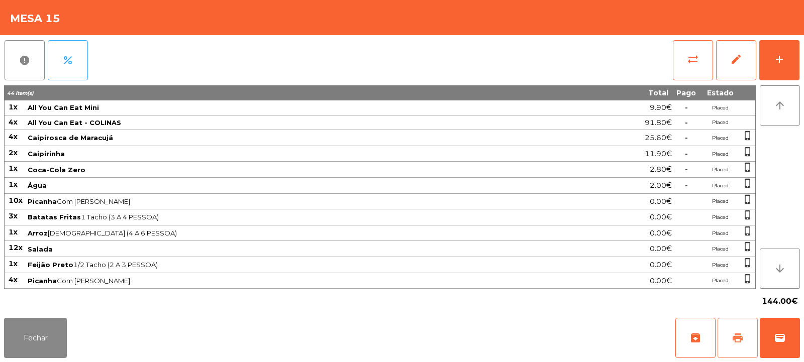
click at [740, 338] on span "print" at bounding box center [738, 338] width 12 height 12
click at [738, 343] on span "print" at bounding box center [738, 338] width 12 height 12
click at [690, 60] on span "sync_alt" at bounding box center [693, 59] width 12 height 12
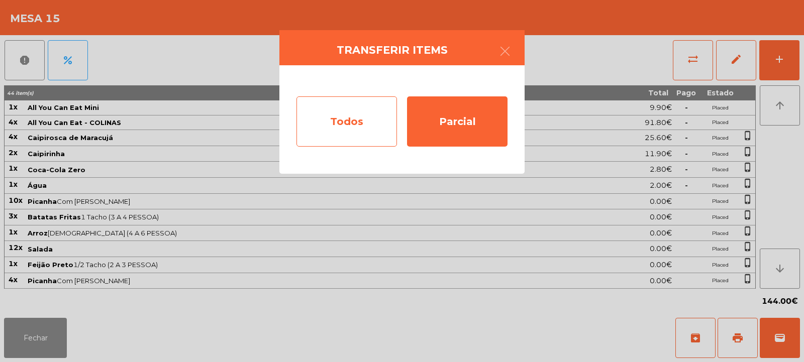
click at [354, 129] on div "Todos" at bounding box center [346, 121] width 100 height 50
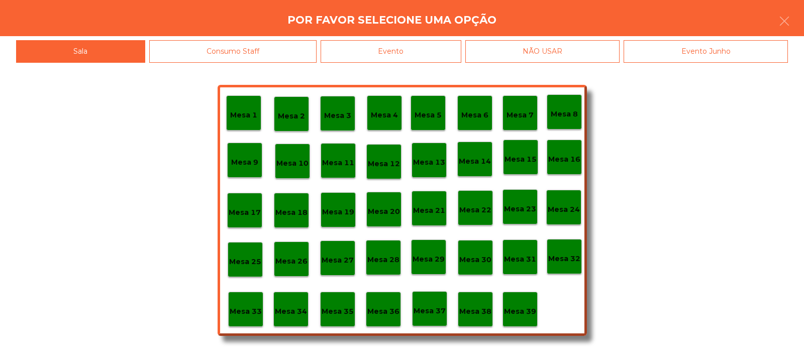
click at [387, 55] on div "Evento" at bounding box center [391, 51] width 141 height 23
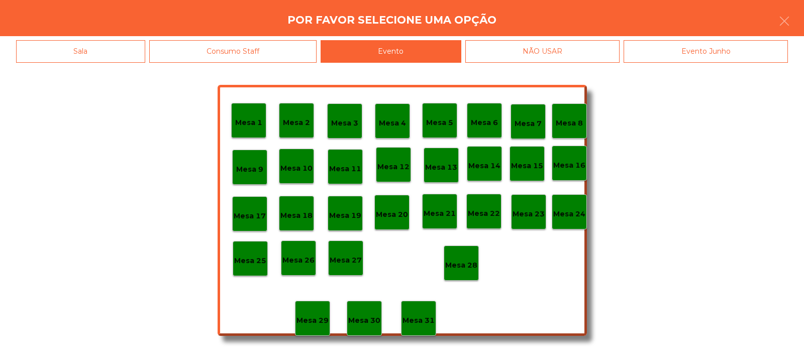
click at [463, 268] on p "Mesa 28" at bounding box center [461, 266] width 32 height 12
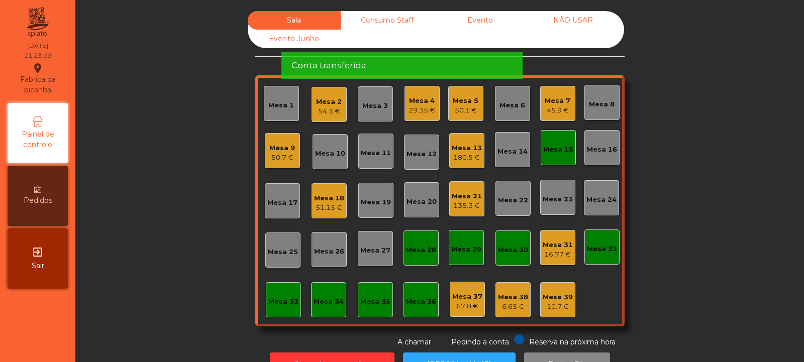
scroll to position [34, 0]
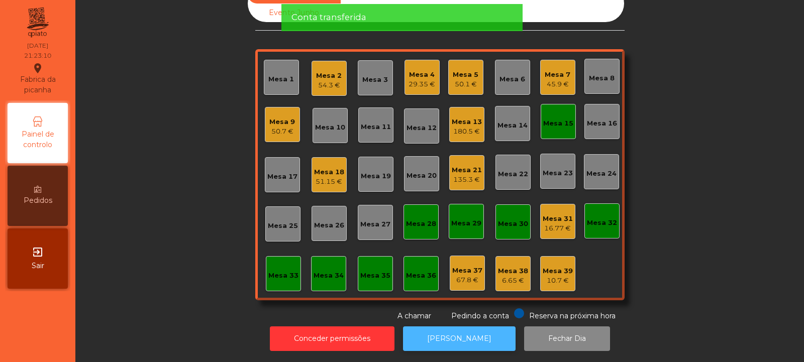
click at [448, 327] on button "[PERSON_NAME]" at bounding box center [459, 339] width 113 height 25
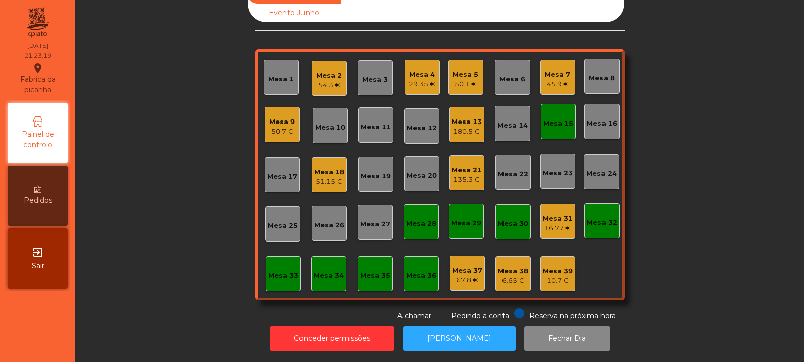
click at [547, 115] on div "Mesa 15" at bounding box center [558, 122] width 30 height 14
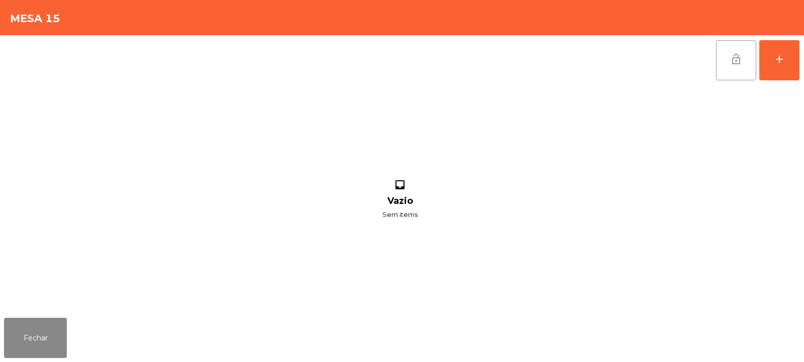
click at [747, 61] on button "lock_open" at bounding box center [736, 60] width 40 height 40
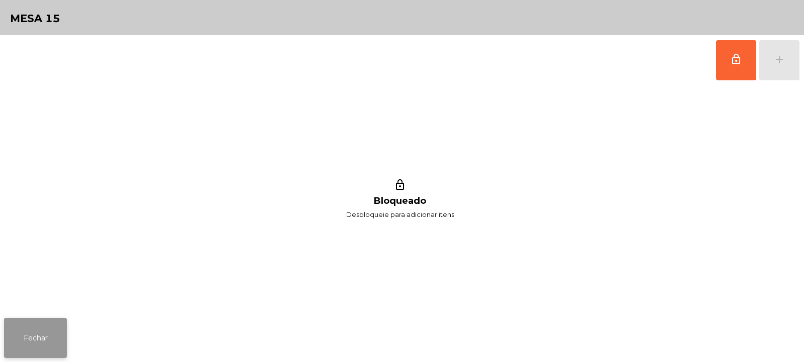
click at [43, 334] on button "Fechar" at bounding box center [35, 338] width 63 height 40
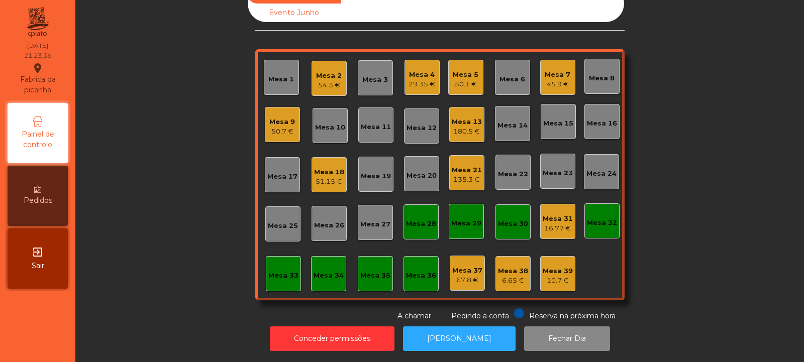
click at [601, 73] on div "Mesa 8" at bounding box center [602, 78] width 26 height 10
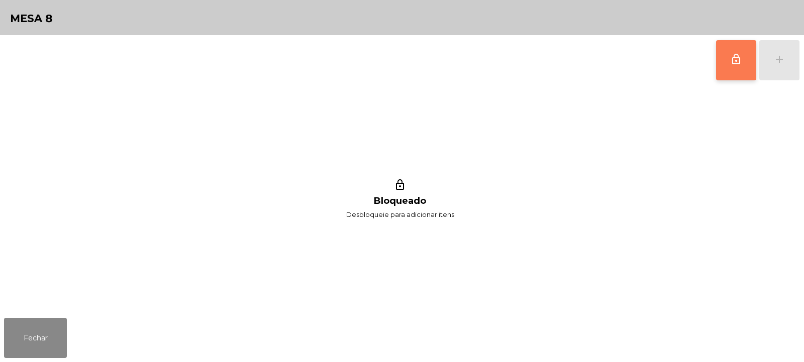
click at [722, 59] on button "lock_outline" at bounding box center [736, 60] width 40 height 40
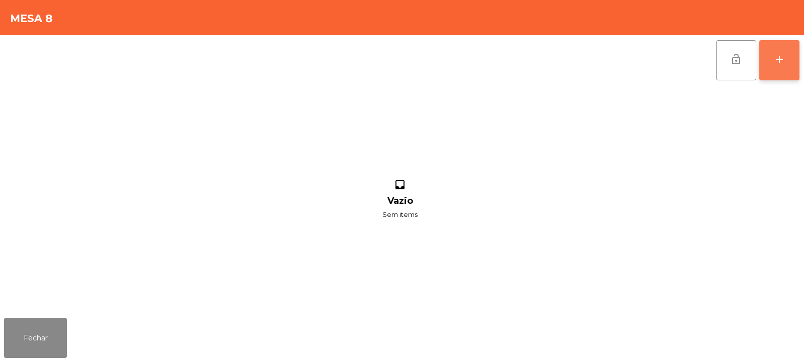
click at [781, 62] on div "add" at bounding box center [779, 59] width 12 height 12
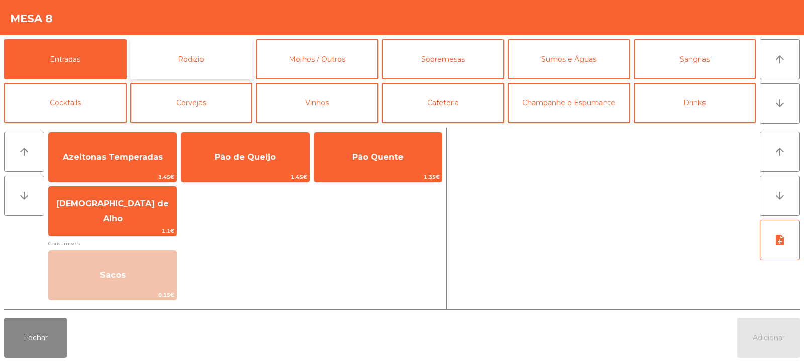
click at [195, 51] on button "Rodizio" at bounding box center [191, 59] width 123 height 40
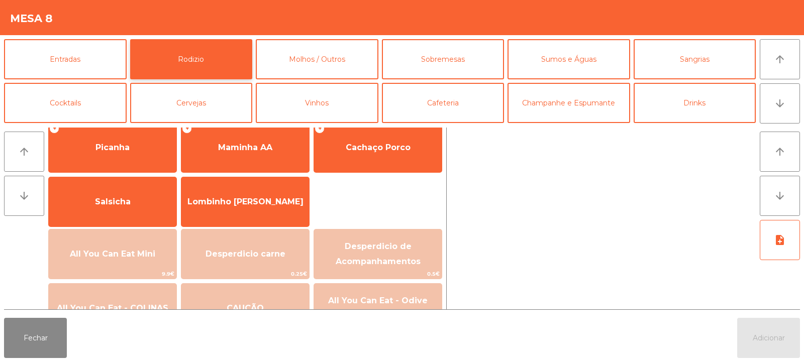
scroll to position [44, 0]
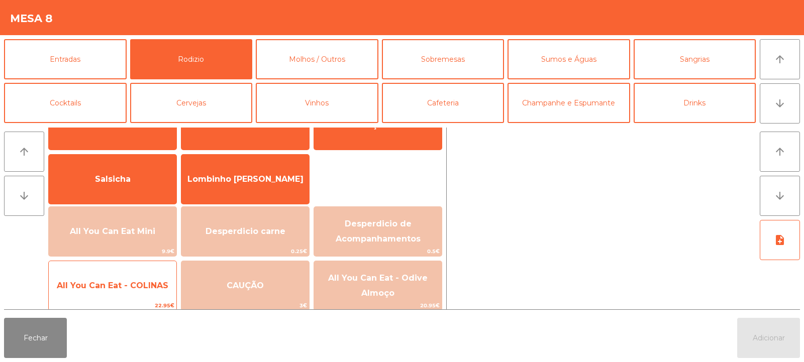
click at [111, 281] on span "All You Can Eat - COLINAS" at bounding box center [113, 286] width 112 height 10
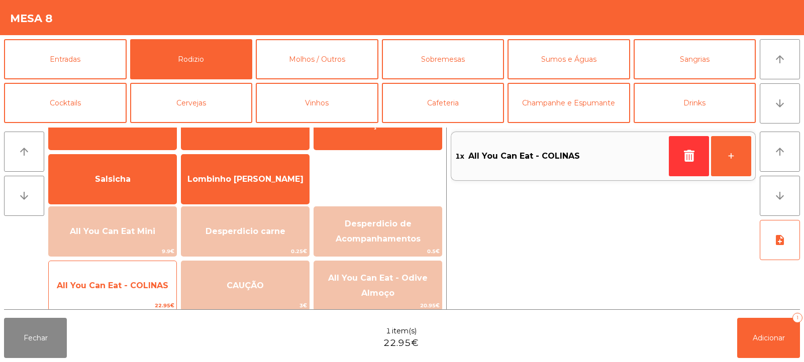
click at [111, 289] on span "All You Can Eat - COLINAS" at bounding box center [113, 286] width 112 height 10
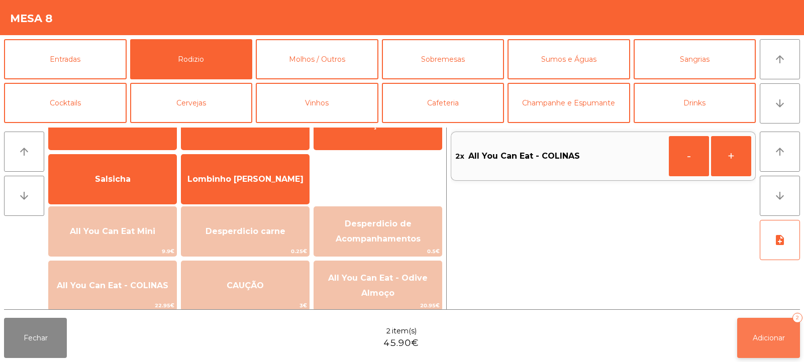
click at [774, 336] on span "Adicionar" at bounding box center [769, 338] width 32 height 9
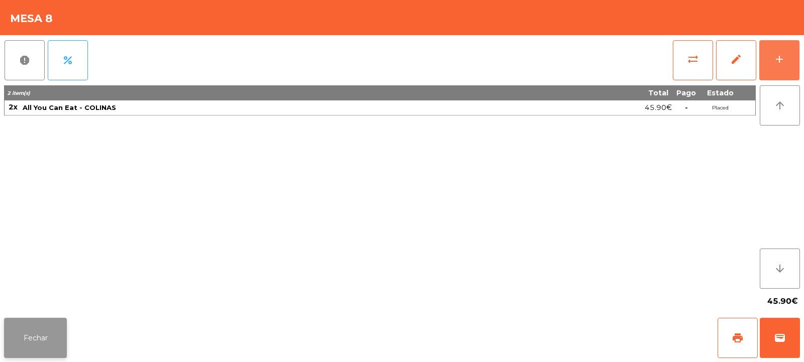
click at [35, 332] on button "Fechar" at bounding box center [35, 338] width 63 height 40
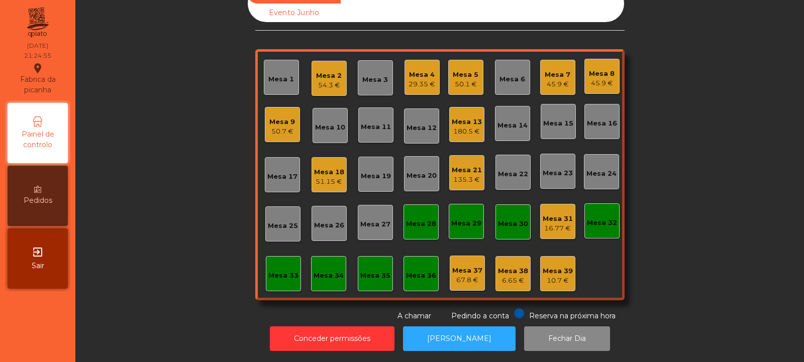
click at [416, 79] on div "29.35 €" at bounding box center [421, 84] width 27 height 10
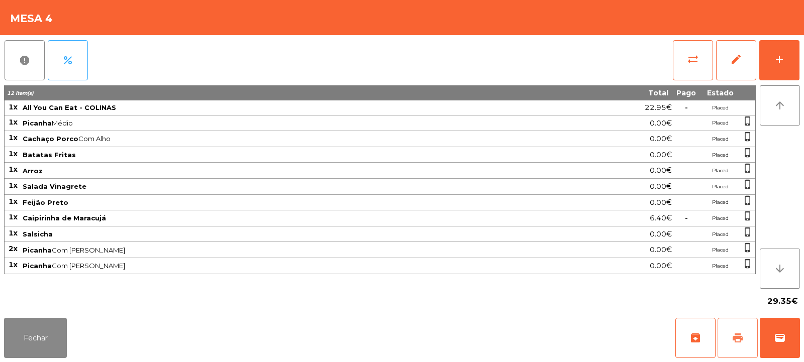
click at [734, 340] on span "print" at bounding box center [738, 338] width 12 height 12
click at [692, 49] on button "sync_alt" at bounding box center [693, 60] width 40 height 40
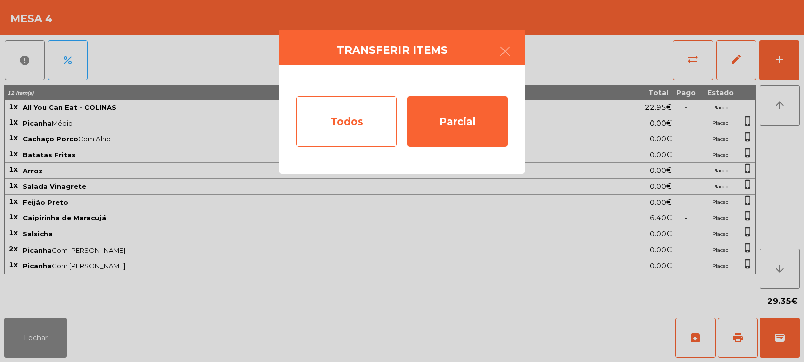
click at [350, 123] on div "Todos" at bounding box center [346, 121] width 100 height 50
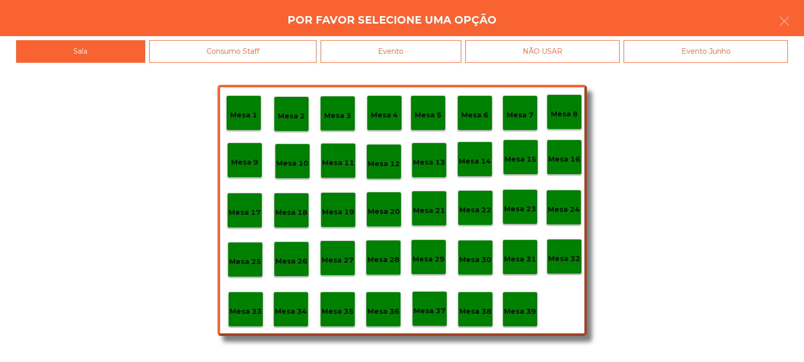
click at [401, 45] on div "Evento" at bounding box center [391, 51] width 141 height 23
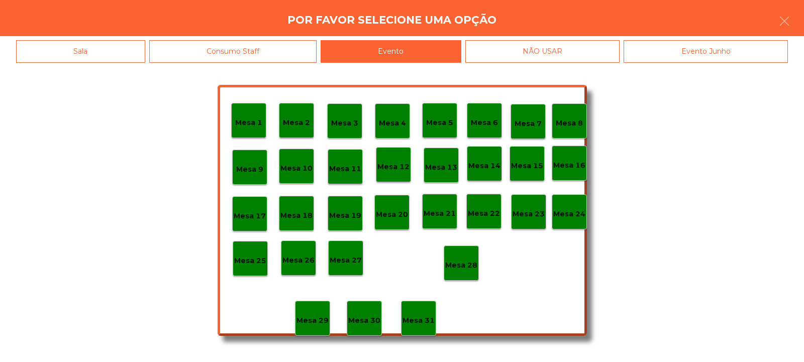
click at [468, 278] on div "Mesa 28" at bounding box center [461, 263] width 35 height 35
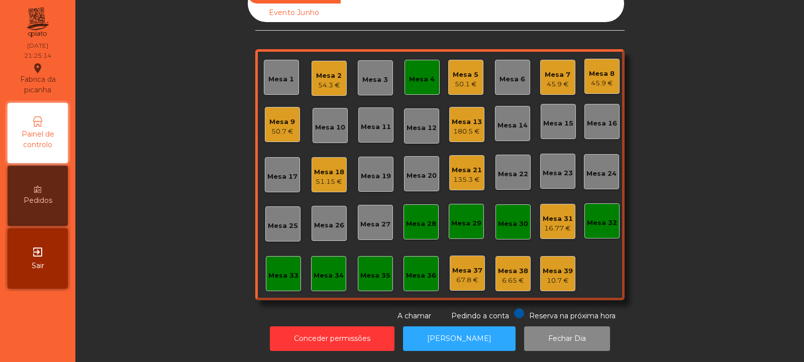
click at [404, 60] on div "Mesa 4" at bounding box center [421, 77] width 35 height 35
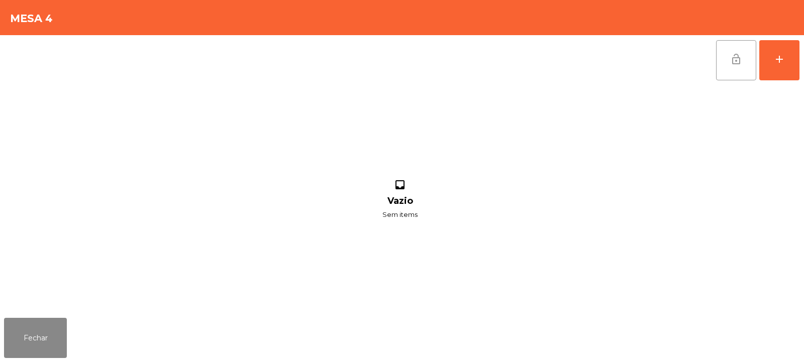
click at [735, 57] on span "lock_open" at bounding box center [736, 59] width 12 height 12
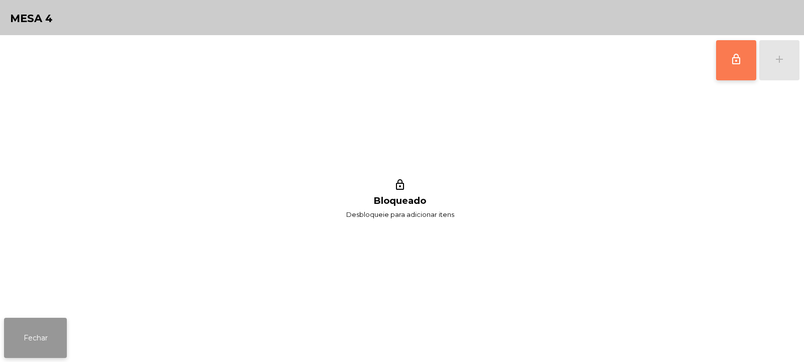
click at [31, 338] on button "Fechar" at bounding box center [35, 338] width 63 height 40
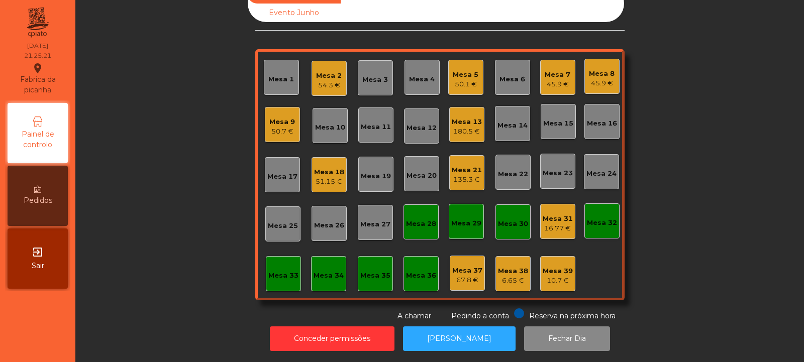
click at [548, 70] on div "Mesa 7" at bounding box center [558, 75] width 26 height 10
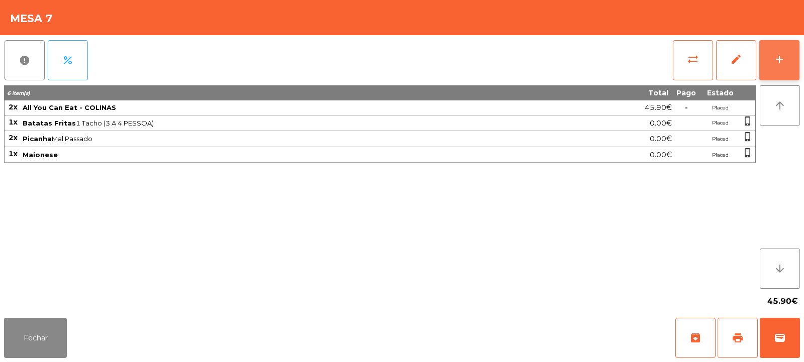
click at [776, 63] on div "add" at bounding box center [779, 59] width 12 height 12
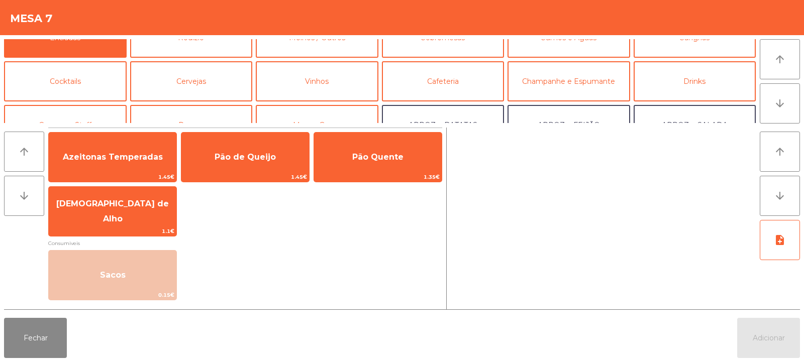
scroll to position [0, 0]
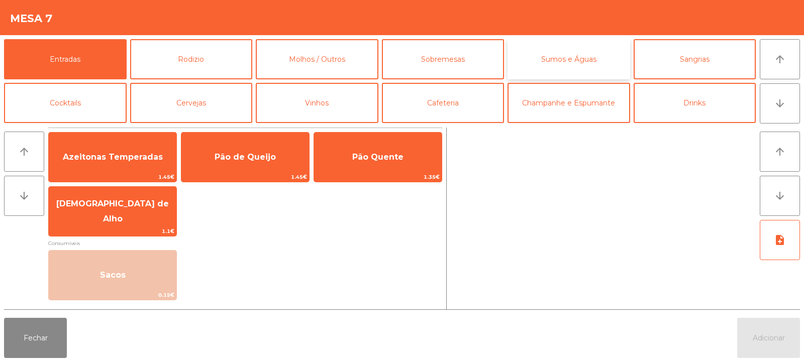
click at [582, 60] on button "Sumos e Águas" at bounding box center [568, 59] width 123 height 40
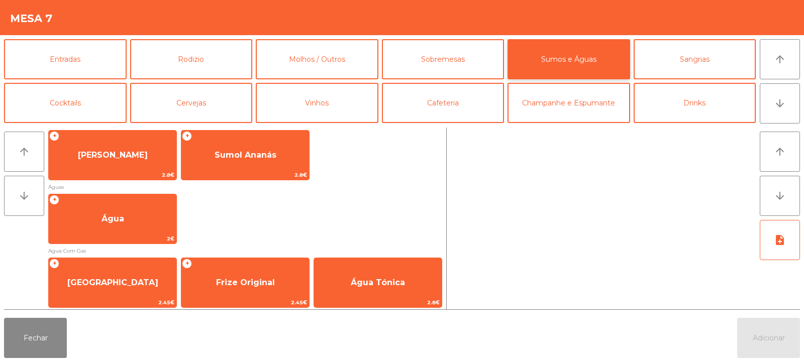
scroll to position [282, 0]
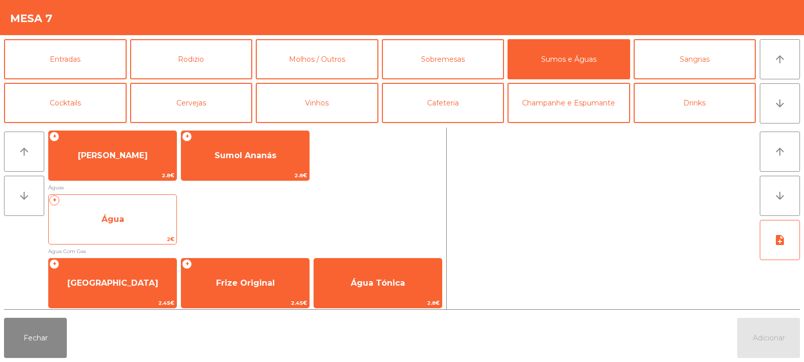
click at [119, 225] on span "Água" at bounding box center [113, 219] width 128 height 27
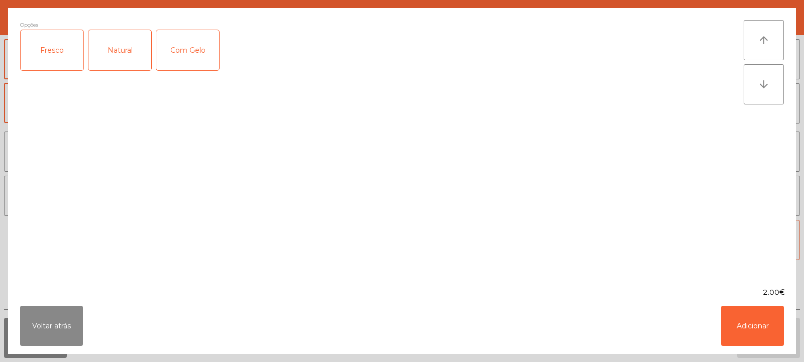
click at [57, 54] on div "Fresco" at bounding box center [52, 50] width 63 height 40
click at [758, 326] on button "Adicionar" at bounding box center [752, 326] width 63 height 40
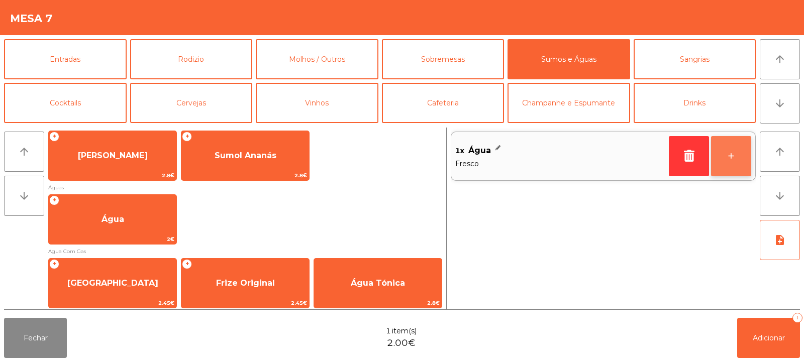
click at [726, 152] on button "+" at bounding box center [731, 156] width 40 height 40
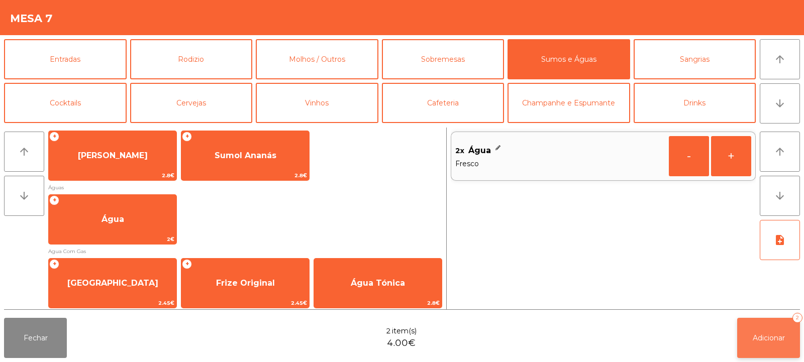
click at [759, 329] on button "Adicionar 2" at bounding box center [768, 338] width 63 height 40
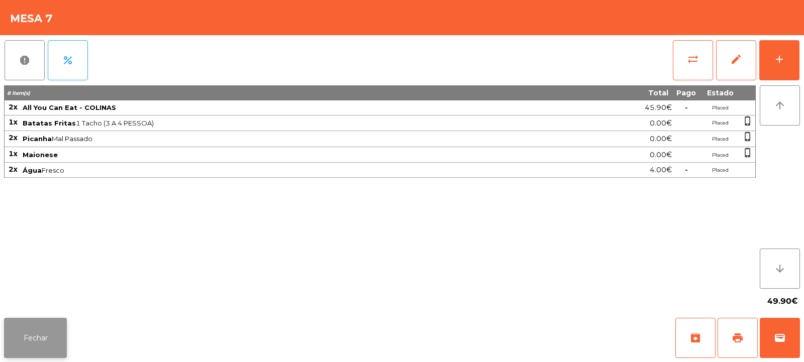
click at [42, 321] on button "Fechar" at bounding box center [35, 338] width 63 height 40
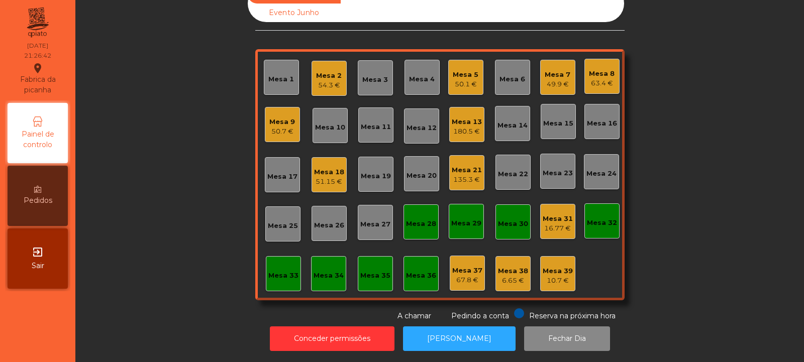
click at [413, 183] on div "Mesa 20" at bounding box center [421, 173] width 35 height 35
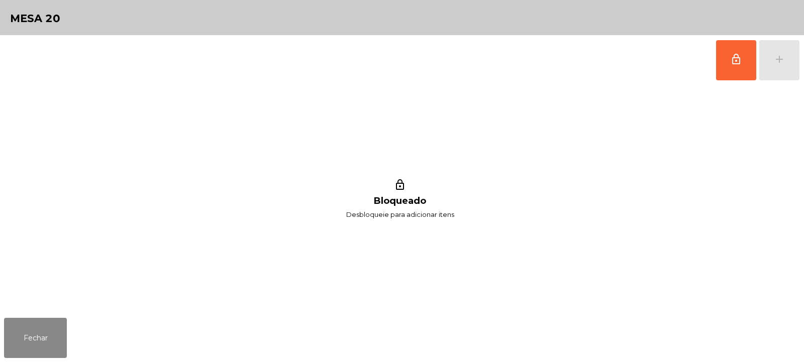
click at [725, 67] on button "lock_outline" at bounding box center [736, 60] width 40 height 40
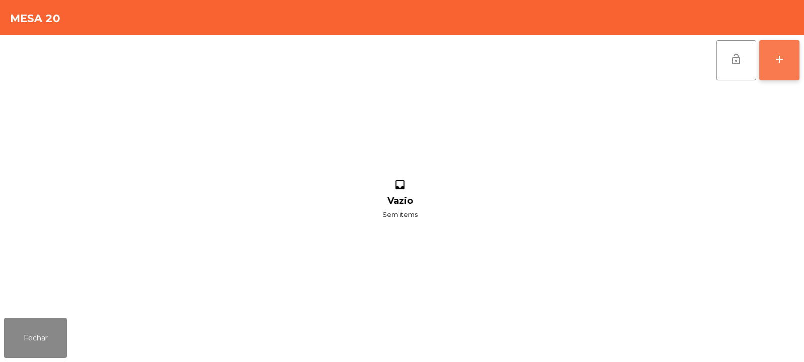
click at [777, 61] on div "add" at bounding box center [779, 59] width 12 height 12
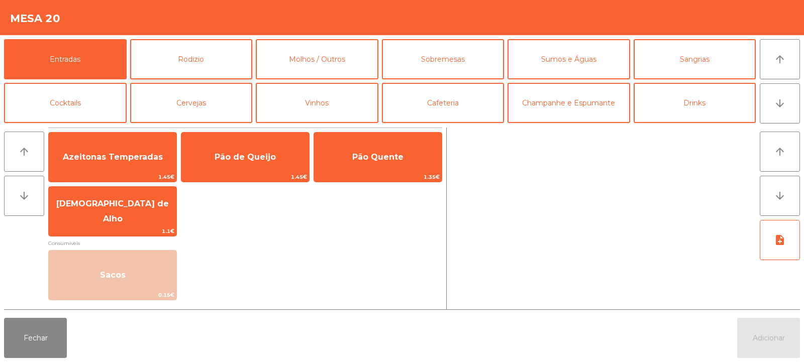
click at [186, 59] on button "Rodizio" at bounding box center [191, 59] width 123 height 40
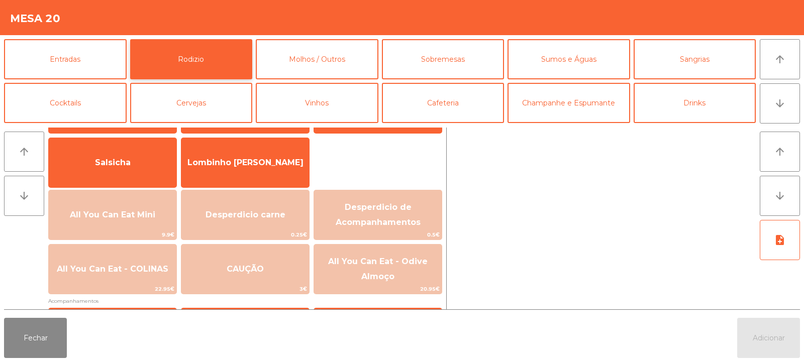
scroll to position [70, 0]
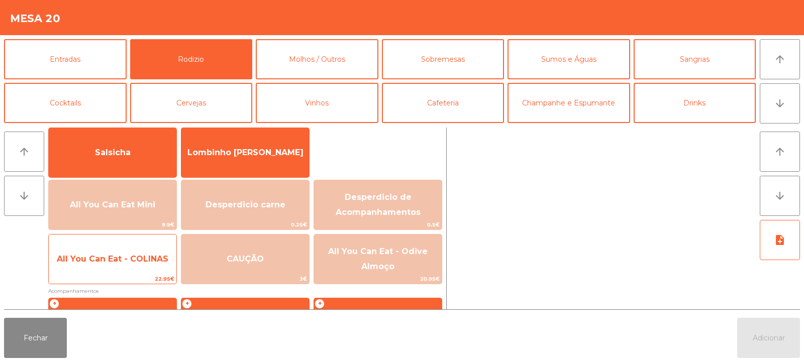
click at [115, 266] on span "All You Can Eat - COLINAS" at bounding box center [113, 259] width 128 height 27
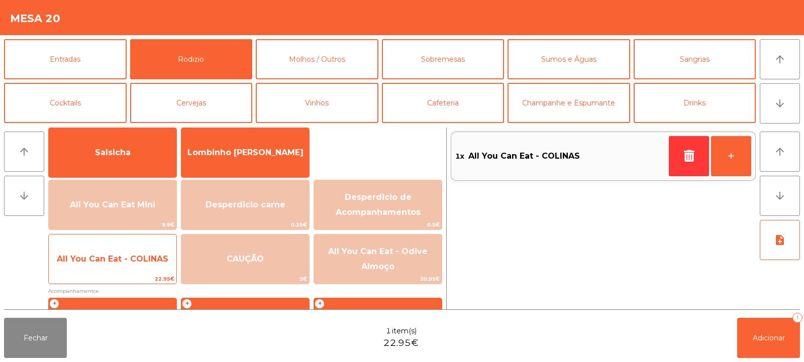
click at [120, 267] on span "All You Can Eat - COLINAS" at bounding box center [113, 259] width 128 height 27
click at [112, 268] on span "All You Can Eat - COLINAS" at bounding box center [113, 259] width 128 height 27
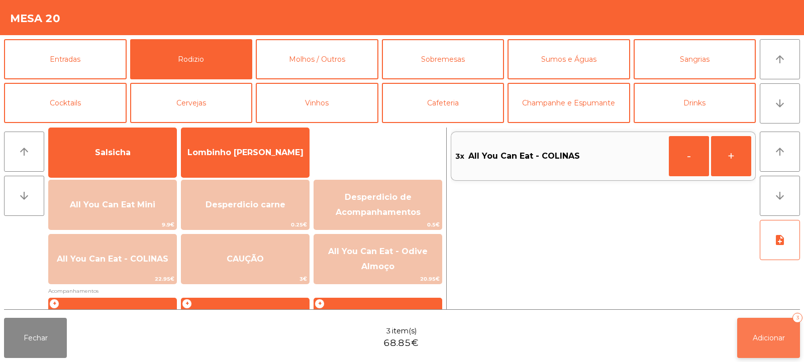
click at [778, 344] on button "Adicionar 3" at bounding box center [768, 338] width 63 height 40
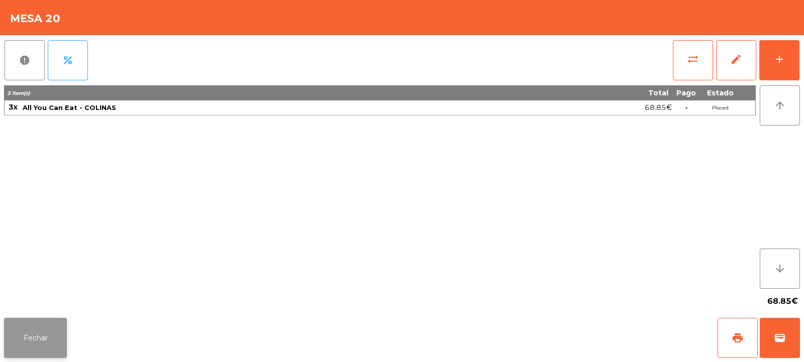
click at [21, 340] on button "Fechar" at bounding box center [35, 338] width 63 height 40
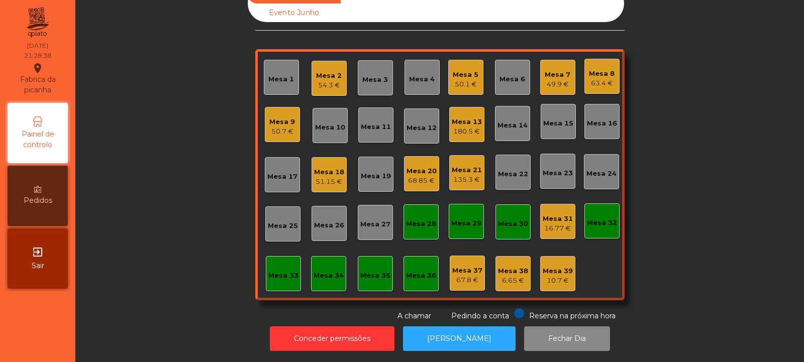
click at [330, 71] on div "Mesa 2" at bounding box center [329, 76] width 26 height 10
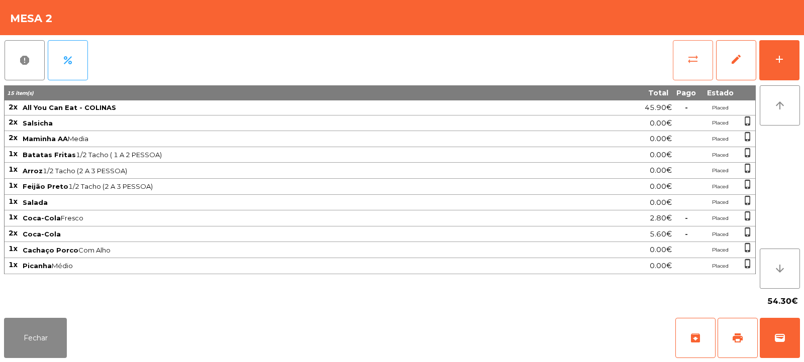
click at [693, 62] on span "sync_alt" at bounding box center [693, 59] width 12 height 12
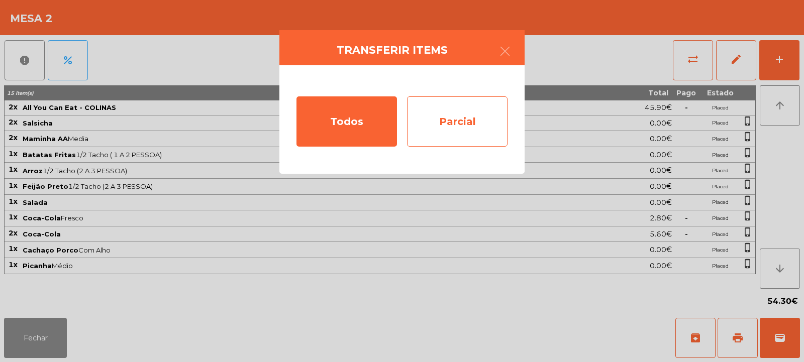
click at [456, 131] on div "Parcial" at bounding box center [457, 121] width 100 height 50
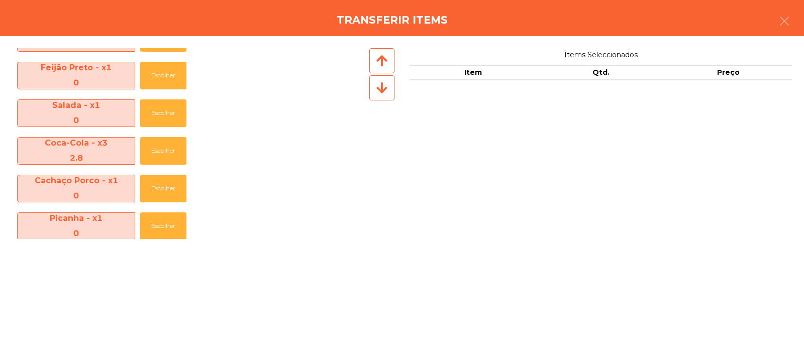
scroll to position [185, 0]
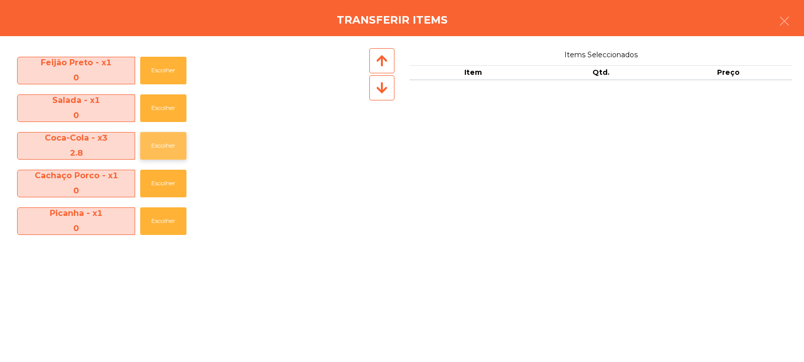
click at [164, 149] on button "Escolher" at bounding box center [163, 146] width 46 height 28
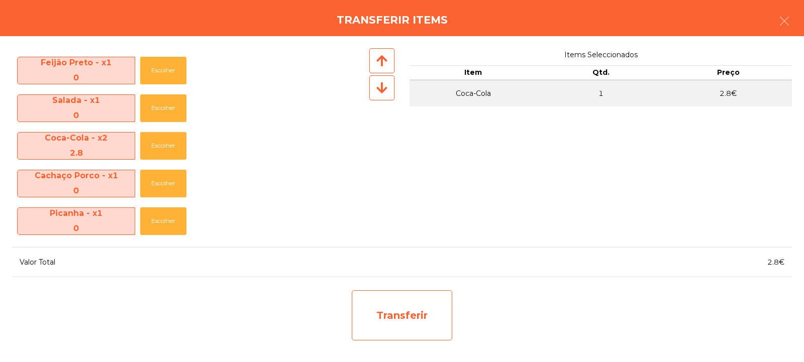
click at [409, 319] on div "Transferir" at bounding box center [402, 315] width 100 height 50
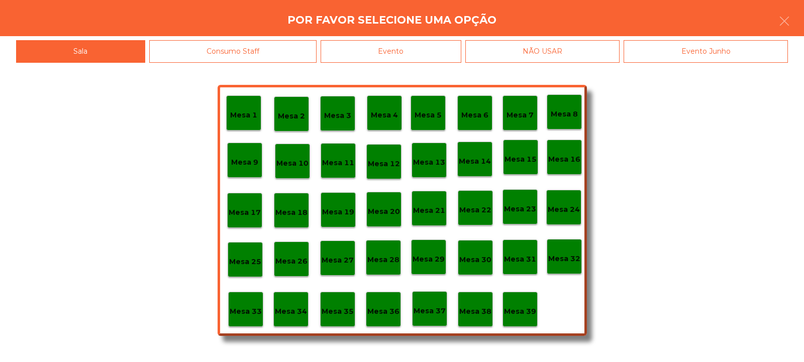
click at [430, 311] on p "Mesa 37" at bounding box center [430, 311] width 32 height 12
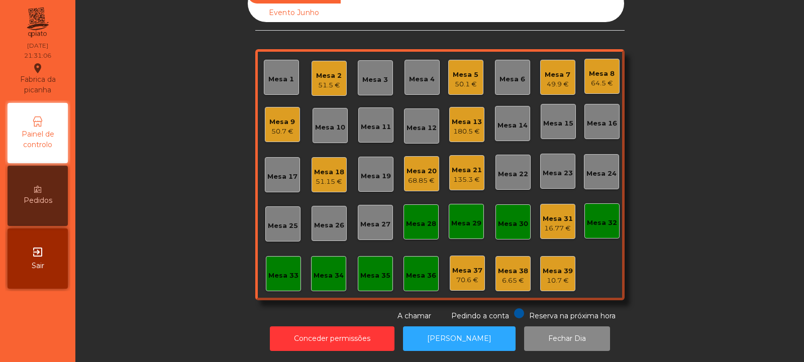
click at [607, 70] on div "Mesa 8" at bounding box center [602, 74] width 26 height 10
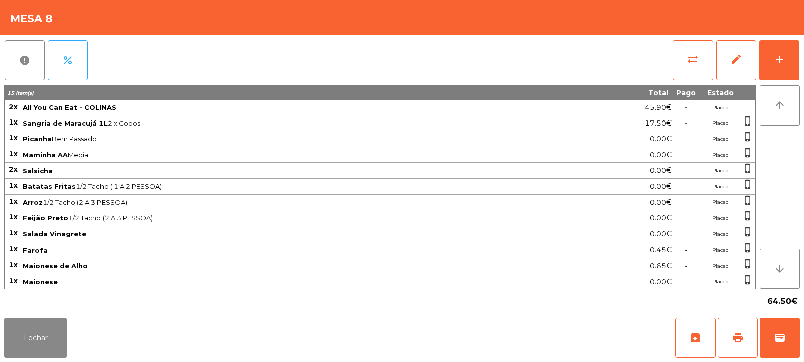
scroll to position [17, 0]
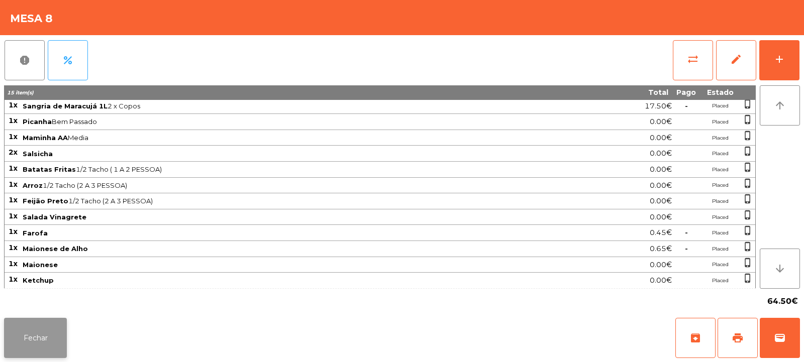
click at [42, 343] on button "Fechar" at bounding box center [35, 338] width 63 height 40
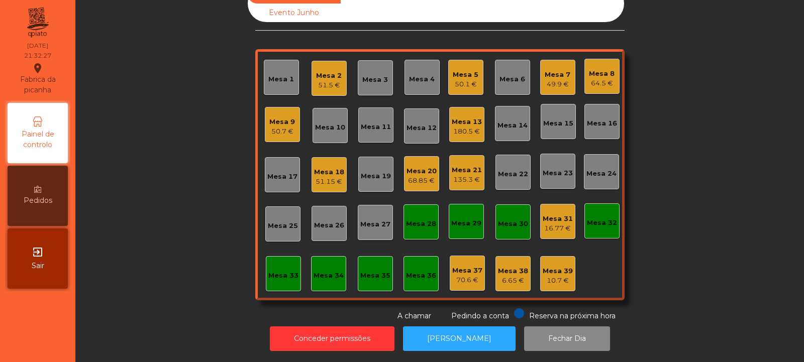
scroll to position [0, 0]
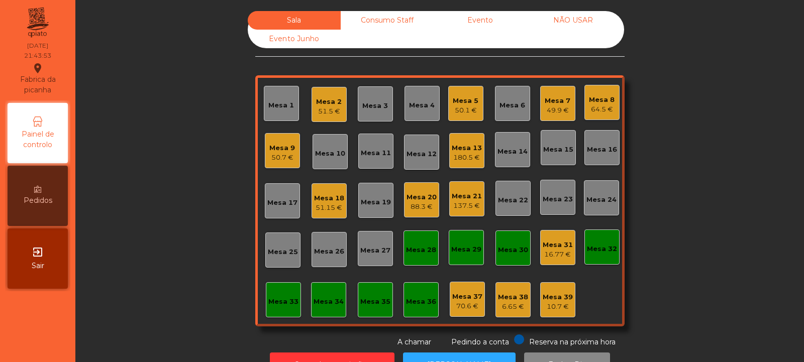
click at [370, 201] on div "Mesa 19" at bounding box center [376, 202] width 30 height 10
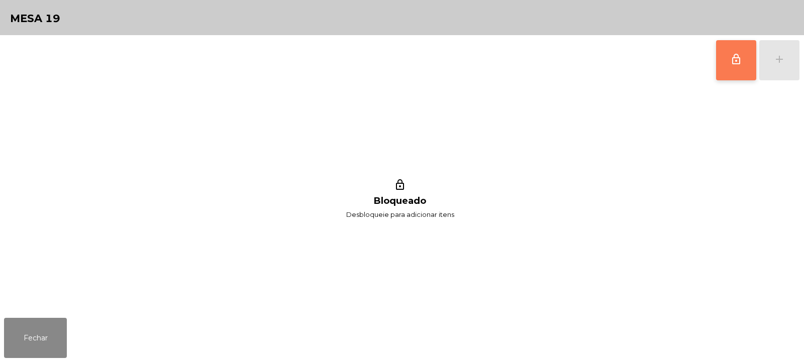
click at [747, 58] on button "lock_outline" at bounding box center [736, 60] width 40 height 40
click at [785, 66] on button "add" at bounding box center [779, 60] width 40 height 40
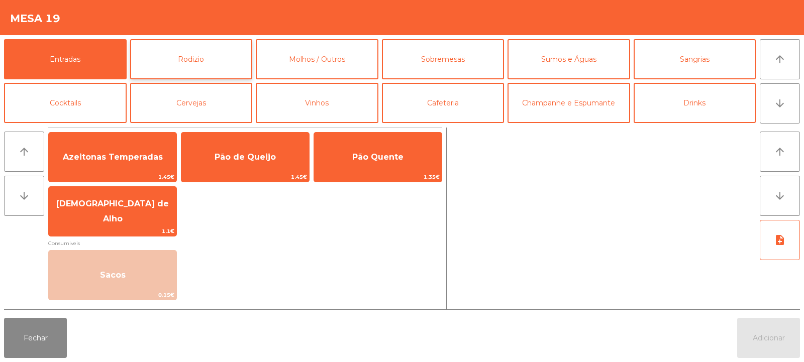
click at [194, 67] on button "Rodizio" at bounding box center [191, 59] width 123 height 40
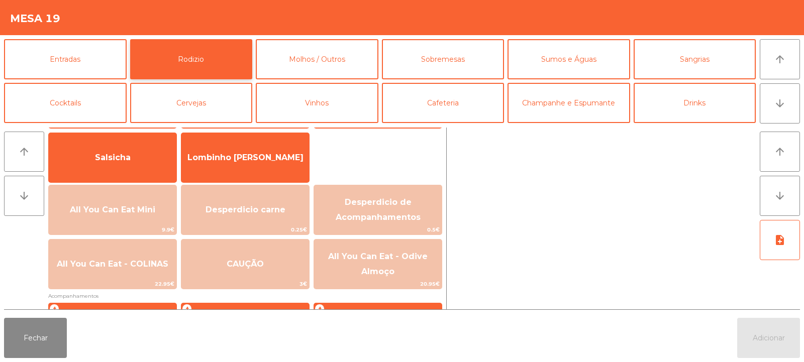
scroll to position [98, 0]
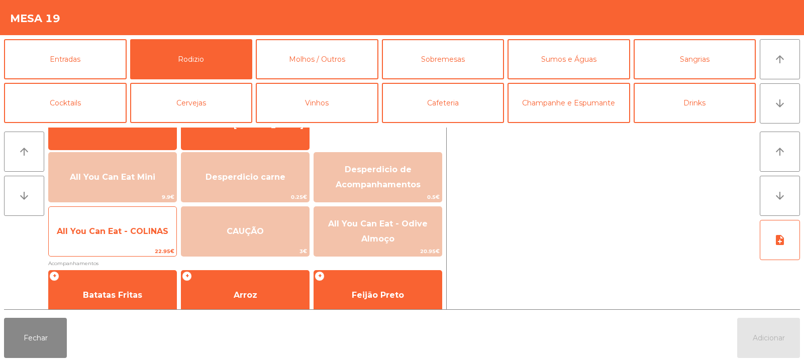
click at [139, 242] on span "All You Can Eat - COLINAS" at bounding box center [113, 231] width 128 height 27
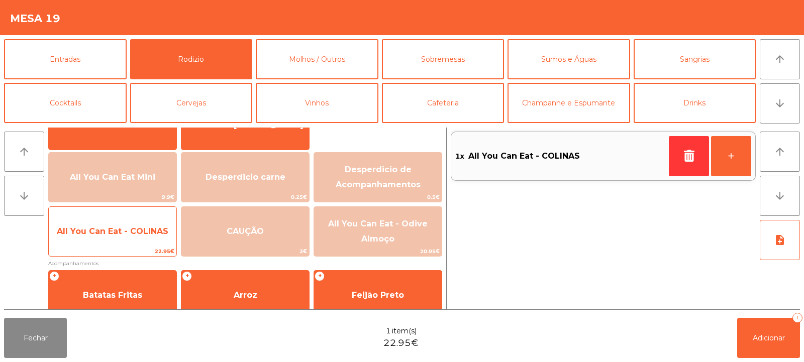
click at [142, 238] on span "All You Can Eat - COLINAS" at bounding box center [113, 231] width 128 height 27
click at [142, 234] on span "All You Can Eat - COLINAS" at bounding box center [113, 232] width 112 height 10
click at [135, 240] on span "All You Can Eat - COLINAS" at bounding box center [113, 231] width 128 height 27
click at [137, 232] on span "All You Can Eat - COLINAS" at bounding box center [113, 232] width 112 height 10
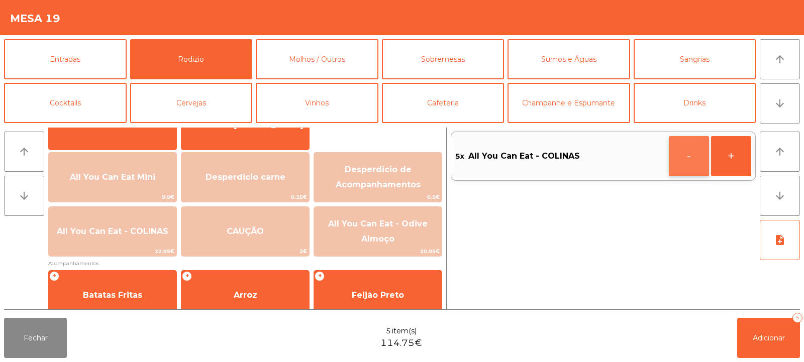
click at [693, 166] on button "-" at bounding box center [689, 156] width 40 height 40
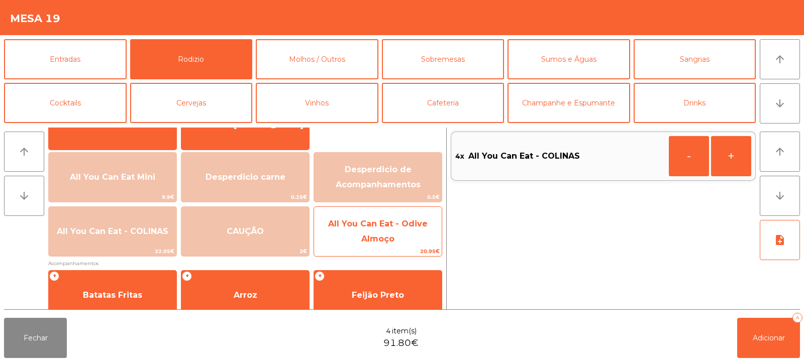
click at [397, 234] on span "All You Can Eat - Odive Almoço" at bounding box center [378, 232] width 128 height 43
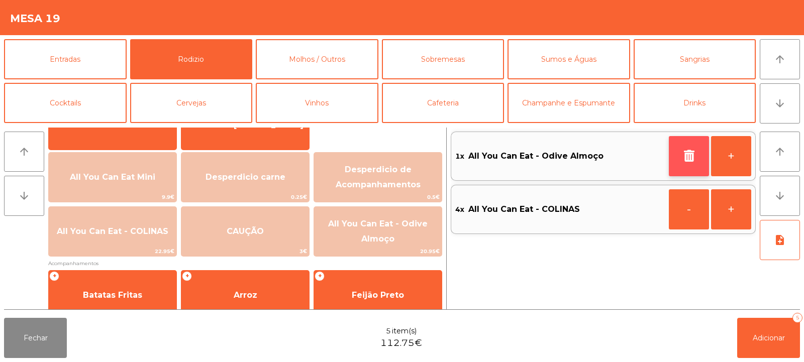
click at [680, 154] on button "button" at bounding box center [689, 156] width 40 height 40
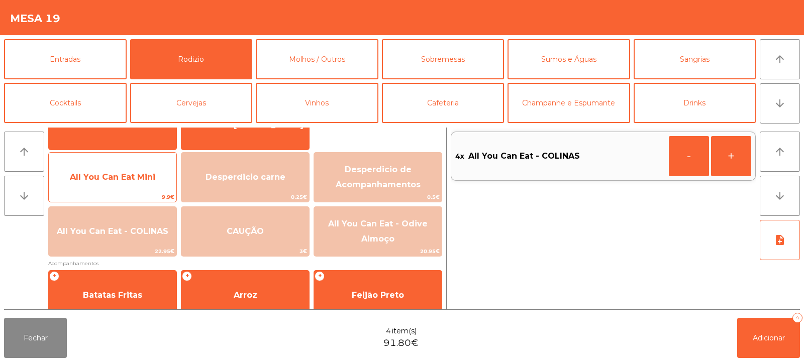
click at [141, 179] on span "All You Can Eat Mini" at bounding box center [112, 177] width 85 height 10
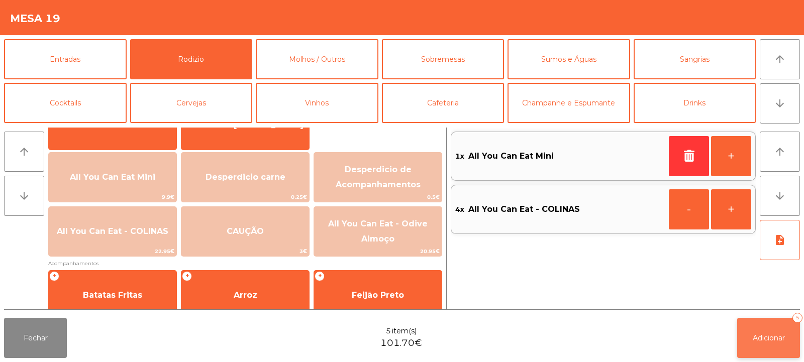
click at [757, 346] on button "Adicionar 5" at bounding box center [768, 338] width 63 height 40
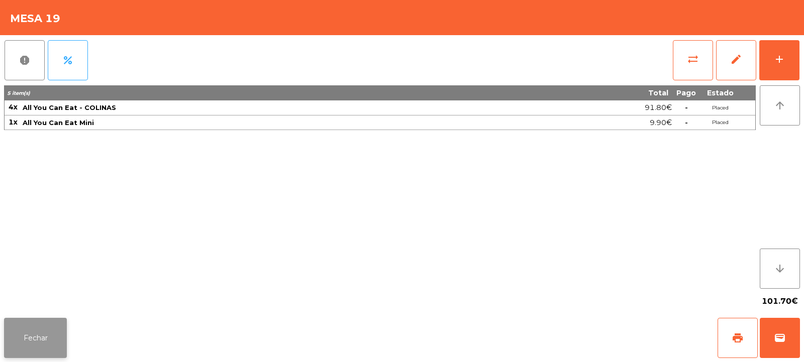
click at [50, 338] on button "Fechar" at bounding box center [35, 338] width 63 height 40
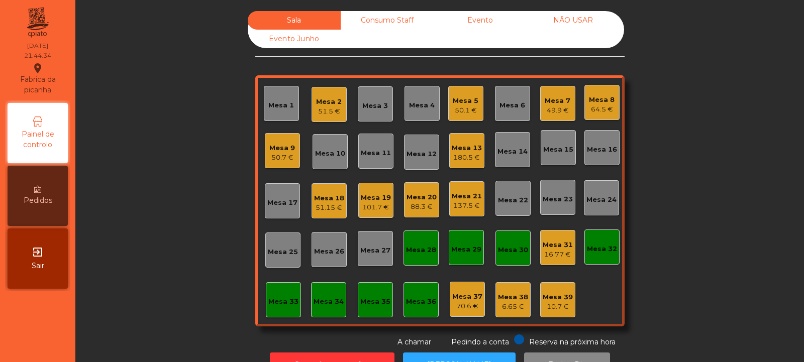
click at [387, 17] on div "Consumo Staff" at bounding box center [387, 20] width 93 height 19
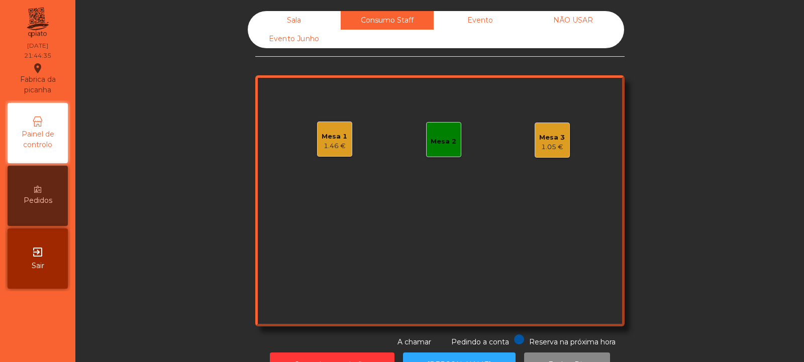
click at [445, 149] on div "Mesa 2" at bounding box center [443, 139] width 35 height 35
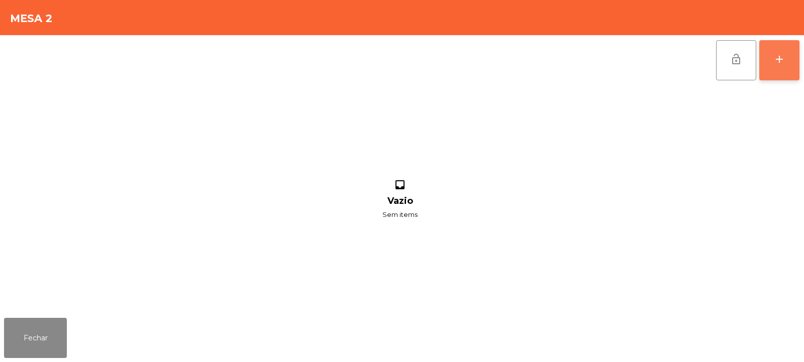
click at [776, 61] on div "add" at bounding box center [779, 59] width 12 height 12
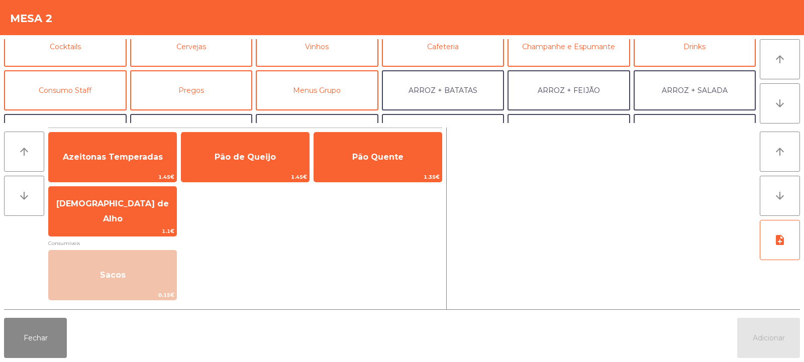
scroll to position [58, 0]
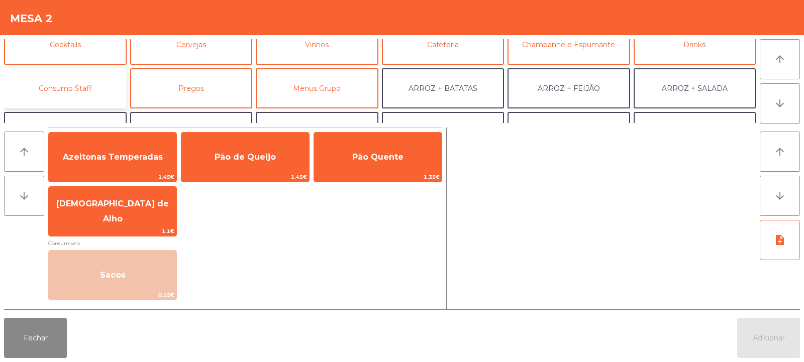
click at [89, 90] on button "Consumo Staff" at bounding box center [65, 88] width 123 height 40
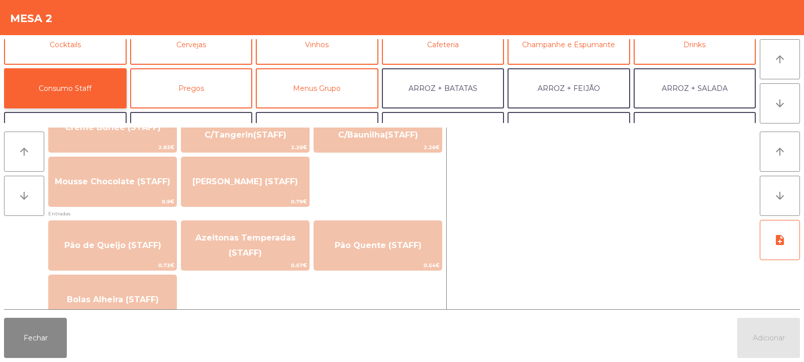
scroll to position [748, 0]
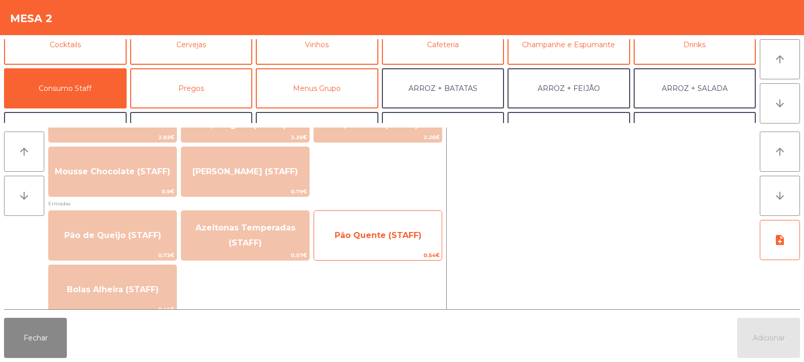
click at [394, 238] on span "Pão Quente (STAFF)" at bounding box center [378, 236] width 87 height 10
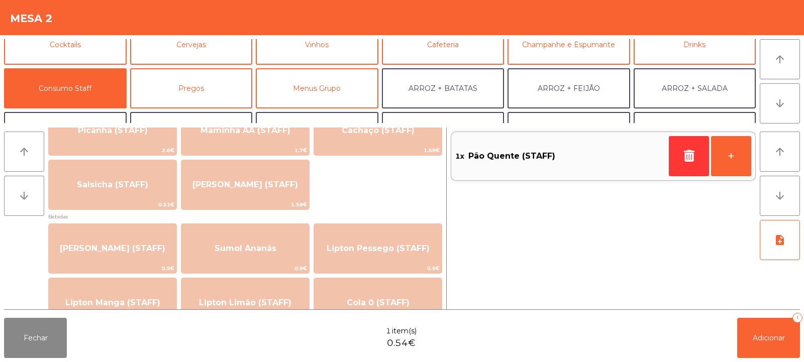
scroll to position [43, 0]
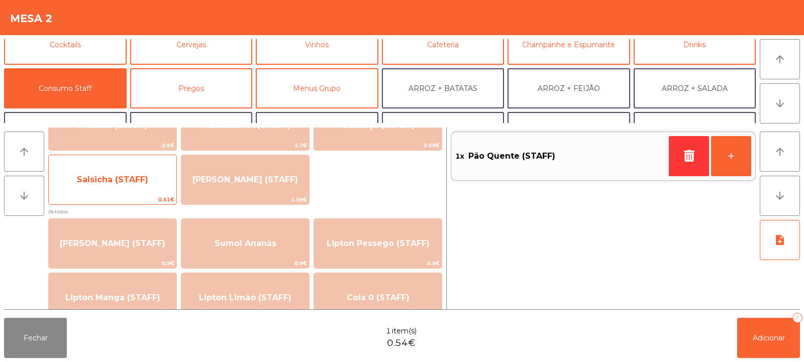
click at [150, 199] on span "0.51€" at bounding box center [113, 200] width 128 height 10
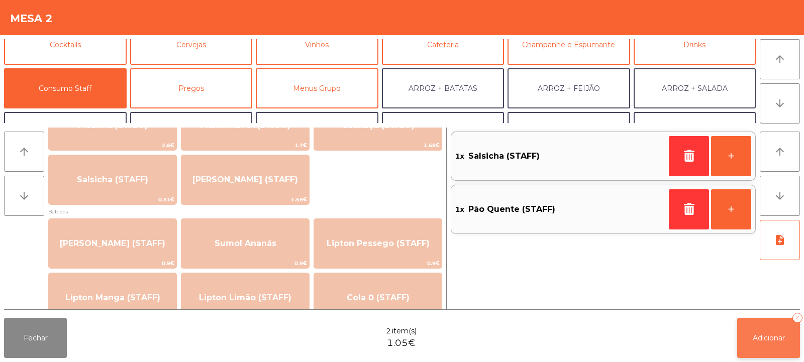
click at [759, 340] on span "Adicionar" at bounding box center [769, 338] width 32 height 9
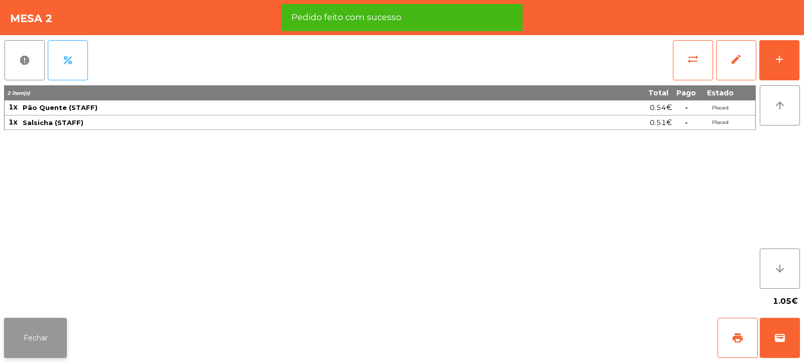
click at [61, 347] on button "Fechar" at bounding box center [35, 338] width 63 height 40
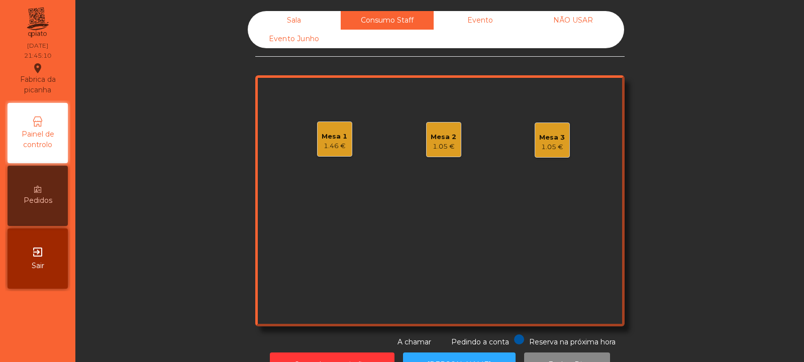
click at [545, 141] on div "Mesa 3" at bounding box center [552, 138] width 26 height 10
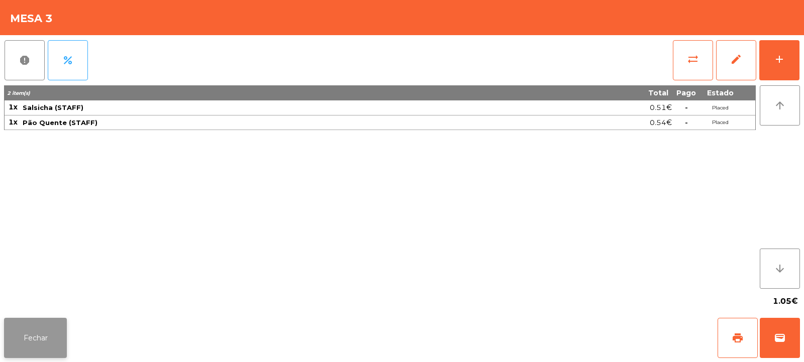
click at [53, 331] on button "Fechar" at bounding box center [35, 338] width 63 height 40
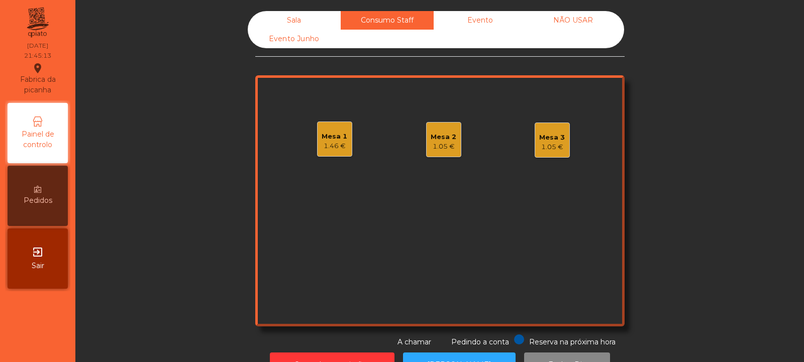
click at [451, 138] on div "Mesa 2" at bounding box center [444, 137] width 26 height 10
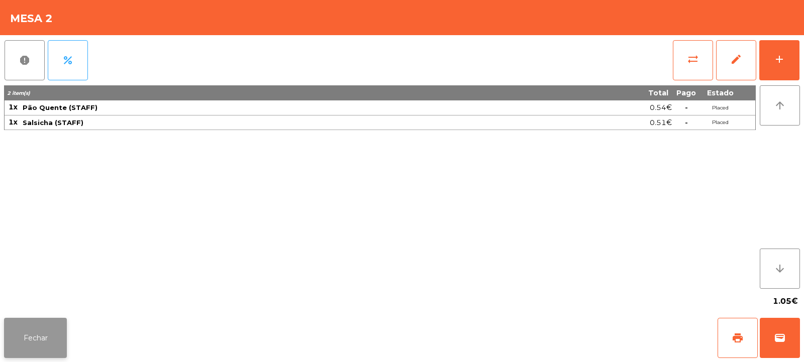
click at [50, 334] on button "Fechar" at bounding box center [35, 338] width 63 height 40
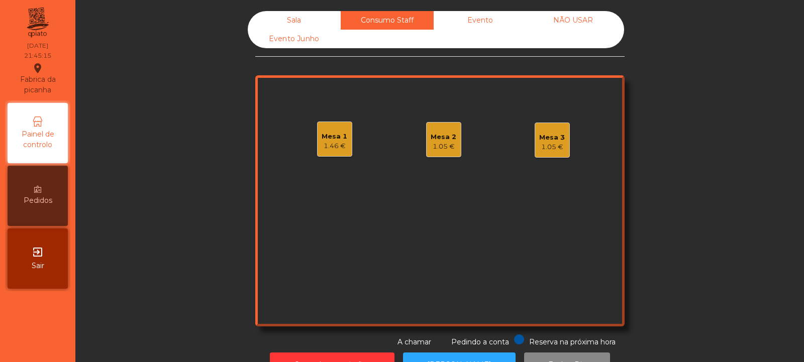
click at [307, 21] on div "Sala" at bounding box center [294, 20] width 93 height 19
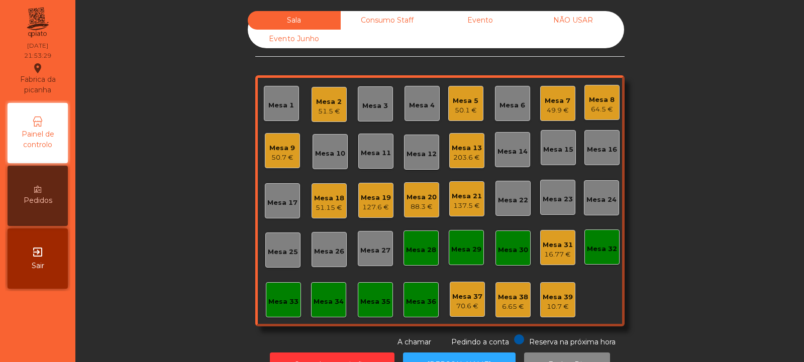
click at [280, 189] on div "Mesa 17" at bounding box center [282, 200] width 35 height 35
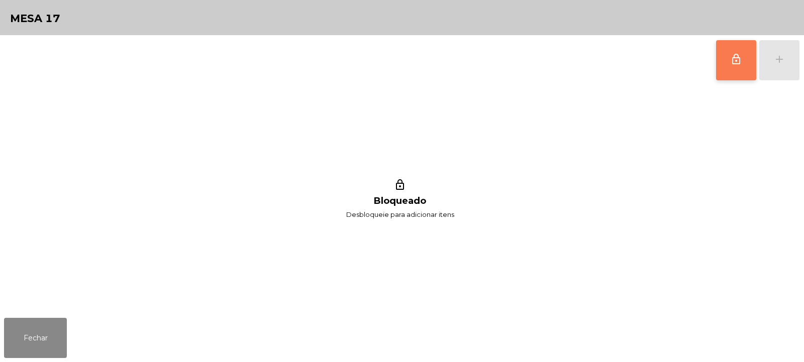
click at [729, 57] on button "lock_outline" at bounding box center [736, 60] width 40 height 40
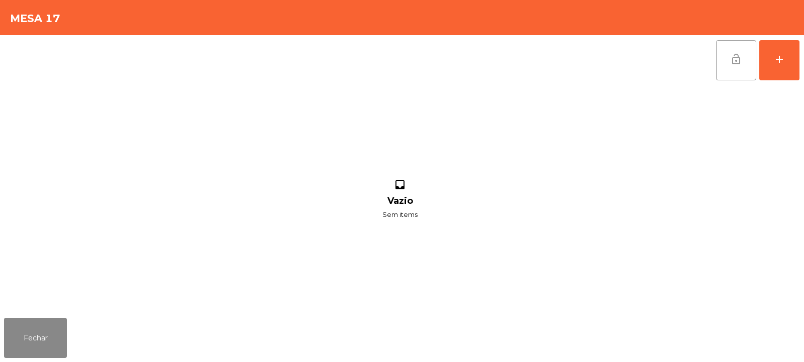
click at [733, 51] on button "lock_open" at bounding box center [736, 60] width 40 height 40
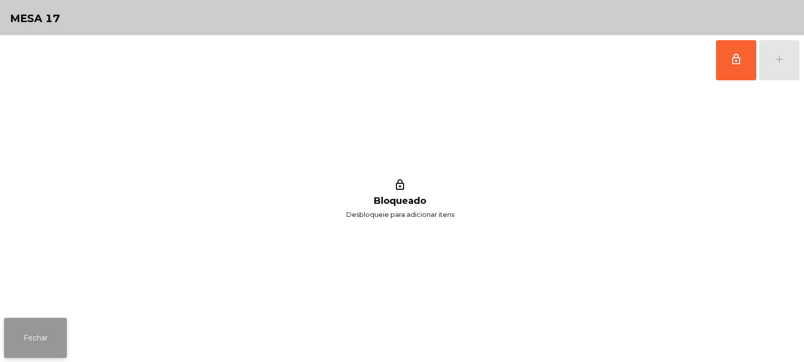
click at [31, 331] on button "Fechar" at bounding box center [35, 338] width 63 height 40
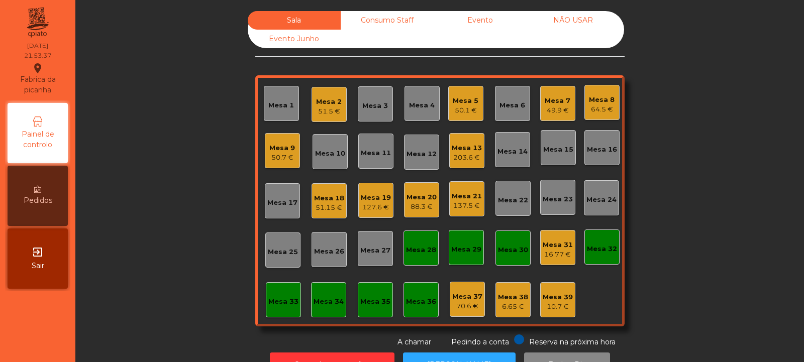
click at [563, 150] on div "Mesa 15" at bounding box center [558, 150] width 30 height 10
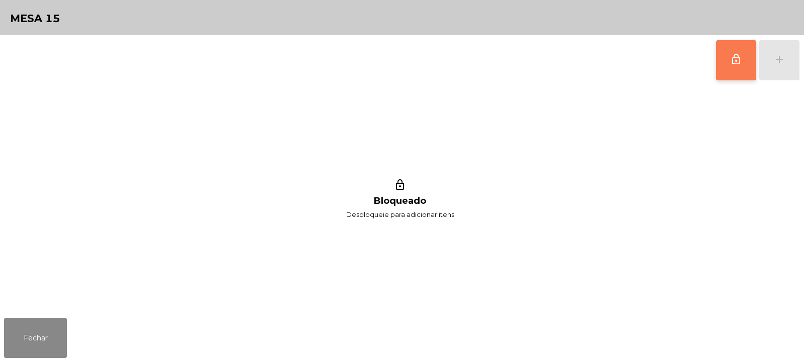
click at [733, 61] on span "lock_outline" at bounding box center [736, 59] width 12 height 12
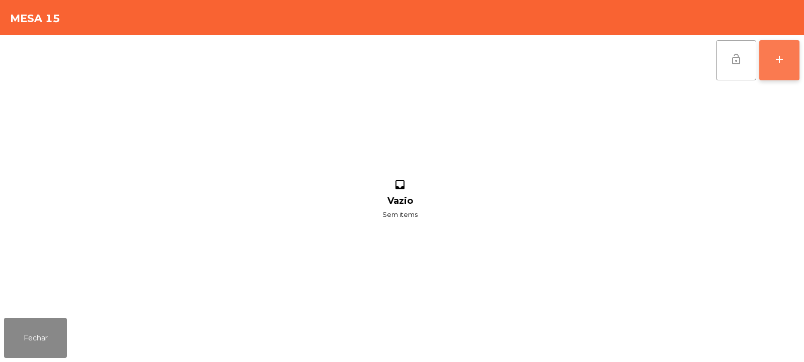
click at [774, 53] on div "add" at bounding box center [779, 59] width 12 height 12
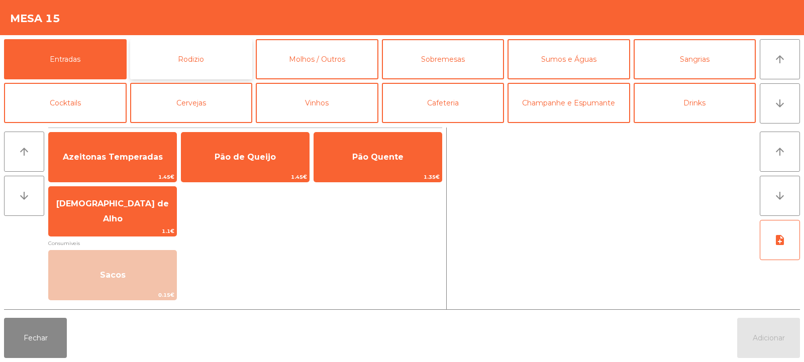
click at [203, 63] on button "Rodizio" at bounding box center [191, 59] width 123 height 40
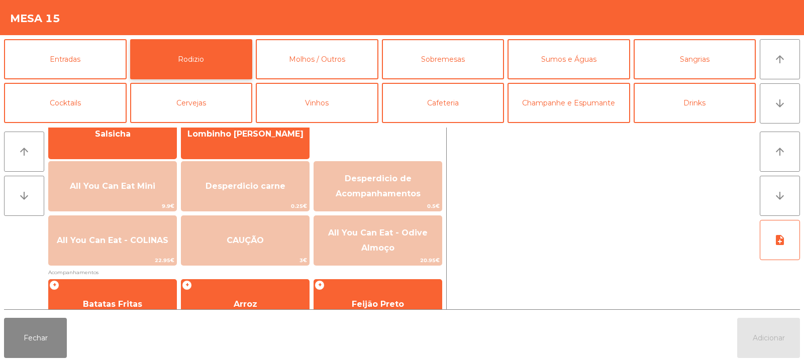
scroll to position [85, 0]
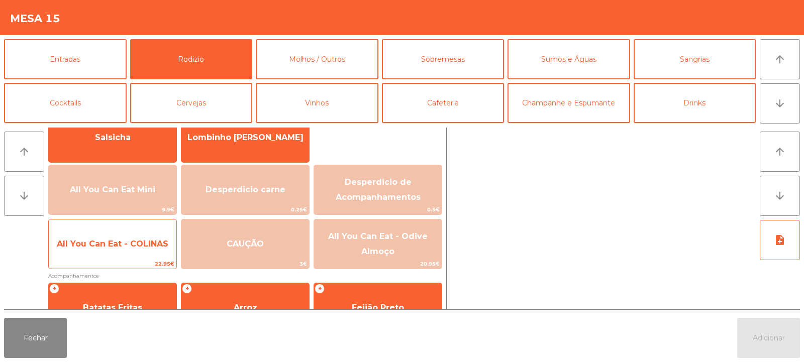
click at [126, 241] on span "All You Can Eat - COLINAS" at bounding box center [113, 244] width 112 height 10
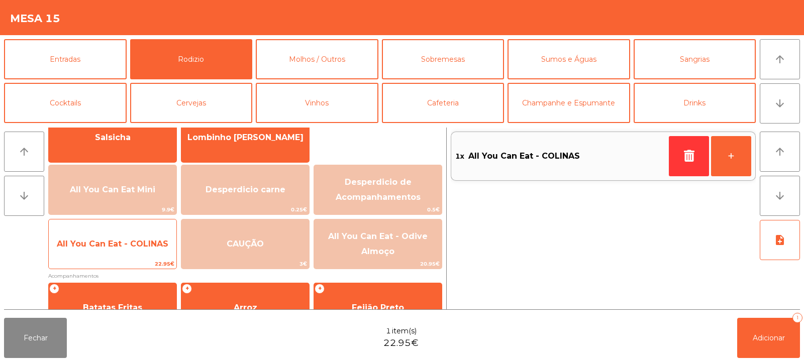
click at [125, 245] on span "All You Can Eat - COLINAS" at bounding box center [113, 244] width 112 height 10
click at [121, 238] on span "All You Can Eat - COLINAS" at bounding box center [113, 244] width 128 height 27
click at [125, 236] on span "All You Can Eat - COLINAS" at bounding box center [113, 244] width 128 height 27
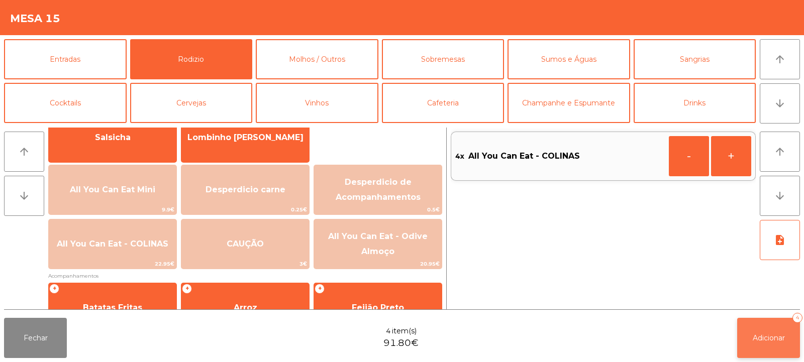
click at [763, 332] on button "Adicionar 4" at bounding box center [768, 338] width 63 height 40
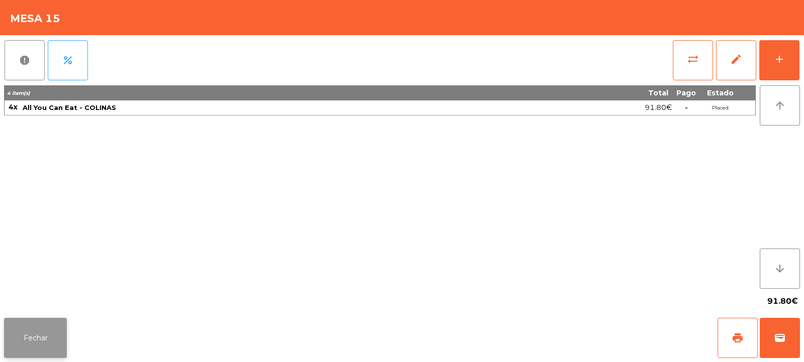
click at [26, 319] on button "Fechar" at bounding box center [35, 338] width 63 height 40
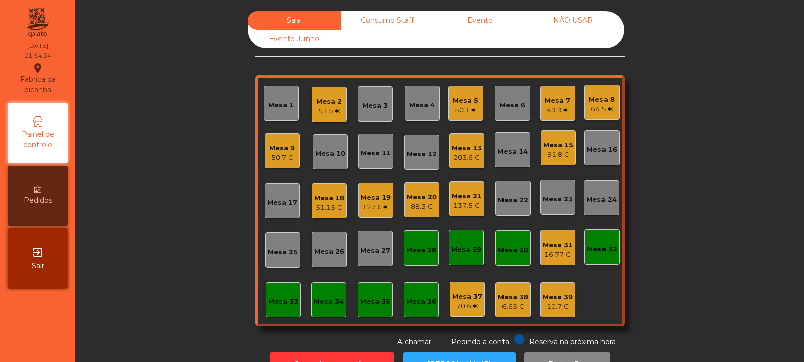
click at [552, 108] on div "49.9 €" at bounding box center [558, 111] width 26 height 10
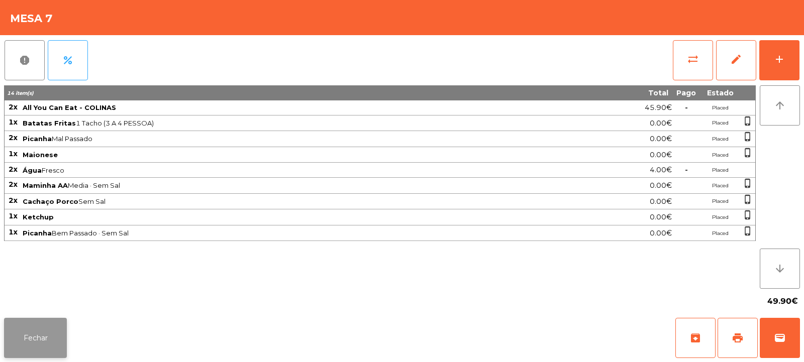
click at [48, 345] on button "Fechar" at bounding box center [35, 338] width 63 height 40
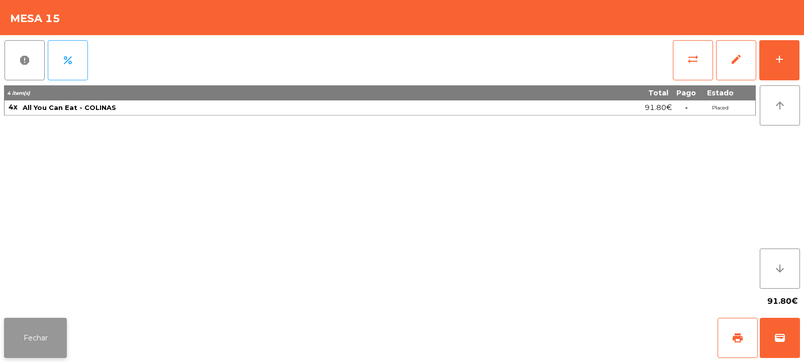
click at [48, 333] on button "Fechar" at bounding box center [35, 338] width 63 height 40
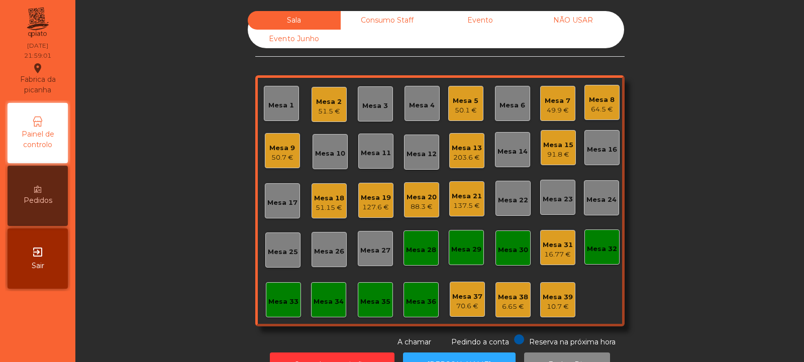
click at [280, 147] on div "Mesa 9" at bounding box center [282, 148] width 26 height 10
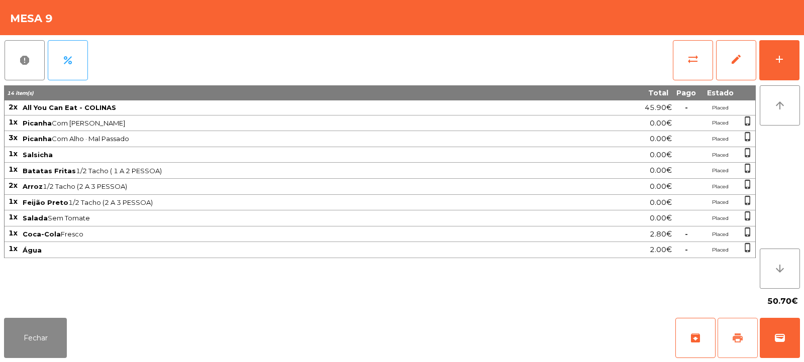
click at [731, 341] on button "print" at bounding box center [737, 338] width 40 height 40
click at [745, 335] on button "print" at bounding box center [737, 338] width 40 height 40
click at [692, 57] on span "sync_alt" at bounding box center [693, 59] width 12 height 12
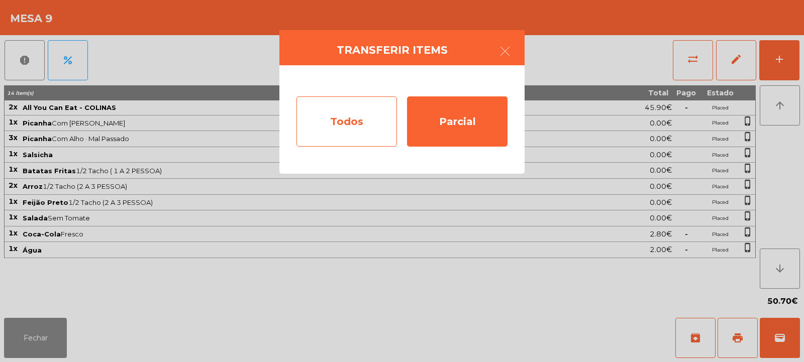
click at [351, 111] on div "Todos" at bounding box center [346, 121] width 100 height 50
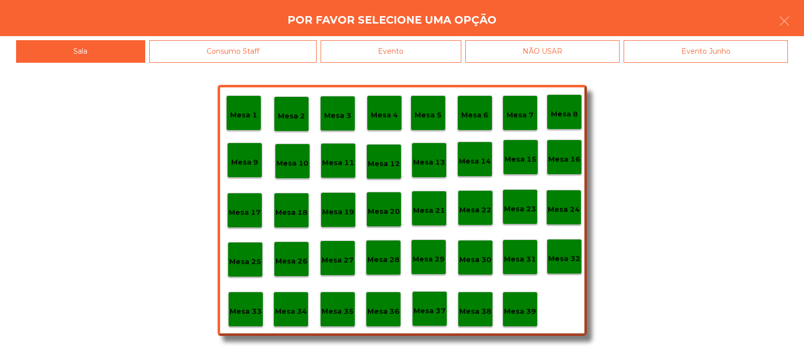
click at [400, 49] on div "Evento" at bounding box center [391, 51] width 141 height 23
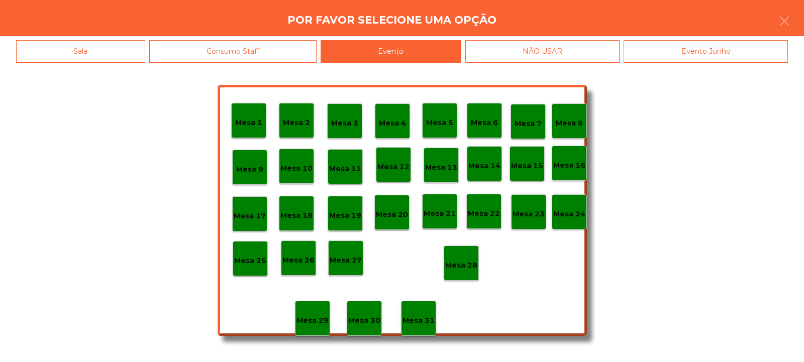
click at [465, 269] on p "Mesa 28" at bounding box center [461, 266] width 32 height 12
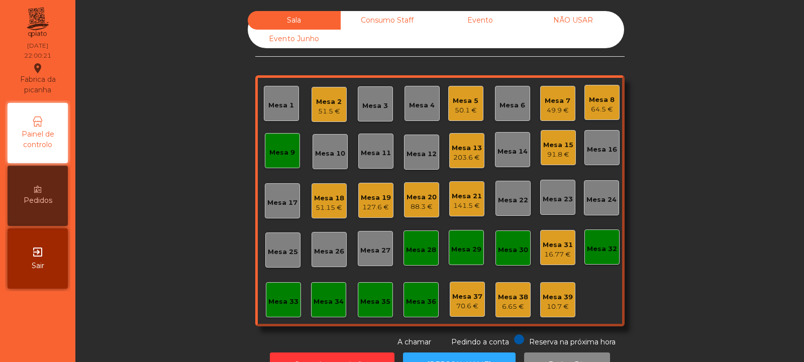
click at [272, 147] on div "Mesa 9" at bounding box center [282, 151] width 26 height 14
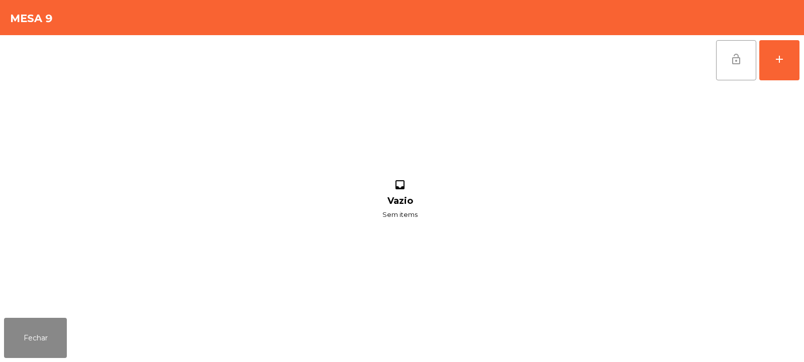
click at [740, 63] on span "lock_open" at bounding box center [736, 59] width 12 height 12
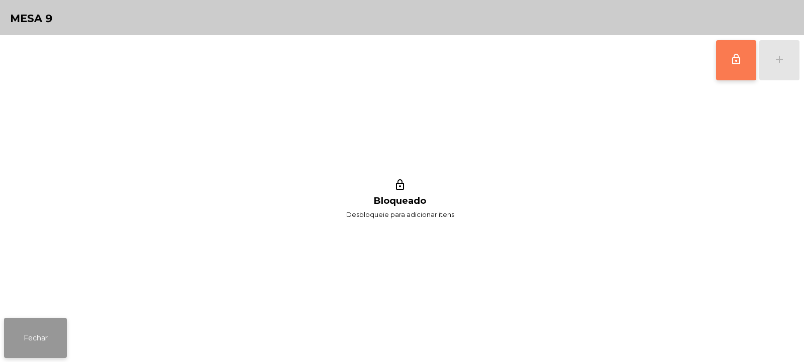
click at [56, 328] on button "Fechar" at bounding box center [35, 338] width 63 height 40
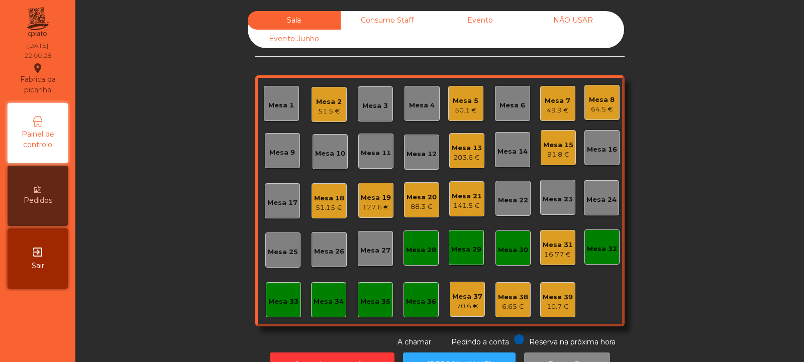
click at [555, 152] on div "91.8 €" at bounding box center [558, 155] width 30 height 10
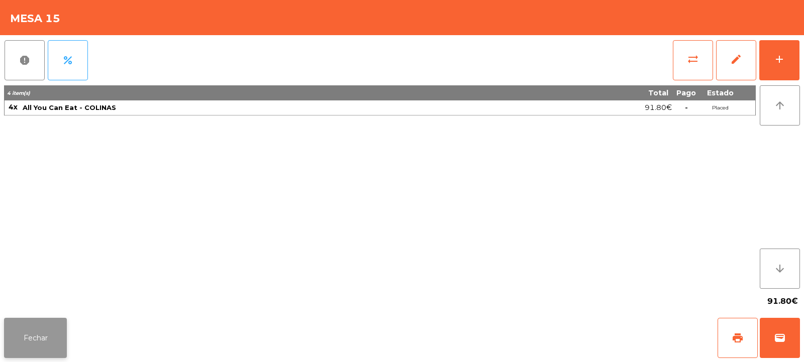
click at [31, 343] on button "Fechar" at bounding box center [35, 338] width 63 height 40
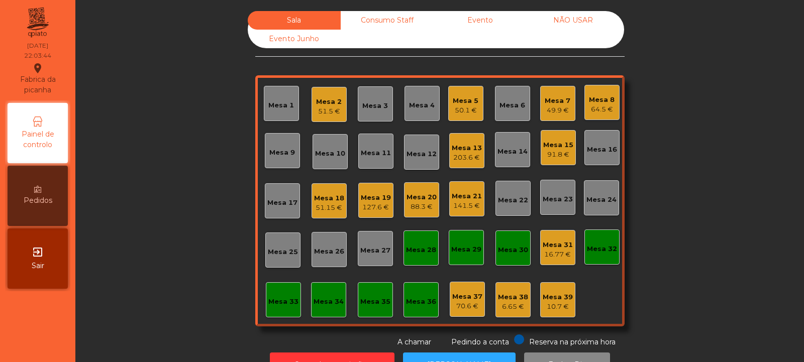
click at [594, 241] on div "Mesa 32" at bounding box center [602, 247] width 30 height 14
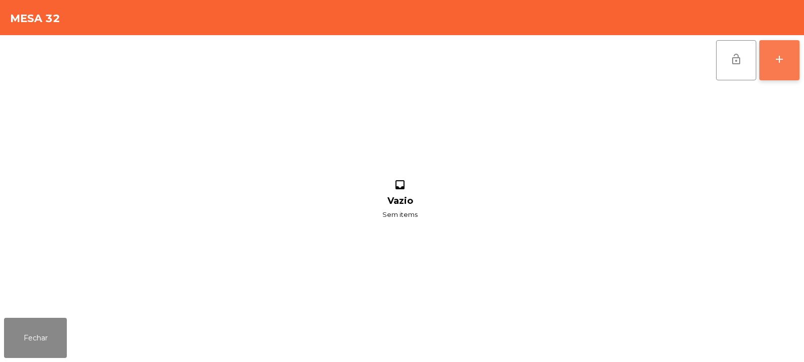
click at [779, 62] on div "add" at bounding box center [779, 59] width 12 height 12
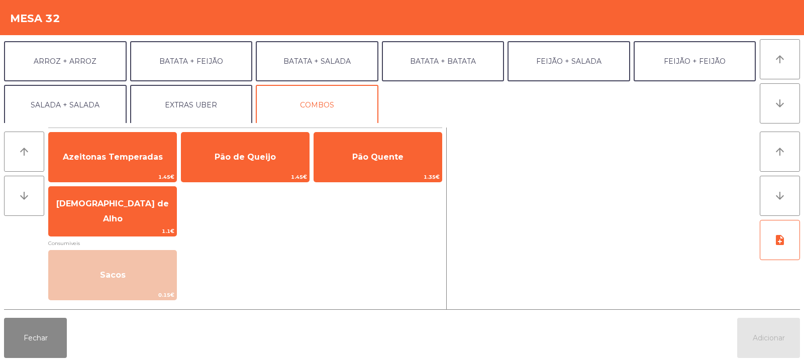
scroll to position [129, 0]
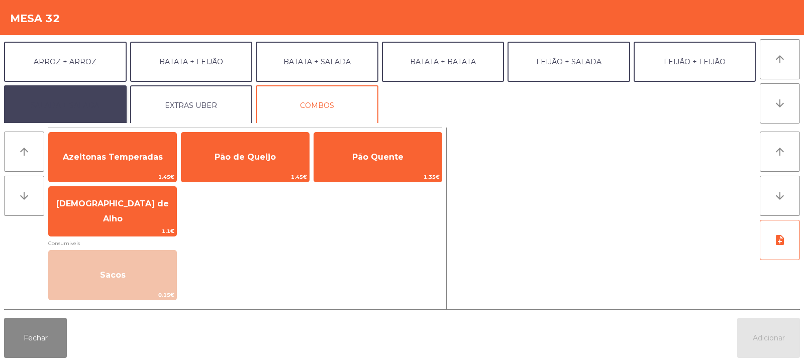
click at [92, 102] on button "SALADA + SALADA" at bounding box center [65, 105] width 123 height 40
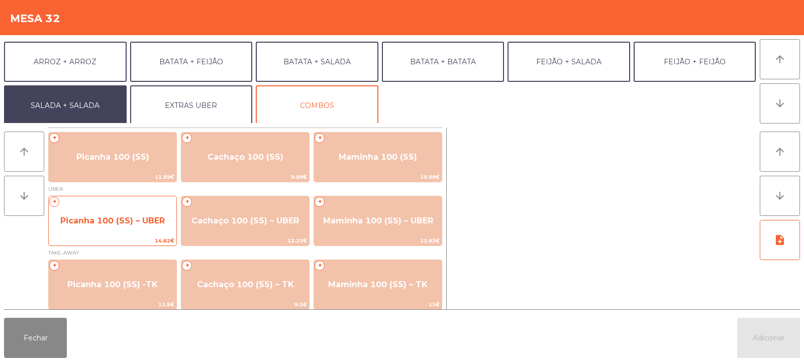
click at [124, 219] on span "Picanha 100 (SS) – UBER" at bounding box center [112, 221] width 105 height 10
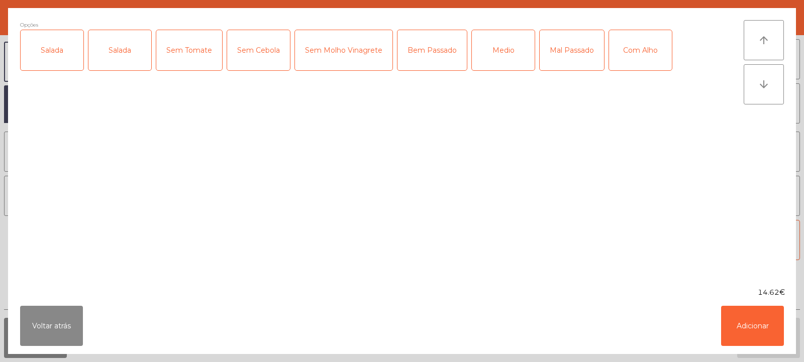
click at [118, 49] on div "Salada" at bounding box center [119, 50] width 63 height 40
click at [498, 50] on div "Medio" at bounding box center [503, 50] width 63 height 40
click at [642, 47] on div "Com Alho" at bounding box center [640, 50] width 63 height 40
click at [751, 320] on button "Adicionar" at bounding box center [752, 326] width 63 height 40
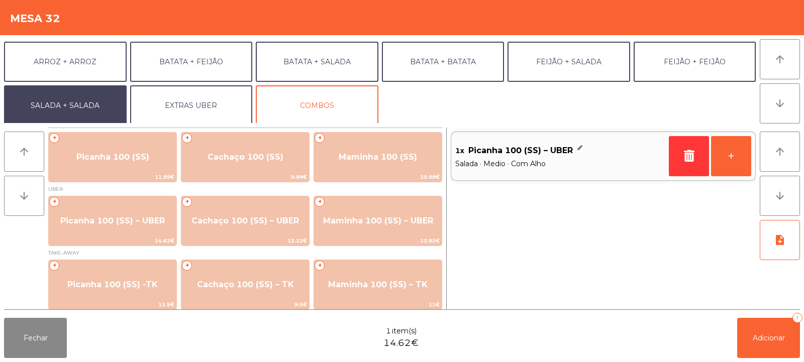
scroll to position [131, 0]
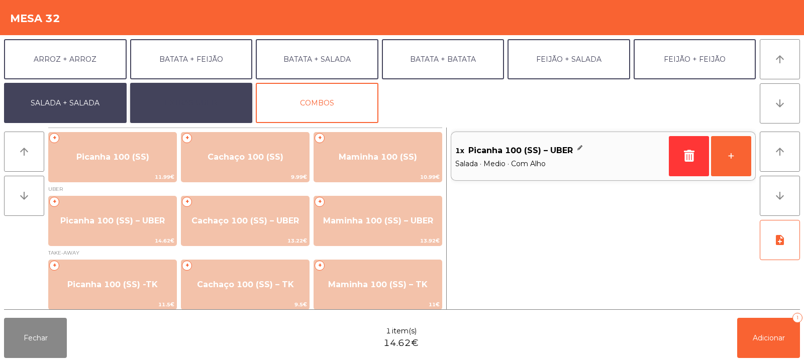
click at [197, 105] on button "EXTRAS UBER" at bounding box center [191, 103] width 123 height 40
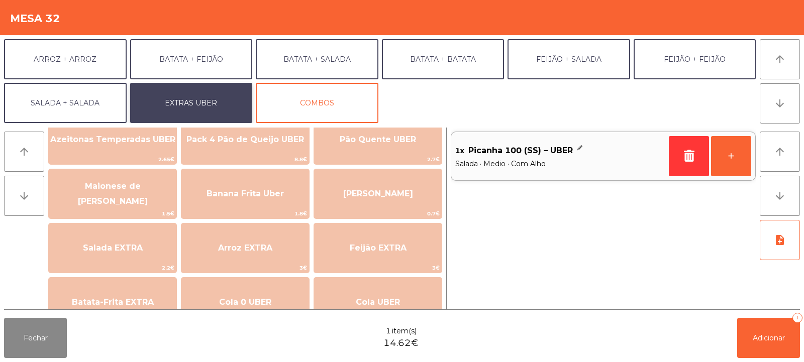
scroll to position [39, 0]
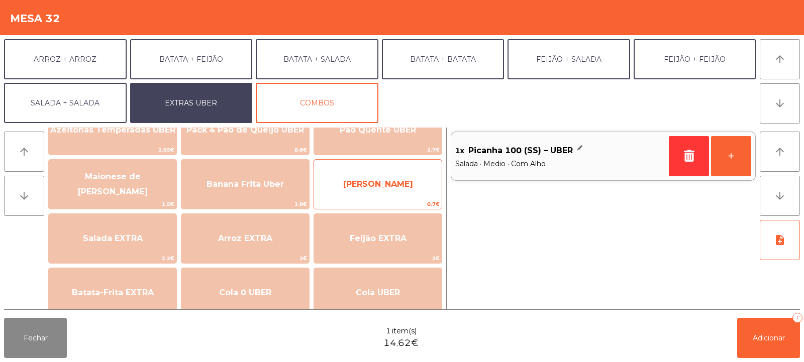
click at [383, 171] on span "[PERSON_NAME]" at bounding box center [378, 184] width 128 height 27
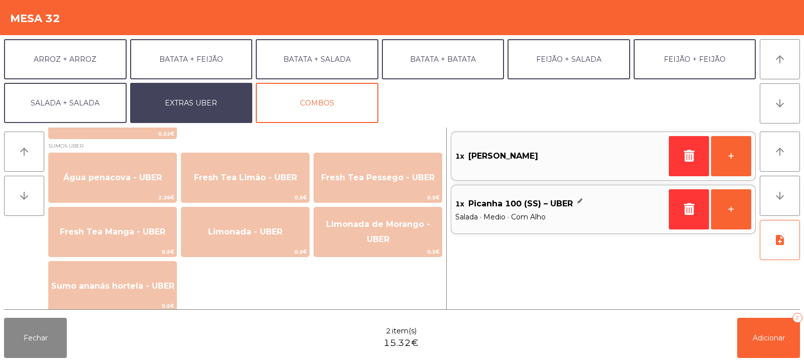
scroll to position [825, 0]
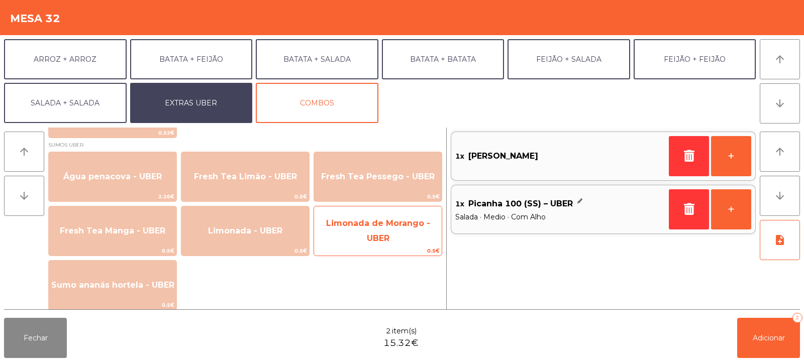
click at [360, 230] on span "Limonada de Morango - UBER" at bounding box center [378, 231] width 104 height 25
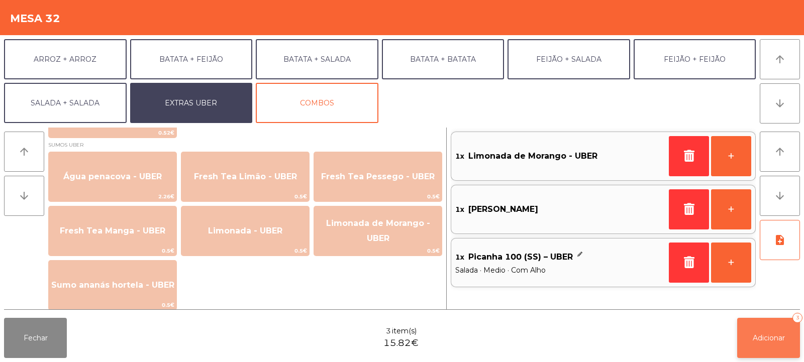
click at [763, 335] on span "Adicionar" at bounding box center [769, 338] width 32 height 9
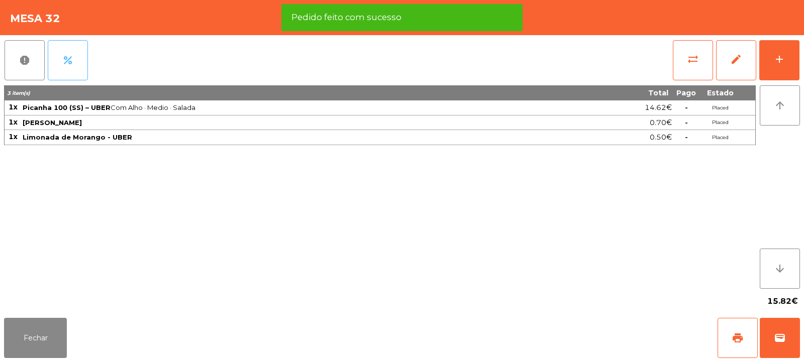
click at [75, 70] on button "percent" at bounding box center [68, 60] width 40 height 40
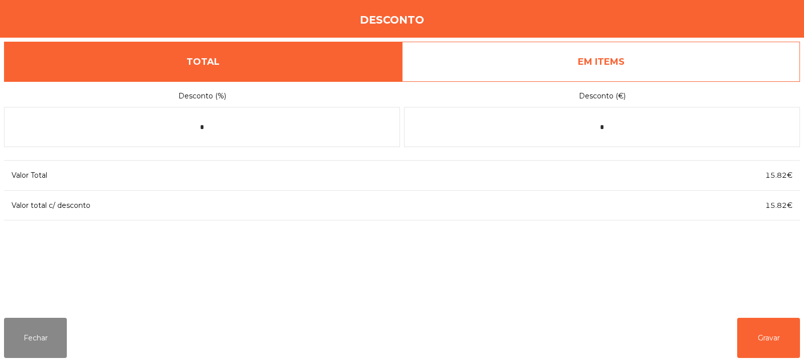
click at [611, 68] on link "EM ITEMS" at bounding box center [601, 62] width 398 height 40
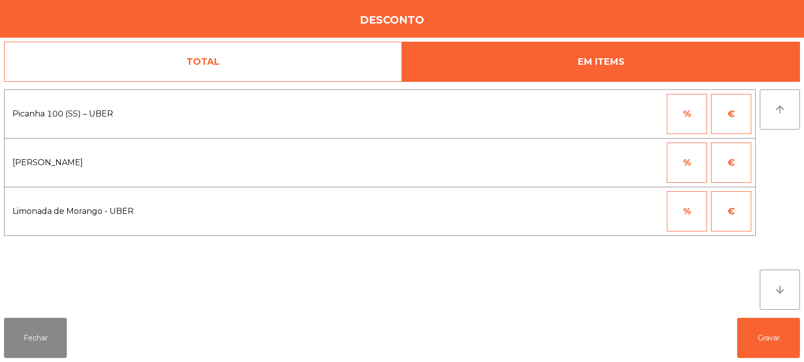
click at [321, 68] on link "TOTAL" at bounding box center [203, 62] width 398 height 40
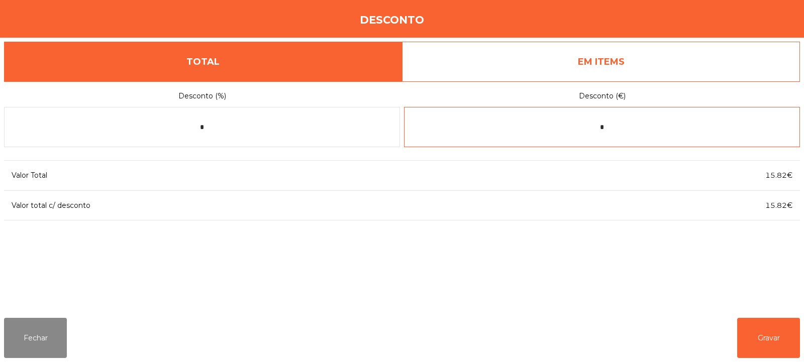
click at [621, 129] on input "*" at bounding box center [602, 127] width 396 height 40
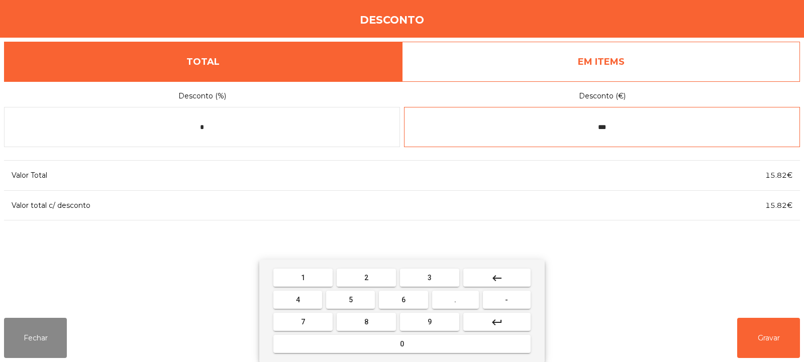
click at [314, 277] on button "1" at bounding box center [302, 278] width 59 height 18
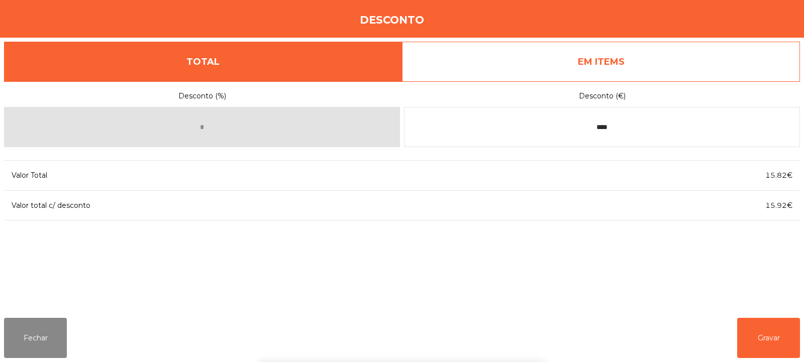
click at [766, 342] on div "1 2 3 keyboard_backspace 4 5 6 . - 7 8 9 keyboard_return 0" at bounding box center [402, 311] width 804 height 102
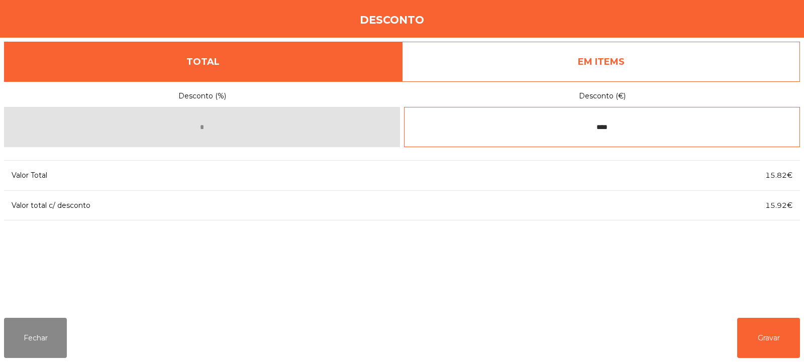
click at [596, 125] on input "****" at bounding box center [602, 127] width 396 height 40
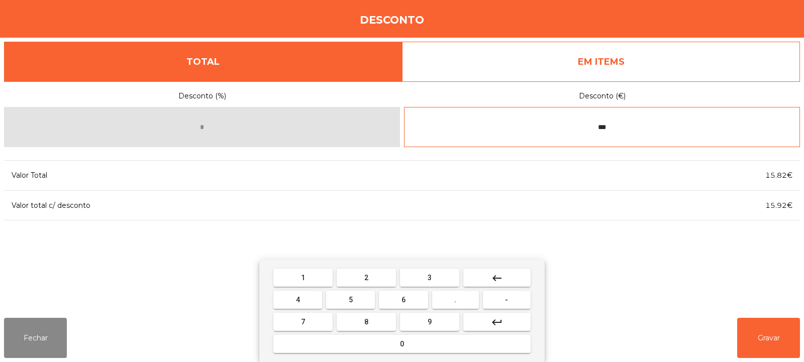
click at [601, 125] on input "***" at bounding box center [602, 127] width 396 height 40
type input "***"
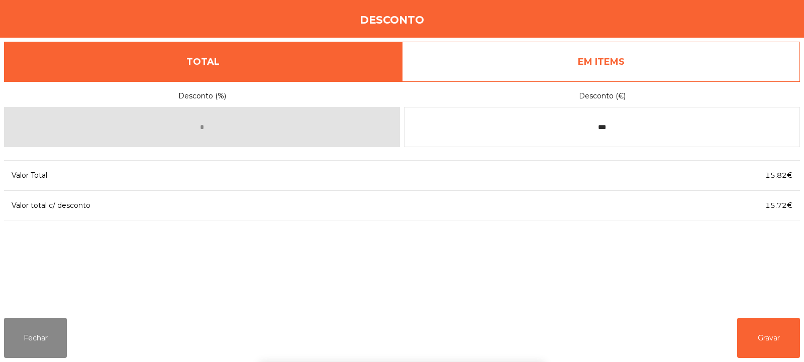
click at [773, 336] on div "1 2 3 keyboard_backspace 4 5 6 . - 7 8 9 keyboard_return 0" at bounding box center [402, 311] width 804 height 102
click at [764, 340] on button "Gravar" at bounding box center [768, 338] width 63 height 40
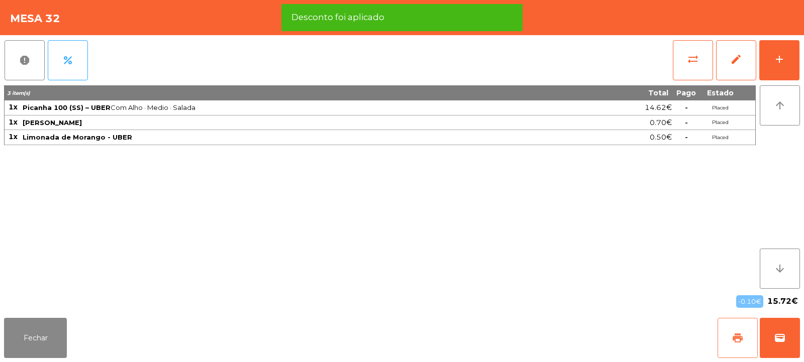
click at [748, 338] on button "print" at bounding box center [737, 338] width 40 height 40
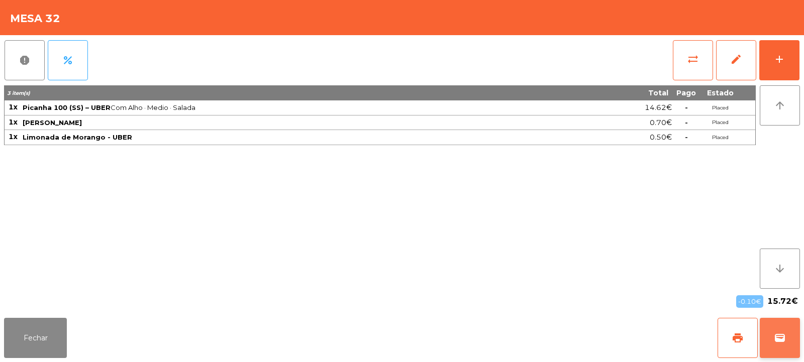
click at [786, 334] on button "wallet" at bounding box center [780, 338] width 40 height 40
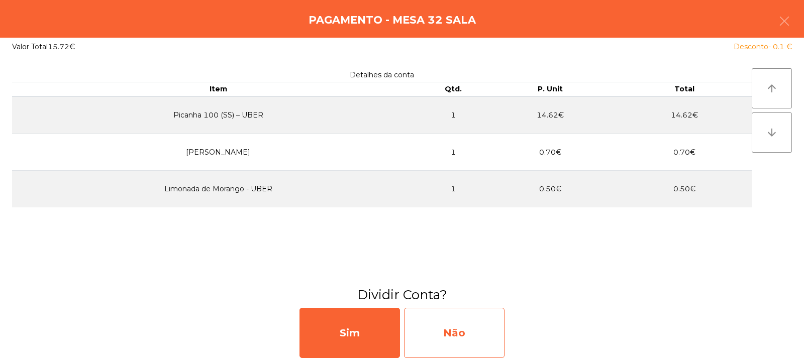
click at [472, 331] on div "Não" at bounding box center [454, 333] width 100 height 50
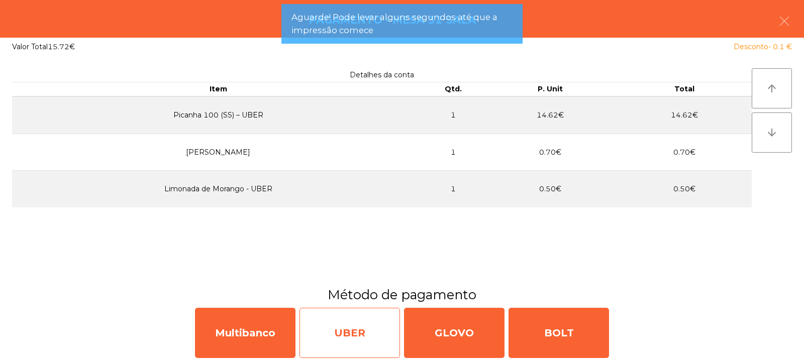
click at [329, 330] on div "UBER" at bounding box center [349, 333] width 100 height 50
select select "**"
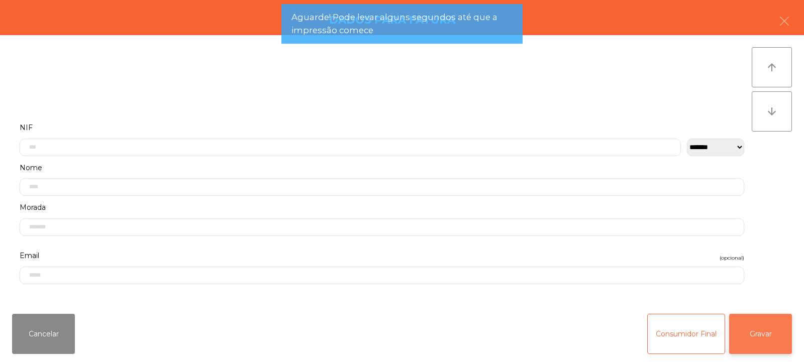
click at [757, 325] on button "Gravar" at bounding box center [760, 334] width 63 height 40
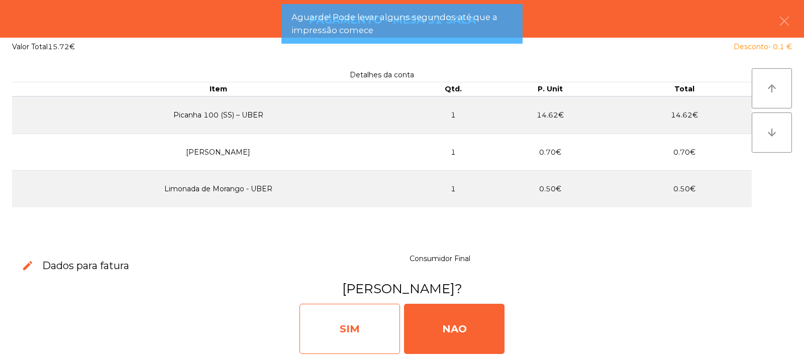
click at [341, 333] on div "SIM" at bounding box center [349, 329] width 100 height 50
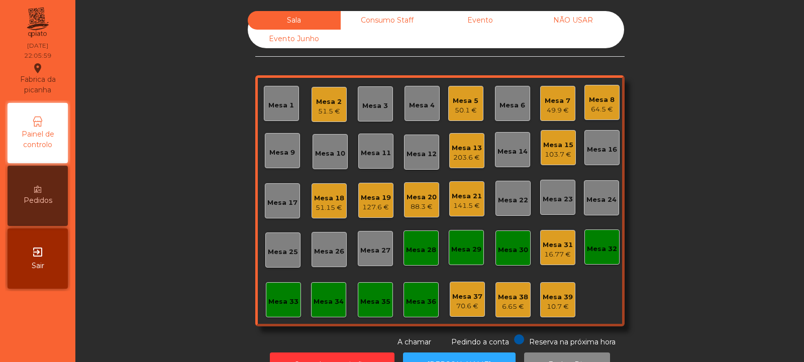
click at [553, 115] on div "49.9 €" at bounding box center [558, 111] width 26 height 10
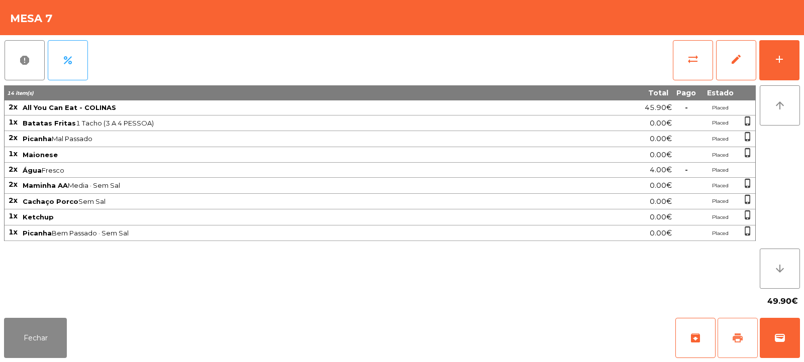
click at [738, 339] on span "print" at bounding box center [738, 338] width 12 height 12
click at [44, 348] on button "Fechar" at bounding box center [35, 338] width 63 height 40
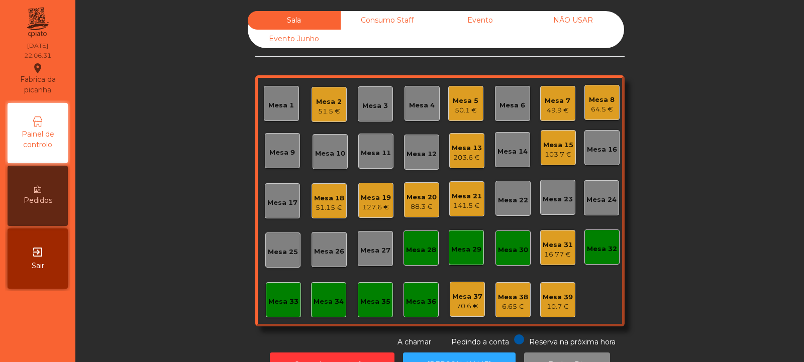
scroll to position [34, 0]
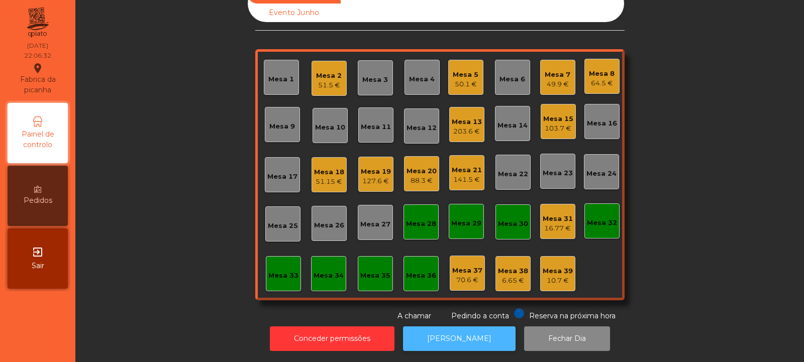
click at [474, 332] on button "[PERSON_NAME]" at bounding box center [459, 339] width 113 height 25
click at [556, 70] on div "Mesa 7" at bounding box center [558, 75] width 26 height 10
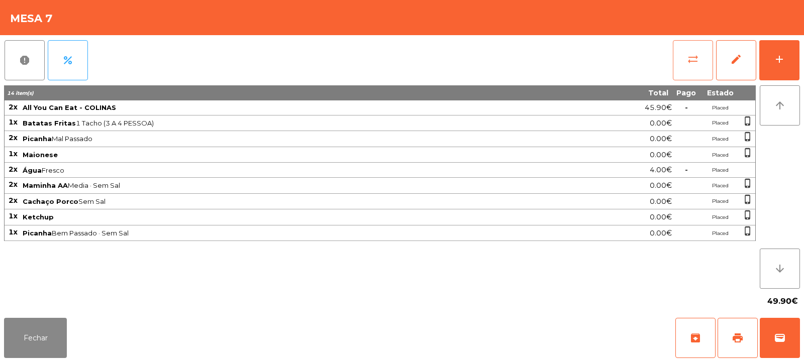
click at [695, 59] on span "sync_alt" at bounding box center [693, 59] width 12 height 12
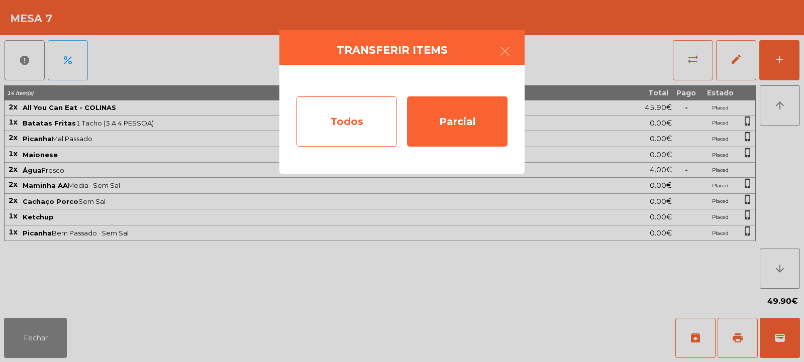
click at [361, 127] on div "Todos" at bounding box center [346, 121] width 100 height 50
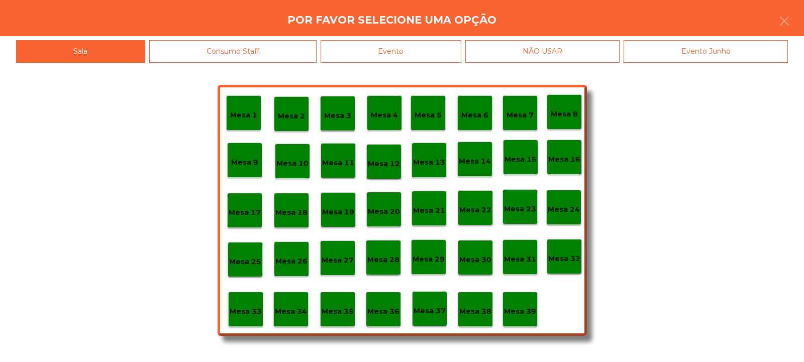
click at [399, 58] on div "Evento" at bounding box center [391, 51] width 141 height 23
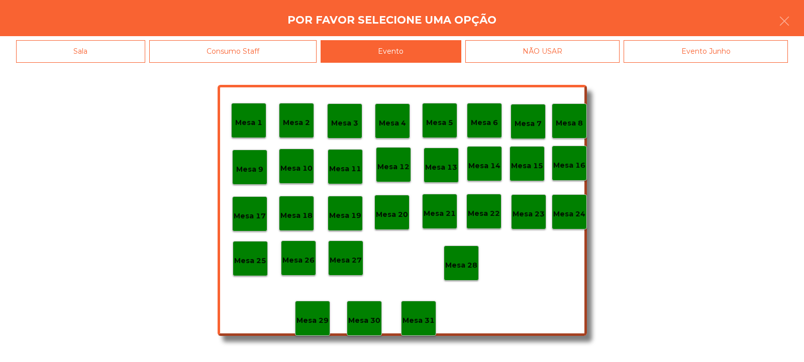
click at [463, 260] on p "Mesa 28" at bounding box center [461, 266] width 32 height 12
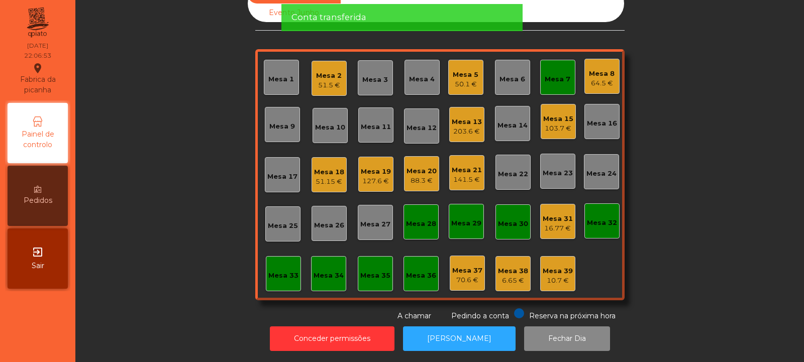
click at [553, 74] on div "Mesa 7" at bounding box center [558, 79] width 26 height 10
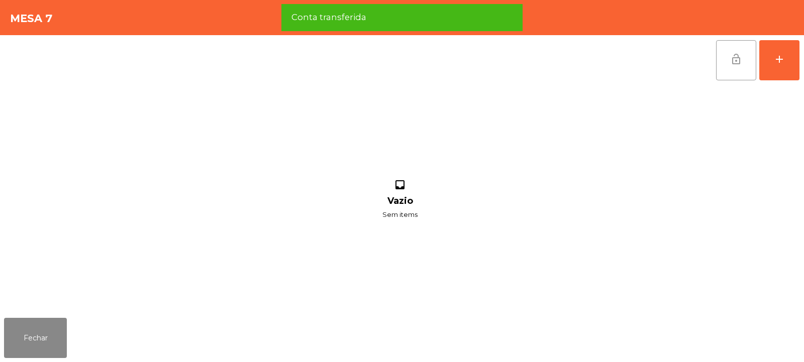
click at [733, 67] on button "lock_open" at bounding box center [736, 60] width 40 height 40
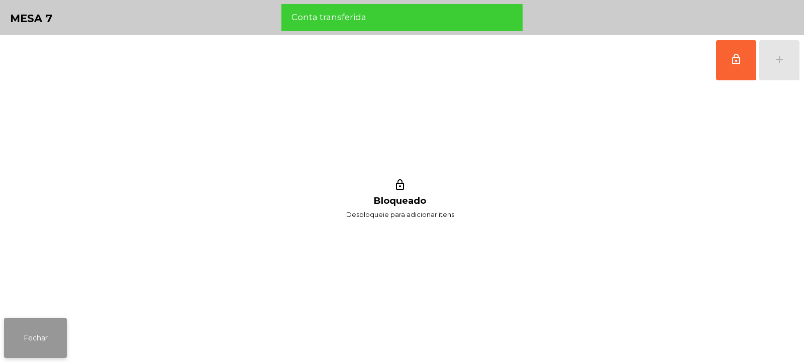
click at [43, 325] on button "Fechar" at bounding box center [35, 338] width 63 height 40
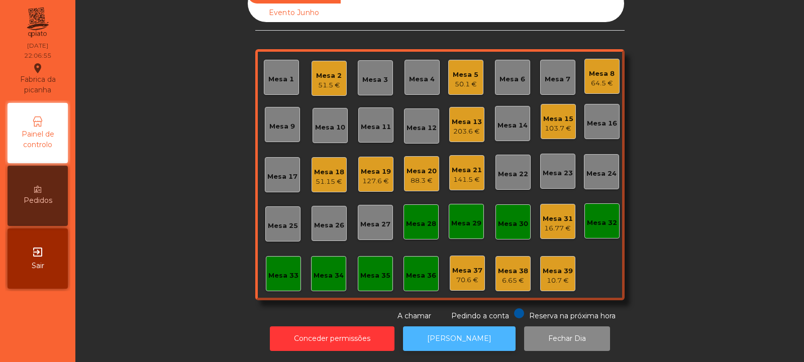
click at [458, 329] on button "[PERSON_NAME]" at bounding box center [459, 339] width 113 height 25
click at [556, 116] on div "Mesa 15" at bounding box center [558, 119] width 30 height 10
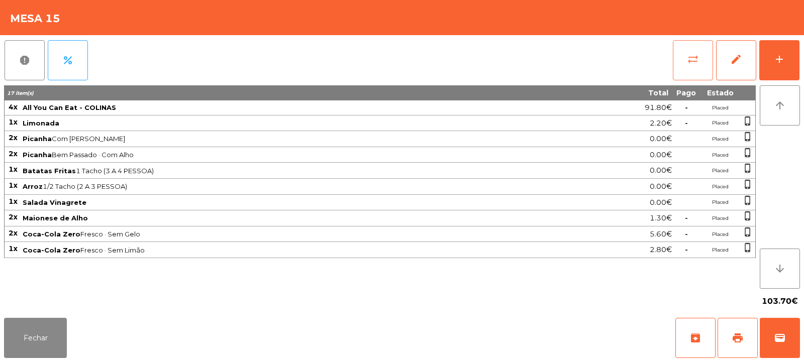
click at [691, 66] on button "sync_alt" at bounding box center [693, 60] width 40 height 40
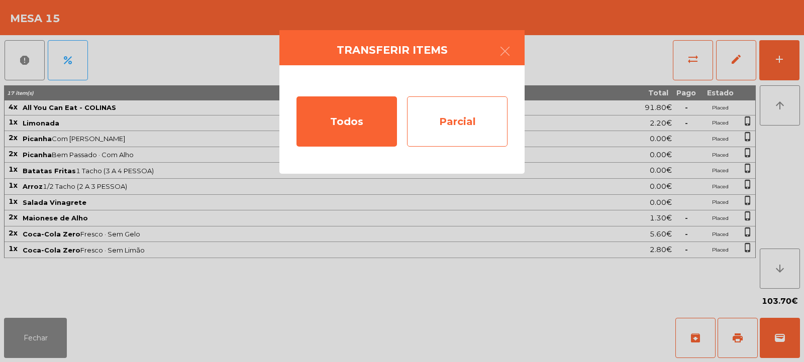
click at [471, 126] on div "Parcial" at bounding box center [457, 121] width 100 height 50
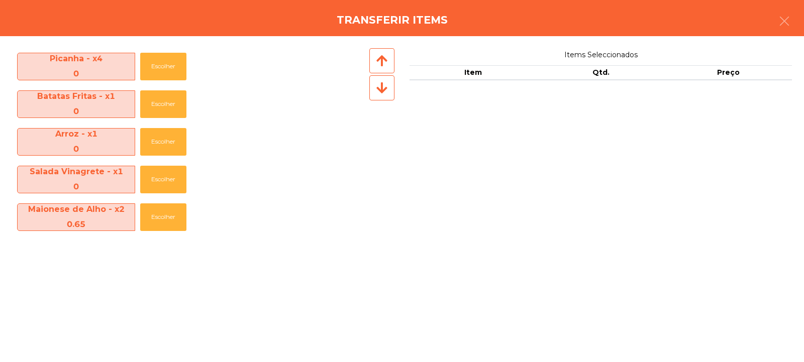
scroll to position [111, 0]
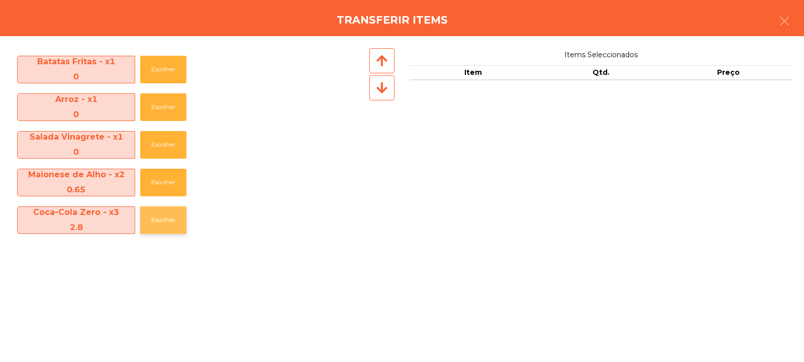
click at [171, 216] on button "Escolher" at bounding box center [163, 220] width 46 height 28
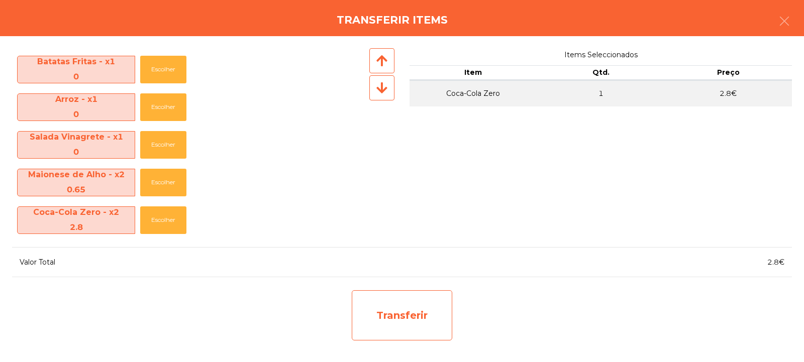
click at [394, 303] on div "Transferir" at bounding box center [402, 315] width 100 height 50
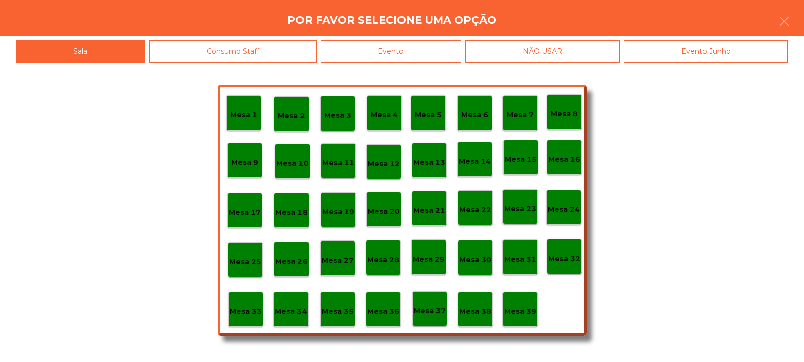
click at [418, 313] on p "Mesa 37" at bounding box center [430, 311] width 32 height 12
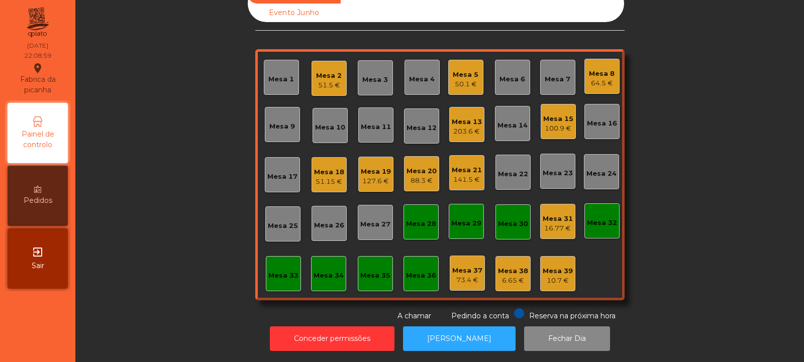
click at [555, 124] on div "100.9 €" at bounding box center [558, 129] width 30 height 10
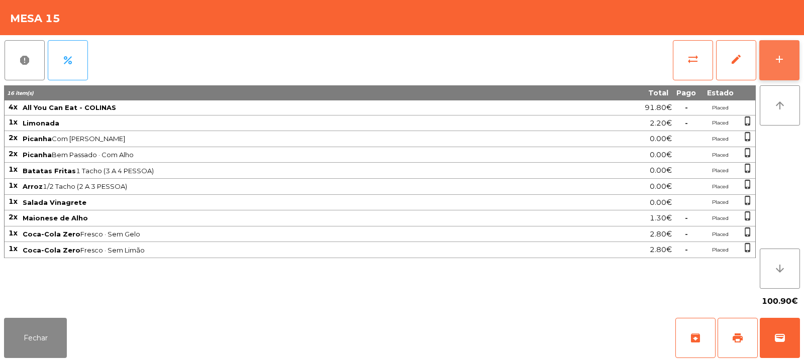
click at [778, 59] on div "add" at bounding box center [779, 59] width 12 height 12
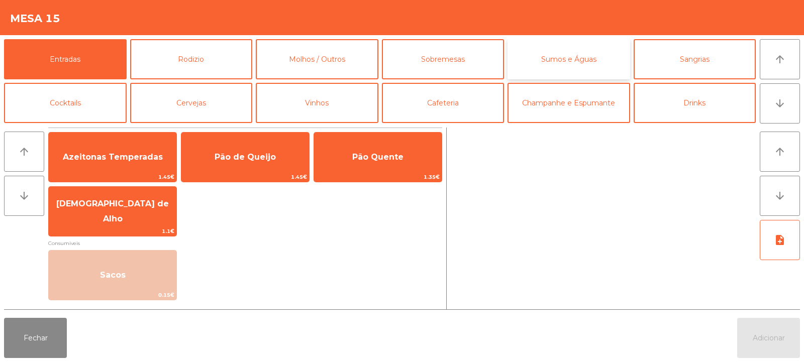
click at [565, 56] on button "Sumos e Águas" at bounding box center [568, 59] width 123 height 40
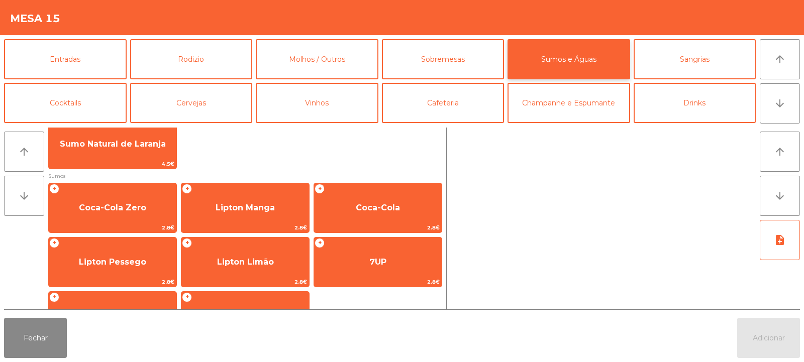
scroll to position [124, 0]
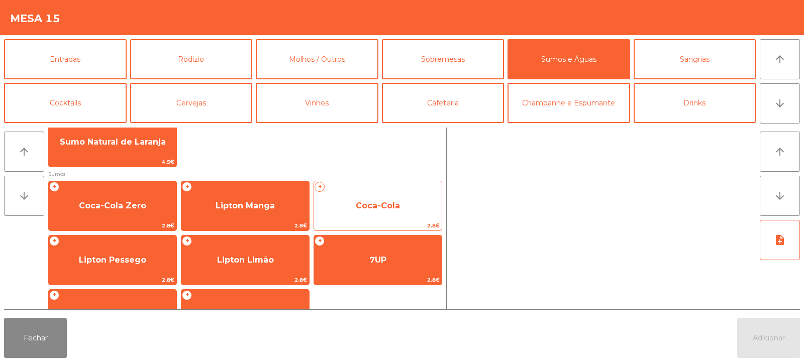
click at [355, 211] on span "Coca-Cola" at bounding box center [378, 205] width 128 height 27
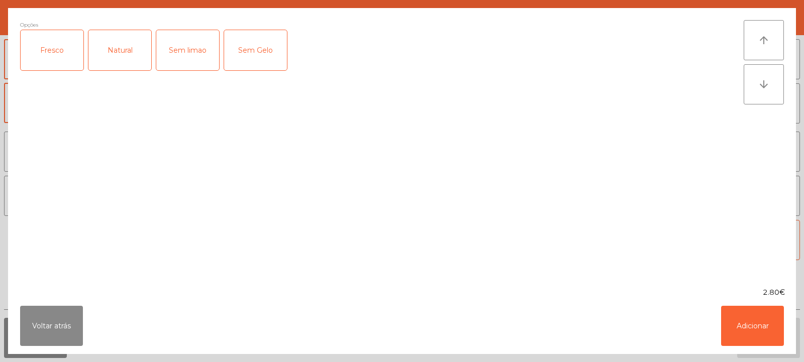
click at [51, 54] on div "Fresco" at bounding box center [52, 50] width 63 height 40
click at [764, 318] on button "Adicionar" at bounding box center [752, 326] width 63 height 40
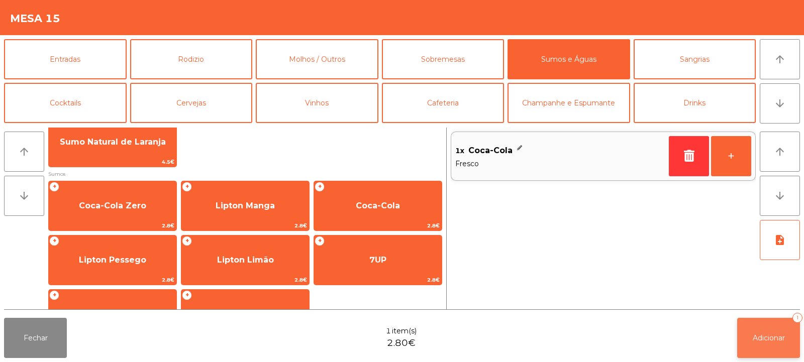
click at [770, 337] on span "Adicionar" at bounding box center [769, 338] width 32 height 9
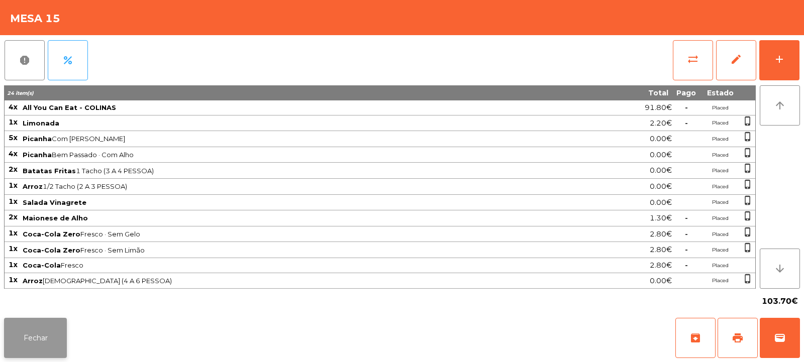
click at [35, 341] on button "Fechar" at bounding box center [35, 338] width 63 height 40
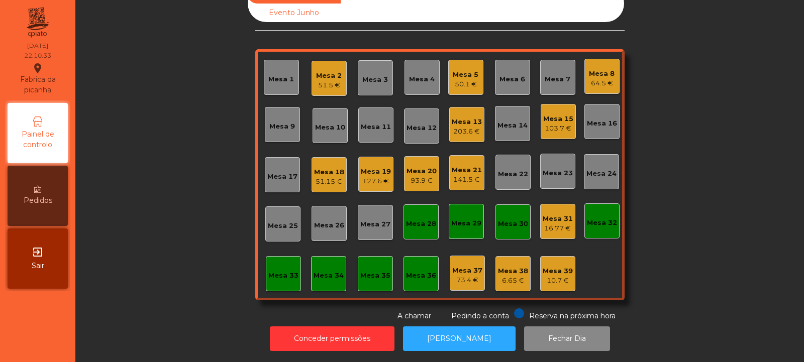
click at [325, 177] on div "51.15 €" at bounding box center [329, 182] width 30 height 10
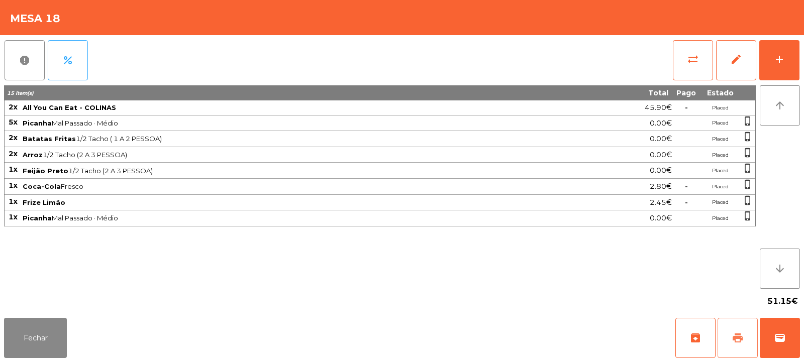
click at [736, 334] on span "print" at bounding box center [738, 338] width 12 height 12
click at [33, 329] on button "Fechar" at bounding box center [35, 338] width 63 height 40
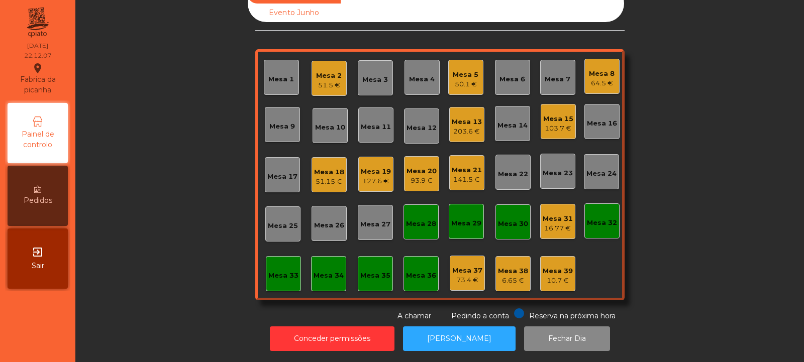
click at [322, 177] on div "51.15 €" at bounding box center [329, 182] width 30 height 10
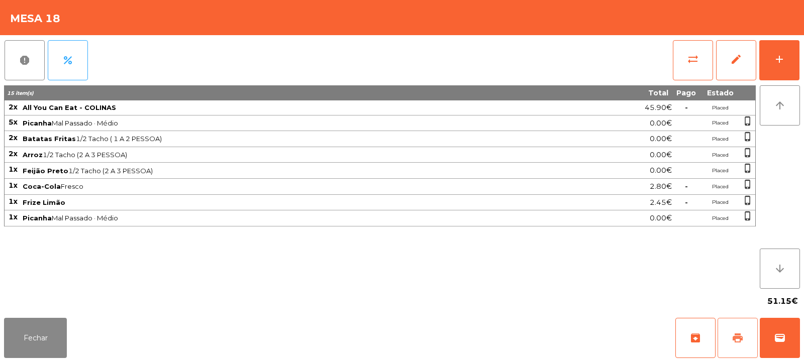
click at [732, 342] on span "print" at bounding box center [738, 338] width 12 height 12
click at [687, 63] on span "sync_alt" at bounding box center [693, 59] width 12 height 12
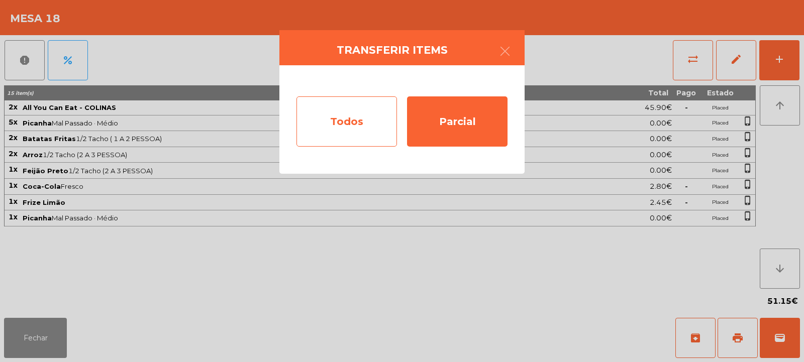
click at [351, 119] on div "Todos" at bounding box center [346, 121] width 100 height 50
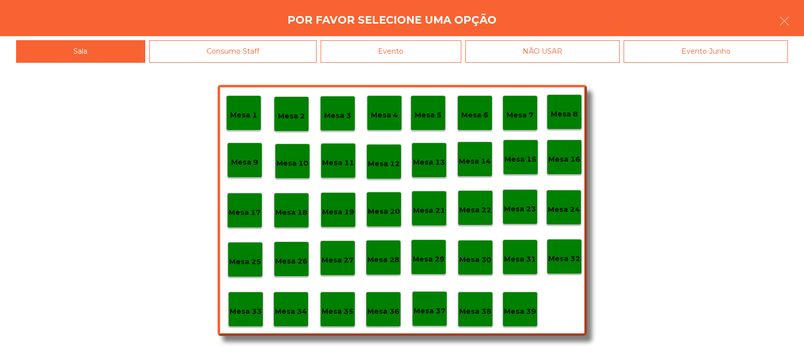
click at [387, 51] on div "Evento" at bounding box center [391, 51] width 141 height 23
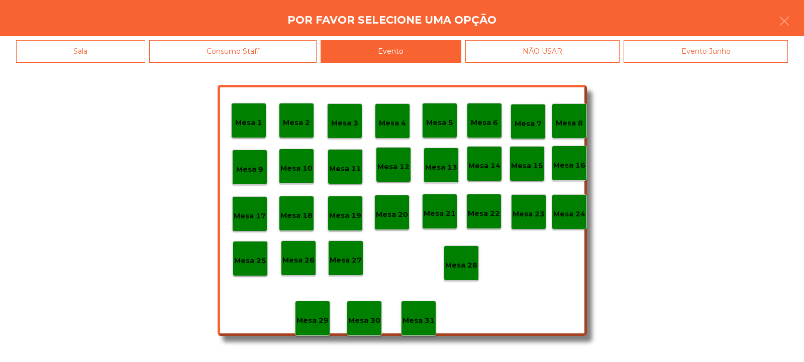
click at [466, 270] on p "Mesa 28" at bounding box center [461, 266] width 32 height 12
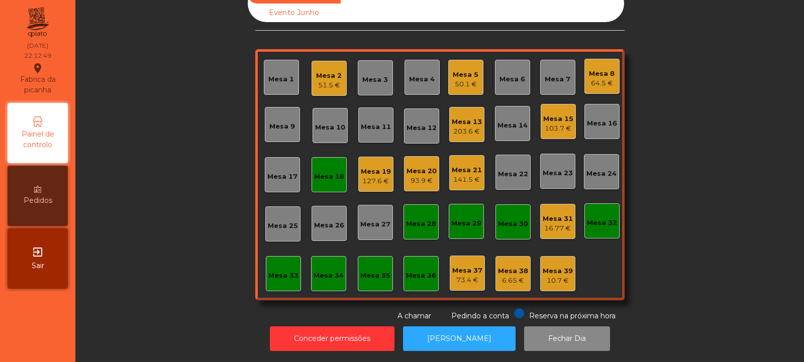
click at [331, 172] on div "Mesa 18" at bounding box center [329, 177] width 30 height 10
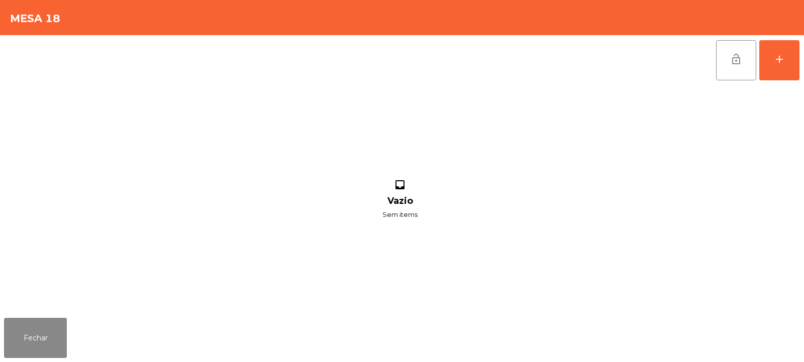
click at [733, 62] on span "lock_open" at bounding box center [736, 59] width 12 height 12
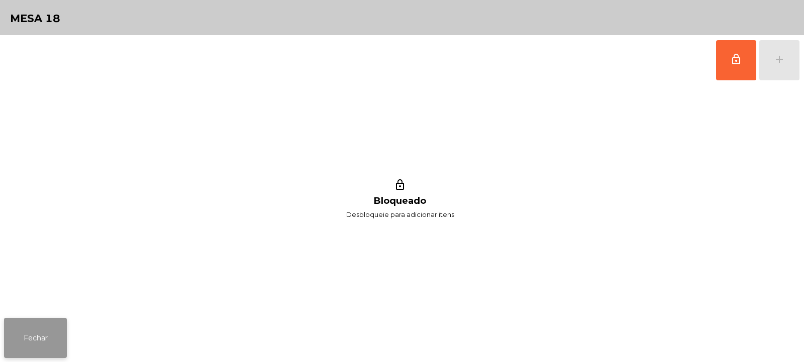
click at [25, 333] on button "Fechar" at bounding box center [35, 338] width 63 height 40
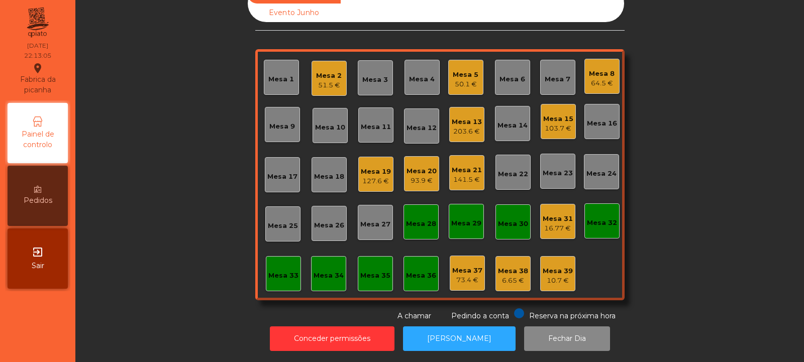
click at [600, 69] on div "Mesa 8" at bounding box center [602, 74] width 26 height 10
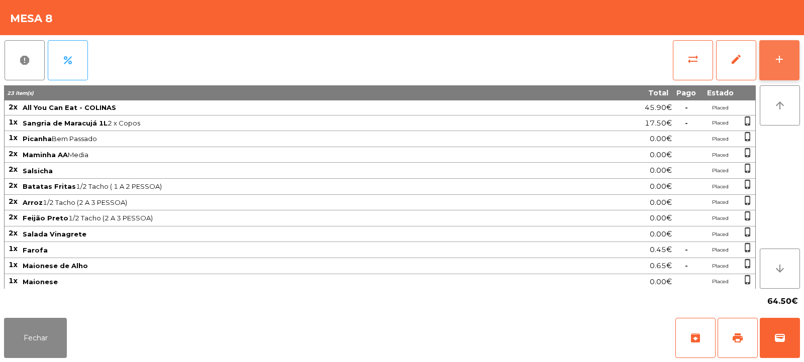
click at [780, 53] on div "add" at bounding box center [779, 59] width 12 height 12
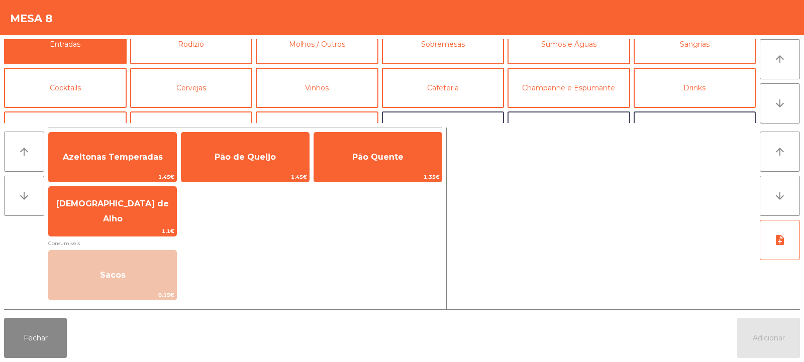
scroll to position [0, 0]
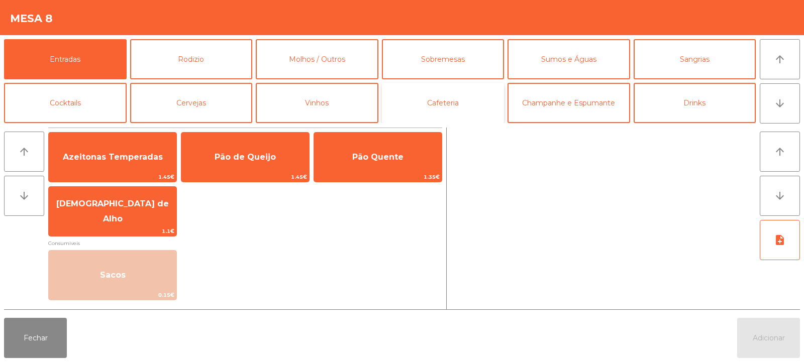
click at [437, 106] on button "Cafeteria" at bounding box center [443, 103] width 123 height 40
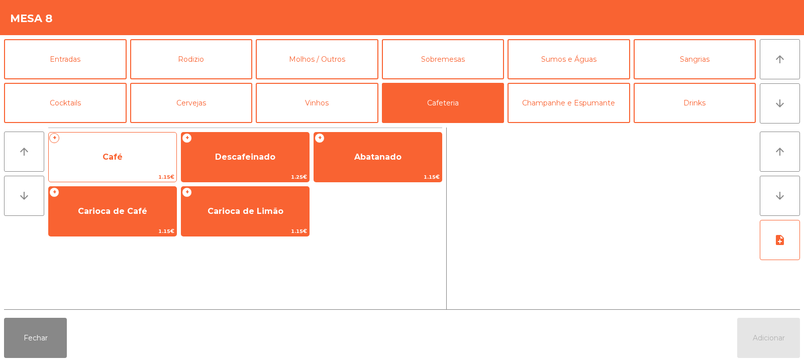
click at [151, 156] on span "Café" at bounding box center [113, 157] width 128 height 27
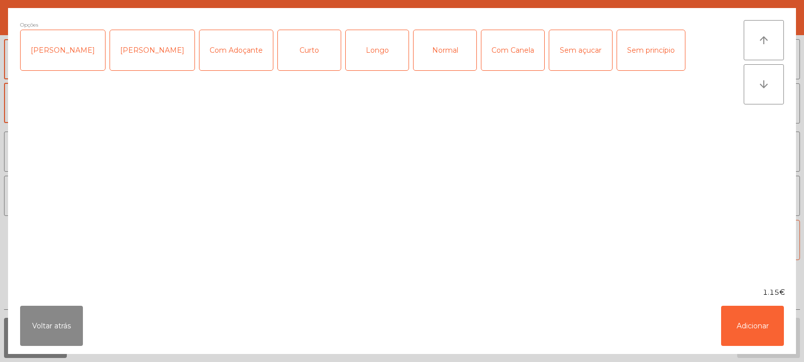
click at [430, 54] on div "Normal" at bounding box center [445, 50] width 63 height 40
click at [737, 320] on button "Adicionar" at bounding box center [752, 326] width 63 height 40
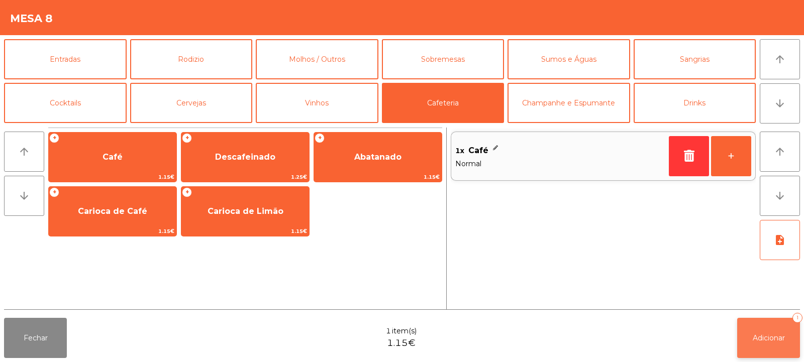
click at [774, 337] on span "Adicionar" at bounding box center [769, 338] width 32 height 9
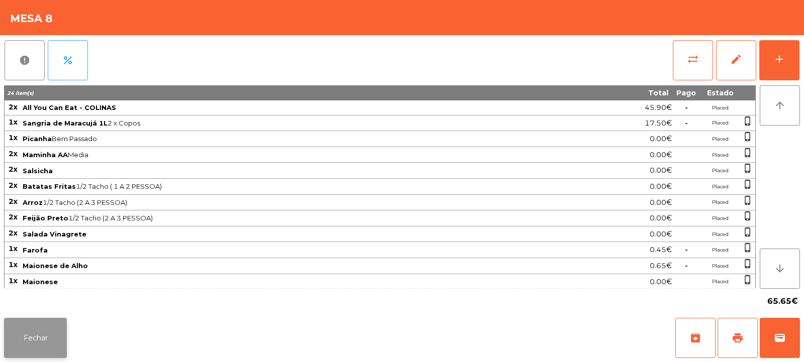
click at [16, 337] on button "Fechar" at bounding box center [35, 338] width 63 height 40
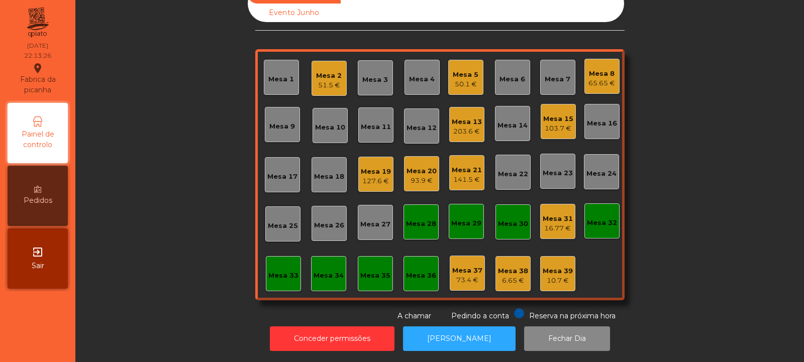
click at [332, 72] on div "Mesa 2" at bounding box center [329, 76] width 26 height 10
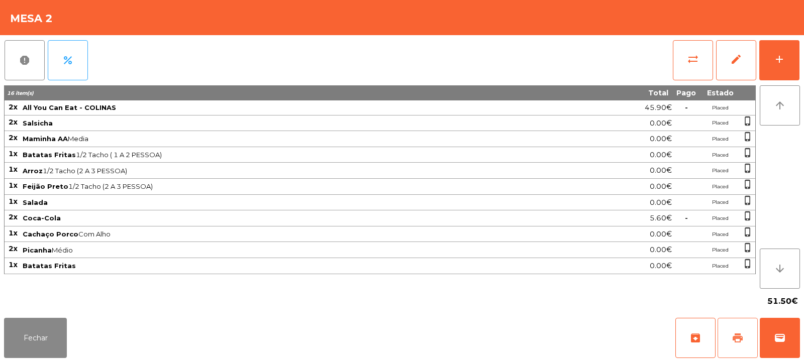
click at [739, 346] on button "print" at bounding box center [737, 338] width 40 height 40
click at [46, 332] on button "Fechar" at bounding box center [35, 338] width 63 height 40
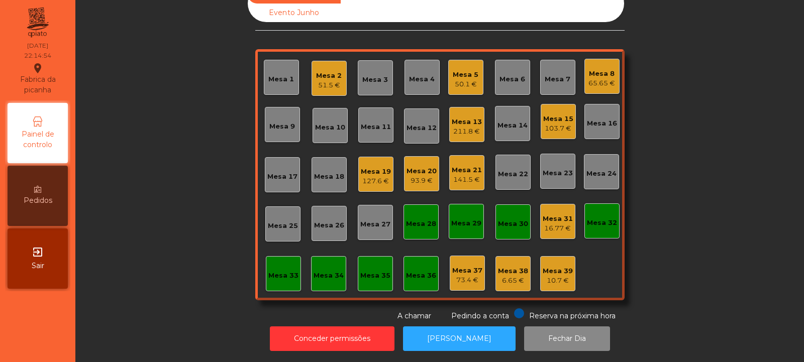
click at [331, 71] on div "Mesa 2" at bounding box center [329, 76] width 26 height 10
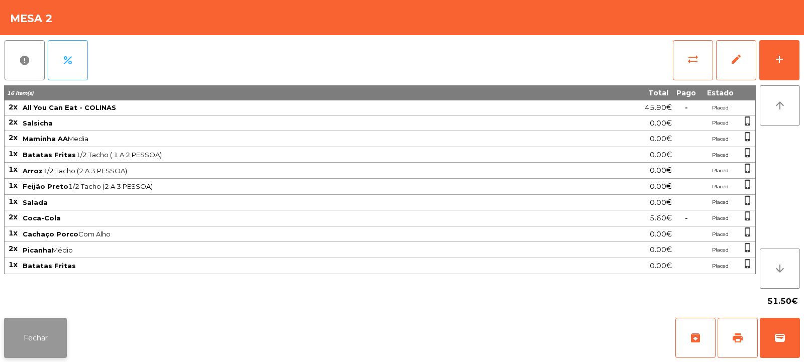
click at [32, 340] on button "Fechar" at bounding box center [35, 338] width 63 height 40
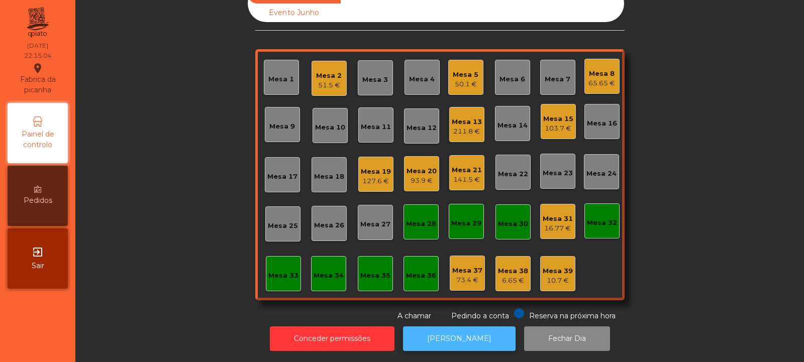
click at [451, 331] on button "[PERSON_NAME]" at bounding box center [459, 339] width 113 height 25
click at [446, 340] on button "[PERSON_NAME]" at bounding box center [459, 339] width 113 height 25
click at [316, 80] on div "51.5 €" at bounding box center [329, 85] width 26 height 10
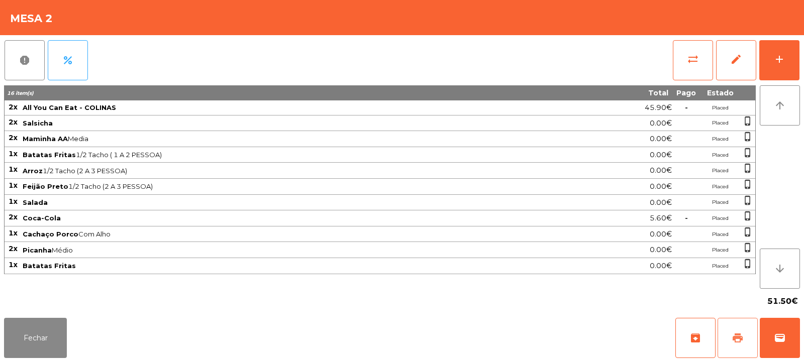
click at [739, 334] on span "print" at bounding box center [738, 338] width 12 height 12
click at [708, 42] on button "sync_alt" at bounding box center [693, 60] width 40 height 40
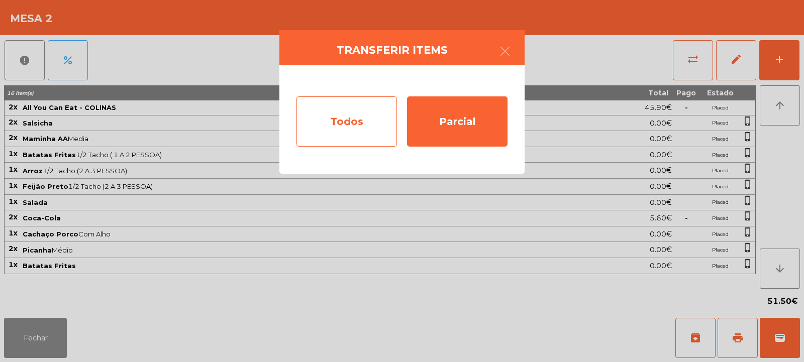
click at [344, 121] on div "Todos" at bounding box center [346, 121] width 100 height 50
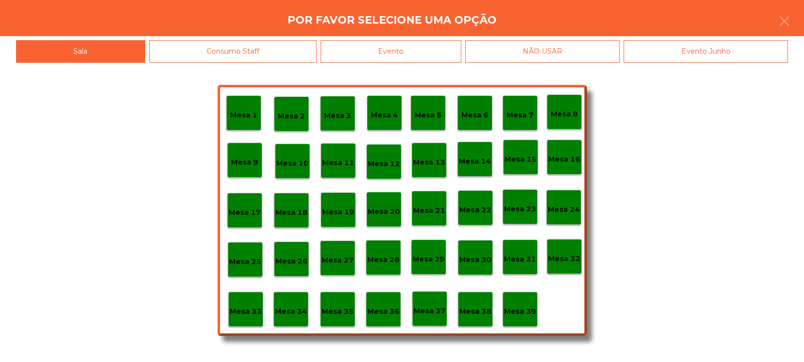
click at [405, 56] on div "Evento" at bounding box center [391, 51] width 141 height 23
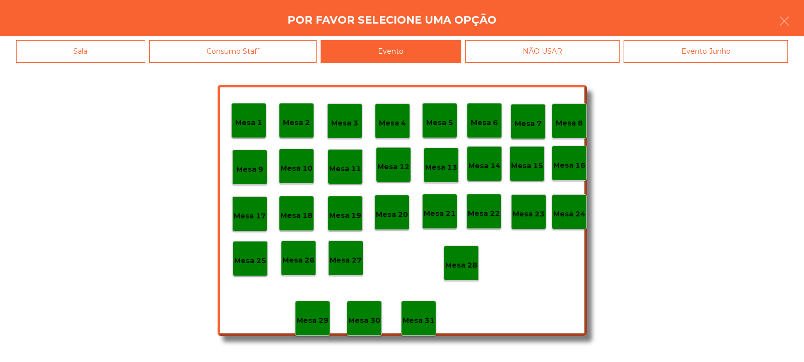
click at [465, 266] on p "Mesa 28" at bounding box center [461, 266] width 32 height 12
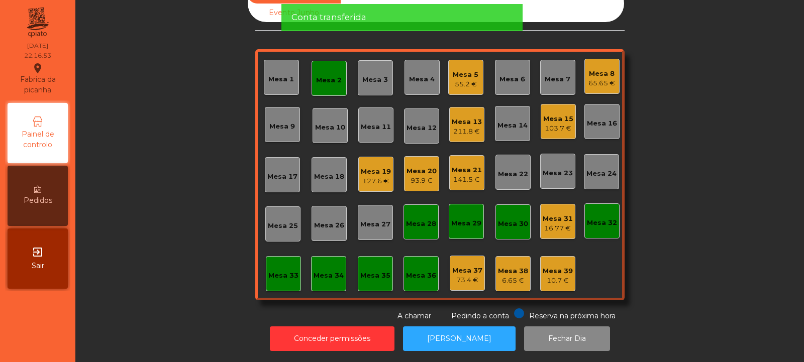
click at [324, 75] on div "Mesa 2" at bounding box center [329, 80] width 26 height 10
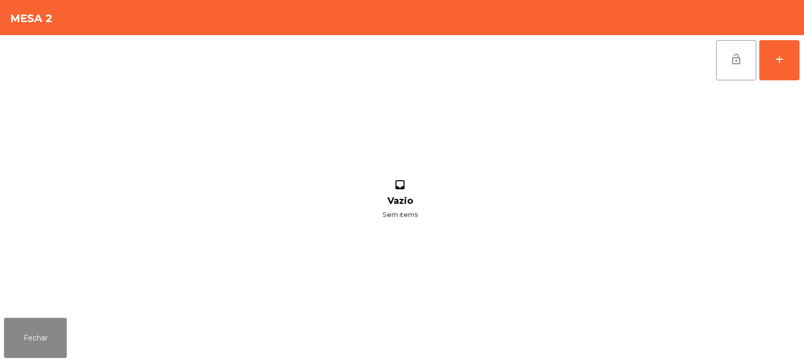
click at [734, 62] on span "lock_open" at bounding box center [736, 59] width 12 height 12
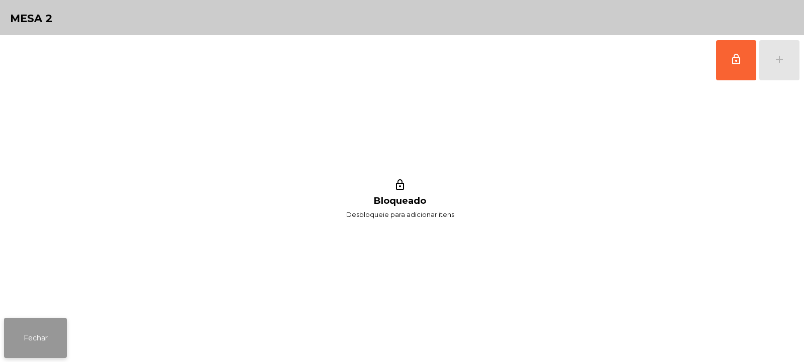
click at [37, 334] on button "Fechar" at bounding box center [35, 338] width 63 height 40
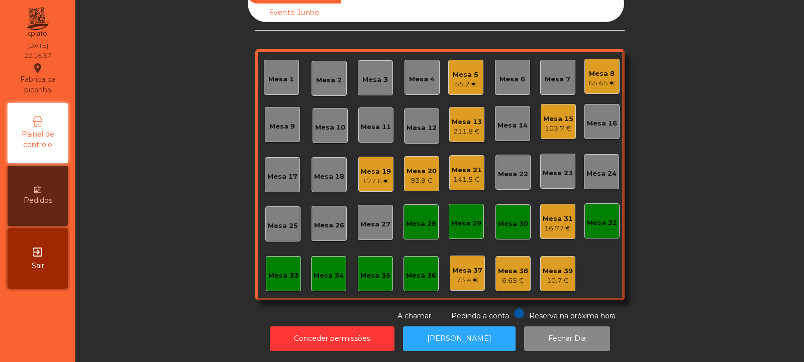
click at [595, 82] on div "Mesa 8 65.65 €" at bounding box center [601, 76] width 35 height 35
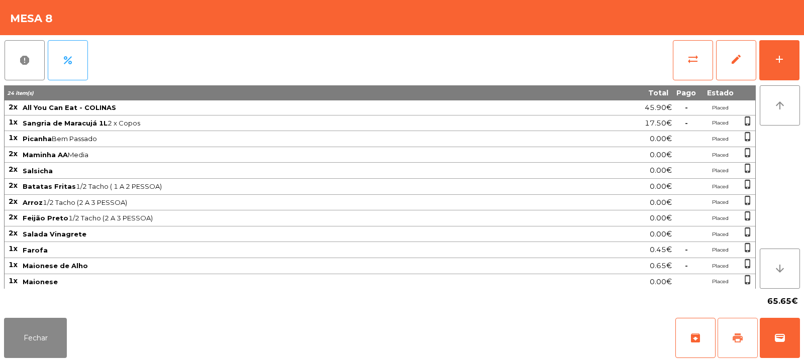
click at [742, 337] on span "print" at bounding box center [738, 338] width 12 height 12
click at [732, 347] on button "print" at bounding box center [737, 338] width 40 height 40
click at [691, 55] on span "sync_alt" at bounding box center [693, 59] width 12 height 12
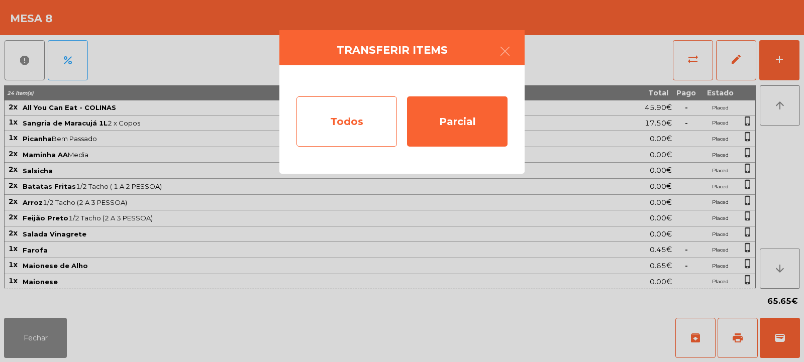
click at [347, 115] on div "Todos" at bounding box center [346, 121] width 100 height 50
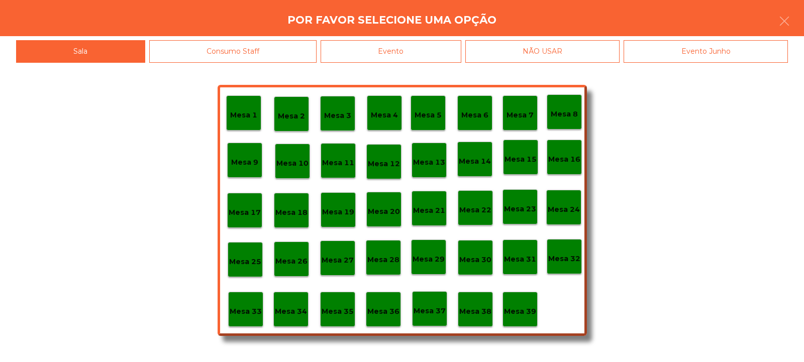
click at [392, 46] on div "Evento" at bounding box center [391, 51] width 141 height 23
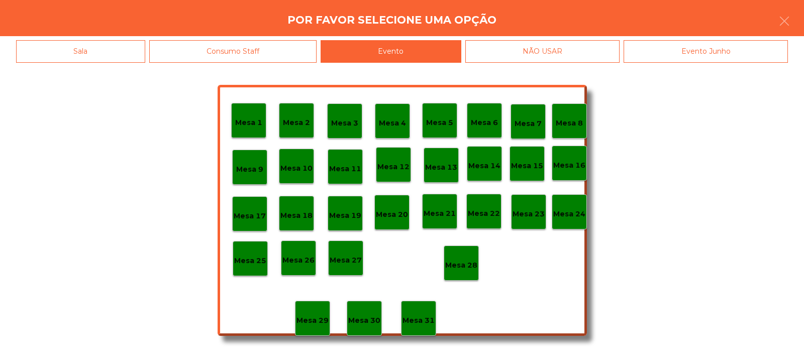
click at [458, 259] on div "Mesa 28" at bounding box center [461, 264] width 32 height 16
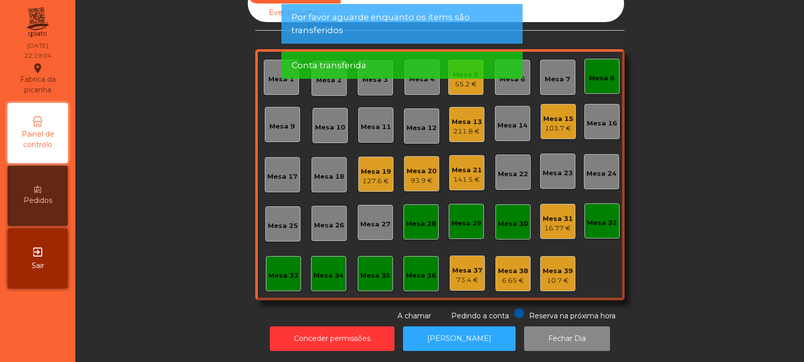
click at [609, 73] on div "Mesa 8" at bounding box center [602, 78] width 26 height 10
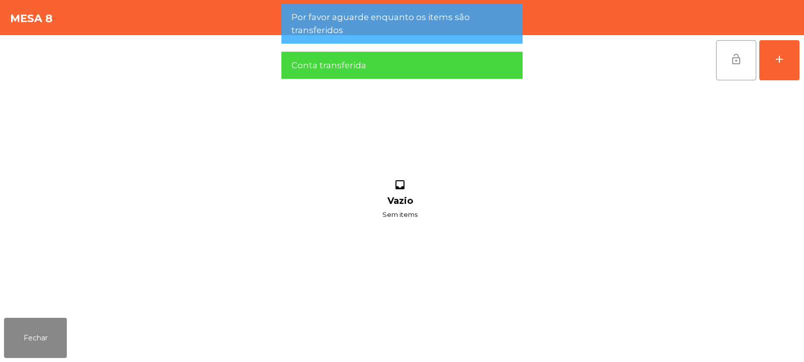
click at [732, 64] on span "lock_open" at bounding box center [736, 59] width 12 height 12
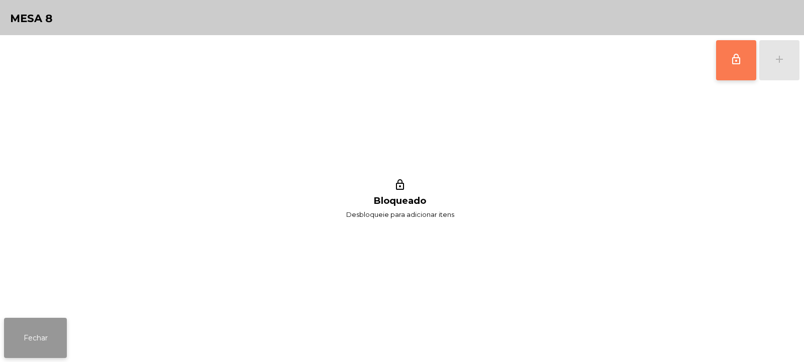
click at [38, 321] on button "Fechar" at bounding box center [35, 338] width 63 height 40
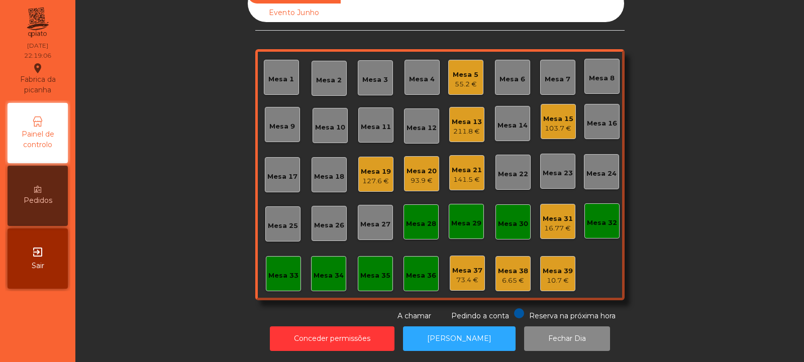
click at [478, 157] on div "Mesa 21 141.5 €" at bounding box center [466, 172] width 35 height 35
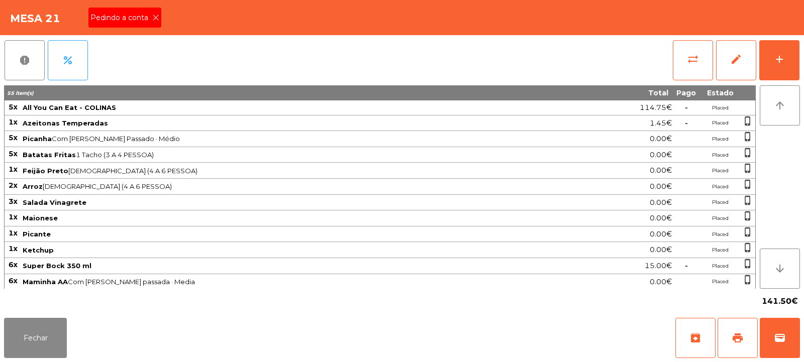
click at [155, 17] on icon at bounding box center [155, 17] width 7 height 7
click at [730, 335] on button "print" at bounding box center [737, 338] width 40 height 40
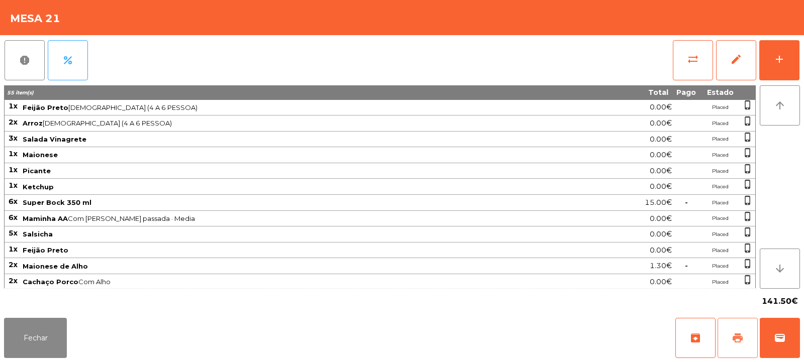
scroll to position [129, 0]
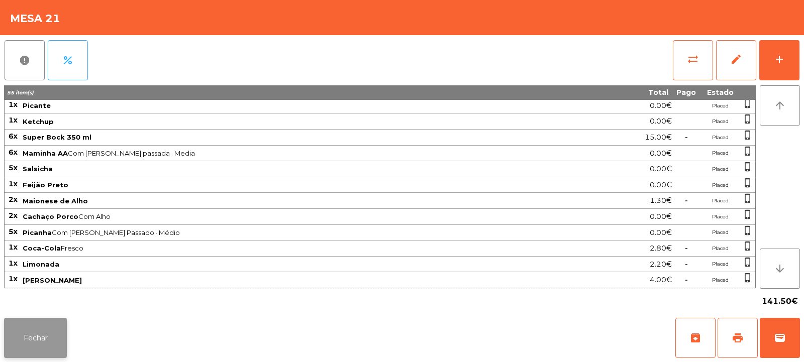
click at [26, 331] on button "Fechar" at bounding box center [35, 338] width 63 height 40
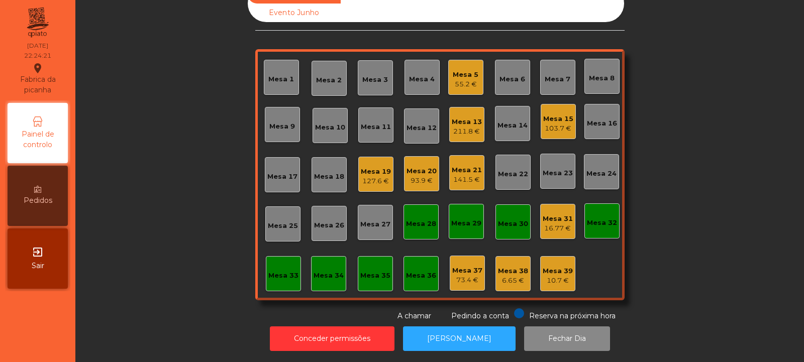
click at [470, 117] on div "Mesa 13" at bounding box center [467, 122] width 30 height 10
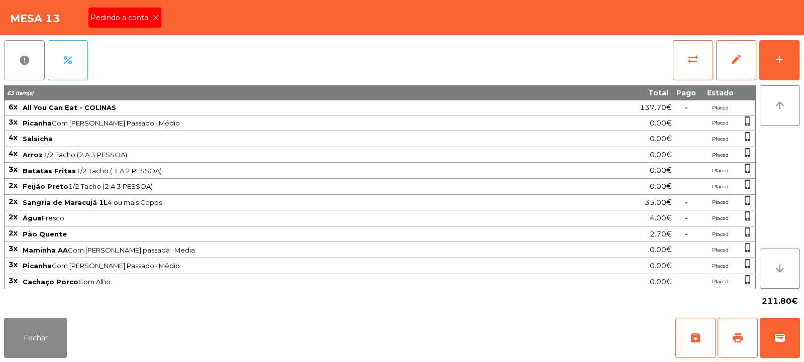
click at [140, 18] on span "Pedindo a conta" at bounding box center [121, 18] width 62 height 11
click at [729, 339] on button "print" at bounding box center [737, 338] width 40 height 40
click at [750, 345] on button "print" at bounding box center [737, 338] width 40 height 40
click at [773, 334] on button "wallet" at bounding box center [780, 338] width 40 height 40
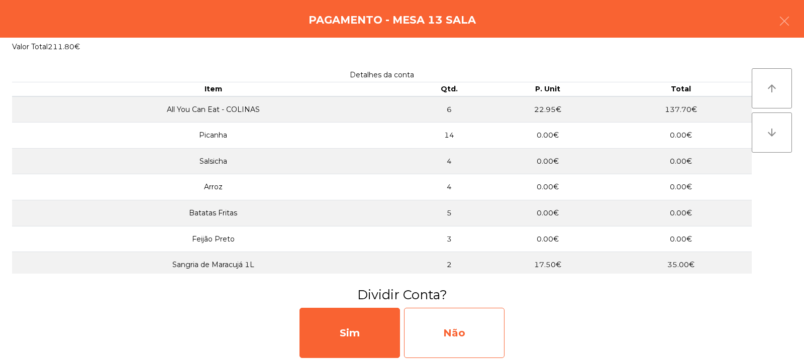
click at [450, 312] on div "Não" at bounding box center [454, 333] width 100 height 50
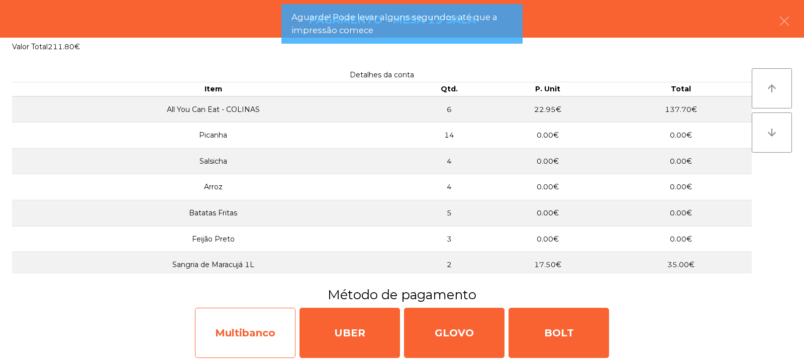
click at [238, 331] on div "Multibanco" at bounding box center [245, 333] width 100 height 50
select select "**"
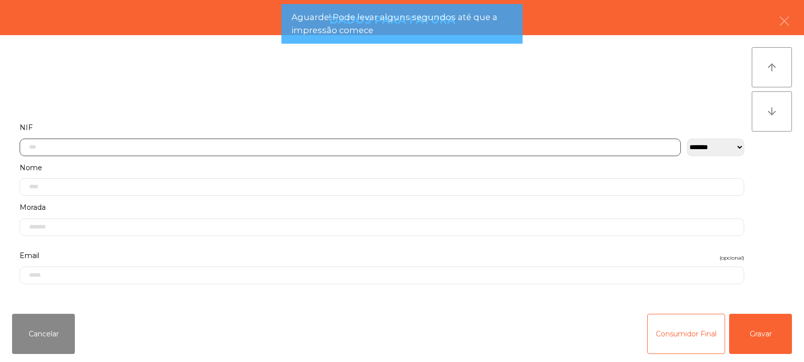
click at [285, 147] on input "text" at bounding box center [350, 148] width 661 height 18
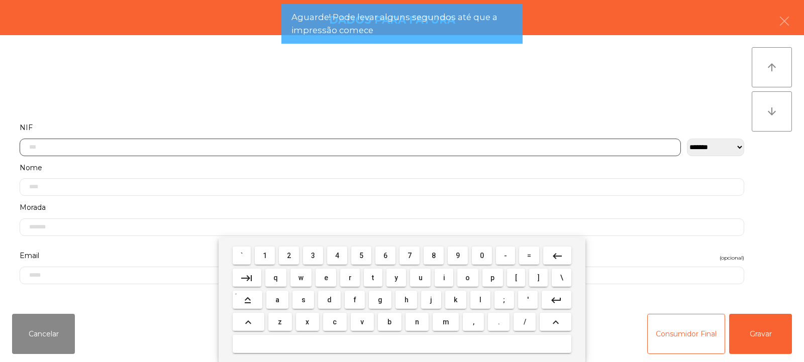
scroll to position [73, 0]
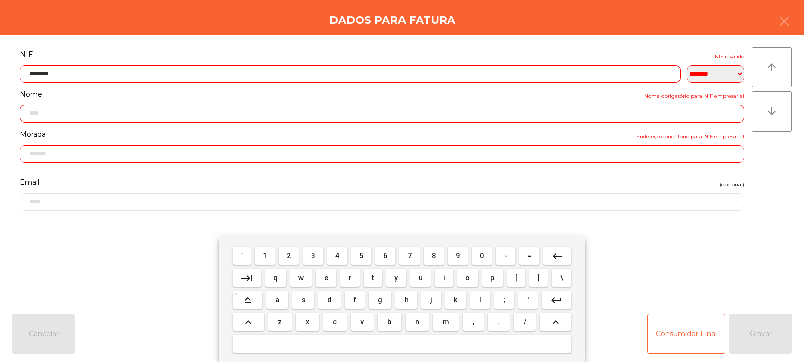
type input "*********"
type input "**********"
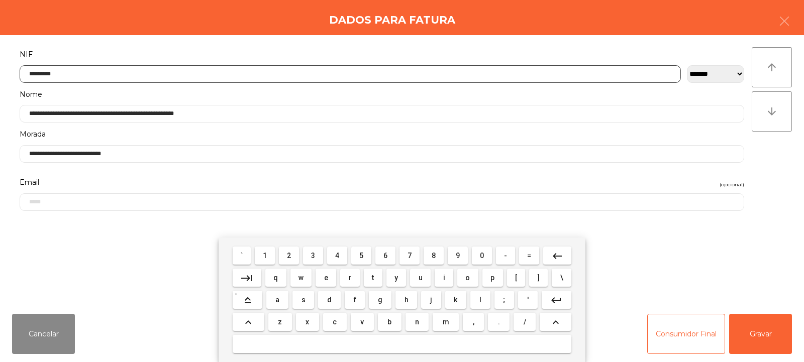
type input "*********"
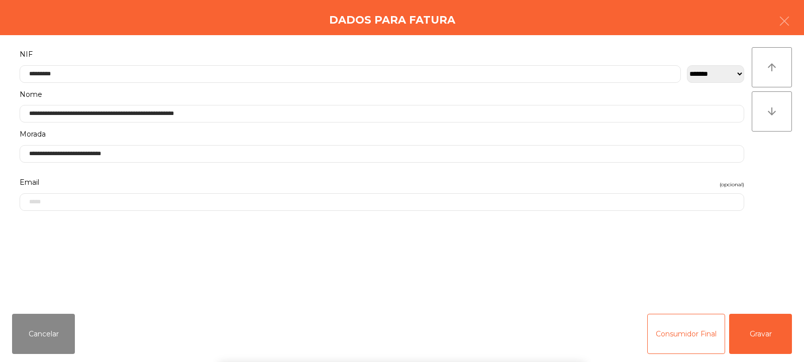
click at [772, 336] on div "` 1 2 3 4 5 6 7 8 9 0 - = keyboard_backspace keyboard_tab q w e r t y u i o p […" at bounding box center [402, 300] width 804 height 125
click at [772, 330] on button "Gravar" at bounding box center [760, 334] width 63 height 40
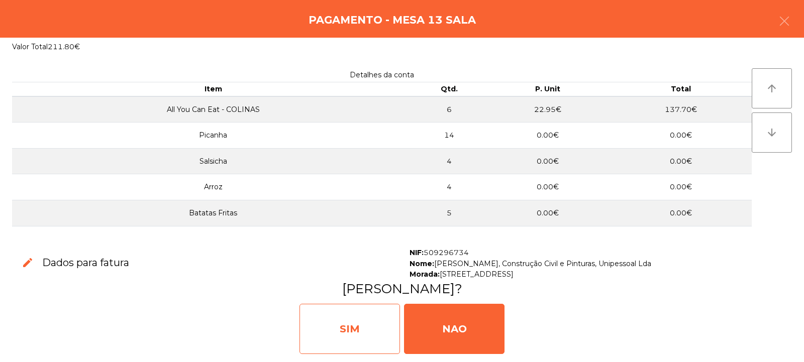
click at [345, 317] on div "SIM" at bounding box center [349, 329] width 100 height 50
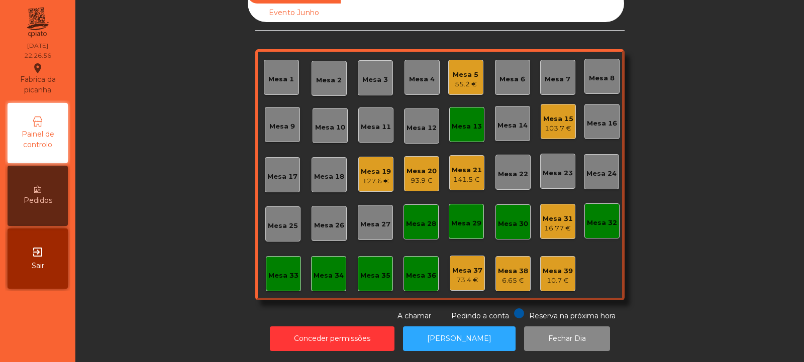
click at [456, 122] on div "Mesa 13" at bounding box center [467, 127] width 30 height 10
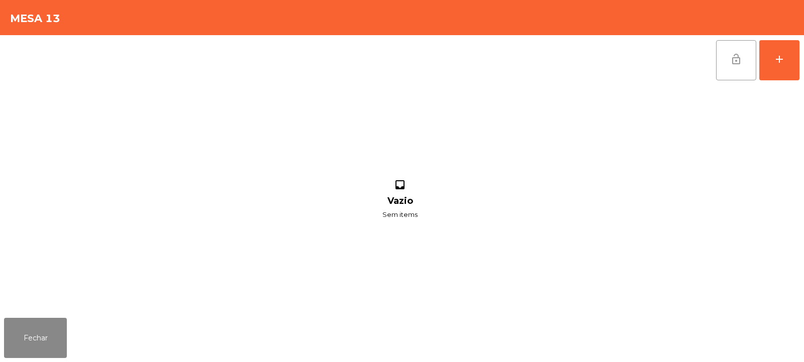
click at [737, 70] on button "lock_open" at bounding box center [736, 60] width 40 height 40
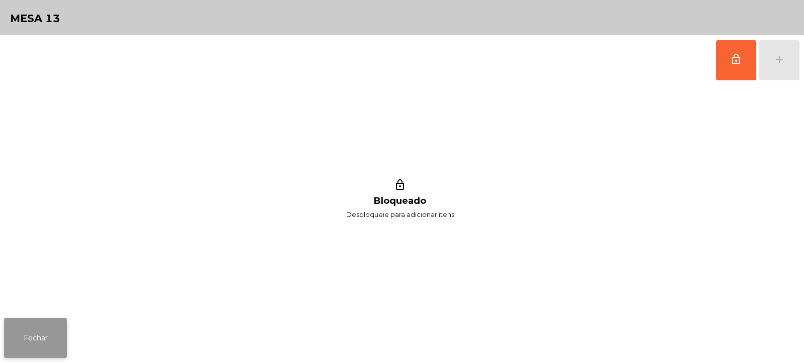
click at [45, 331] on button "Fechar" at bounding box center [35, 338] width 63 height 40
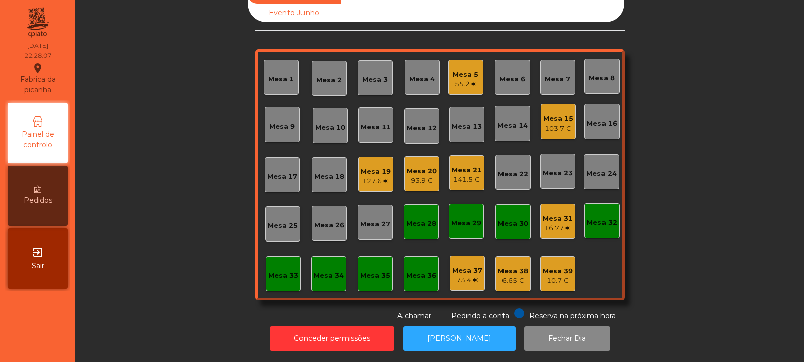
click at [554, 266] on div "Mesa 39" at bounding box center [558, 271] width 30 height 10
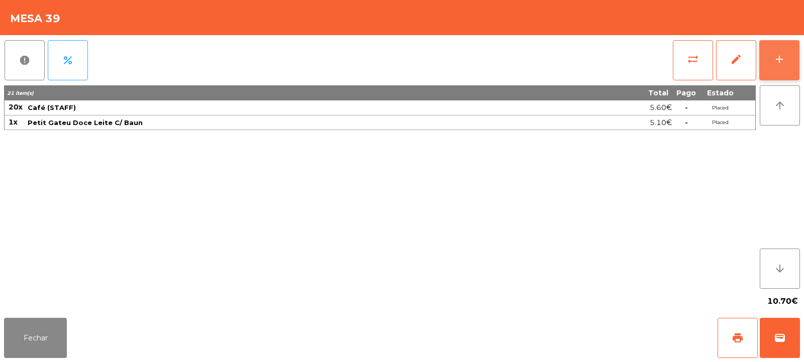
click at [789, 59] on button "add" at bounding box center [779, 60] width 40 height 40
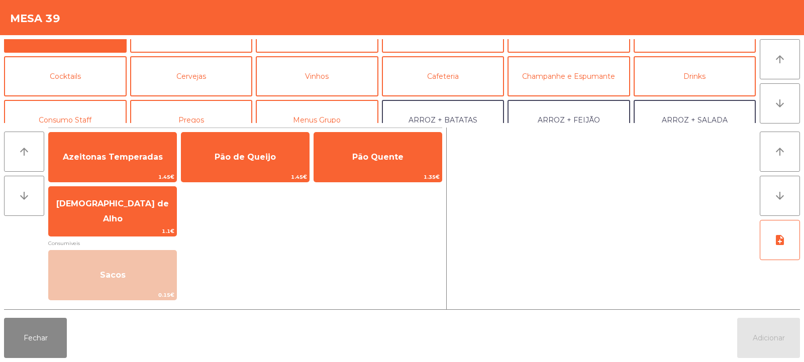
scroll to position [49, 0]
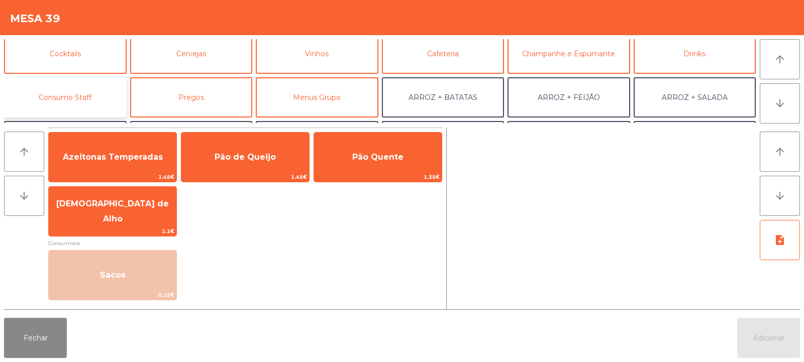
click at [79, 102] on button "Consumo Staff" at bounding box center [65, 97] width 123 height 40
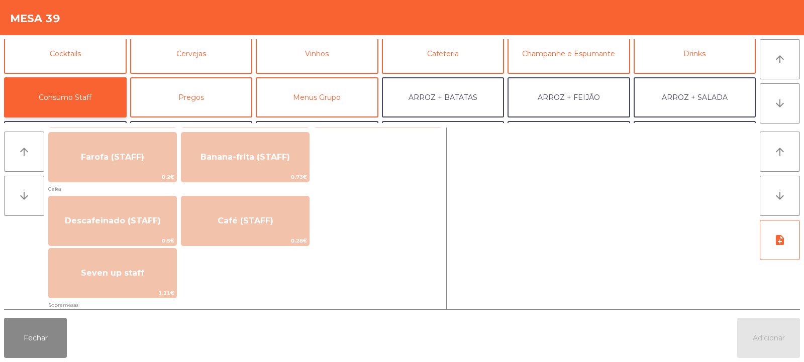
scroll to position [555, 0]
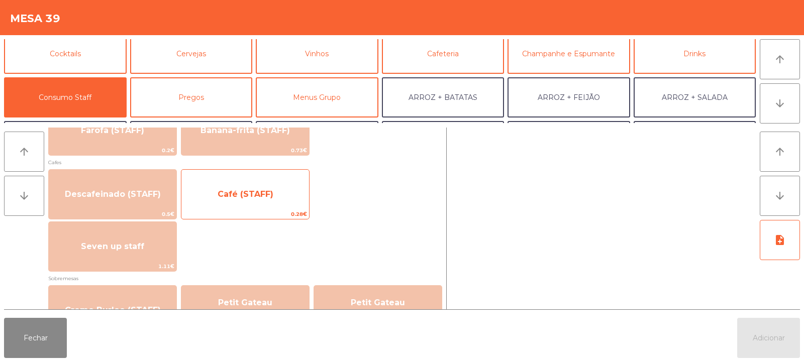
click at [247, 191] on span "Café (STAFF)" at bounding box center [246, 194] width 56 height 10
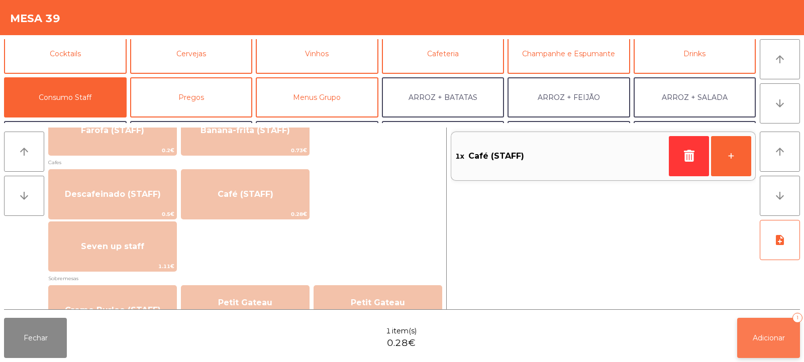
click at [761, 335] on span "Adicionar" at bounding box center [769, 338] width 32 height 9
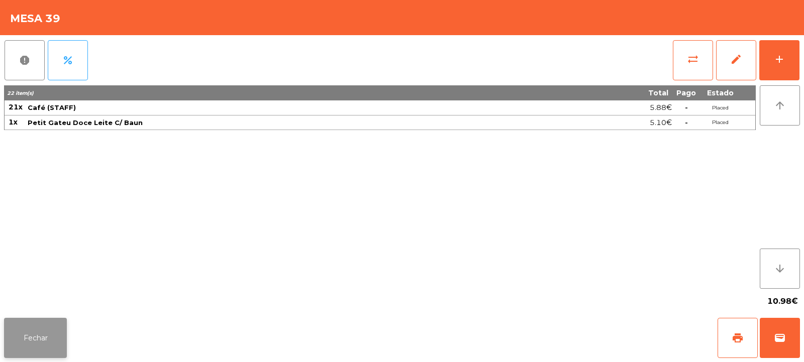
click at [44, 332] on button "Fechar" at bounding box center [35, 338] width 63 height 40
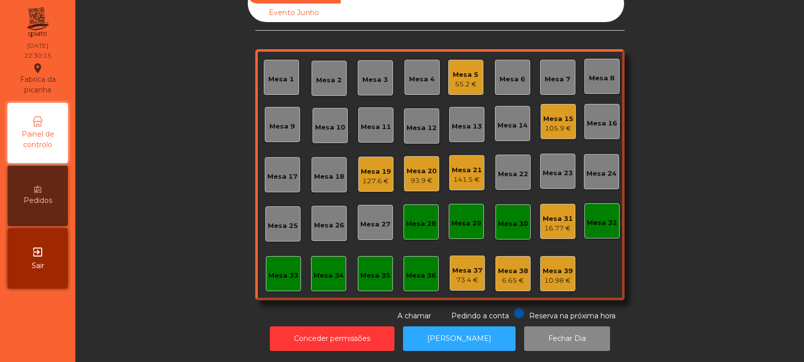
click at [461, 175] on div "141.5 €" at bounding box center [467, 180] width 30 height 10
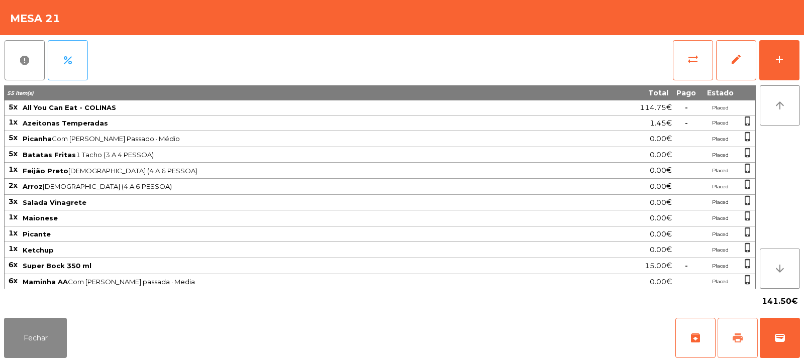
click at [735, 335] on span "print" at bounding box center [738, 338] width 12 height 12
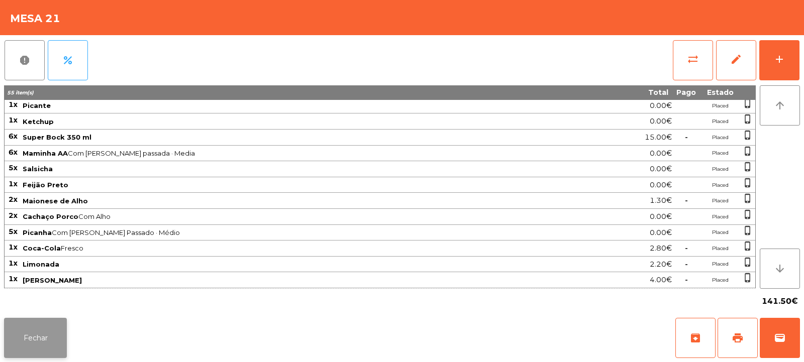
click at [36, 339] on button "Fechar" at bounding box center [35, 338] width 63 height 40
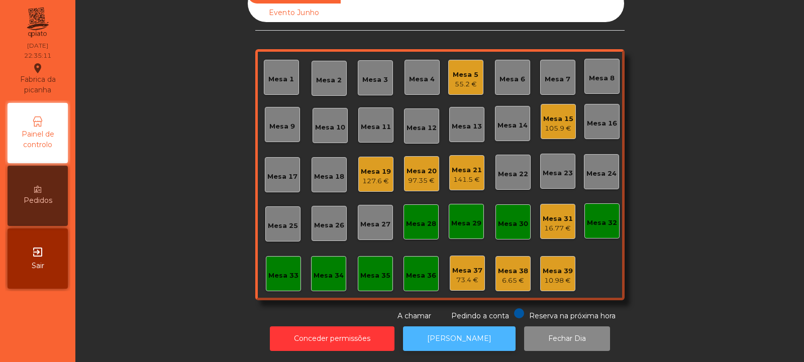
click at [452, 333] on button "[PERSON_NAME]" at bounding box center [459, 339] width 113 height 25
click at [460, 165] on div "Mesa 21" at bounding box center [467, 170] width 30 height 10
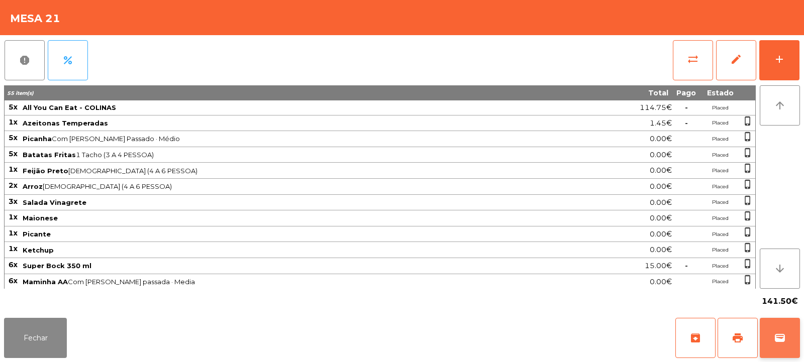
click at [779, 336] on span "wallet" at bounding box center [780, 338] width 12 height 12
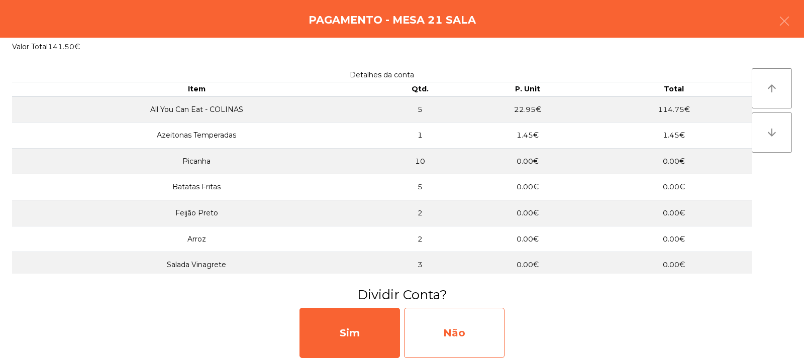
click at [447, 339] on div "Não" at bounding box center [454, 333] width 100 height 50
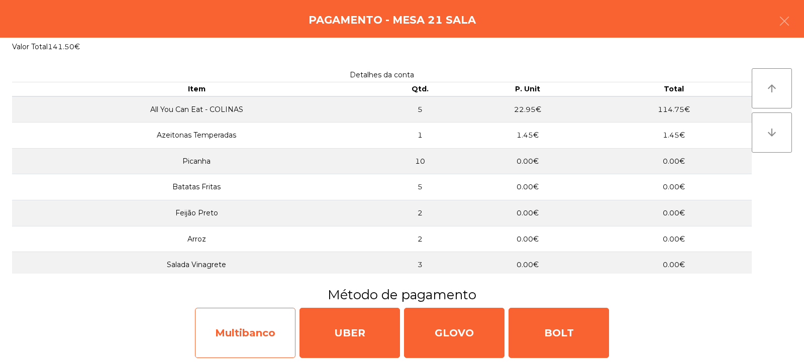
click at [243, 330] on div "Multibanco" at bounding box center [245, 333] width 100 height 50
select select "**"
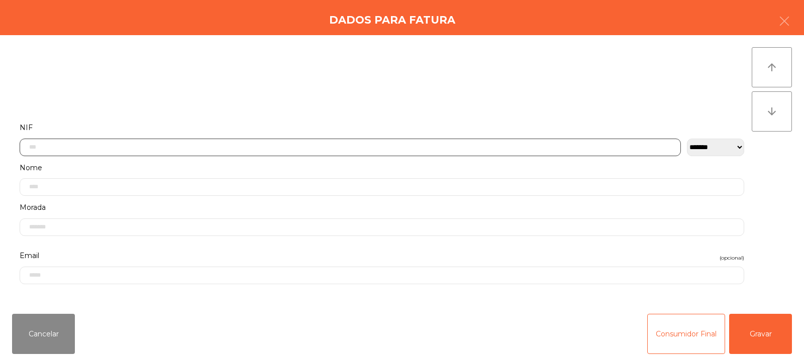
click at [143, 149] on input "text" at bounding box center [350, 148] width 661 height 18
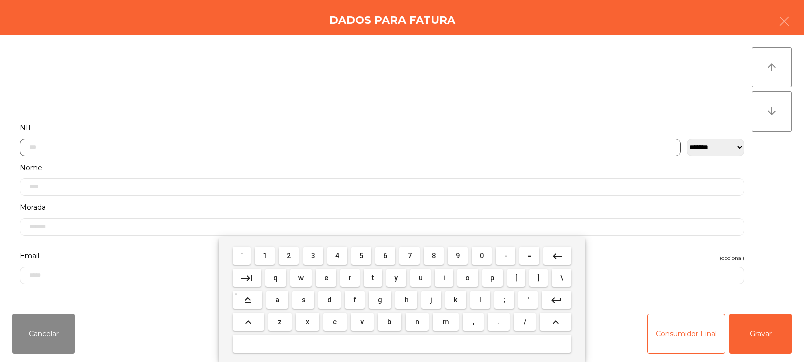
scroll to position [73, 0]
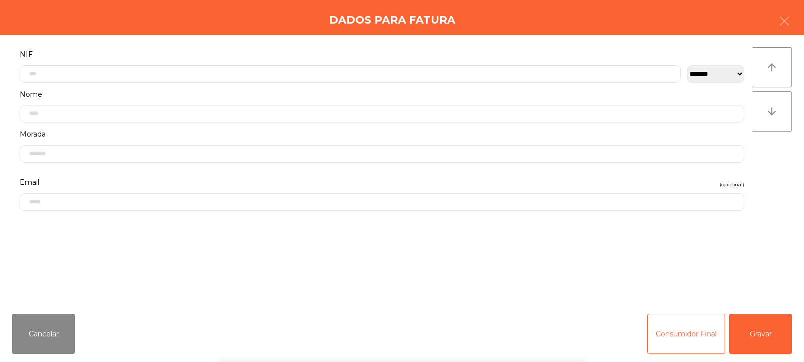
click at [762, 163] on div "arrow_upward arrow_downward" at bounding box center [772, 170] width 40 height 247
click at [794, 21] on button "button" at bounding box center [784, 22] width 28 height 30
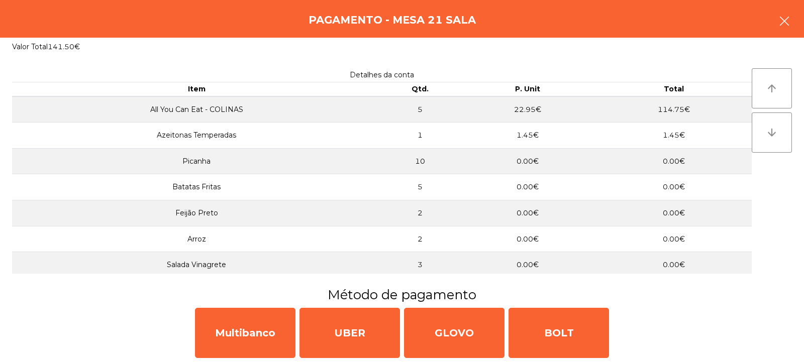
click at [783, 22] on icon "button" at bounding box center [784, 21] width 12 height 12
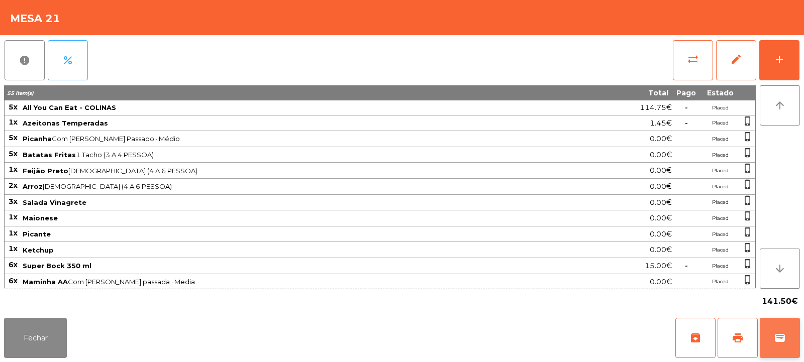
click at [776, 336] on span "wallet" at bounding box center [780, 338] width 12 height 12
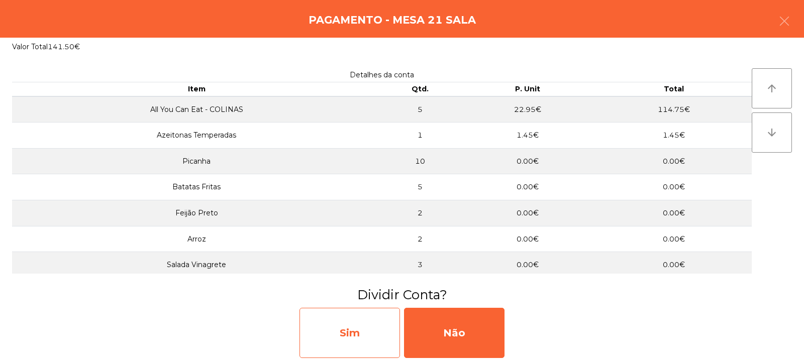
click at [331, 328] on div "Sim" at bounding box center [349, 333] width 100 height 50
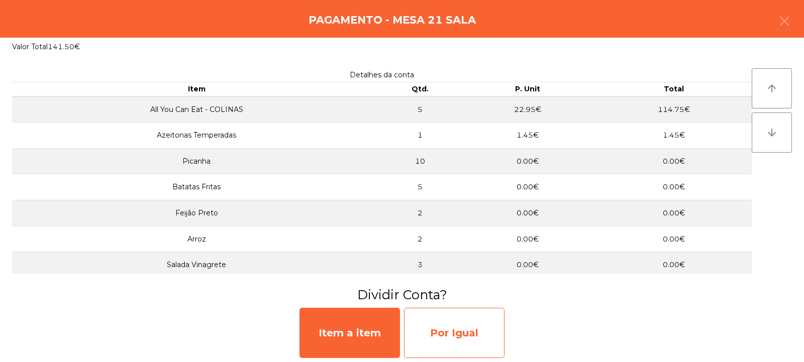
click at [475, 333] on div "Por Igual" at bounding box center [454, 333] width 100 height 50
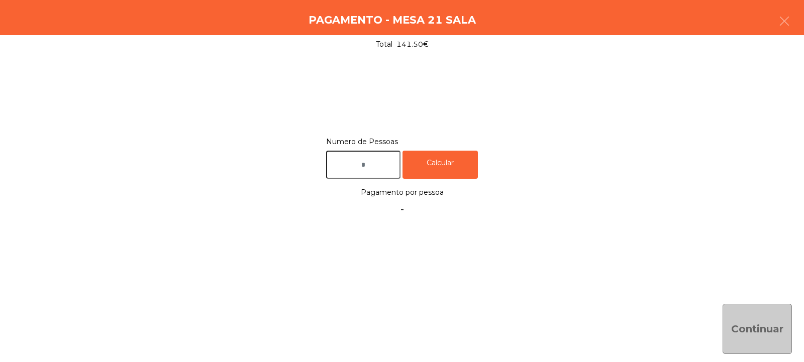
click at [385, 165] on input "text" at bounding box center [363, 165] width 74 height 29
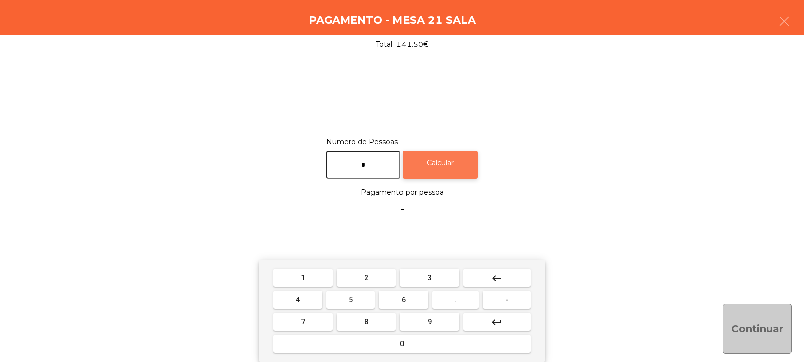
type input "*"
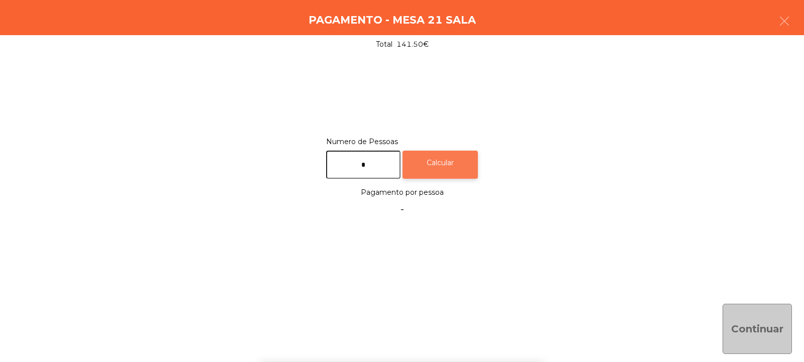
click at [455, 162] on div "Calcular" at bounding box center [439, 165] width 75 height 29
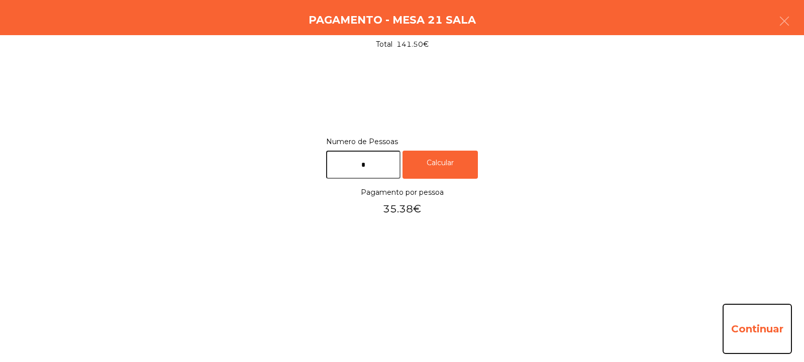
click at [767, 325] on button "Continuar" at bounding box center [756, 329] width 69 height 50
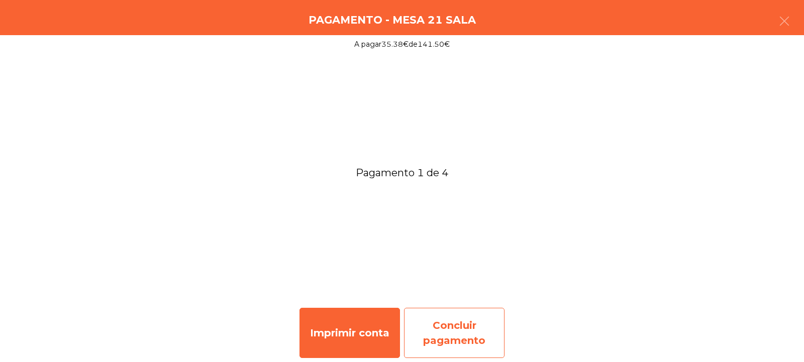
click at [460, 330] on div "Concluir pagamento" at bounding box center [454, 333] width 100 height 50
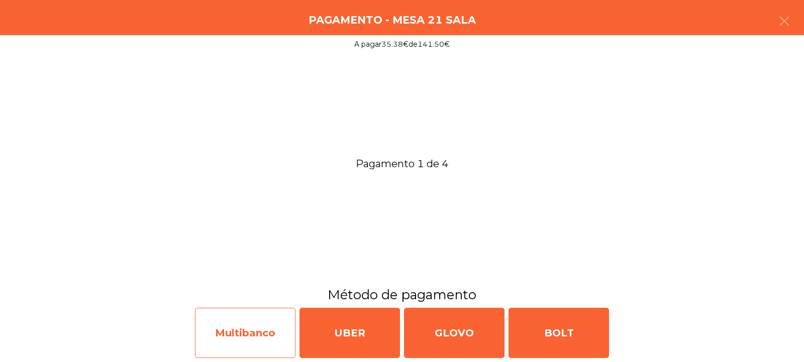
click at [231, 338] on div "Multibanco" at bounding box center [245, 333] width 100 height 50
select select "**"
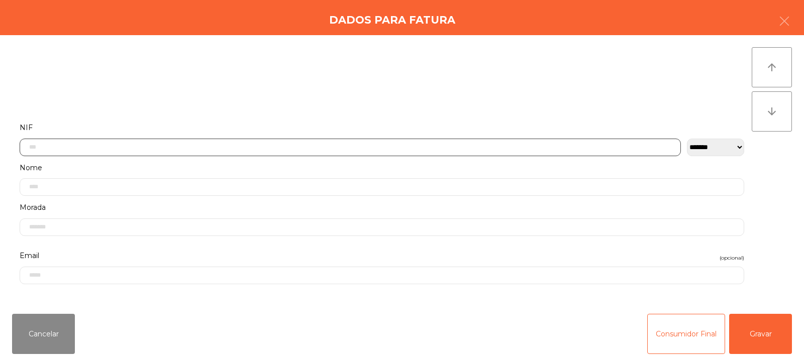
click at [99, 150] on input "text" at bounding box center [350, 148] width 661 height 18
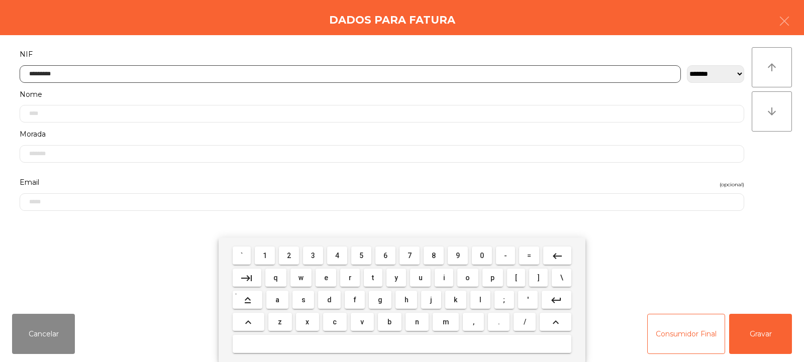
type input "*********"
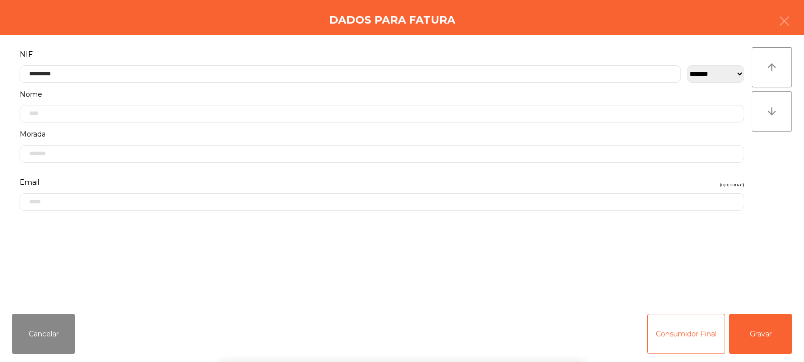
click at [778, 161] on div "arrow_upward arrow_downward" at bounding box center [772, 170] width 40 height 247
click at [762, 341] on button "Gravar" at bounding box center [760, 334] width 63 height 40
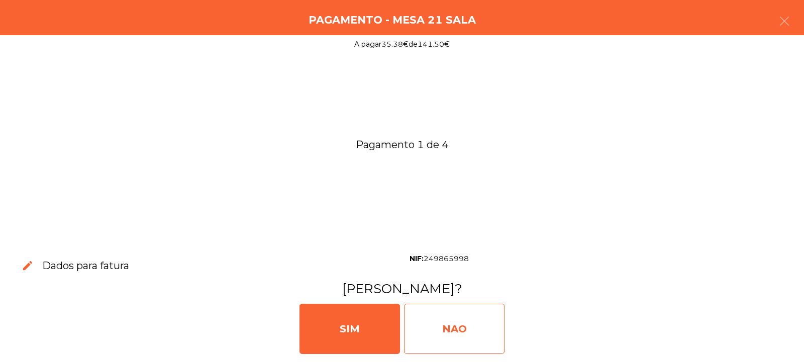
click at [450, 331] on div "NAO" at bounding box center [454, 329] width 100 height 50
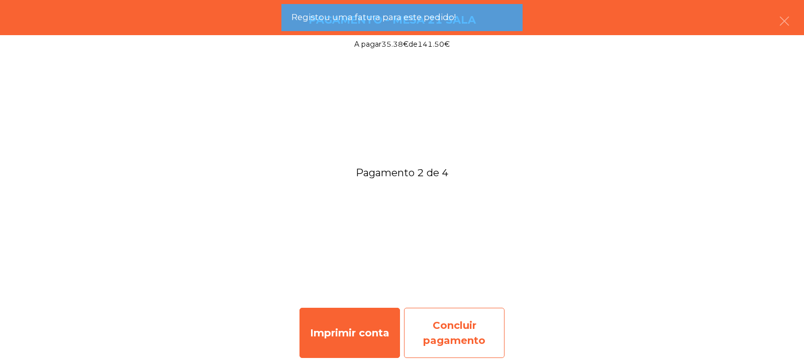
click at [467, 339] on div "Concluir pagamento" at bounding box center [454, 333] width 100 height 50
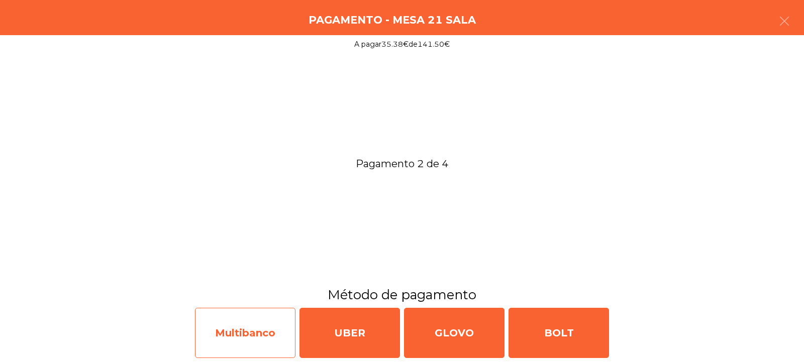
click at [236, 336] on div "Multibanco" at bounding box center [245, 333] width 100 height 50
select select "**"
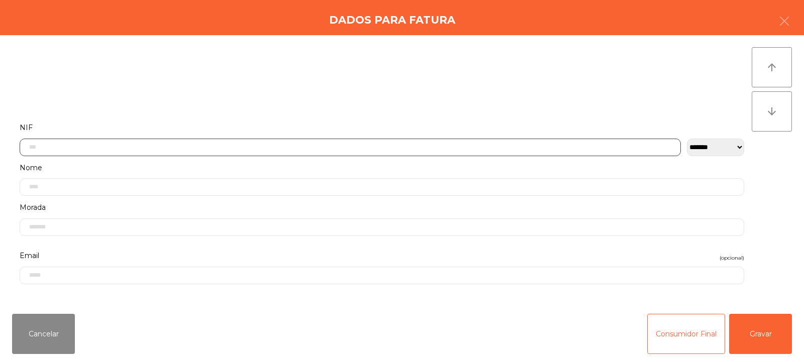
click at [80, 146] on input "text" at bounding box center [350, 148] width 661 height 18
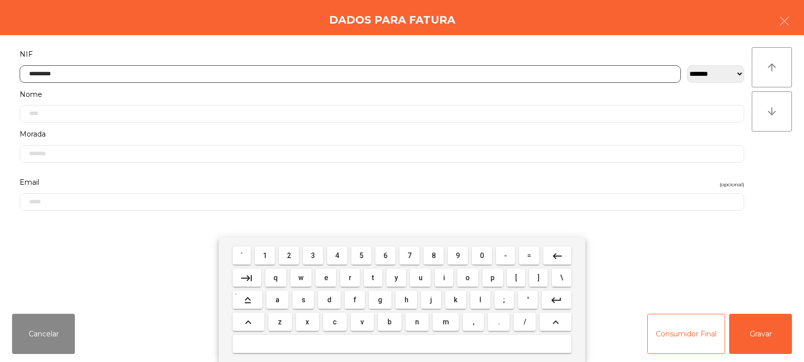
type input "*********"
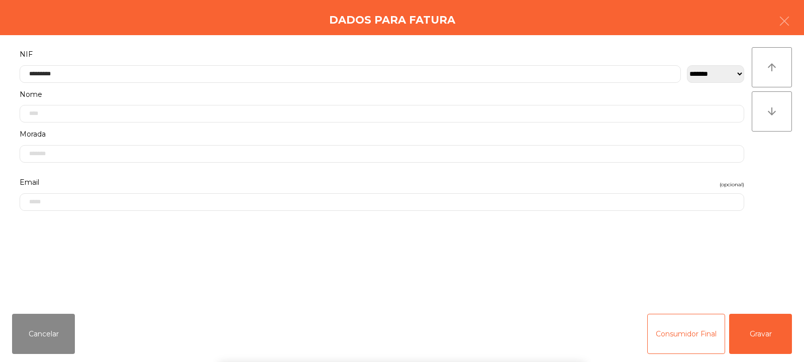
click at [783, 190] on div "arrow_upward arrow_downward" at bounding box center [772, 170] width 40 height 247
click at [766, 328] on button "Gravar" at bounding box center [760, 334] width 63 height 40
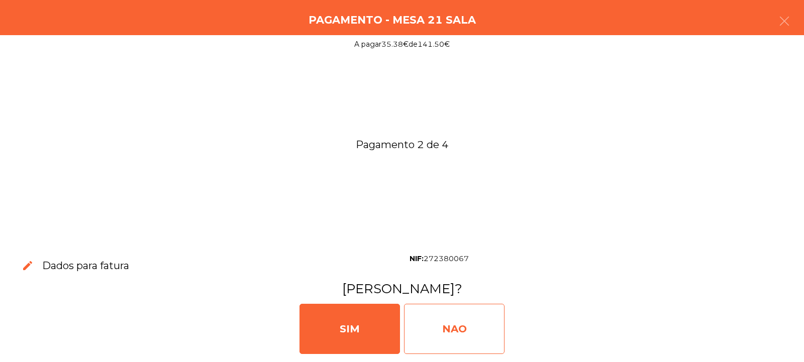
click at [472, 333] on div "NAO" at bounding box center [454, 329] width 100 height 50
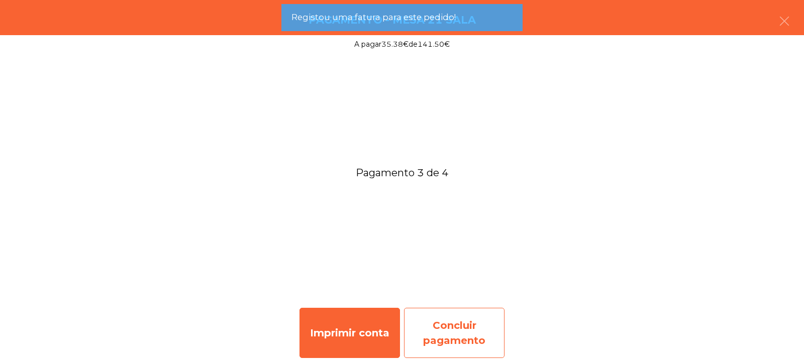
click at [460, 329] on div "Concluir pagamento" at bounding box center [454, 333] width 100 height 50
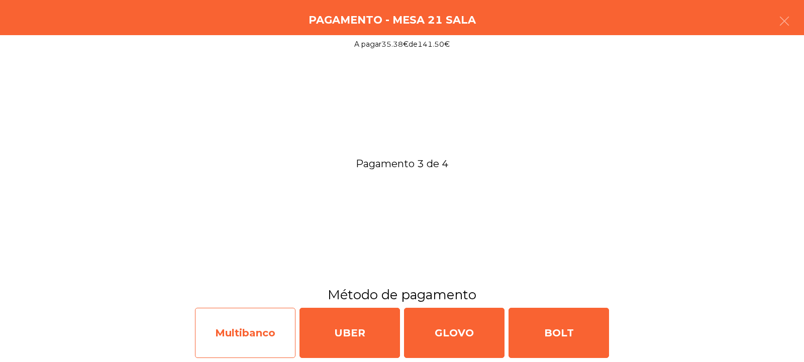
click at [257, 333] on div "Multibanco" at bounding box center [245, 333] width 100 height 50
select select "**"
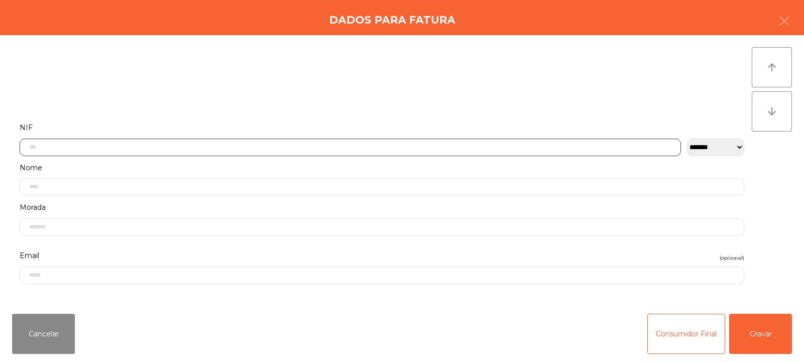
click at [229, 148] on input "text" at bounding box center [350, 148] width 661 height 18
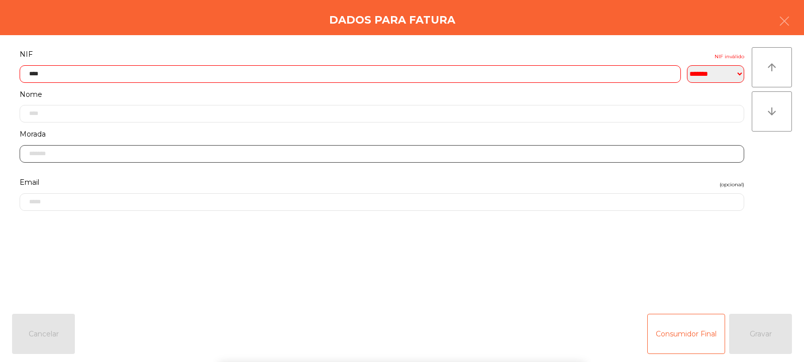
click at [488, 163] on input "text" at bounding box center [382, 154] width 725 height 18
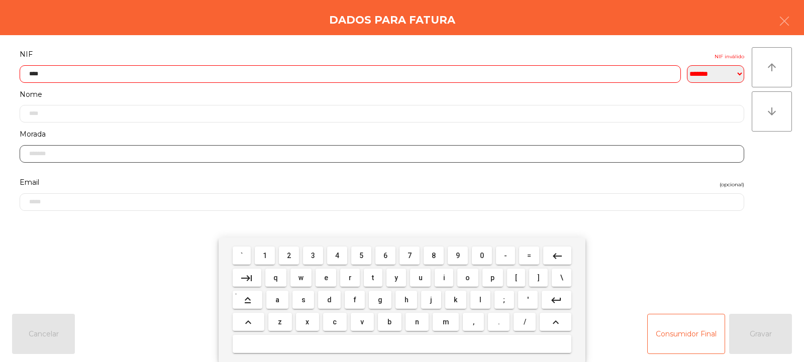
scroll to position [155, 0]
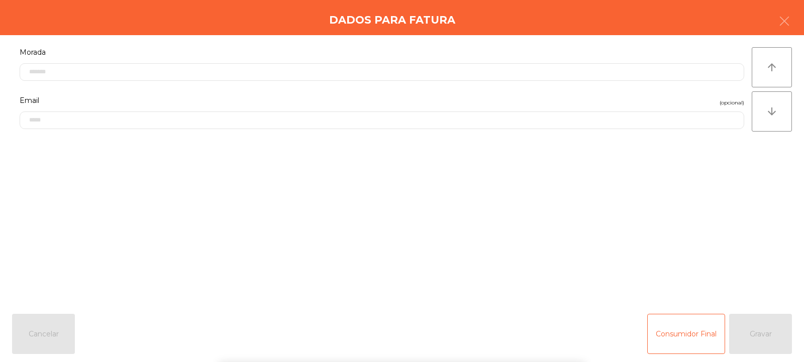
click at [752, 152] on div "arrow_upward arrow_downward" at bounding box center [772, 170] width 40 height 247
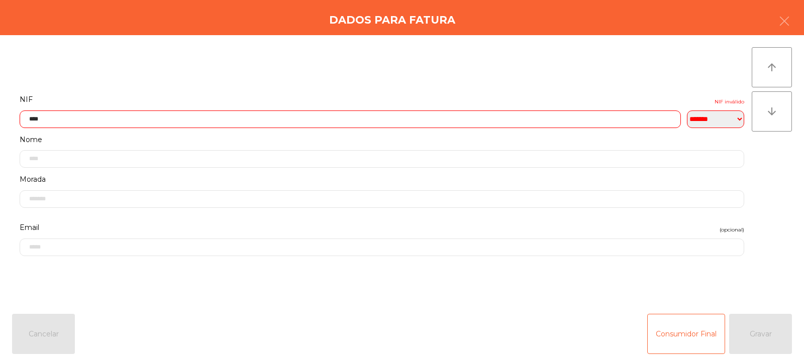
scroll to position [0, 0]
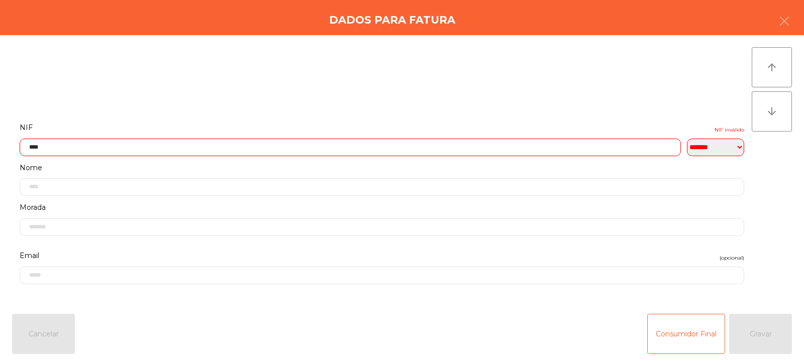
click at [197, 145] on input "****" at bounding box center [350, 148] width 661 height 18
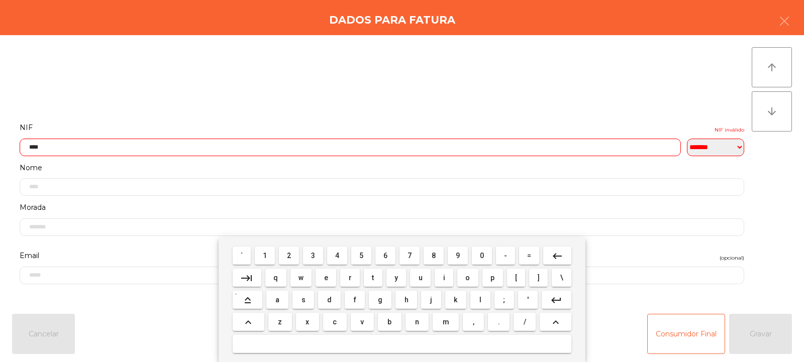
scroll to position [73, 0]
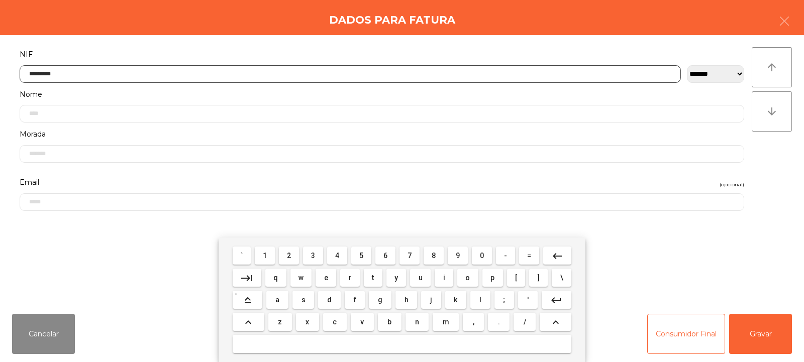
type input "*********"
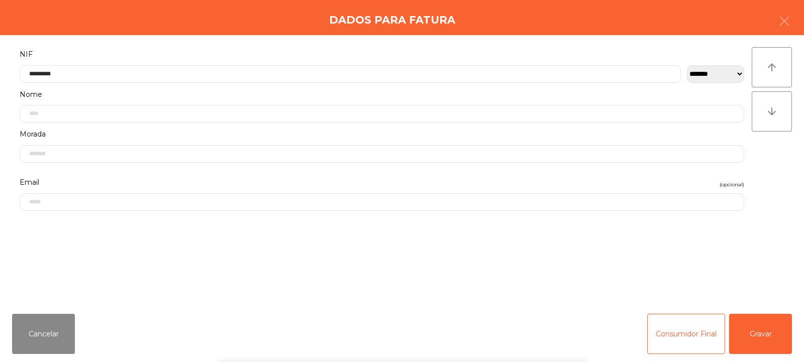
click at [774, 172] on div "arrow_upward arrow_downward" at bounding box center [772, 170] width 40 height 247
click at [758, 338] on button "Gravar" at bounding box center [760, 334] width 63 height 40
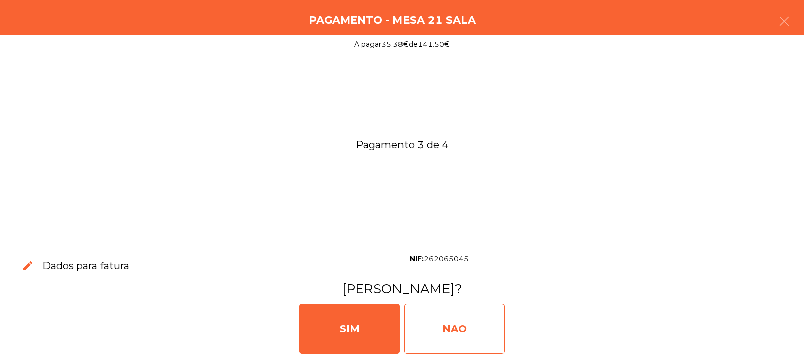
click at [455, 327] on div "NAO" at bounding box center [454, 329] width 100 height 50
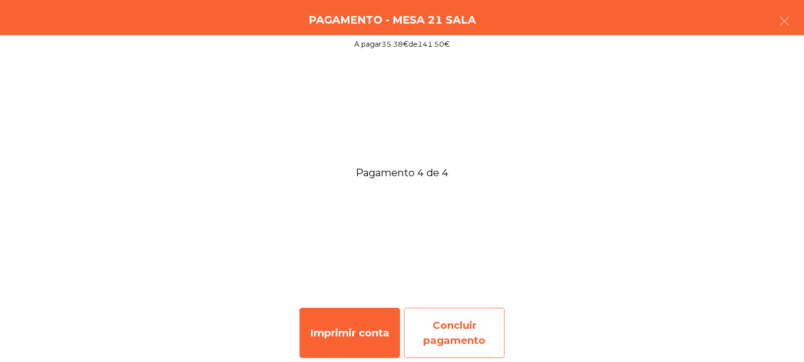
click at [463, 337] on div "Concluir pagamento" at bounding box center [454, 333] width 100 height 50
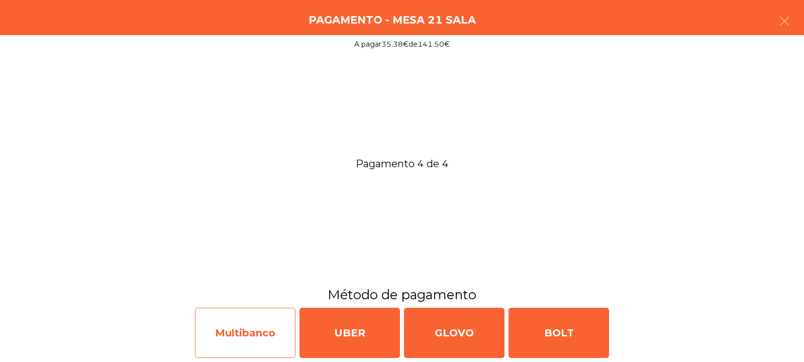
click at [242, 328] on div "Multibanco" at bounding box center [245, 333] width 100 height 50
select select "**"
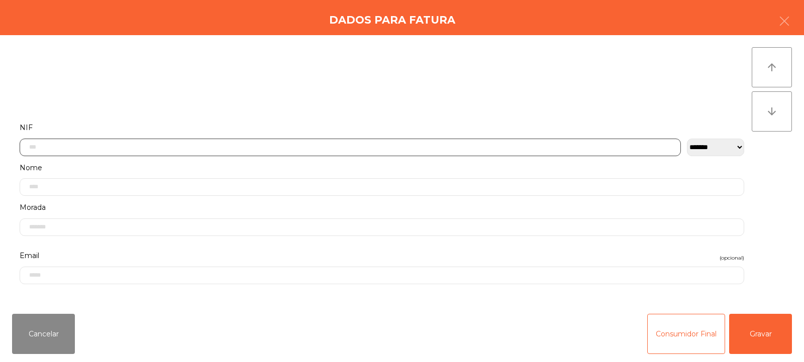
click at [198, 149] on input "text" at bounding box center [350, 148] width 661 height 18
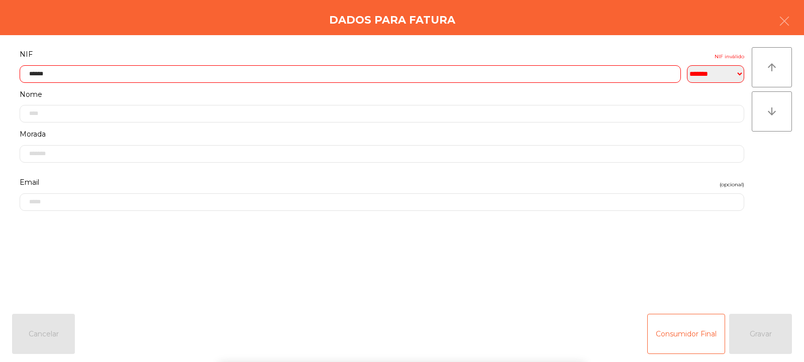
click at [786, 152] on div "**********" at bounding box center [402, 170] width 804 height 271
click at [218, 70] on input "******" at bounding box center [350, 74] width 661 height 18
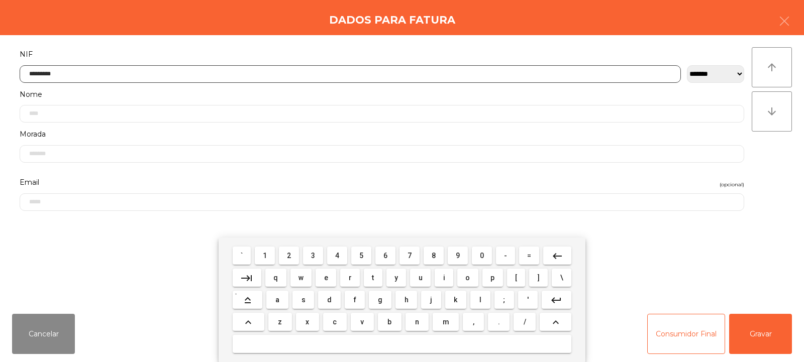
type input "*********"
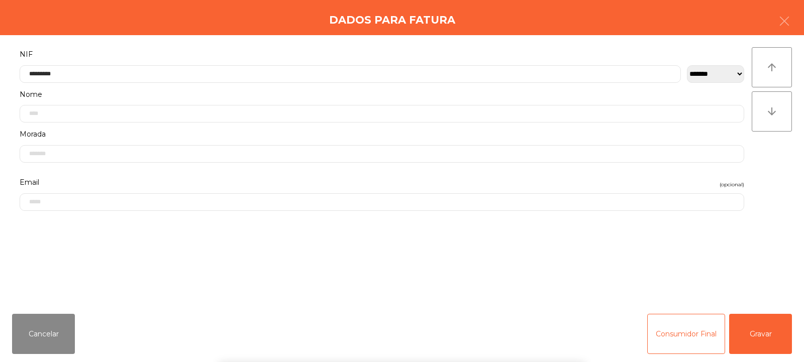
click at [755, 171] on div "arrow_upward arrow_downward" at bounding box center [772, 170] width 40 height 247
click at [755, 332] on button "Gravar" at bounding box center [760, 334] width 63 height 40
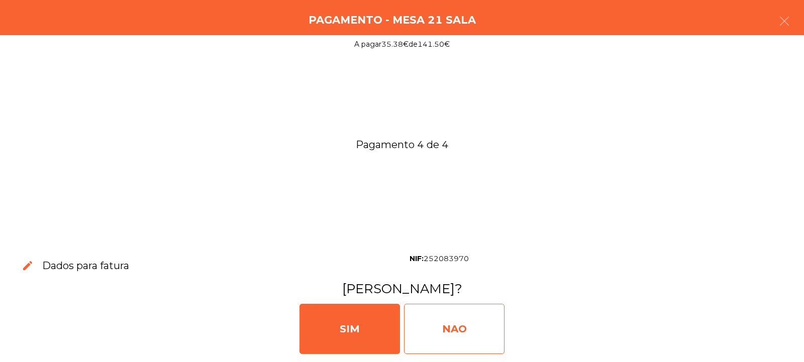
click at [462, 326] on div "NAO" at bounding box center [454, 329] width 100 height 50
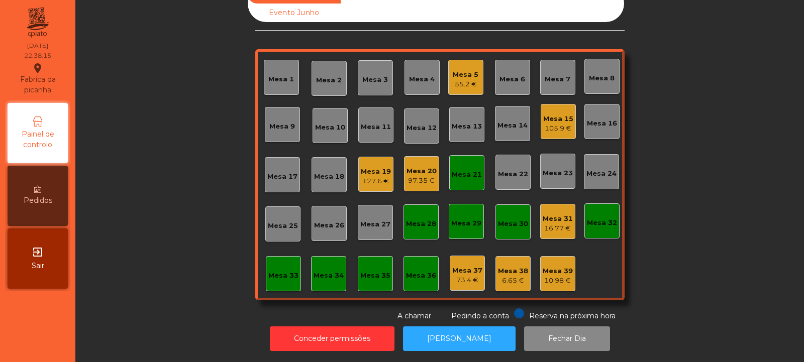
click at [461, 175] on div "Mesa 21" at bounding box center [466, 172] width 35 height 35
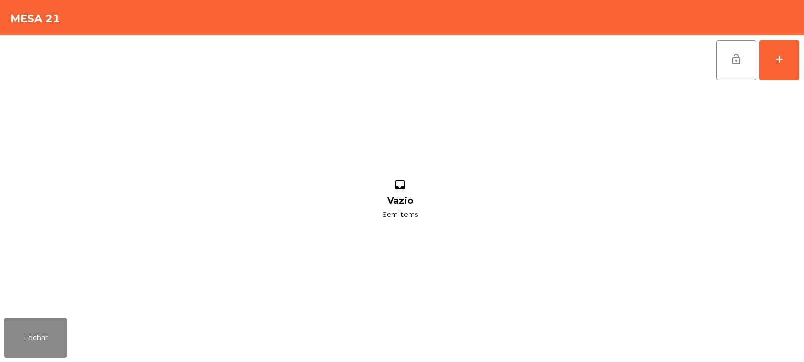
click at [734, 61] on span "lock_open" at bounding box center [736, 59] width 12 height 12
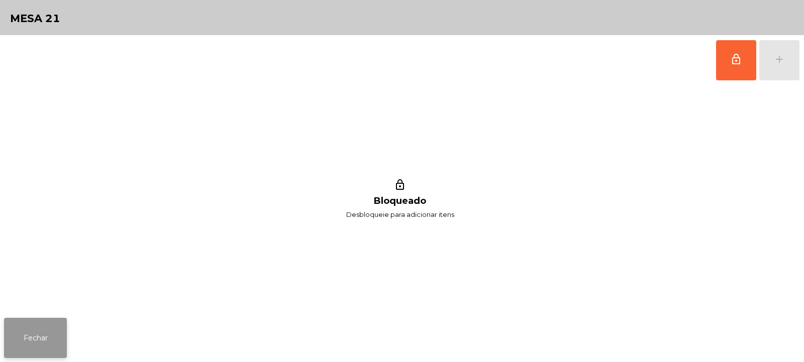
click at [43, 335] on button "Fechar" at bounding box center [35, 338] width 63 height 40
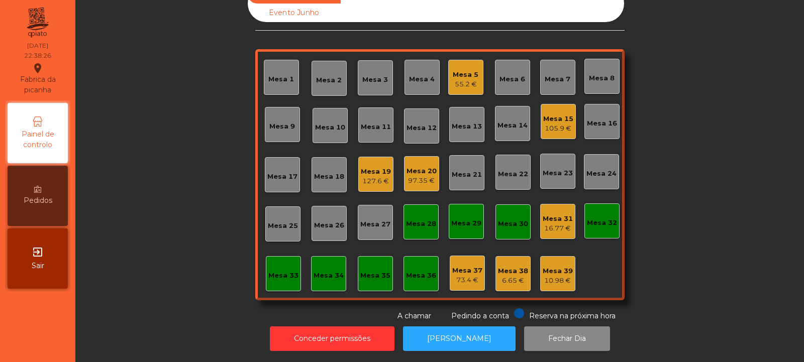
click at [455, 66] on div "Mesa 5 55.2 €" at bounding box center [466, 78] width 26 height 24
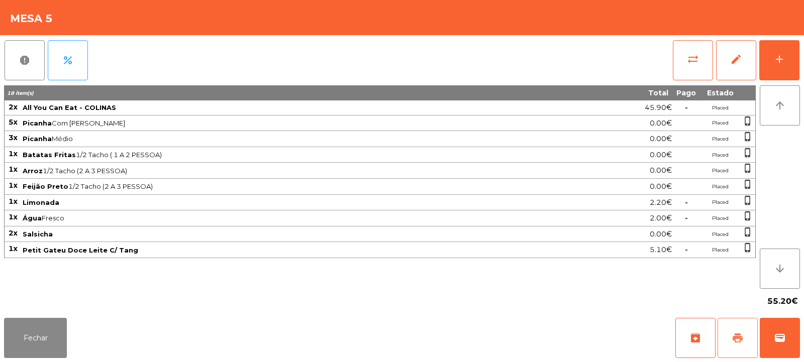
click at [747, 343] on button "print" at bounding box center [737, 338] width 40 height 40
click at [685, 62] on button "sync_alt" at bounding box center [693, 60] width 40 height 40
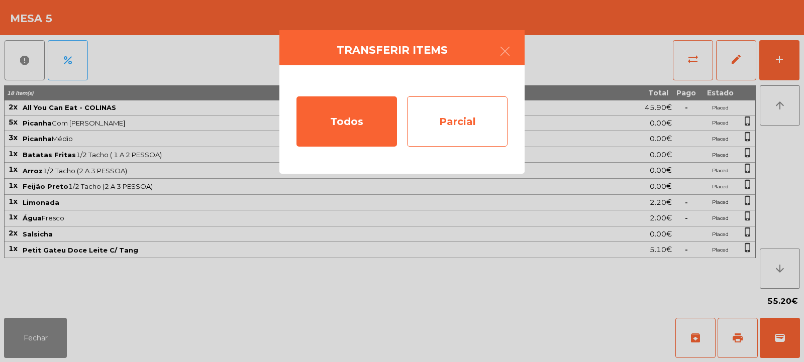
click at [465, 122] on div "Parcial" at bounding box center [457, 121] width 100 height 50
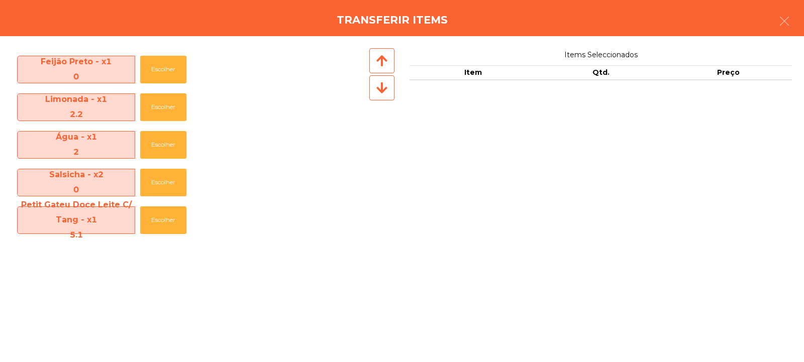
scroll to position [152, 0]
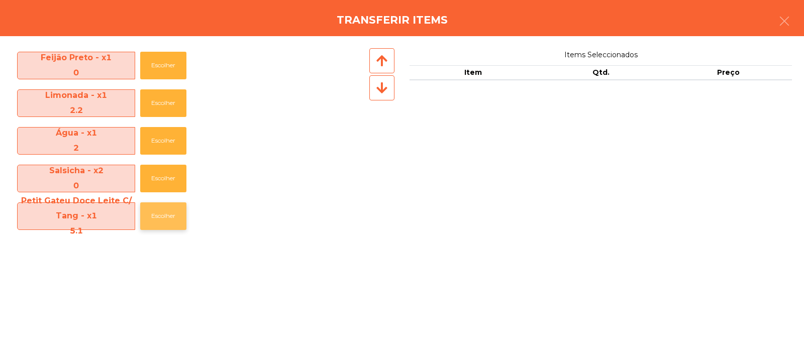
click at [164, 216] on button "Escolher" at bounding box center [163, 216] width 46 height 28
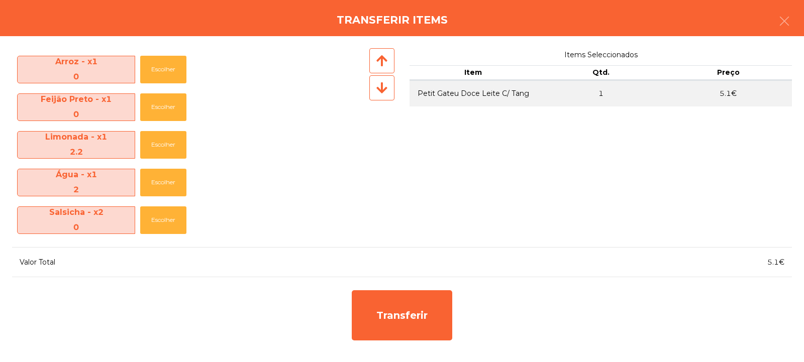
scroll to position [111, 0]
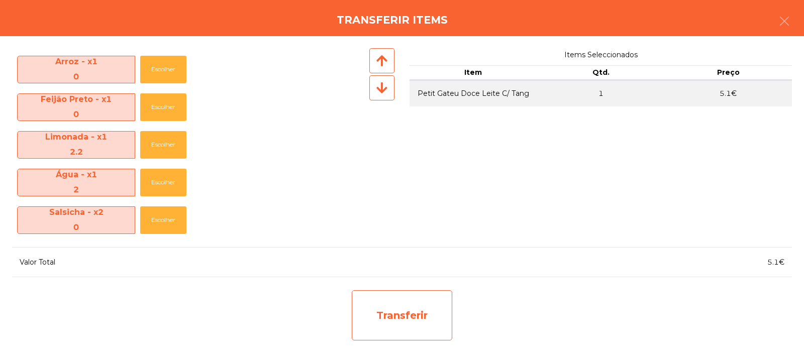
click at [416, 308] on div "Transferir" at bounding box center [402, 315] width 100 height 50
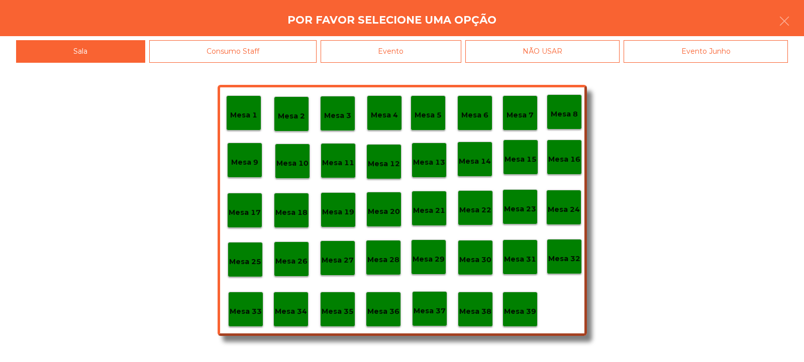
click at [526, 315] on p "Mesa 39" at bounding box center [520, 312] width 32 height 12
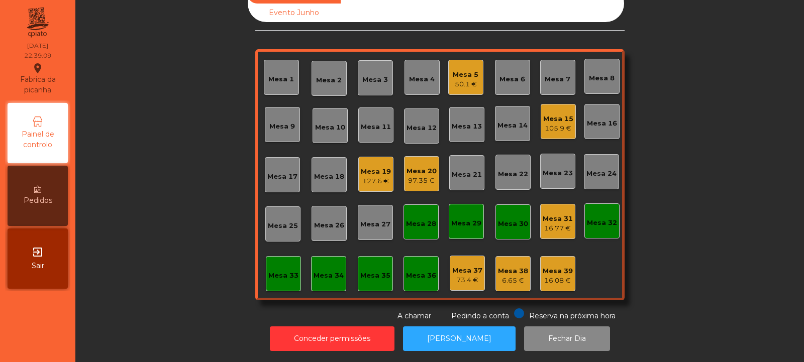
click at [467, 71] on div "Mesa 5" at bounding box center [466, 75] width 26 height 10
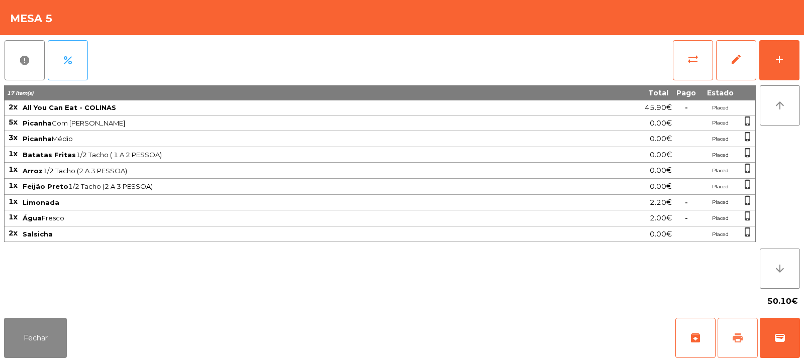
click at [740, 347] on button "print" at bounding box center [737, 338] width 40 height 40
click at [779, 345] on button "wallet" at bounding box center [780, 338] width 40 height 40
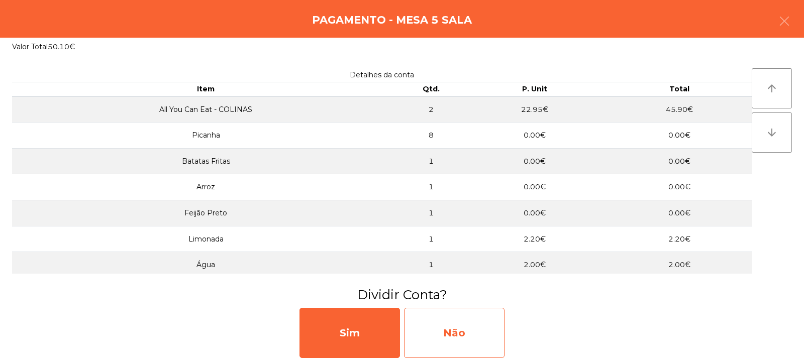
click at [477, 336] on div "Não" at bounding box center [454, 333] width 100 height 50
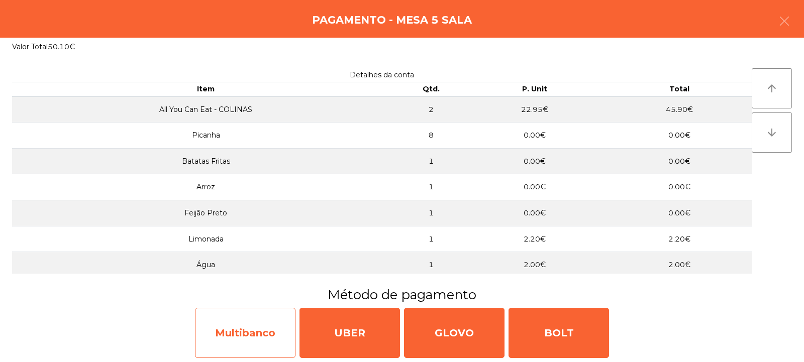
click at [250, 333] on div "Multibanco" at bounding box center [245, 333] width 100 height 50
select select "**"
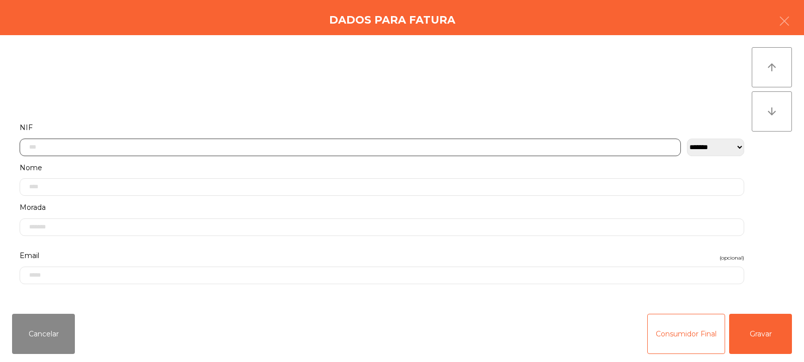
click at [82, 149] on input "text" at bounding box center [350, 148] width 661 height 18
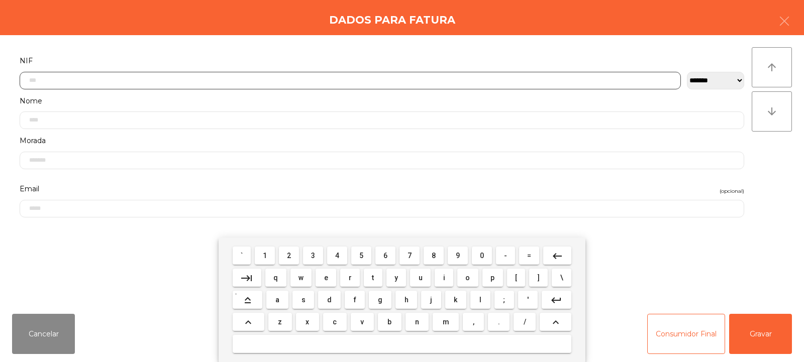
scroll to position [73, 0]
type input "*********"
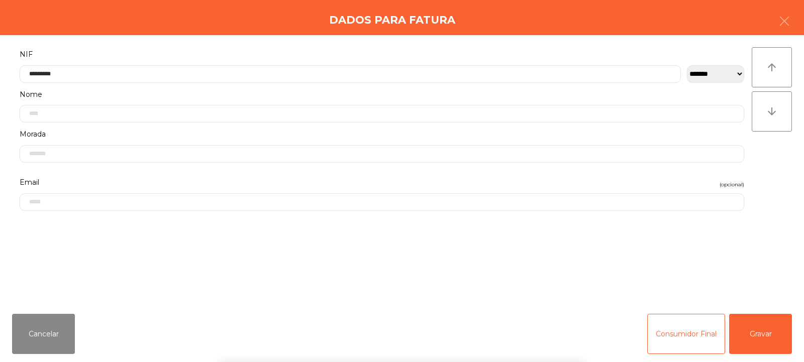
click at [779, 161] on div "arrow_upward arrow_downward" at bounding box center [772, 170] width 40 height 247
click at [774, 336] on button "Gravar" at bounding box center [760, 334] width 63 height 40
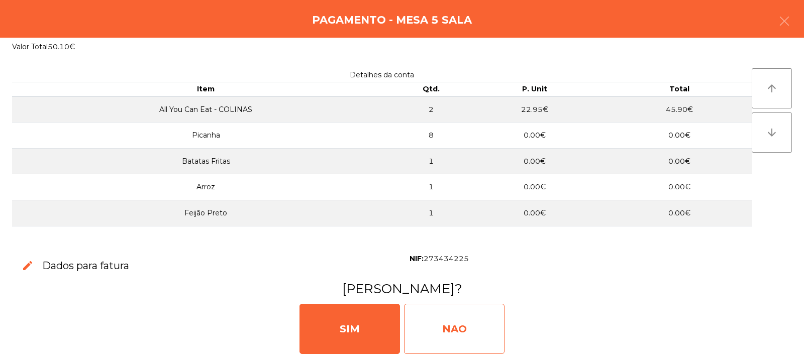
click at [470, 328] on div "NAO" at bounding box center [454, 329] width 100 height 50
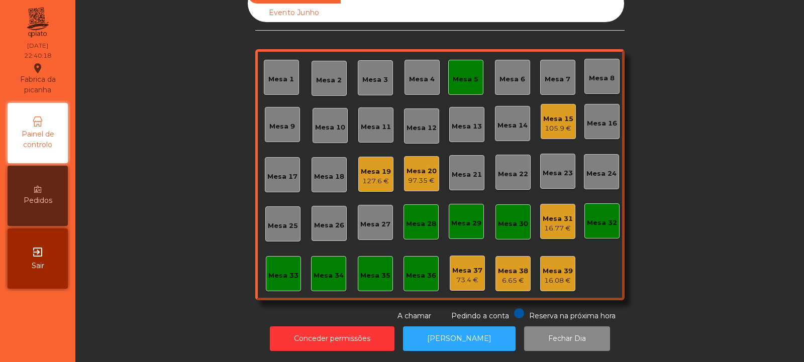
click at [456, 74] on div "Mesa 5" at bounding box center [466, 79] width 26 height 10
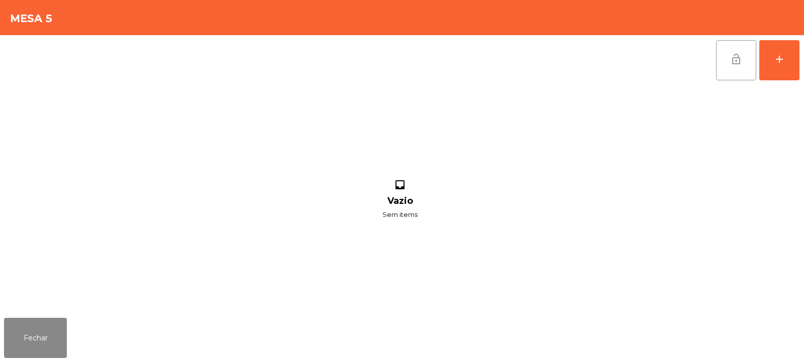
click at [734, 62] on span "lock_open" at bounding box center [736, 59] width 12 height 12
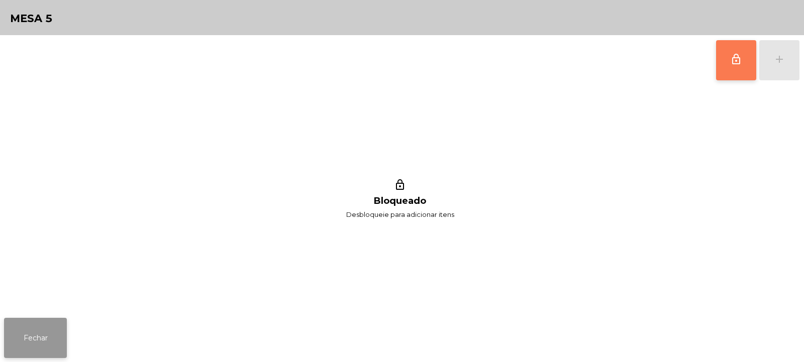
click at [52, 334] on button "Fechar" at bounding box center [35, 338] width 63 height 40
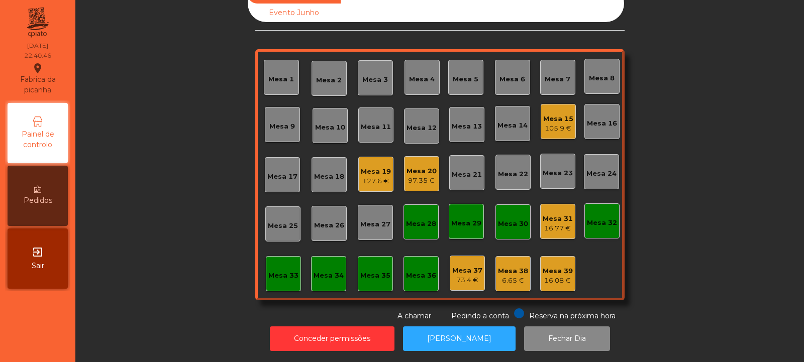
click at [427, 180] on div "Mesa 20 97.35 €" at bounding box center [421, 173] width 35 height 35
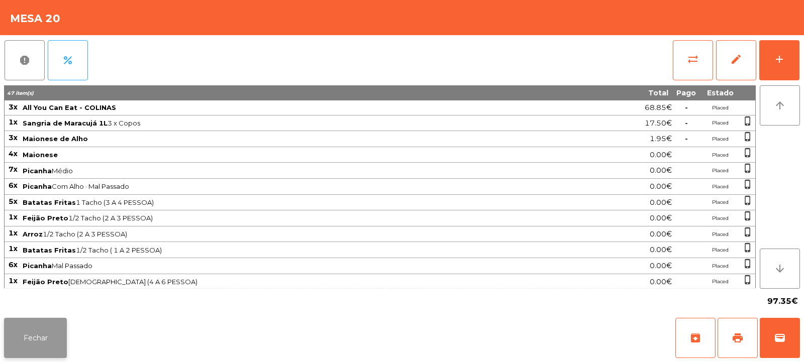
click at [50, 339] on button "Fechar" at bounding box center [35, 338] width 63 height 40
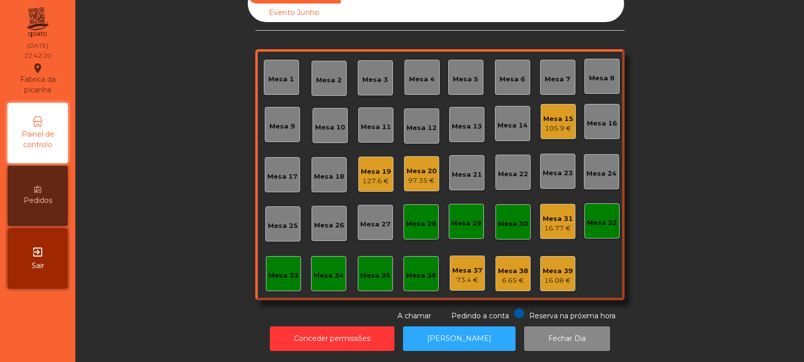
click at [415, 176] on div "97.35 €" at bounding box center [421, 181] width 30 height 10
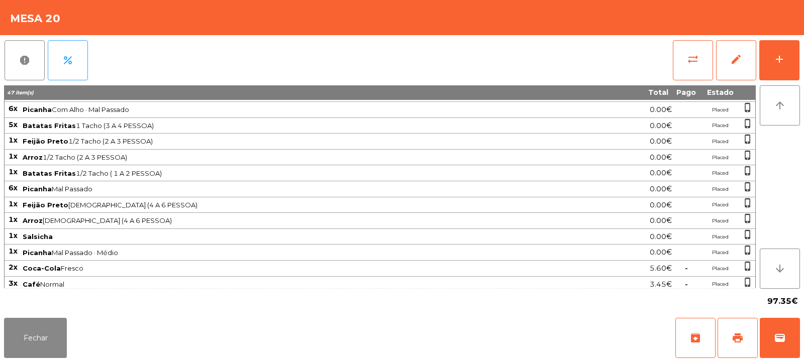
scroll to position [81, 0]
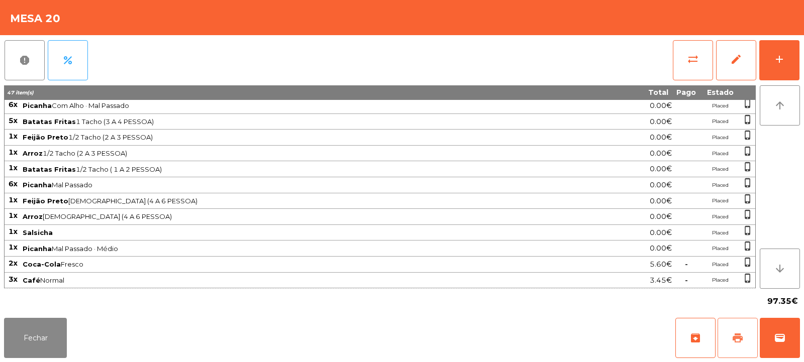
click at [741, 340] on span "print" at bounding box center [738, 338] width 12 height 12
click at [774, 332] on span "wallet" at bounding box center [780, 338] width 12 height 12
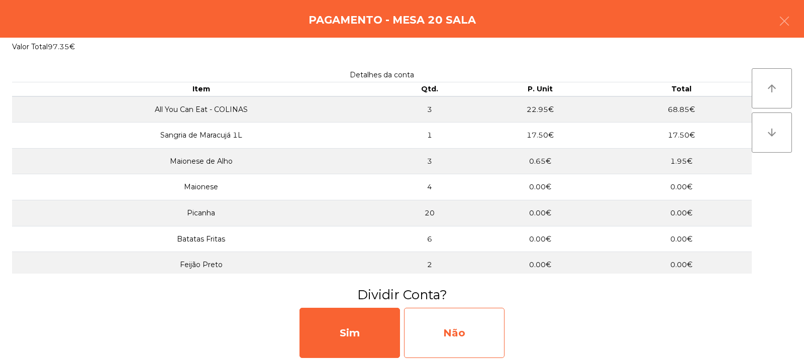
click at [444, 339] on div "Não" at bounding box center [454, 333] width 100 height 50
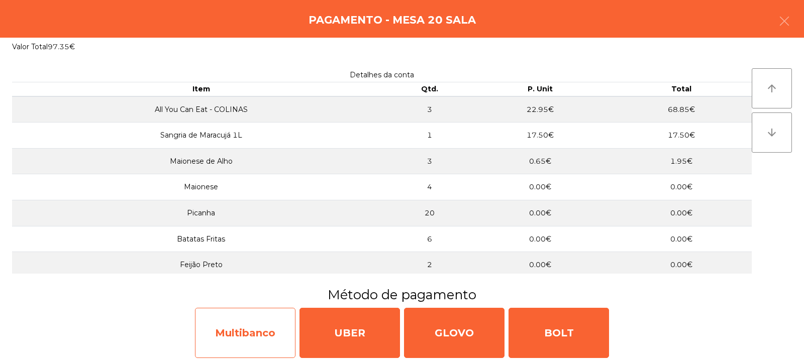
click at [245, 336] on div "Multibanco" at bounding box center [245, 333] width 100 height 50
select select "**"
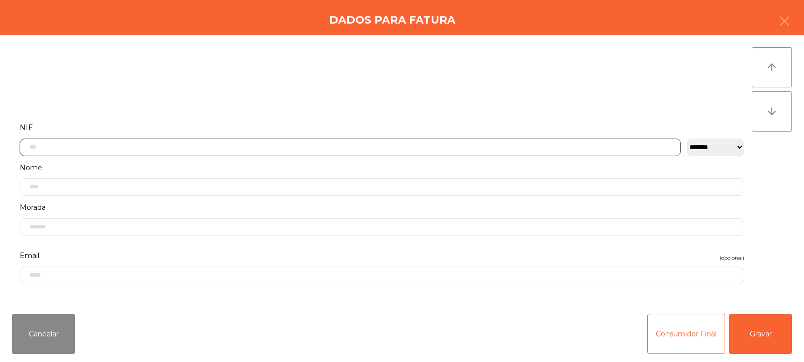
click at [65, 144] on input "text" at bounding box center [350, 148] width 661 height 18
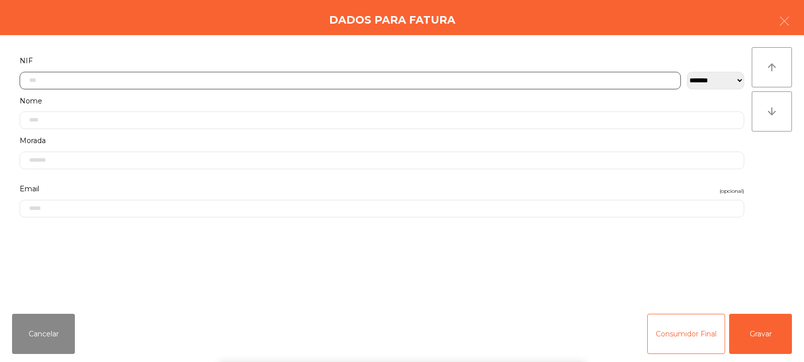
scroll to position [73, 0]
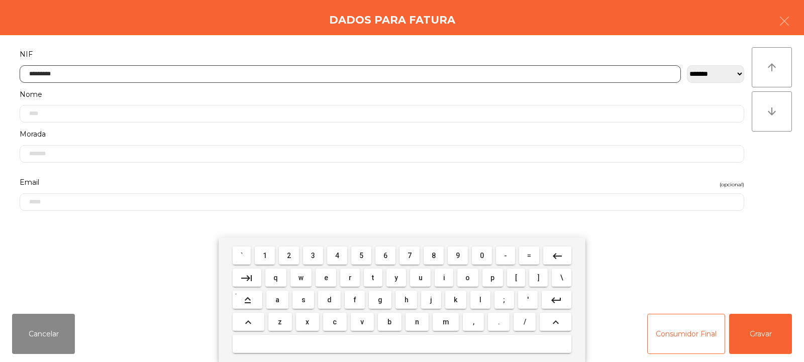
type input "*********"
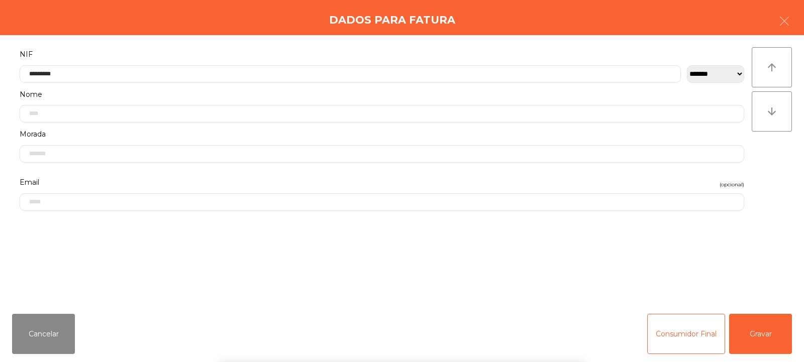
click at [783, 165] on div "arrow_upward arrow_downward" at bounding box center [772, 170] width 40 height 247
click at [768, 334] on button "Gravar" at bounding box center [760, 334] width 63 height 40
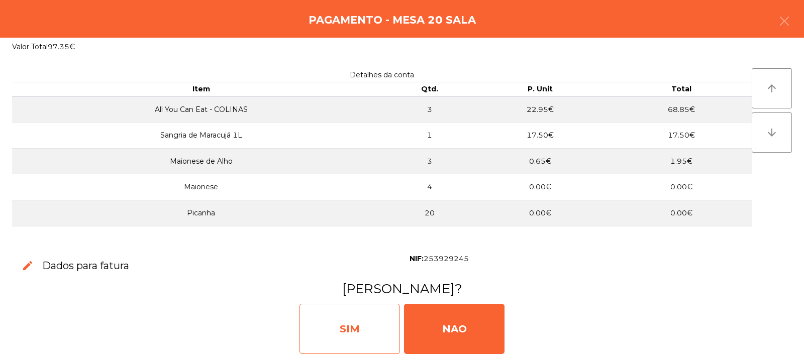
click at [352, 322] on div "SIM" at bounding box center [349, 329] width 100 height 50
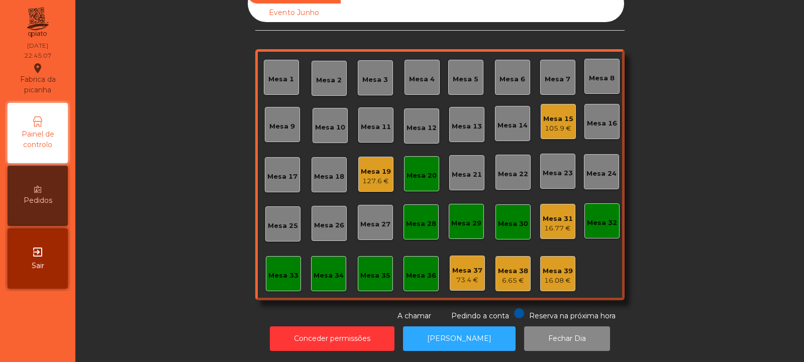
click at [409, 171] on div "Mesa 20" at bounding box center [421, 176] width 30 height 10
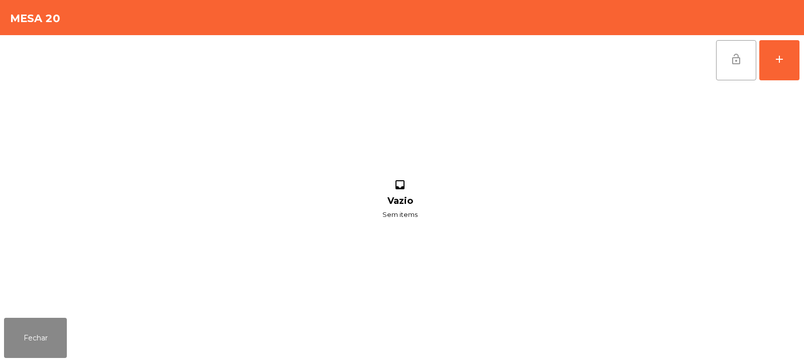
click at [744, 62] on button "lock_open" at bounding box center [736, 60] width 40 height 40
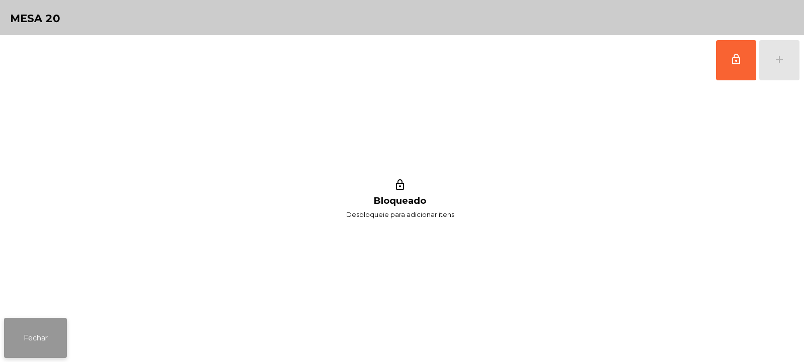
click at [37, 344] on button "Fechar" at bounding box center [35, 338] width 63 height 40
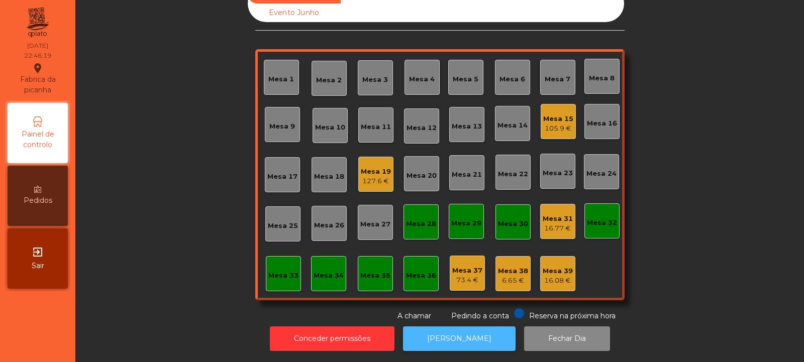
click at [461, 328] on button "[PERSON_NAME]" at bounding box center [459, 339] width 113 height 25
click at [363, 163] on div "Mesa 19 129.9 €" at bounding box center [376, 175] width 30 height 24
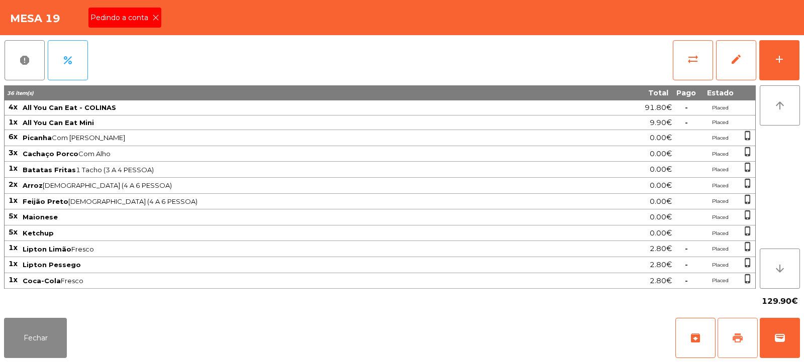
click at [734, 337] on span "print" at bounding box center [738, 338] width 12 height 12
click at [151, 16] on span "Pedindo a conta" at bounding box center [121, 18] width 62 height 11
click at [739, 341] on span "print" at bounding box center [738, 338] width 12 height 12
click at [787, 339] on button "wallet" at bounding box center [780, 338] width 40 height 40
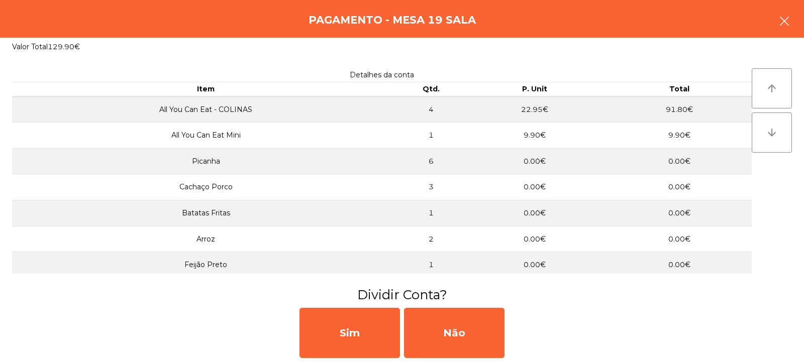
click at [794, 25] on button "button" at bounding box center [784, 22] width 28 height 30
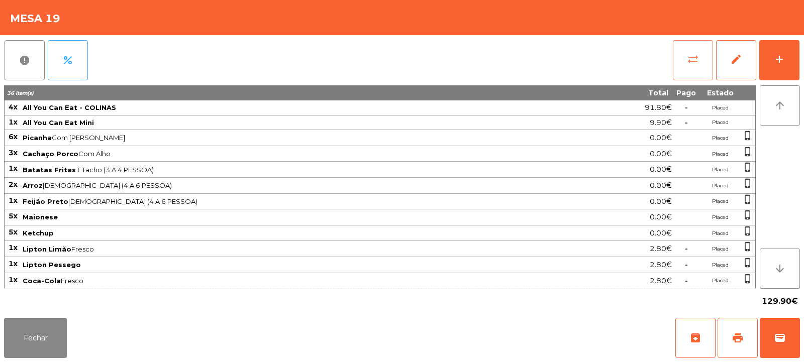
click at [689, 63] on span "sync_alt" at bounding box center [693, 59] width 12 height 12
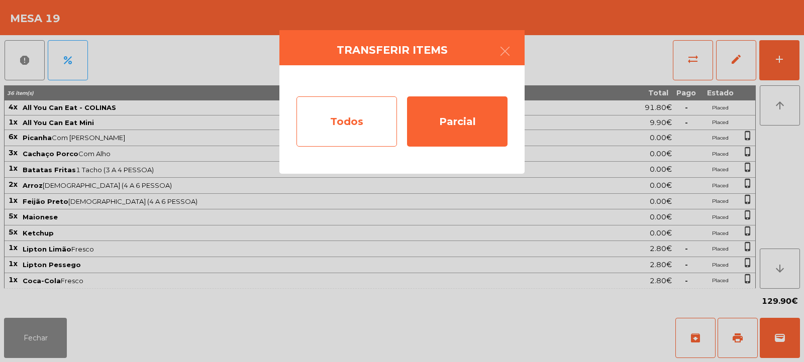
click at [356, 130] on div "Todos" at bounding box center [346, 121] width 100 height 50
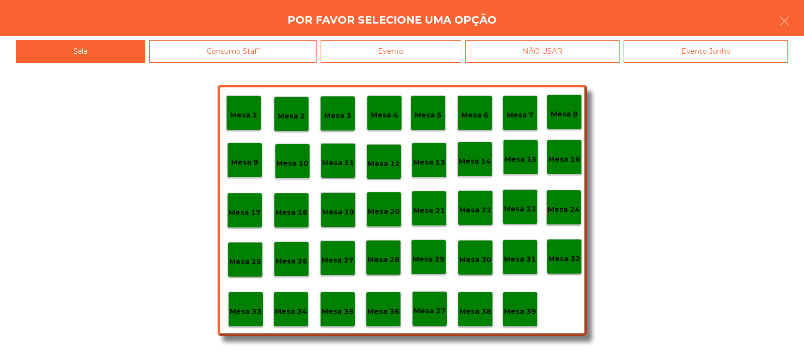
click at [400, 50] on div "Evento" at bounding box center [391, 51] width 141 height 23
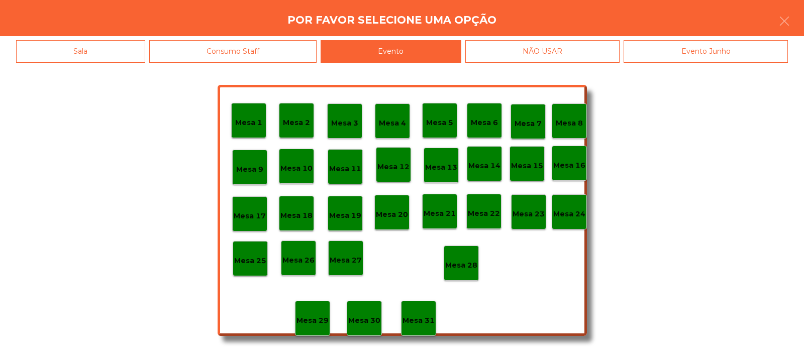
click at [458, 256] on div "Mesa 28" at bounding box center [461, 264] width 32 height 16
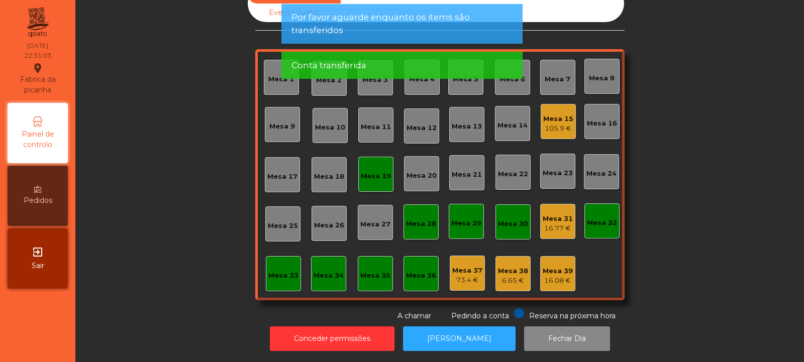
click at [376, 178] on div "Mesa 19" at bounding box center [375, 174] width 35 height 35
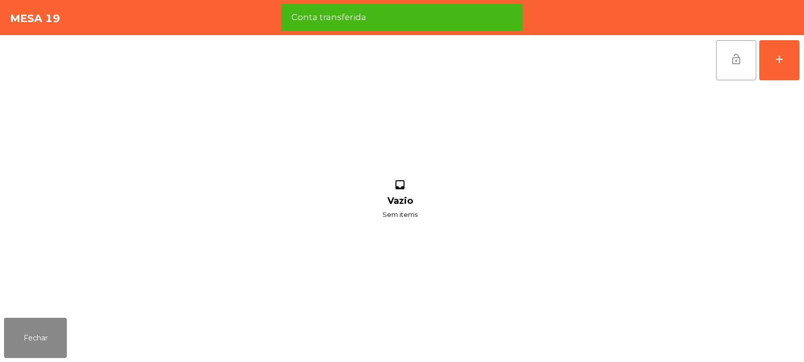
click at [737, 71] on button "lock_open" at bounding box center [736, 60] width 40 height 40
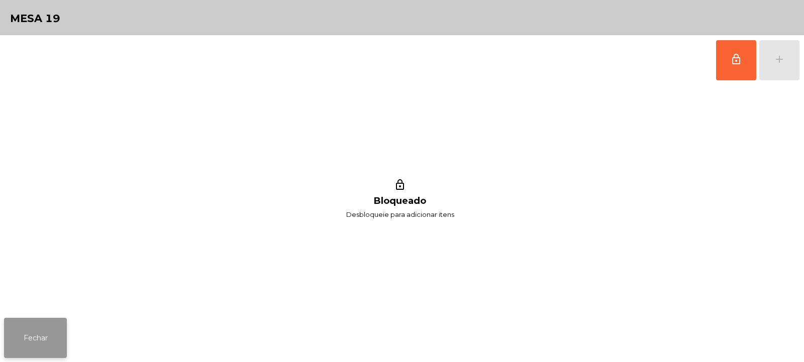
click at [52, 334] on button "Fechar" at bounding box center [35, 338] width 63 height 40
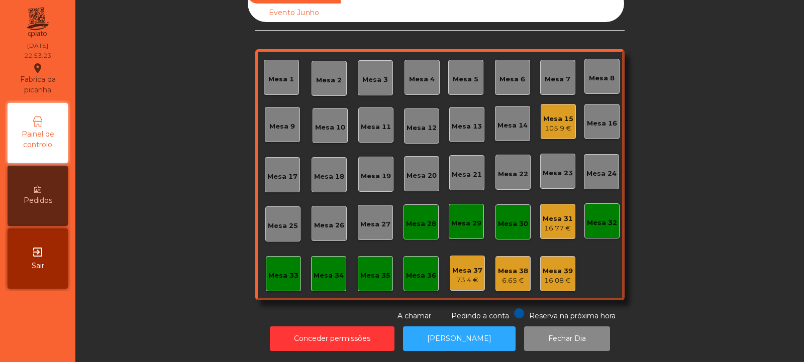
click at [569, 270] on div "Mesa 39 16.08 €" at bounding box center [557, 273] width 35 height 35
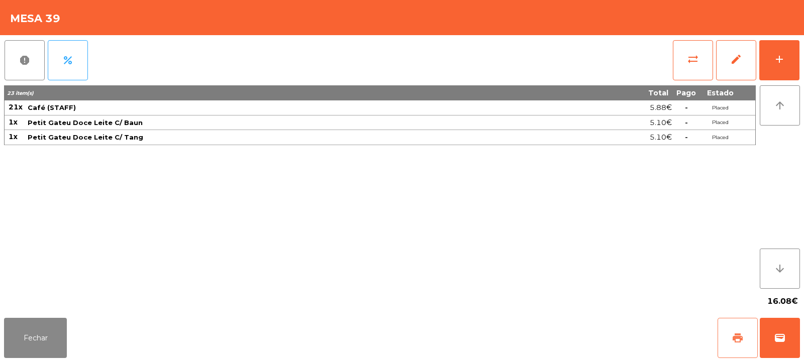
click at [731, 339] on button "print" at bounding box center [737, 338] width 40 height 40
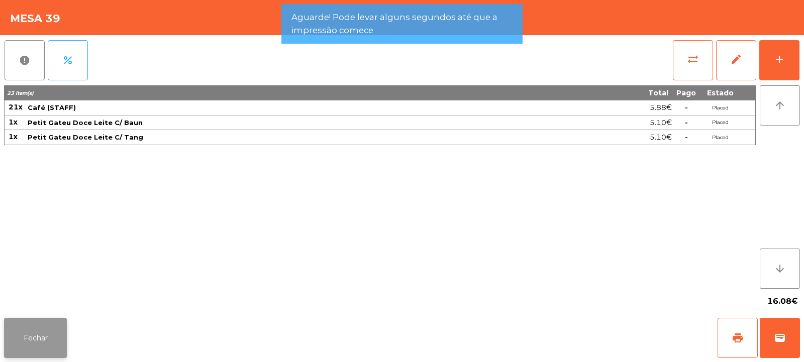
click at [13, 332] on button "Fechar" at bounding box center [35, 338] width 63 height 40
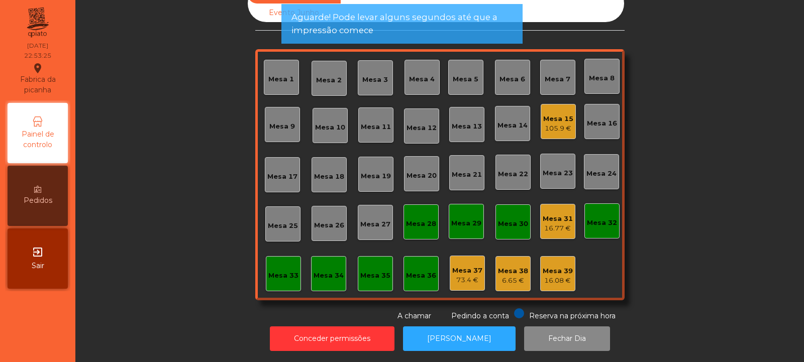
click at [501, 276] on div "6.65 €" at bounding box center [513, 281] width 30 height 10
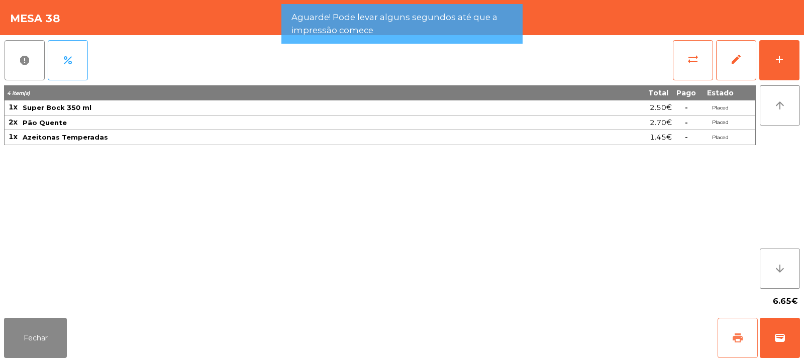
click at [731, 340] on button "print" at bounding box center [737, 338] width 40 height 40
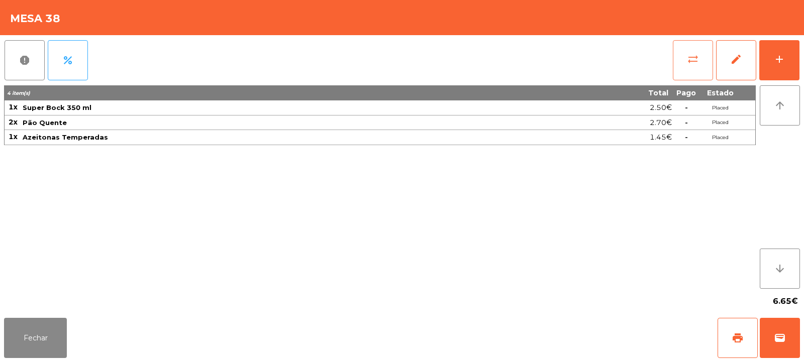
click at [673, 42] on button "sync_alt" at bounding box center [693, 60] width 40 height 40
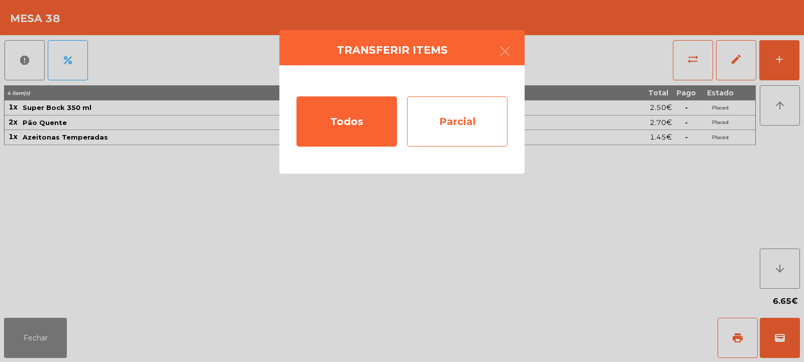
click at [461, 133] on div "Parcial" at bounding box center [457, 121] width 100 height 50
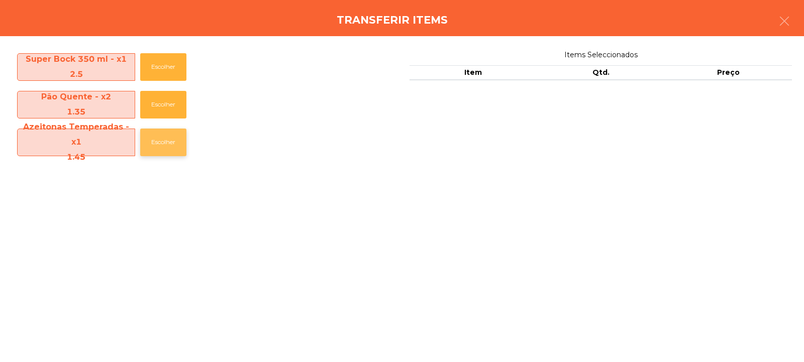
click at [167, 149] on button "Escolher" at bounding box center [163, 143] width 46 height 28
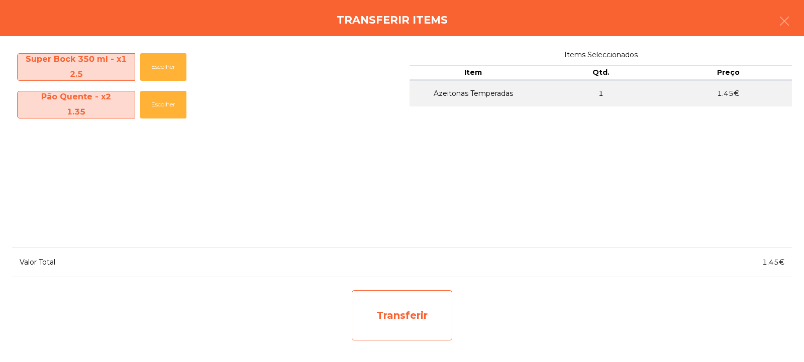
click at [425, 340] on div "Transferir" at bounding box center [402, 315] width 100 height 50
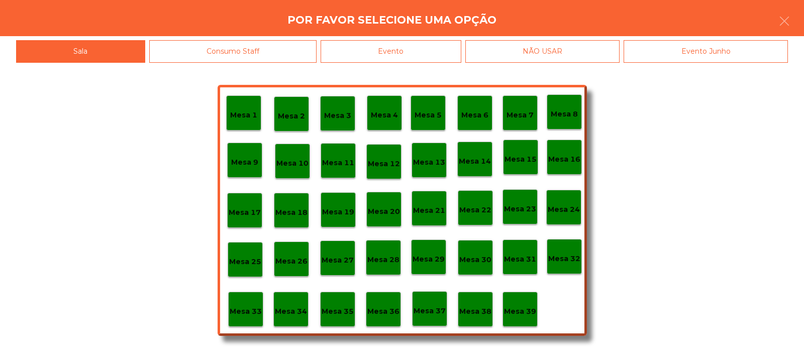
click at [441, 311] on p "Mesa 37" at bounding box center [430, 311] width 32 height 12
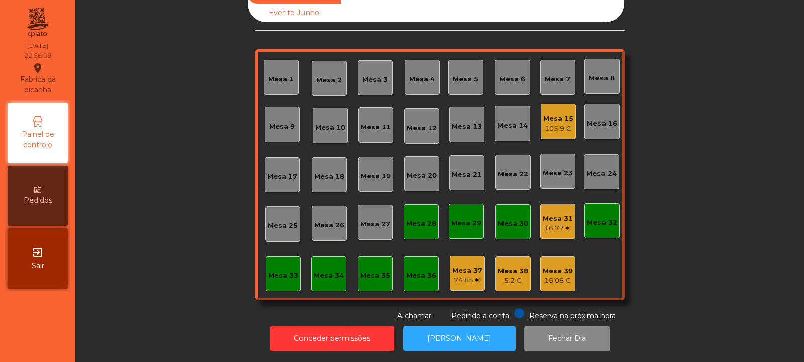
click at [556, 124] on div "105.9 €" at bounding box center [558, 129] width 30 height 10
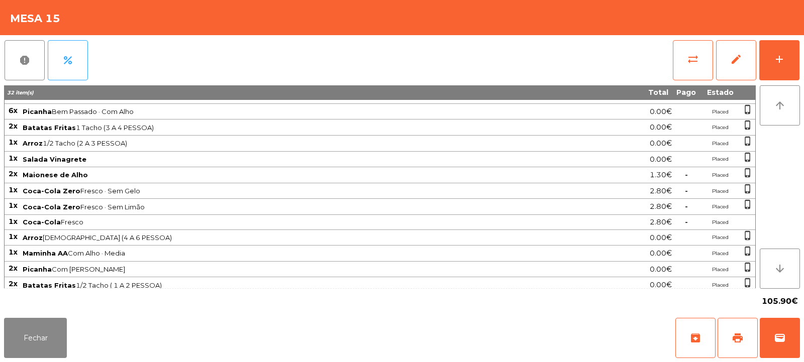
scroll to position [48, 0]
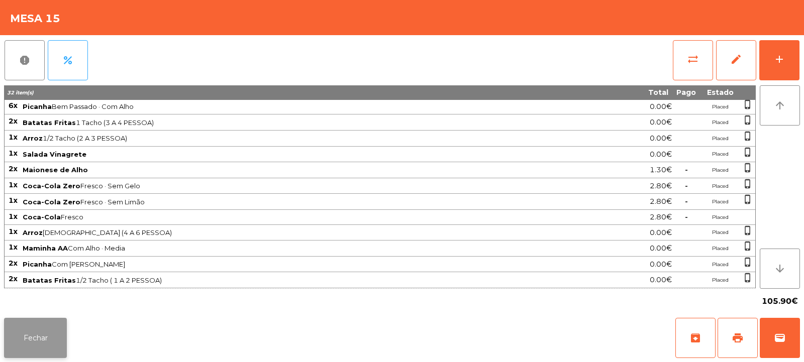
click at [26, 334] on button "Fechar" at bounding box center [35, 338] width 63 height 40
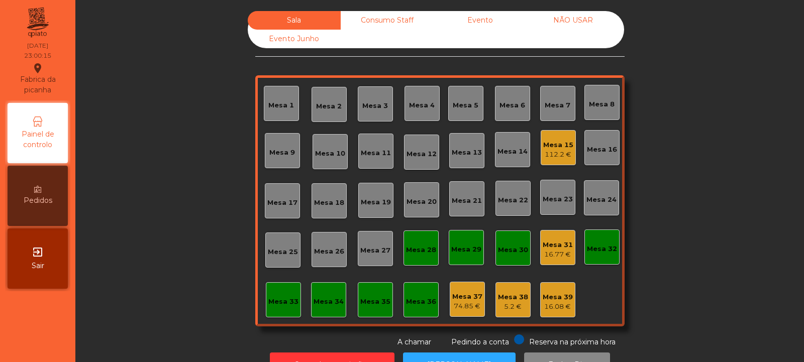
scroll to position [34, 0]
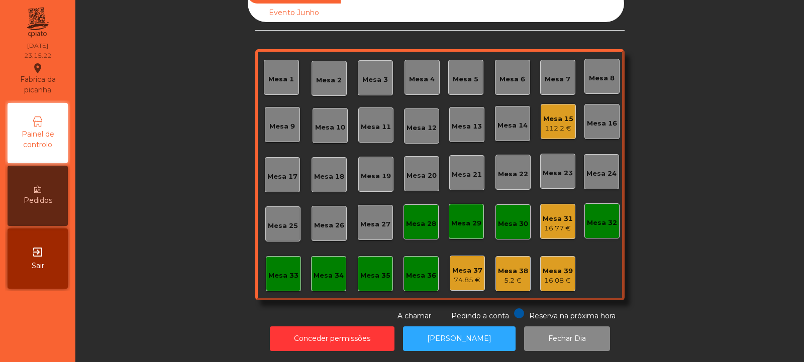
click at [564, 114] on div "Mesa 15" at bounding box center [558, 119] width 30 height 10
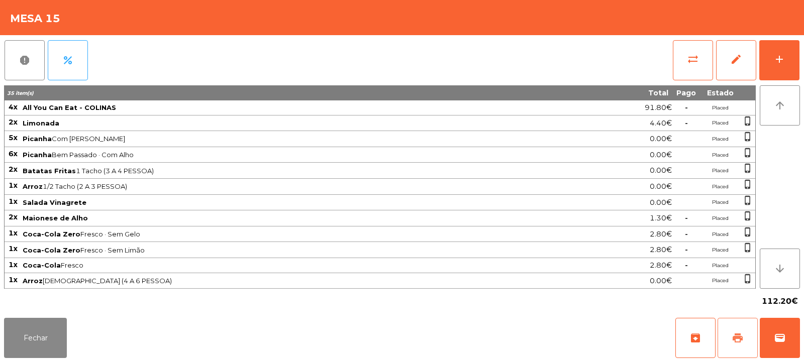
click at [739, 335] on span "print" at bounding box center [738, 338] width 12 height 12
click at [739, 333] on span "print" at bounding box center [738, 338] width 12 height 12
click at [791, 323] on button "wallet" at bounding box center [780, 338] width 40 height 40
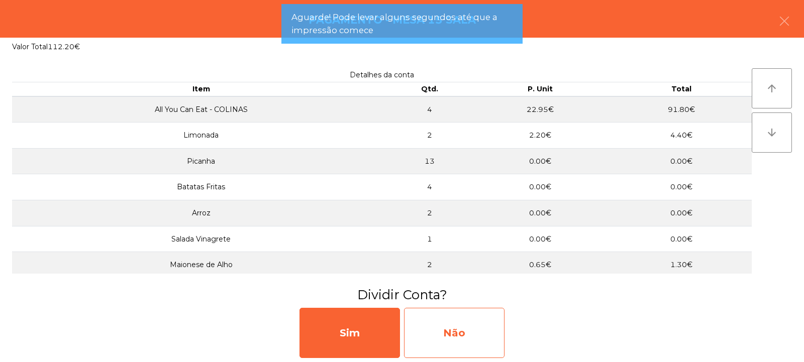
click at [456, 322] on div "Não" at bounding box center [454, 333] width 100 height 50
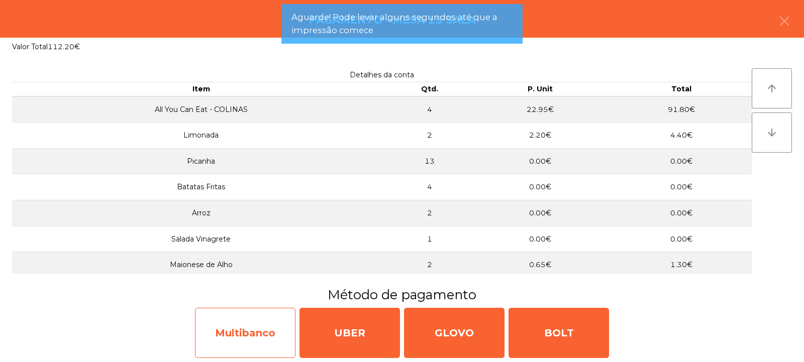
click at [234, 329] on div "Multibanco" at bounding box center [245, 333] width 100 height 50
select select "**"
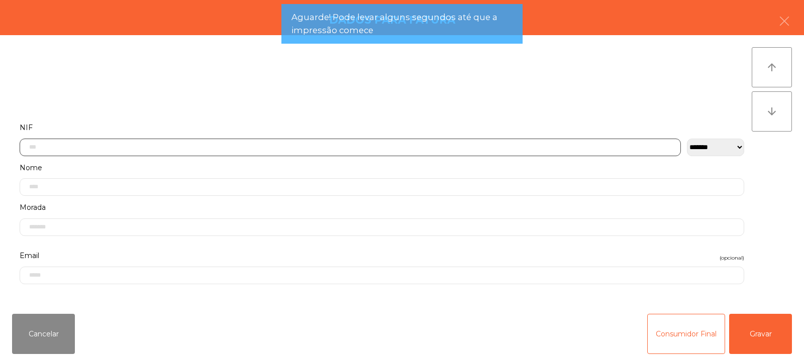
click at [209, 144] on input "text" at bounding box center [350, 148] width 661 height 18
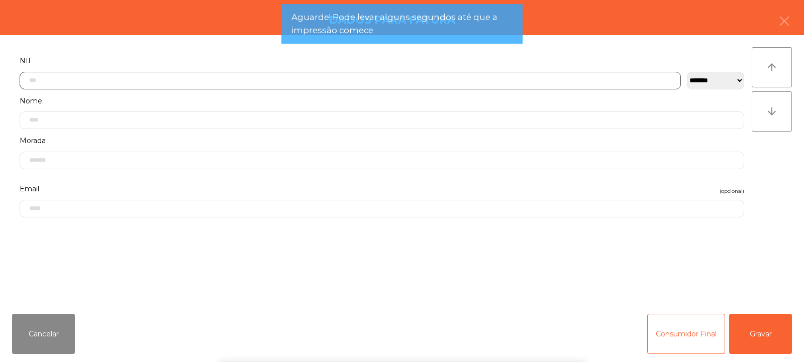
scroll to position [73, 0]
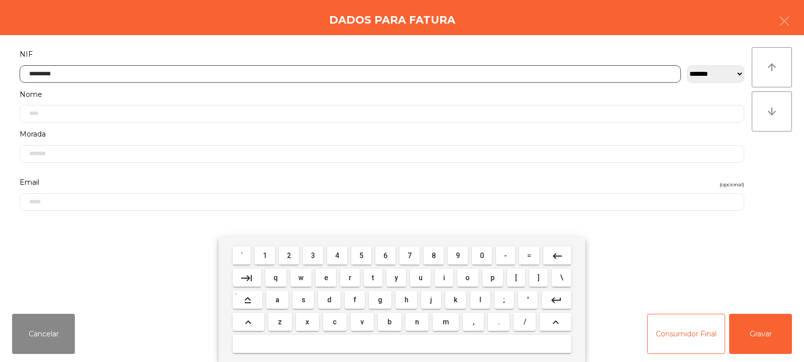
type input "*********"
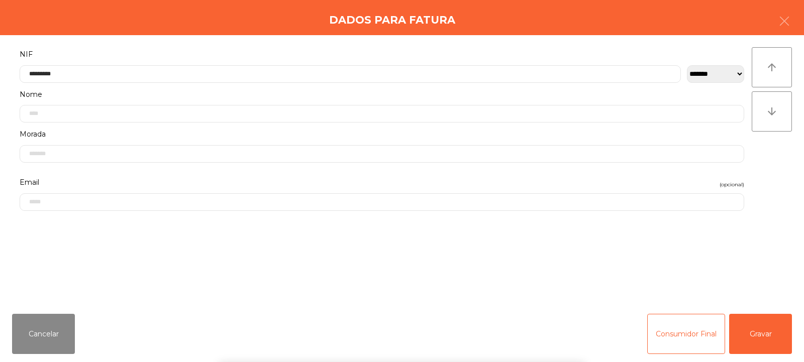
click at [759, 337] on div "` 1 2 3 4 5 6 7 8 9 0 - = keyboard_backspace keyboard_tab q w e r t y u i o p […" at bounding box center [402, 300] width 804 height 125
click at [775, 321] on button "Gravar" at bounding box center [760, 334] width 63 height 40
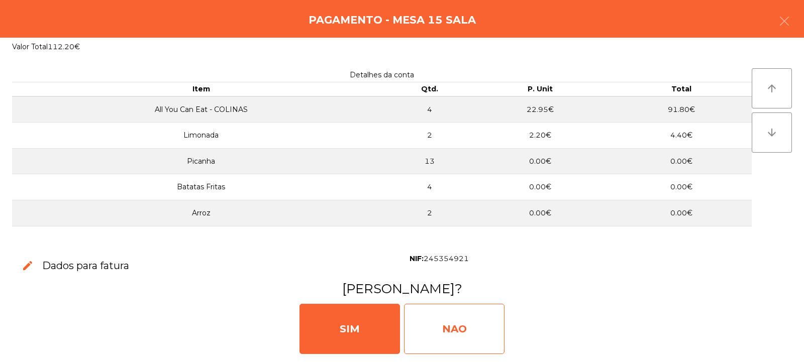
click at [469, 329] on div "NAO" at bounding box center [454, 329] width 100 height 50
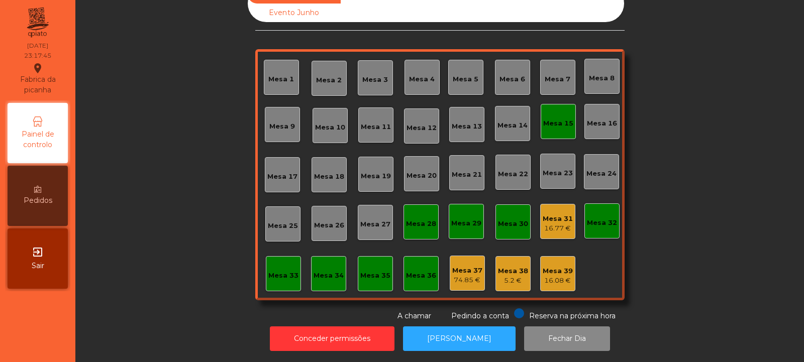
click at [555, 230] on div "Mesa 31 16.77 €" at bounding box center [557, 221] width 35 height 35
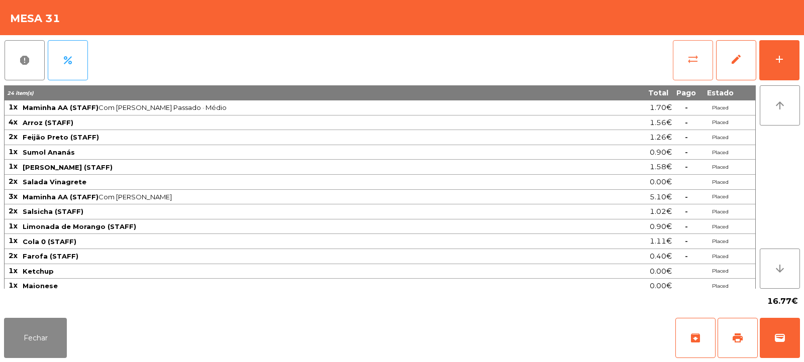
click at [684, 64] on button "sync_alt" at bounding box center [693, 60] width 40 height 40
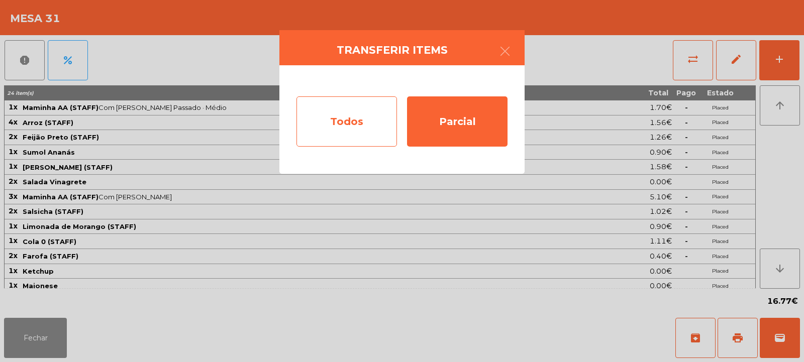
click at [353, 130] on div "Todos" at bounding box center [346, 121] width 100 height 50
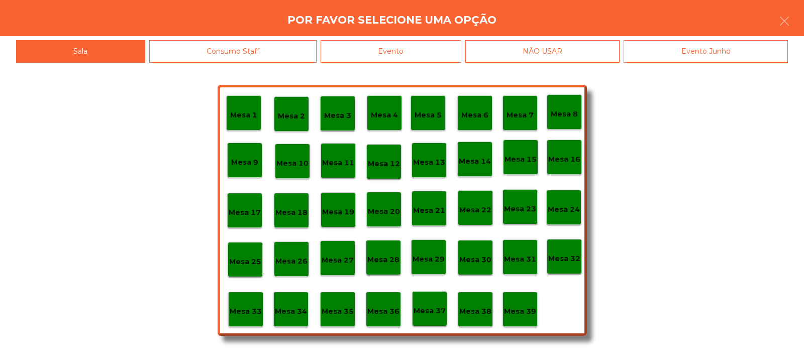
click at [513, 310] on p "Mesa 39" at bounding box center [520, 312] width 32 height 12
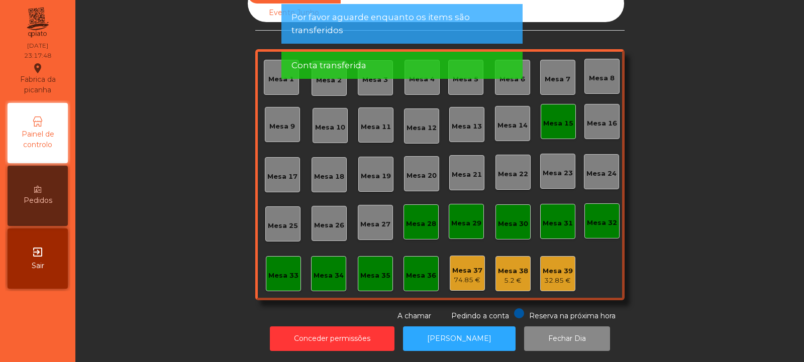
click at [380, 34] on span "Por favor aguarde enquanto os items são transferidos" at bounding box center [401, 23] width 221 height 25
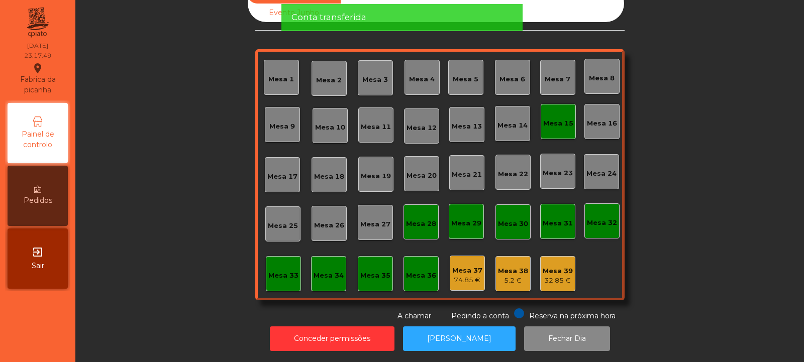
click at [358, 60] on div "Mesa 3" at bounding box center [375, 77] width 35 height 35
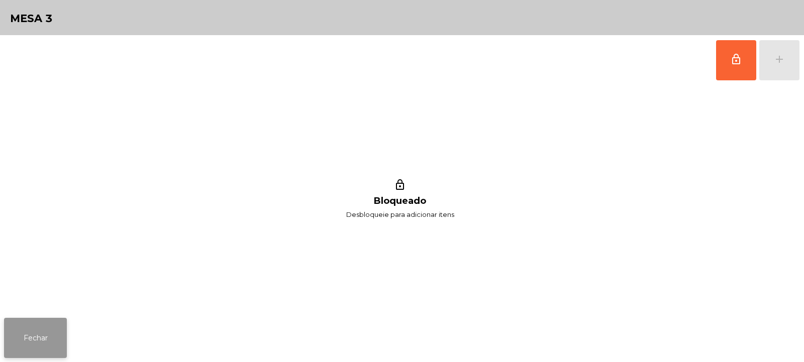
click at [44, 333] on button "Fechar" at bounding box center [35, 338] width 63 height 40
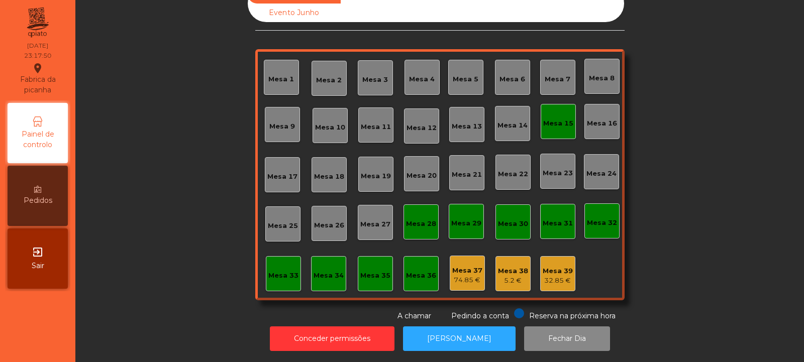
scroll to position [0, 0]
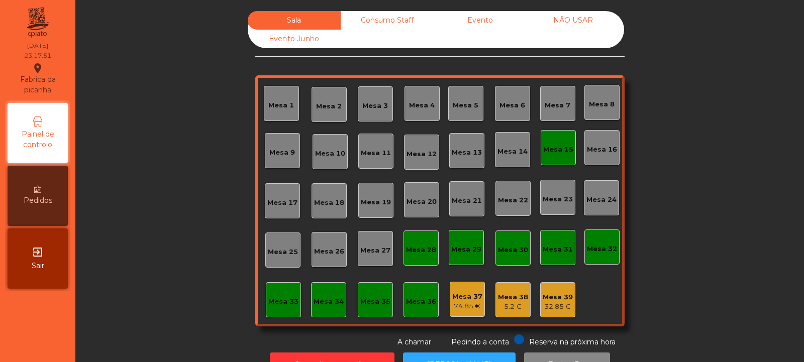
click at [378, 19] on div "Consumo Staff" at bounding box center [387, 20] width 93 height 19
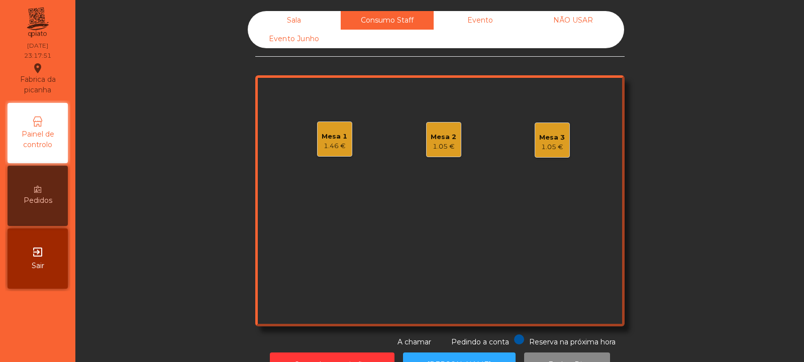
click at [453, 24] on div "Evento" at bounding box center [480, 20] width 93 height 19
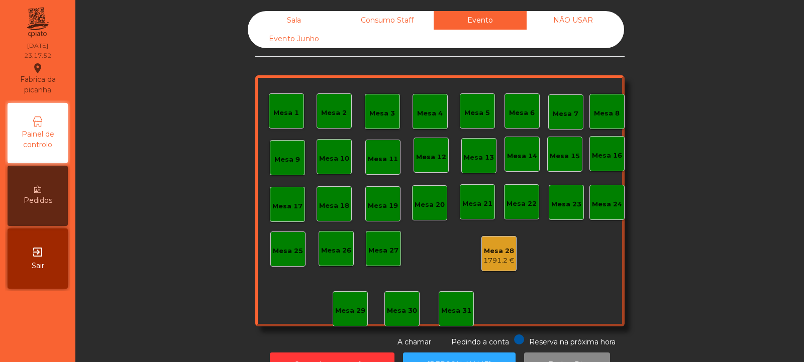
click at [391, 27] on div "Consumo Staff" at bounding box center [387, 20] width 93 height 19
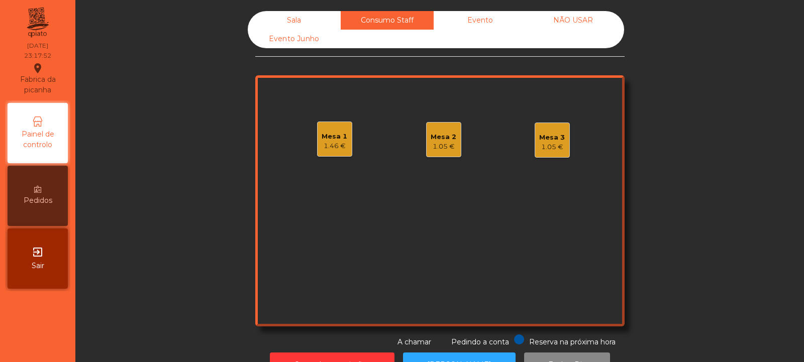
click at [333, 152] on div "Mesa 1 1.46 €" at bounding box center [334, 139] width 35 height 35
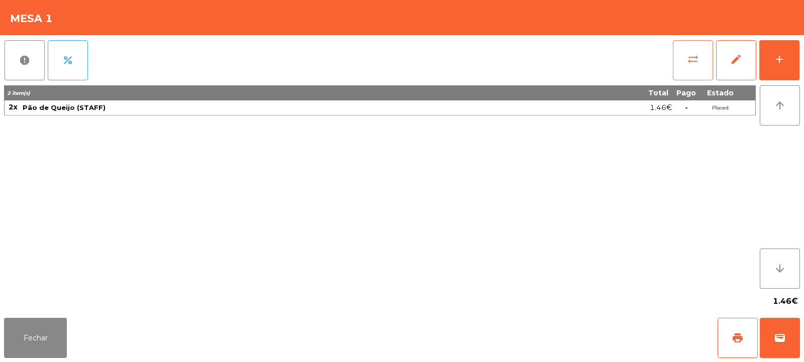
click at [686, 55] on button "sync_alt" at bounding box center [693, 60] width 40 height 40
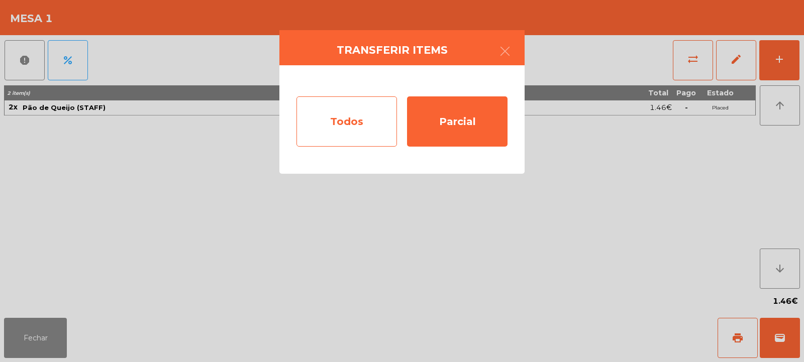
click at [350, 132] on div "Todos" at bounding box center [346, 121] width 100 height 50
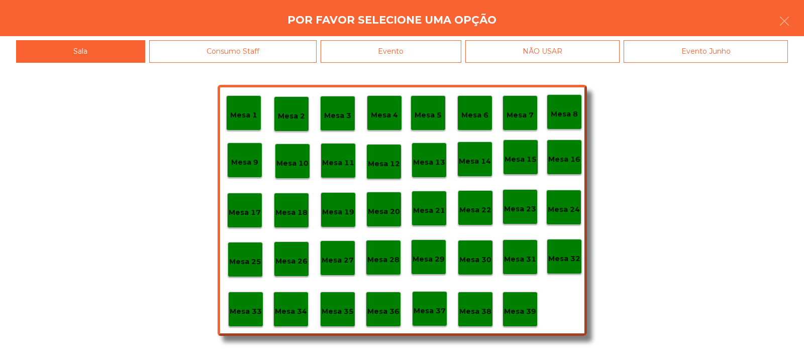
click at [526, 317] on p "Mesa 39" at bounding box center [520, 312] width 32 height 12
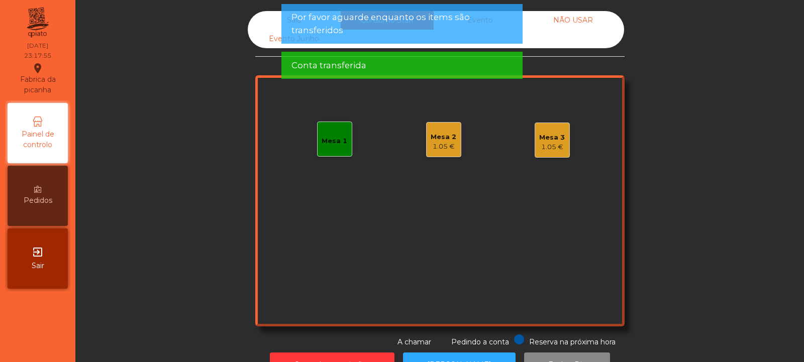
click at [447, 149] on div "1.05 €" at bounding box center [444, 147] width 26 height 10
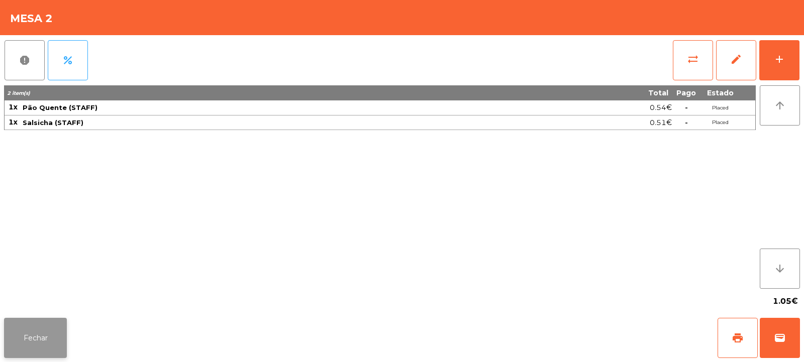
click at [21, 324] on button "Fechar" at bounding box center [35, 338] width 63 height 40
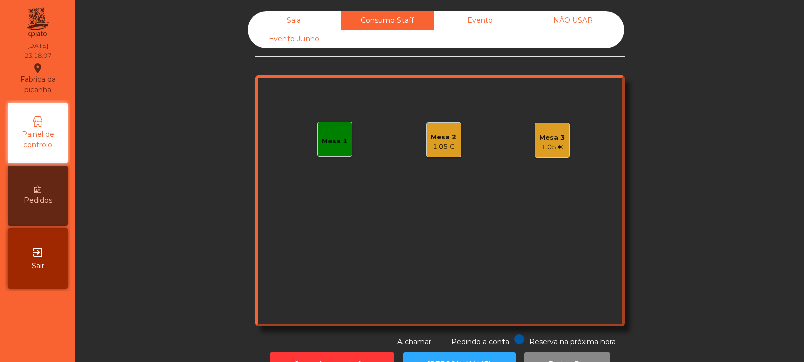
click at [539, 139] on div "Mesa 3" at bounding box center [552, 138] width 26 height 10
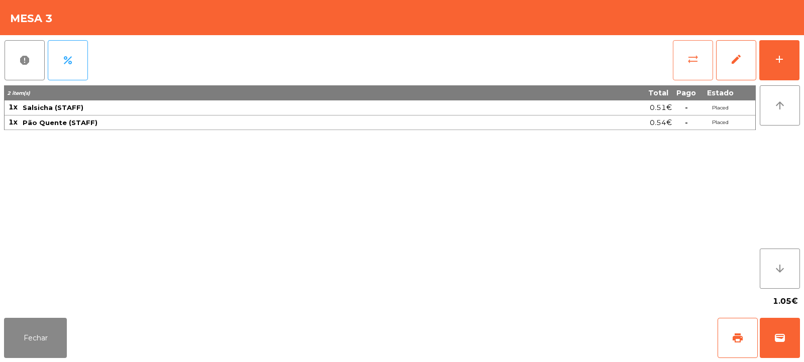
click at [694, 58] on span "sync_alt" at bounding box center [693, 59] width 12 height 12
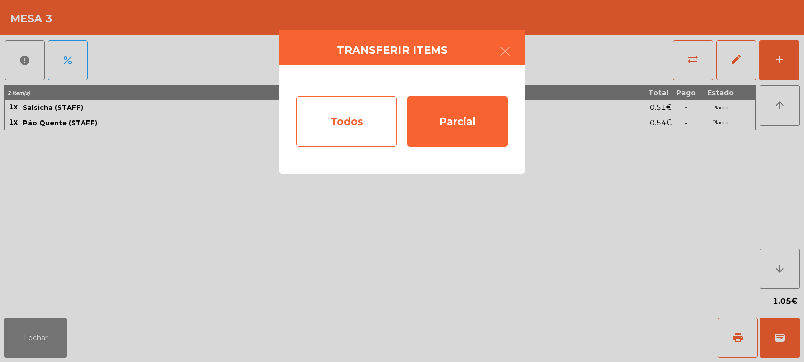
click at [342, 130] on div "Todos" at bounding box center [346, 121] width 100 height 50
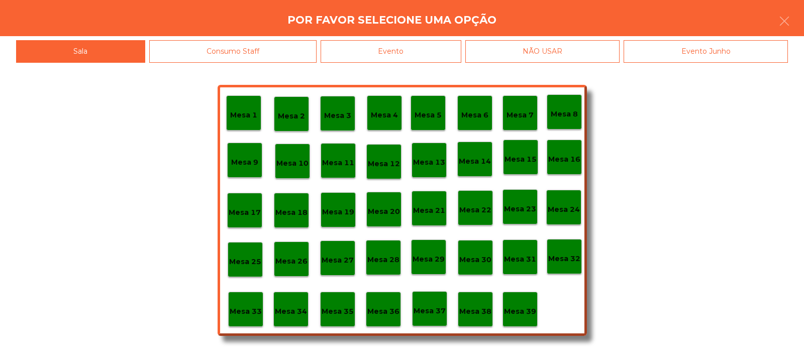
click at [524, 306] on p "Mesa 39" at bounding box center [520, 312] width 32 height 12
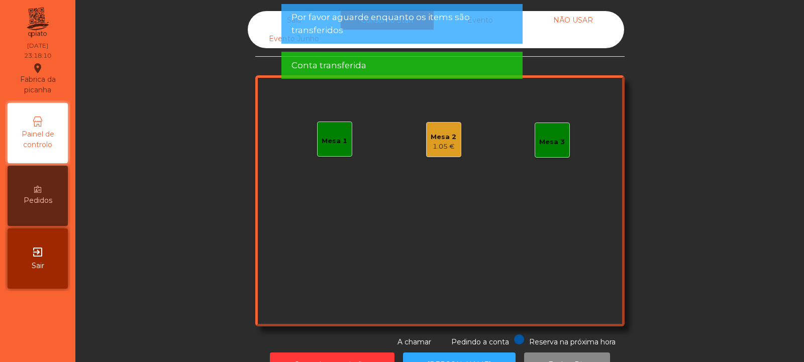
click at [443, 146] on div "1.05 €" at bounding box center [444, 147] width 26 height 10
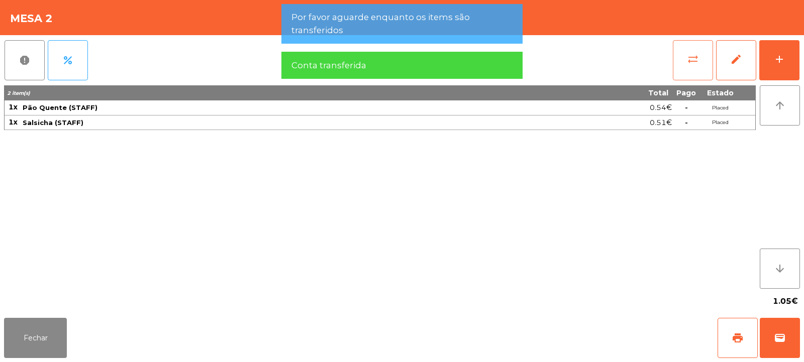
click at [688, 59] on span "sync_alt" at bounding box center [693, 59] width 12 height 12
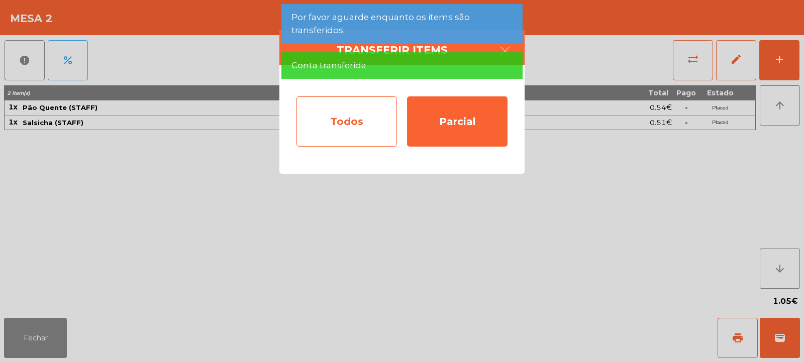
click at [362, 104] on div "Todos" at bounding box center [346, 121] width 100 height 50
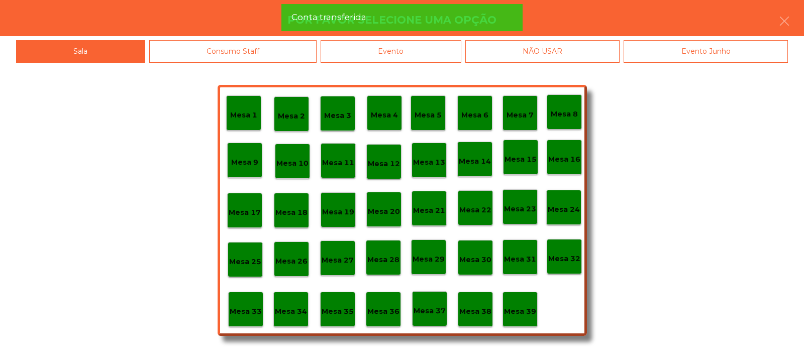
click at [442, 61] on div "Evento" at bounding box center [391, 51] width 141 height 23
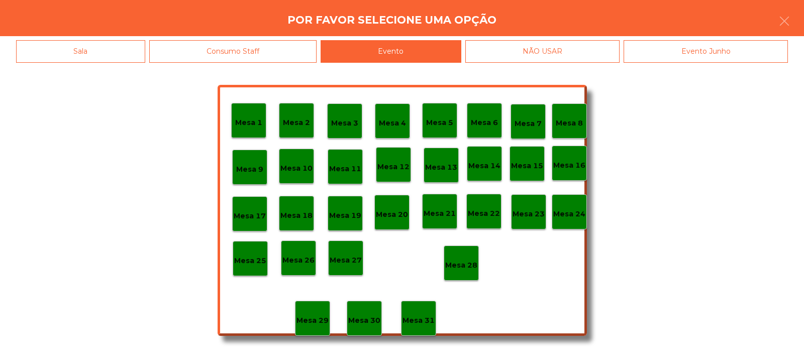
click at [472, 260] on p "Mesa 28" at bounding box center [461, 266] width 32 height 12
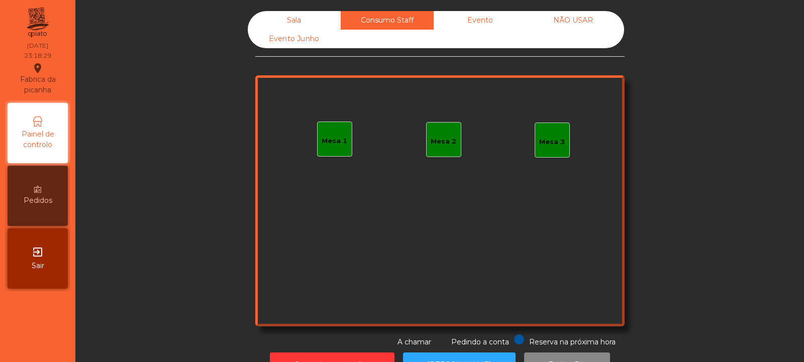
scroll to position [34, 0]
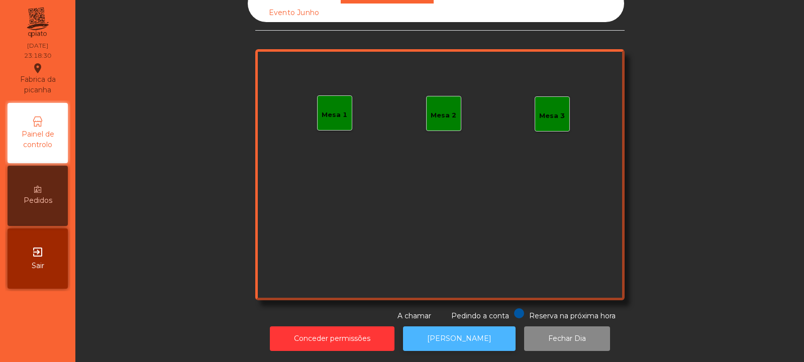
click at [463, 327] on button "[PERSON_NAME]" at bounding box center [459, 339] width 113 height 25
click at [450, 337] on button "[PERSON_NAME]" at bounding box center [459, 339] width 113 height 25
click at [446, 327] on button "[PERSON_NAME]" at bounding box center [459, 339] width 113 height 25
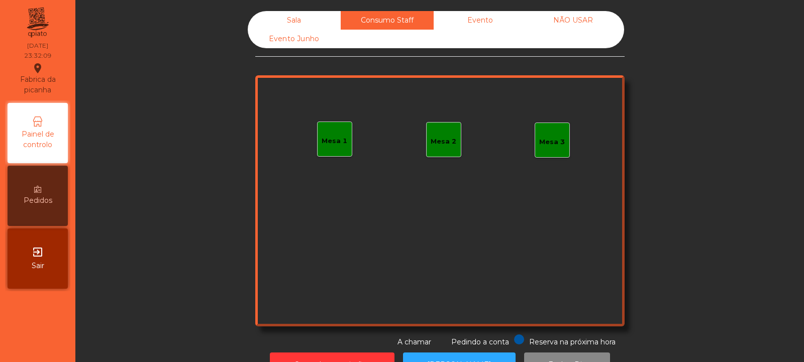
click at [301, 14] on div "Sala" at bounding box center [294, 20] width 93 height 19
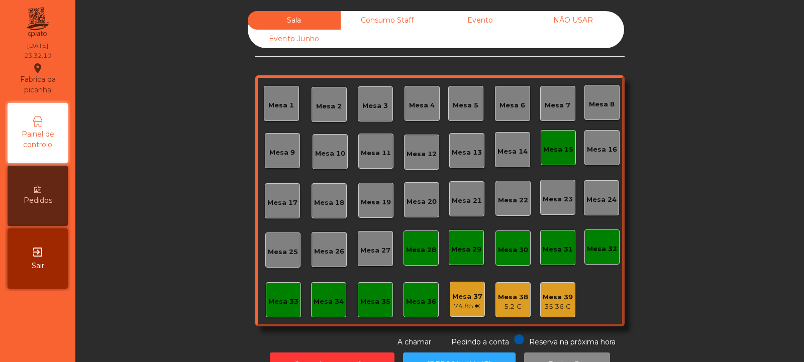
click at [475, 305] on div "74.85 €" at bounding box center [467, 306] width 30 height 10
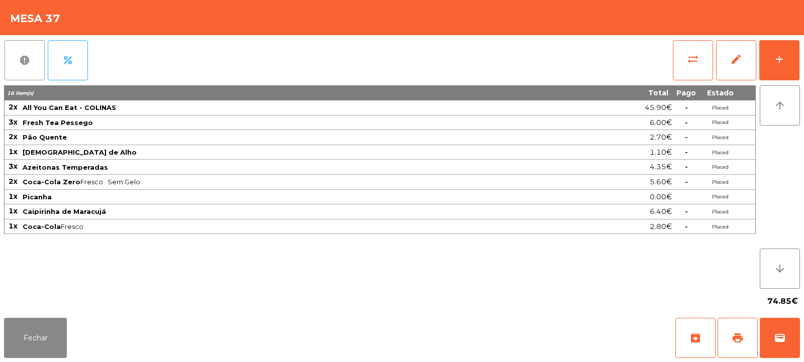
click at [25, 74] on button "report" at bounding box center [25, 60] width 40 height 40
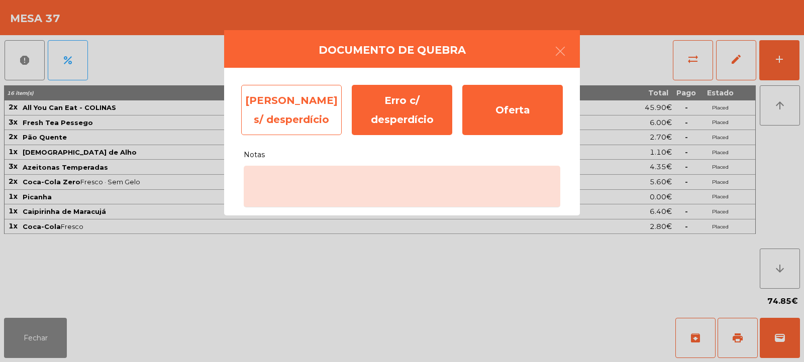
click at [293, 101] on div "Erro s/ desperdício" at bounding box center [291, 110] width 100 height 50
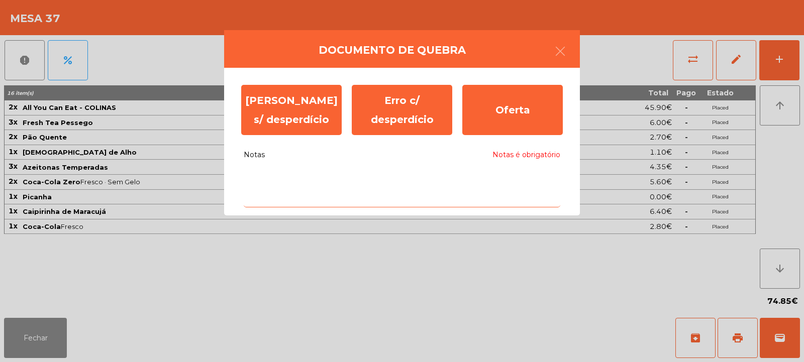
click at [330, 197] on textarea "Notas Notas é obrigatório" at bounding box center [402, 187] width 317 height 42
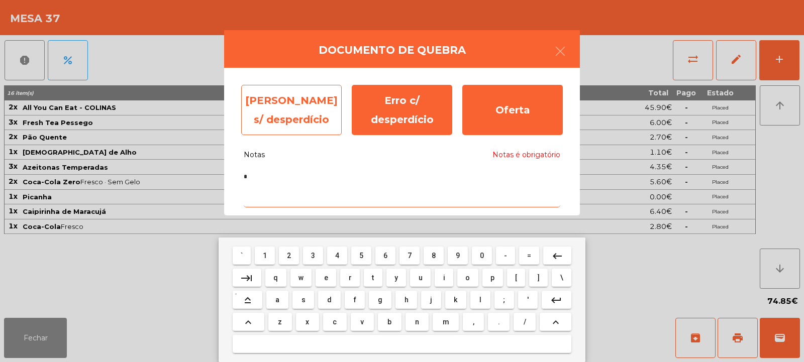
type textarea "*"
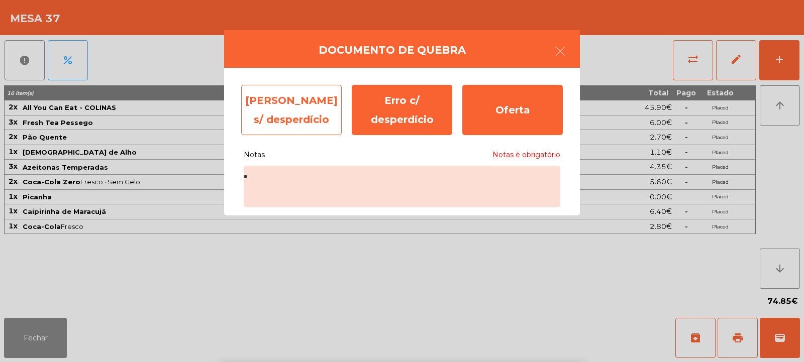
click at [300, 107] on div "Erro s/ desperdício" at bounding box center [291, 110] width 100 height 50
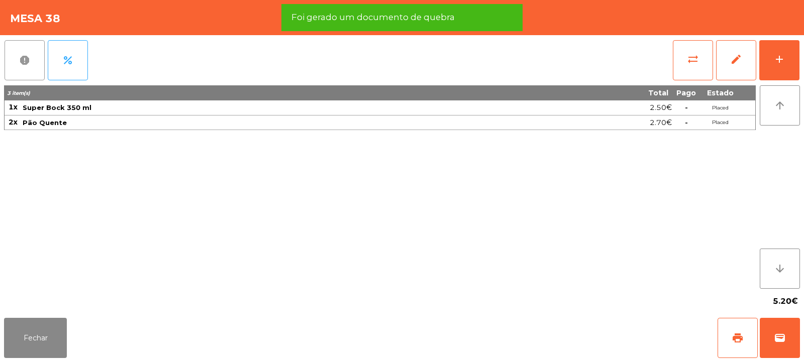
click at [22, 52] on button "report" at bounding box center [25, 60] width 40 height 40
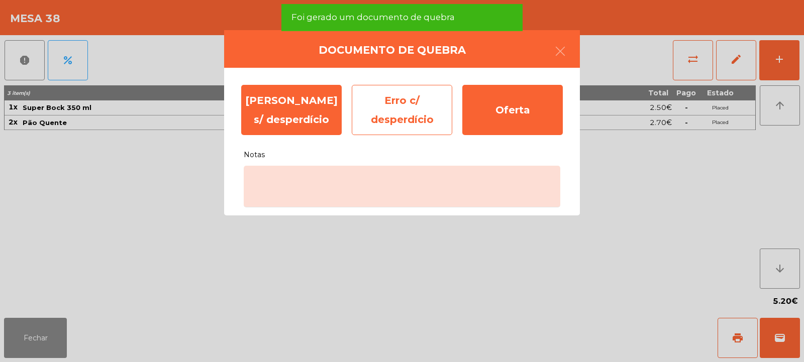
click at [399, 109] on div "Erro c/ desperdício" at bounding box center [402, 110] width 100 height 50
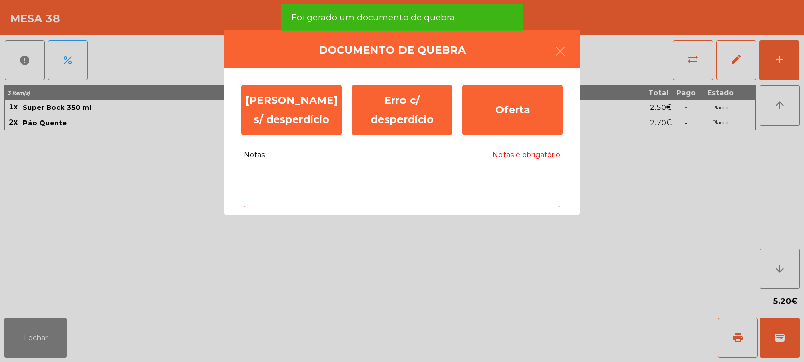
click at [416, 173] on textarea "Notas Notas é obrigatório" at bounding box center [402, 187] width 317 height 42
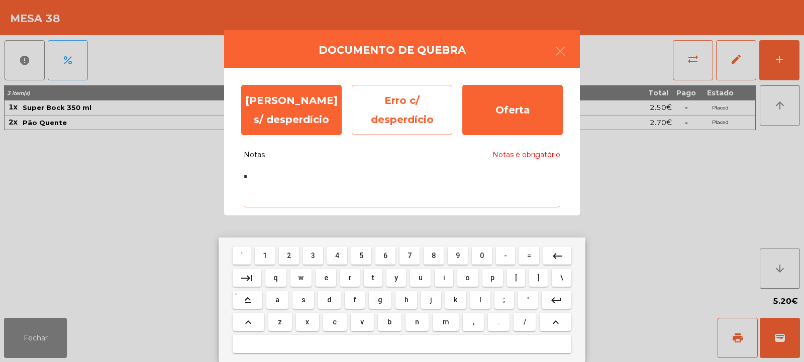
type textarea "*"
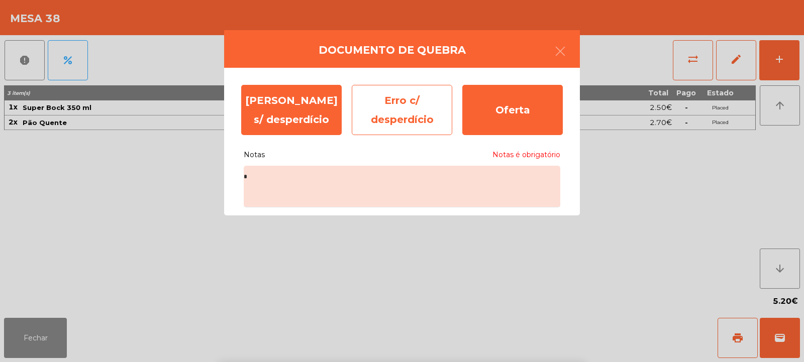
click at [403, 128] on div "Erro c/ desperdício" at bounding box center [402, 110] width 100 height 50
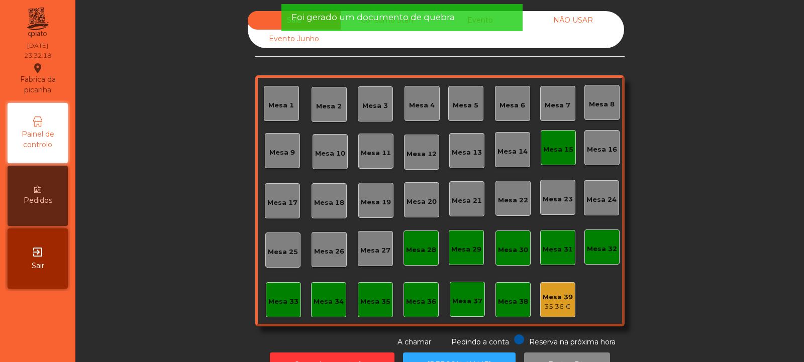
click at [547, 311] on div "35.36 €" at bounding box center [558, 307] width 30 height 10
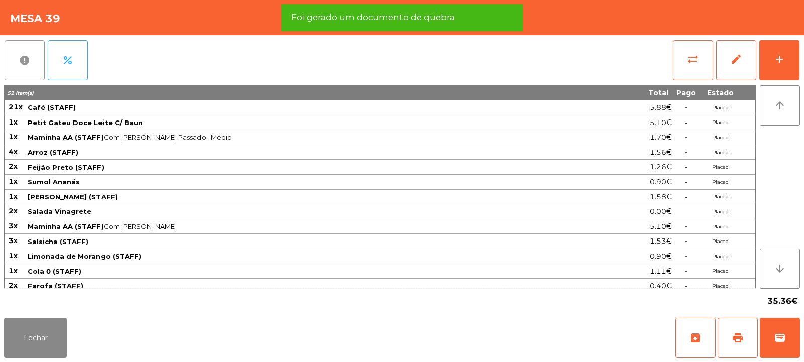
click at [19, 66] on span "report" at bounding box center [25, 60] width 12 height 12
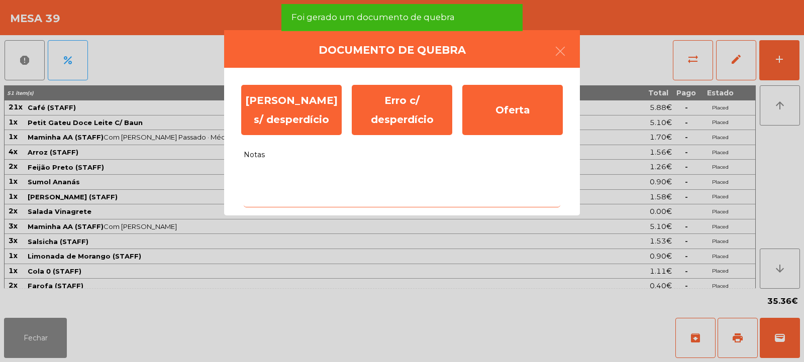
click at [466, 175] on textarea "Notas" at bounding box center [402, 187] width 317 height 42
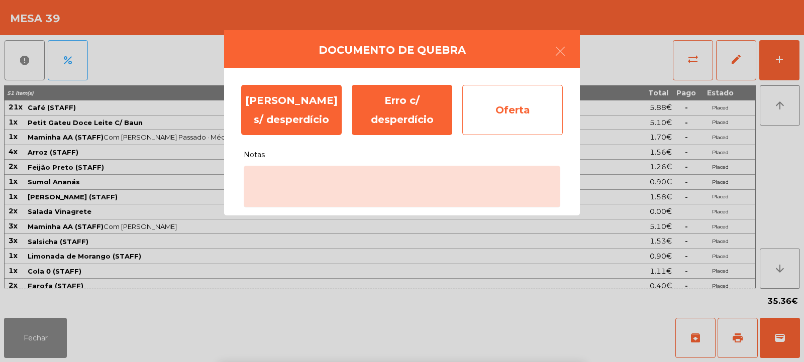
click at [514, 122] on div "Oferta" at bounding box center [512, 110] width 100 height 50
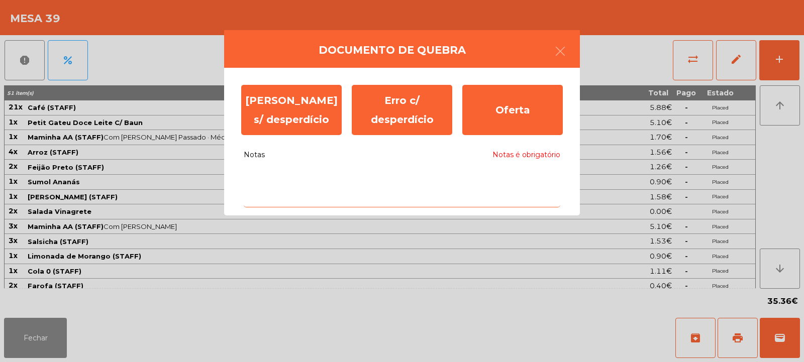
click at [429, 181] on textarea "Notas Notas é obrigatório" at bounding box center [402, 187] width 317 height 42
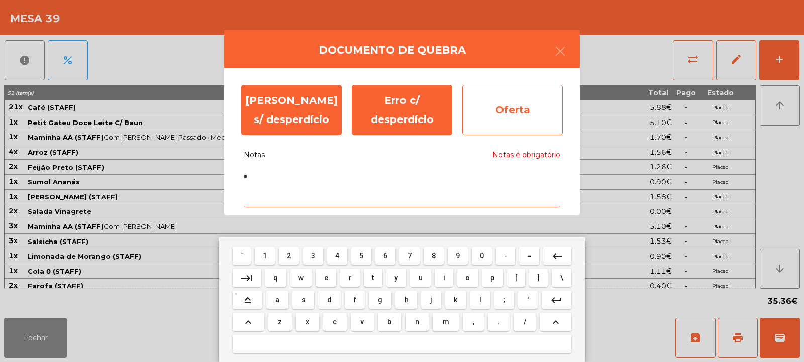
type textarea "*"
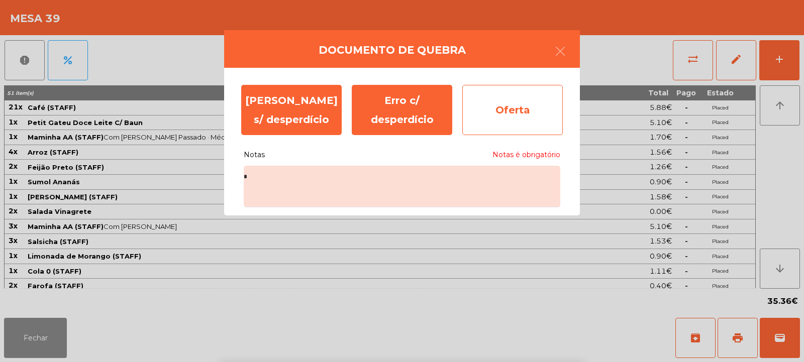
click at [523, 114] on div "Oferta" at bounding box center [512, 110] width 100 height 50
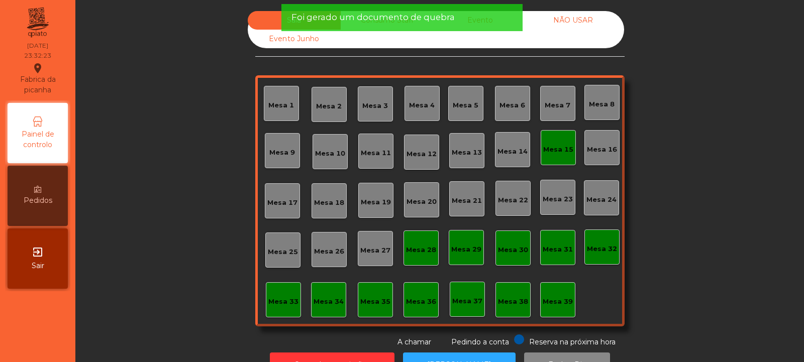
scroll to position [34, 0]
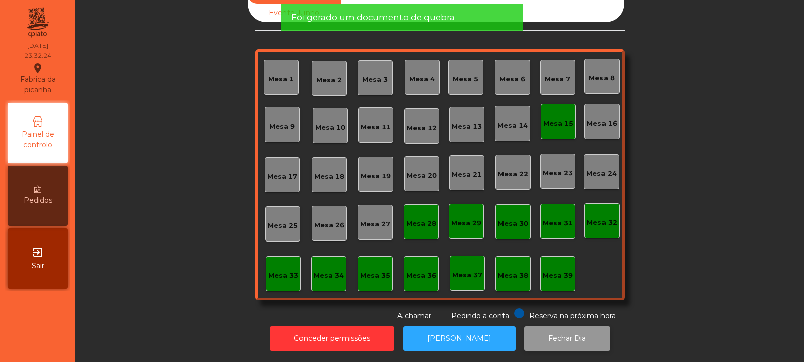
click at [558, 334] on button "Fechar Dia" at bounding box center [567, 339] width 86 height 25
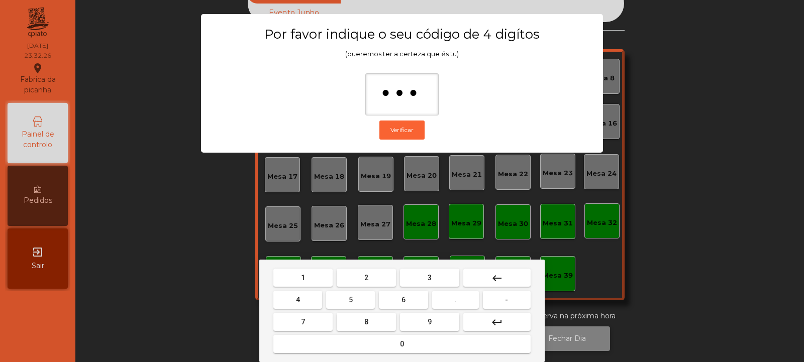
type input "****"
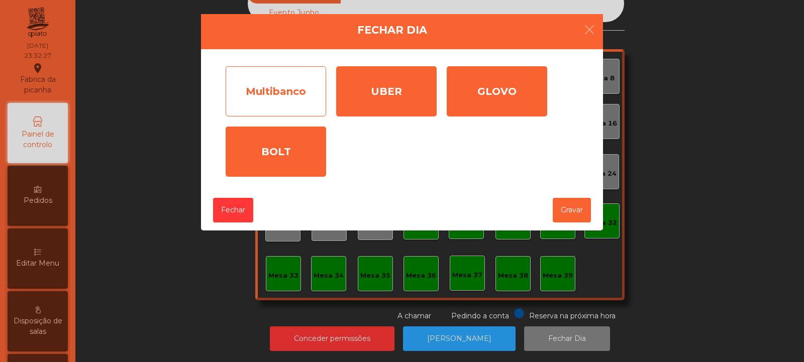
click at [305, 96] on div "Multibanco" at bounding box center [276, 91] width 100 height 50
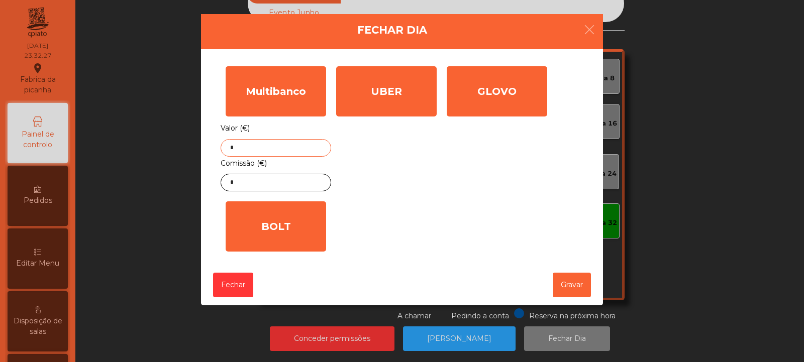
click at [298, 146] on input "*" at bounding box center [276, 148] width 111 height 18
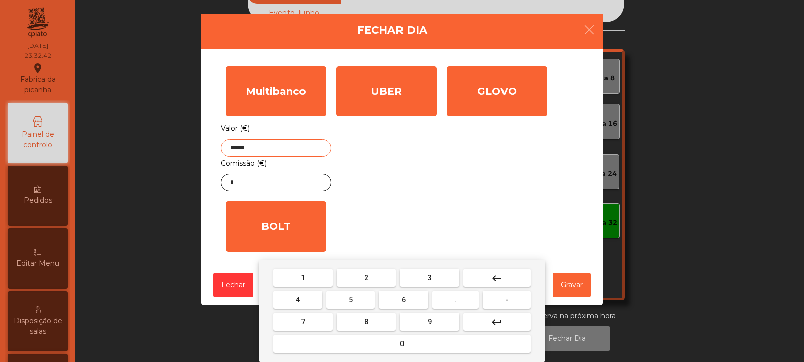
type input "******"
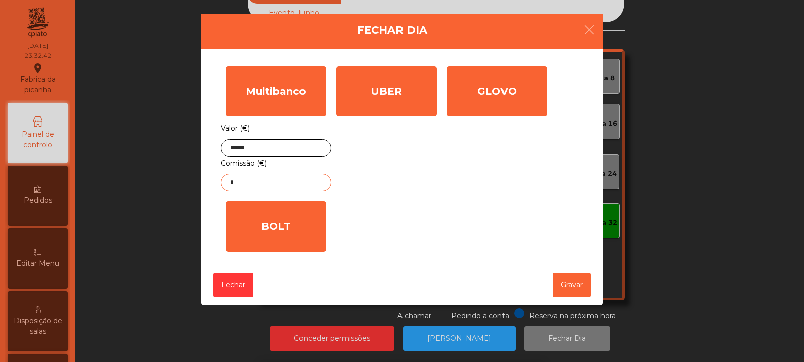
click at [302, 183] on input "*" at bounding box center [276, 183] width 111 height 18
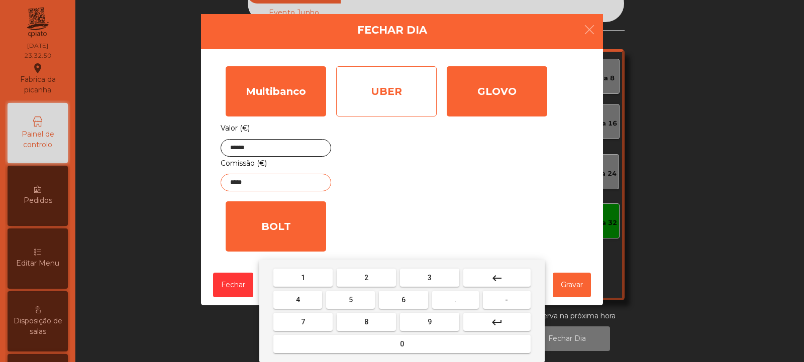
type input "*****"
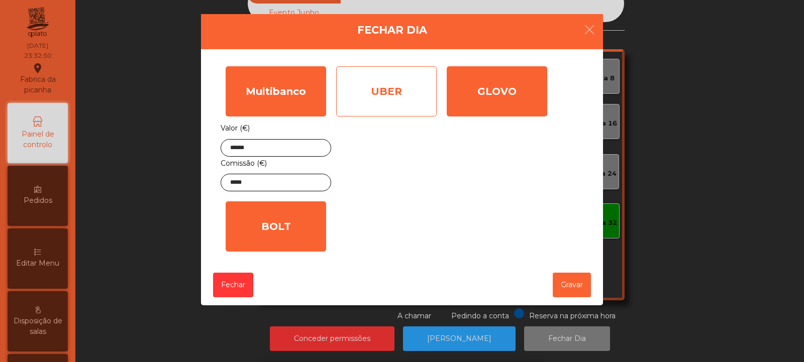
click at [405, 87] on div "UBER" at bounding box center [386, 91] width 100 height 50
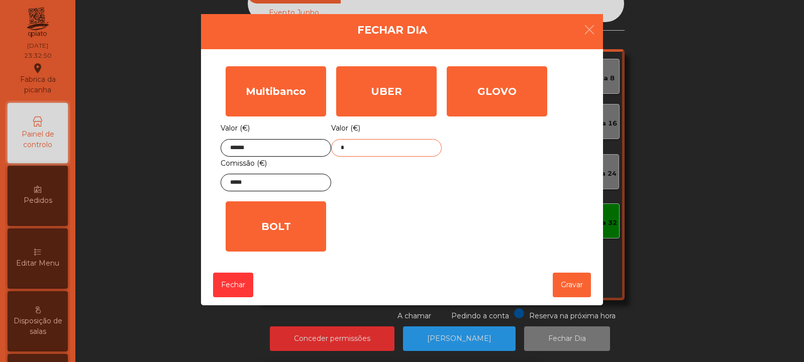
click at [398, 148] on input "*" at bounding box center [386, 148] width 111 height 18
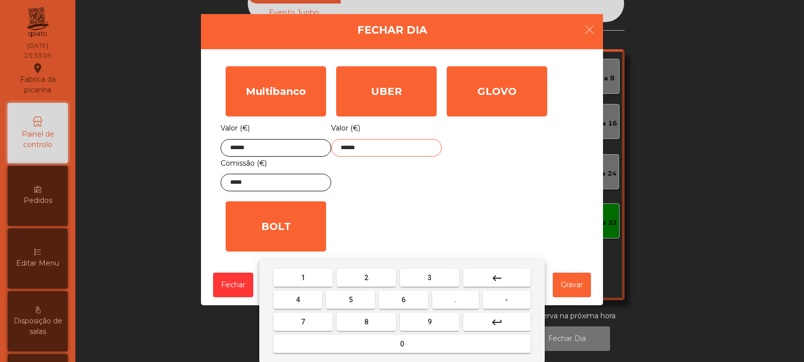
type input "******"
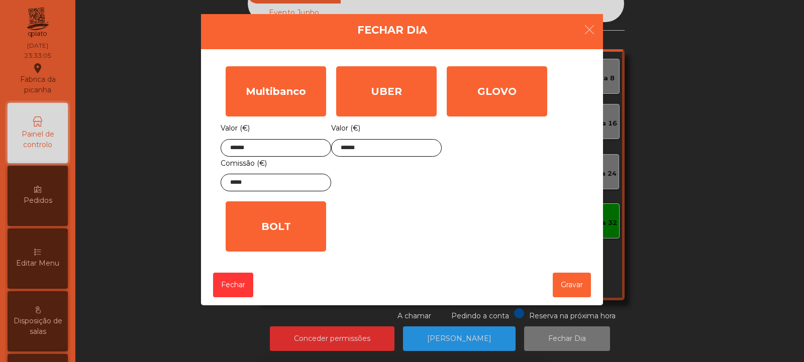
click at [566, 292] on div "1 2 3 keyboard_backspace 4 5 6 . - 7 8 9 keyboard_return 0" at bounding box center [402, 311] width 804 height 102
click at [571, 287] on button "Gravar" at bounding box center [572, 285] width 38 height 25
